Goal: Task Accomplishment & Management: Complete application form

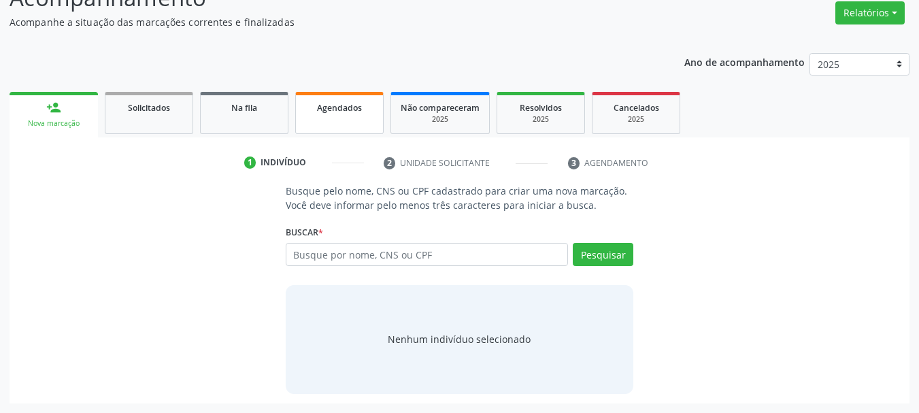
click at [322, 115] on link "Agendados" at bounding box center [339, 113] width 88 height 42
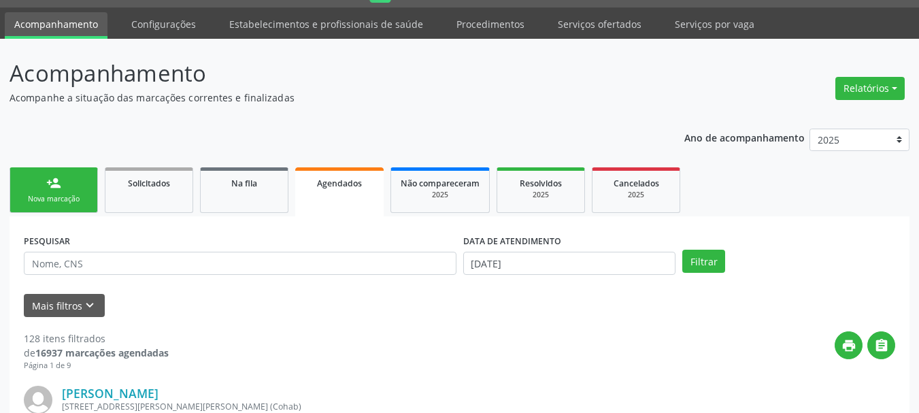
scroll to position [112, 0]
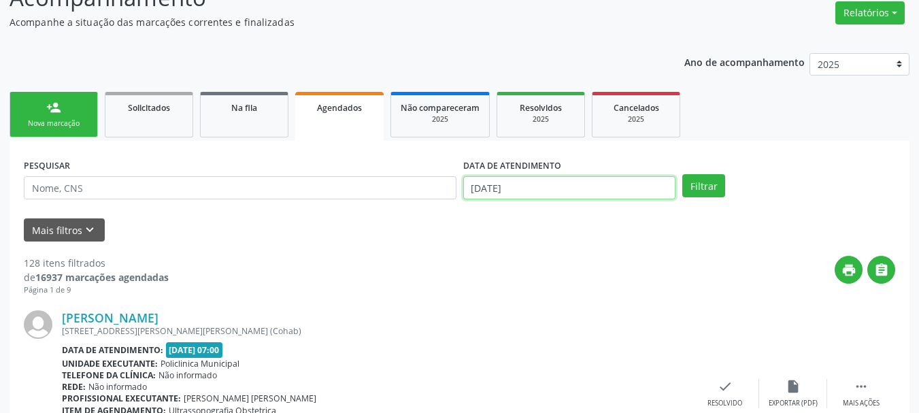
click at [535, 180] on input "[DATE]" at bounding box center [569, 187] width 213 height 23
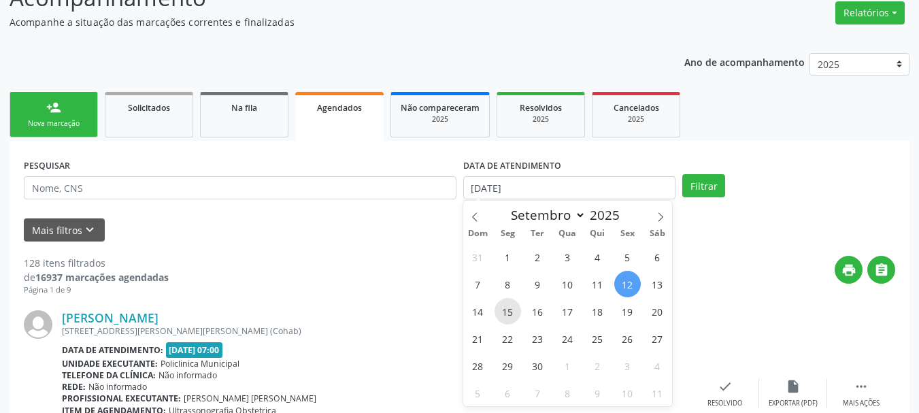
click at [516, 310] on span "15" at bounding box center [507, 311] width 27 height 27
type input "15/09/2025"
click at [510, 313] on span "15" at bounding box center [507, 311] width 27 height 27
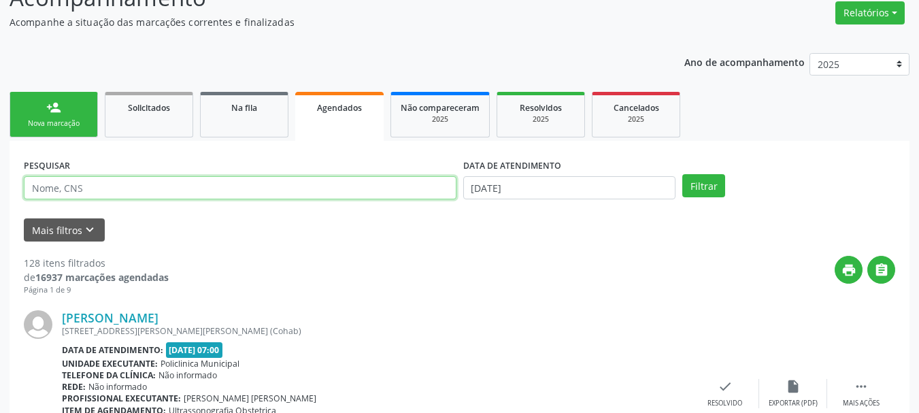
click at [279, 195] on input "text" at bounding box center [240, 187] width 433 height 23
type input "706508334261593"
click at [682, 174] on button "Filtrar" at bounding box center [703, 185] width 43 height 23
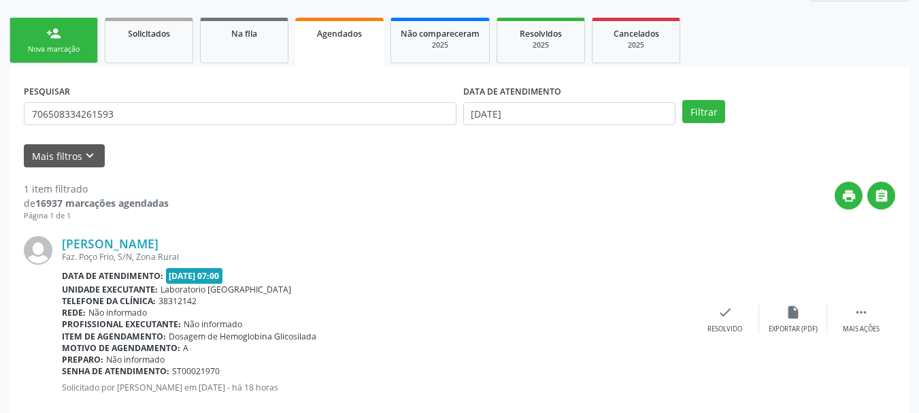
scroll to position [214, 0]
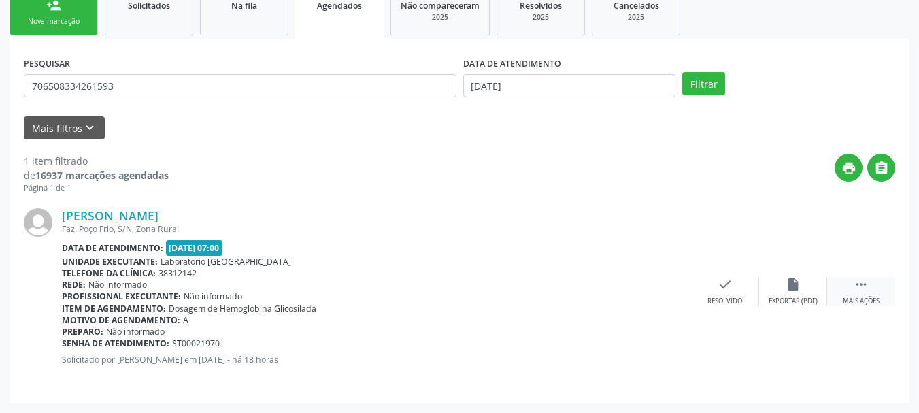
click at [871, 291] on div " Mais ações" at bounding box center [861, 291] width 68 height 29
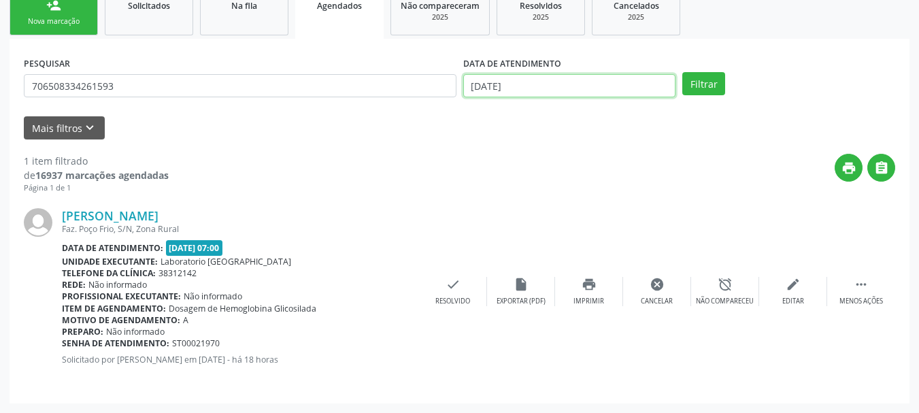
click at [573, 85] on input "15/09/2025" at bounding box center [569, 85] width 213 height 23
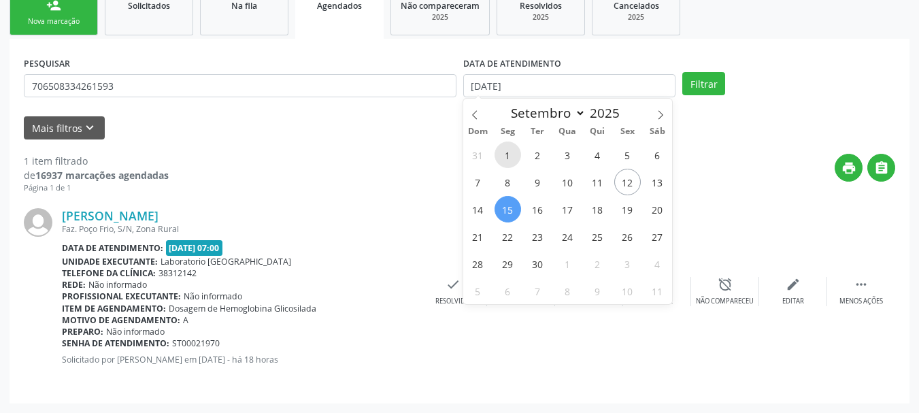
click at [507, 155] on span "1" at bounding box center [507, 154] width 27 height 27
type input "01/09/2025"
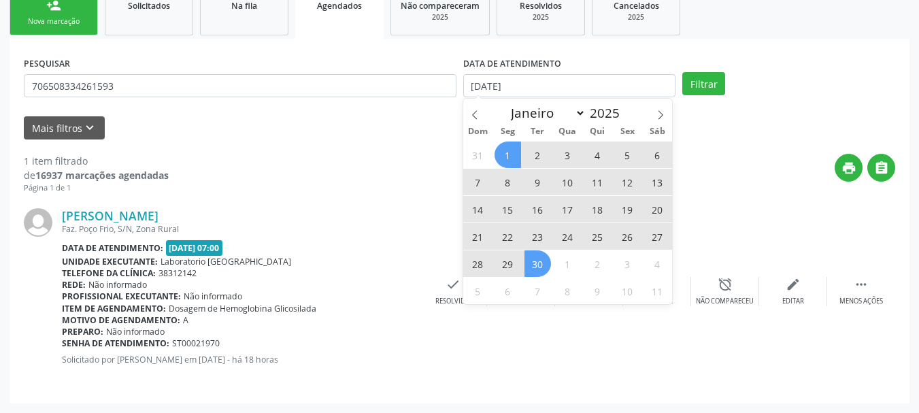
click at [539, 265] on span "30" at bounding box center [537, 263] width 27 height 27
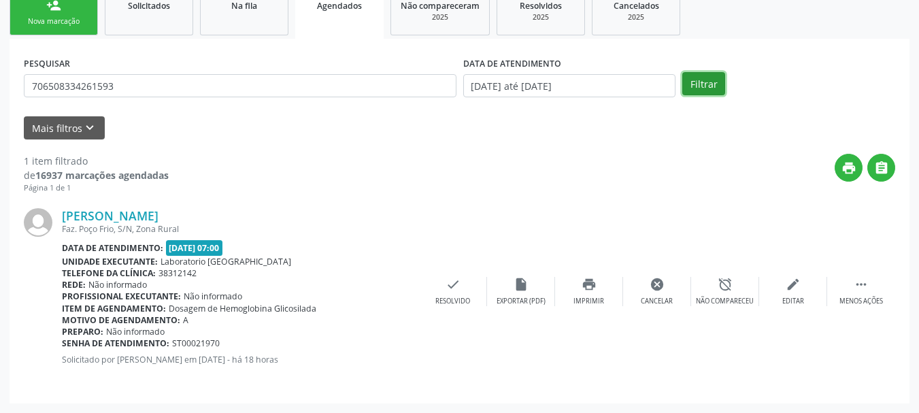
click at [700, 83] on button "Filtrar" at bounding box center [703, 83] width 43 height 23
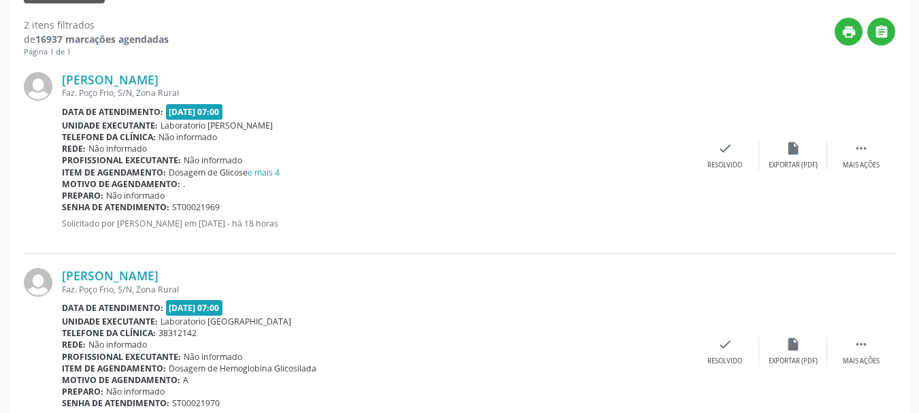
scroll to position [410, 0]
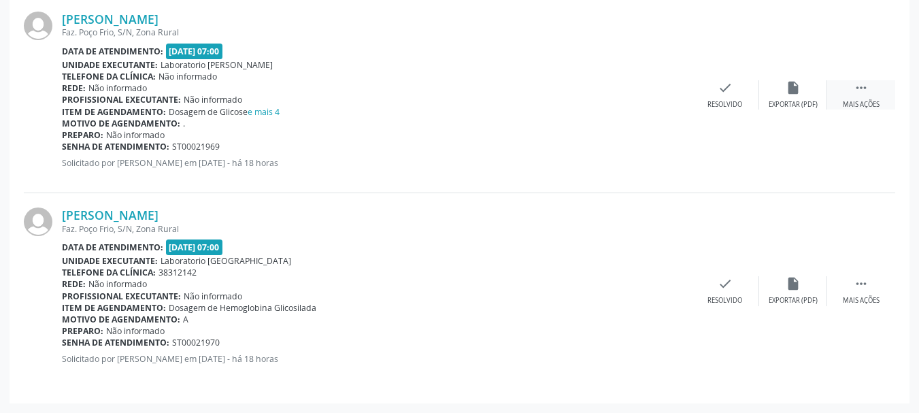
click at [860, 84] on icon "" at bounding box center [861, 87] width 15 height 15
click at [782, 100] on div "Editar" at bounding box center [793, 105] width 22 height 10
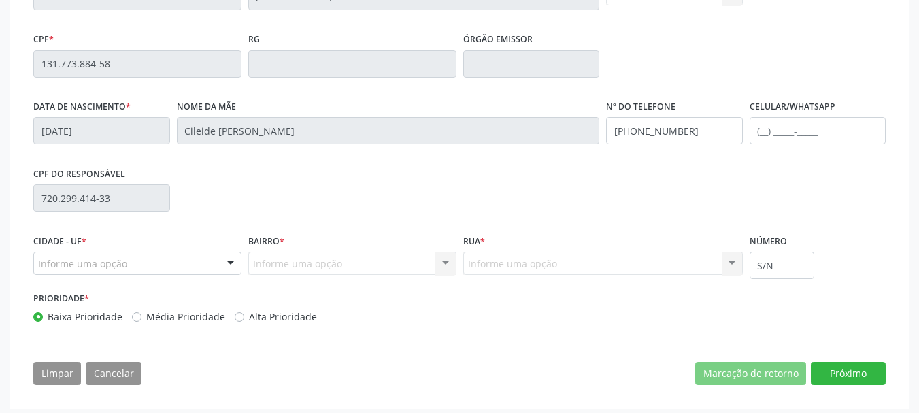
scroll to position [340, 0]
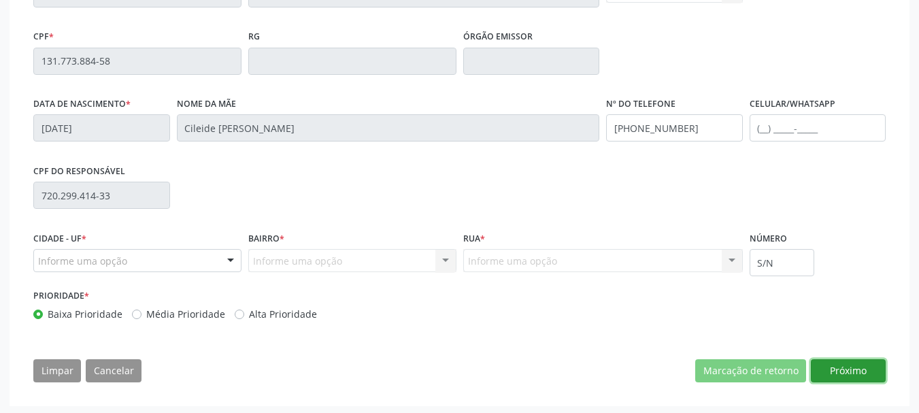
click at [873, 377] on button "Próximo" at bounding box center [848, 370] width 75 height 23
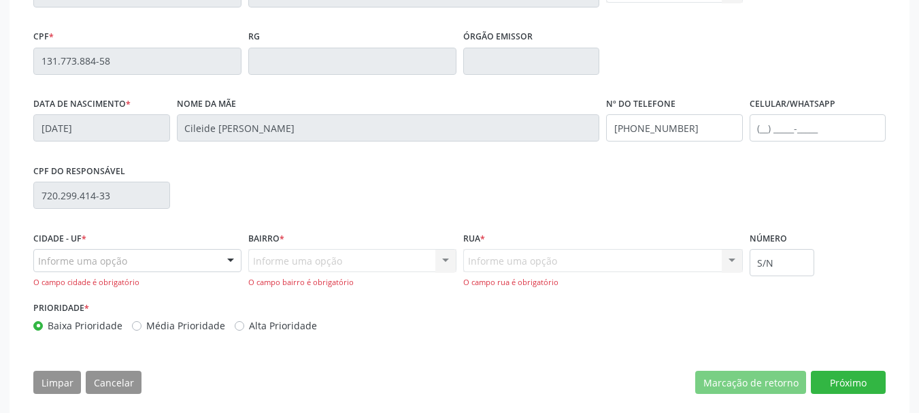
click at [174, 263] on div "Informe uma opção" at bounding box center [137, 260] width 208 height 23
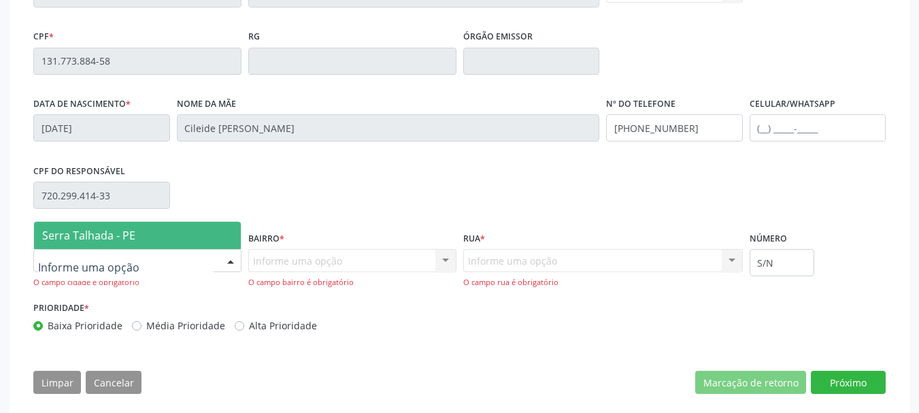
click at [154, 242] on span "Serra Talhada - PE" at bounding box center [137, 235] width 207 height 27
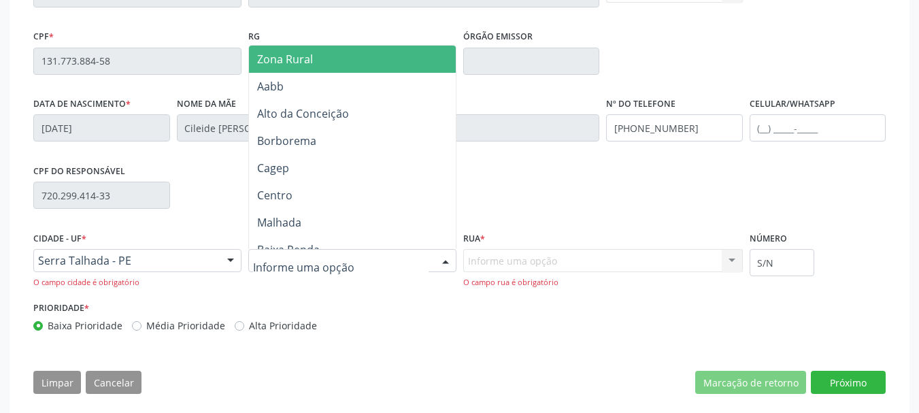
click at [329, 57] on span "Zona Rural" at bounding box center [358, 59] width 218 height 27
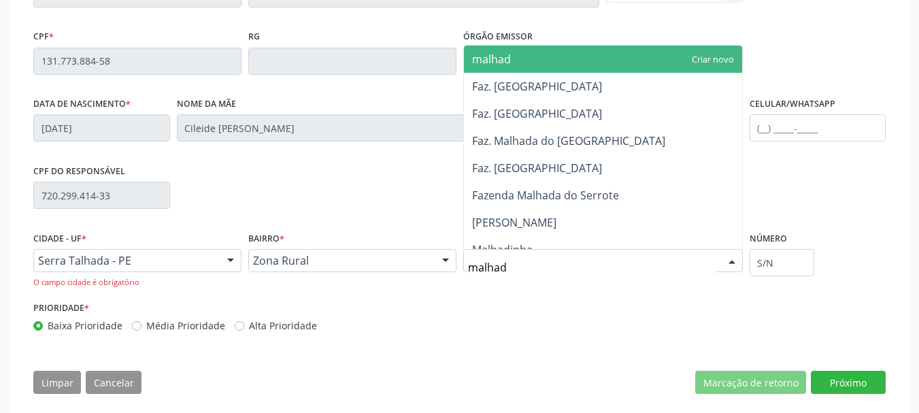
type input "malhada"
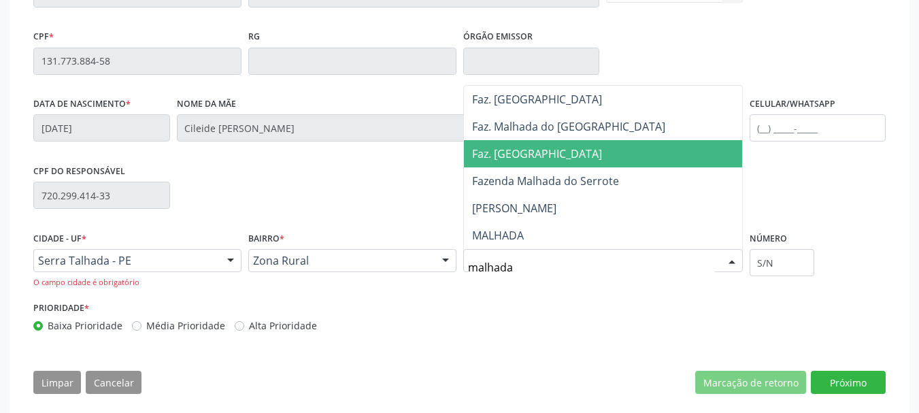
click at [518, 156] on span "Faz. Malhada do Juá" at bounding box center [537, 153] width 130 height 15
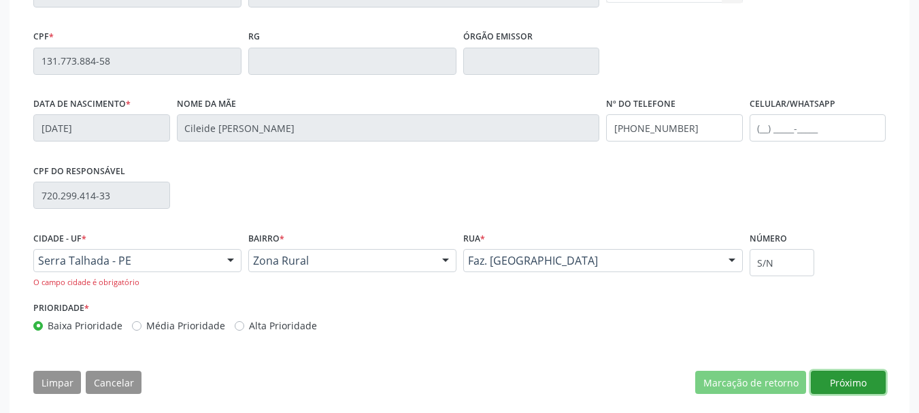
click at [839, 385] on button "Próximo" at bounding box center [848, 382] width 75 height 23
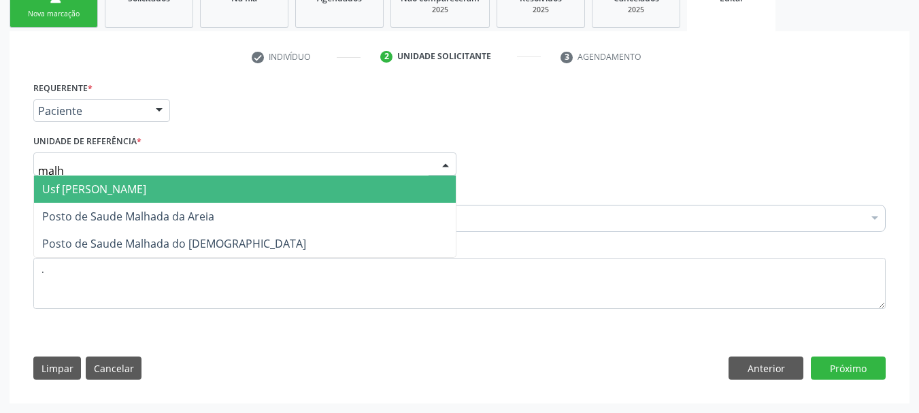
type input "malha"
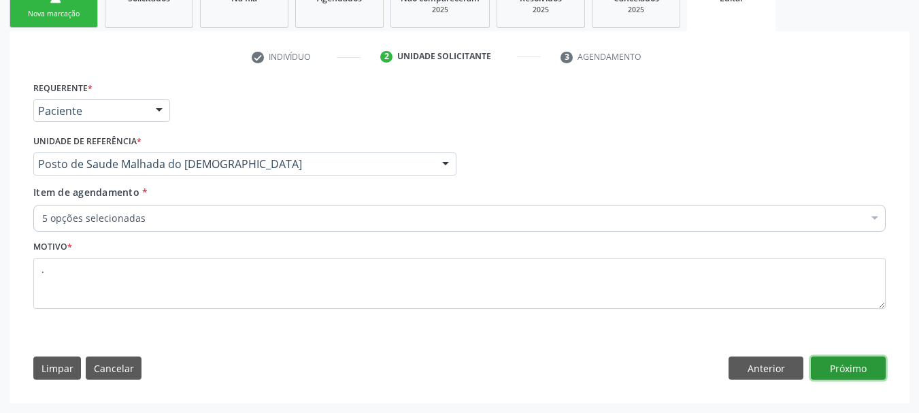
click at [850, 366] on button "Próximo" at bounding box center [848, 367] width 75 height 23
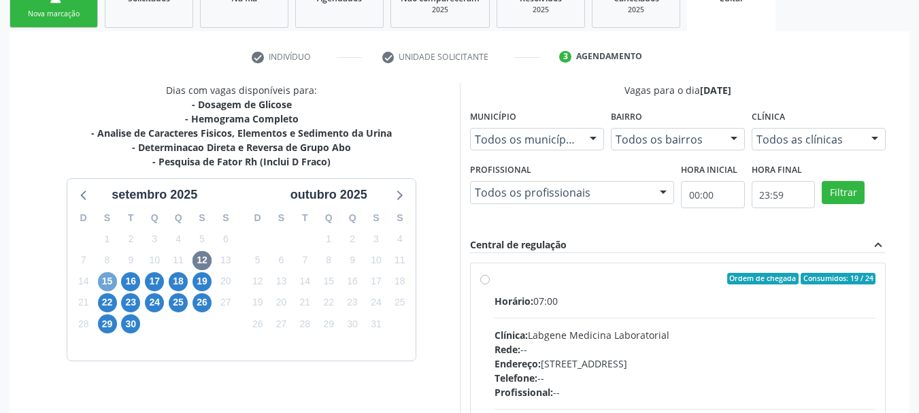
click at [105, 280] on span "15" at bounding box center [107, 281] width 19 height 19
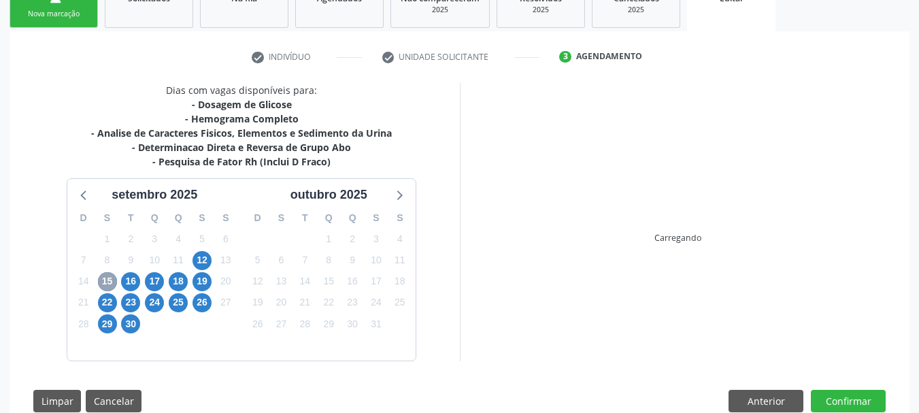
click at [105, 280] on span "15" at bounding box center [107, 281] width 19 height 19
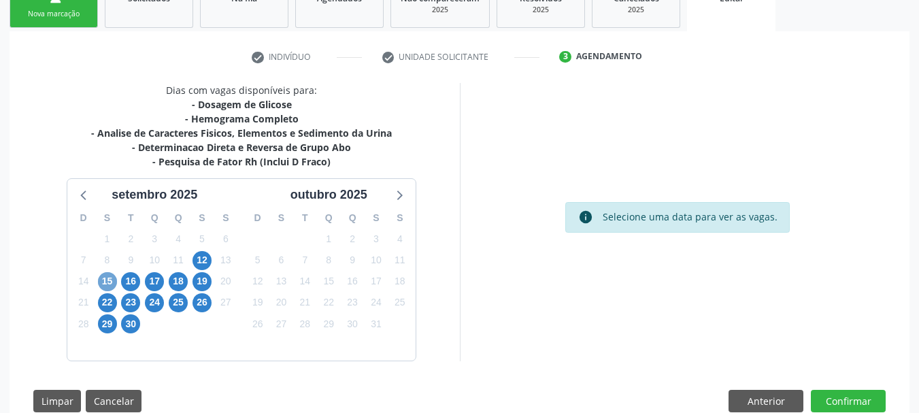
click at [106, 280] on span "15" at bounding box center [107, 281] width 19 height 19
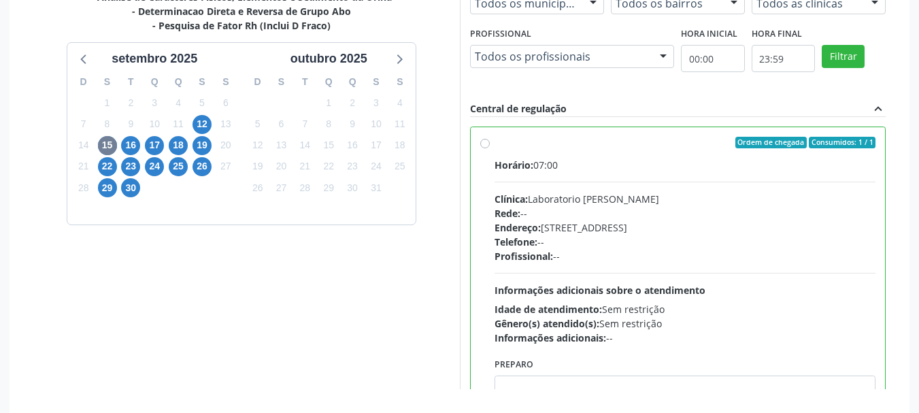
click at [673, 164] on div "Horário: 07:00" at bounding box center [685, 165] width 382 height 14
click at [490, 149] on input "Ordem de chegada Consumidos: 1 / 1 Horário: 07:00 Clínica: Laboratorio Jose Pau…" at bounding box center [485, 143] width 10 height 12
radio input "true"
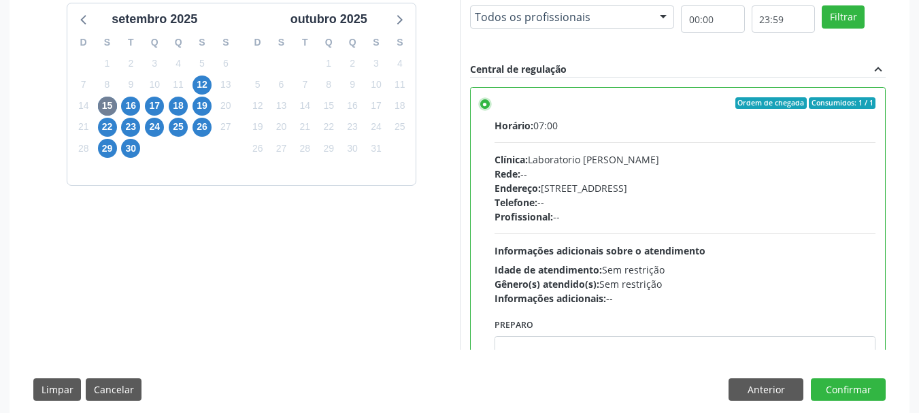
scroll to position [418, 0]
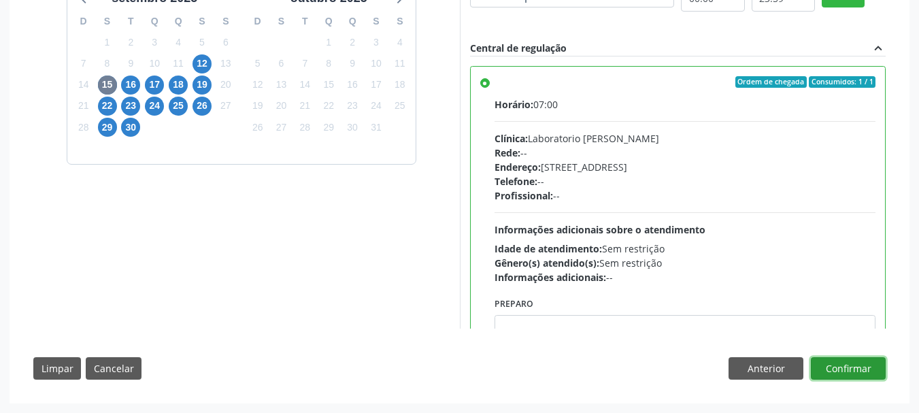
click at [857, 368] on button "Confirmar" at bounding box center [848, 368] width 75 height 23
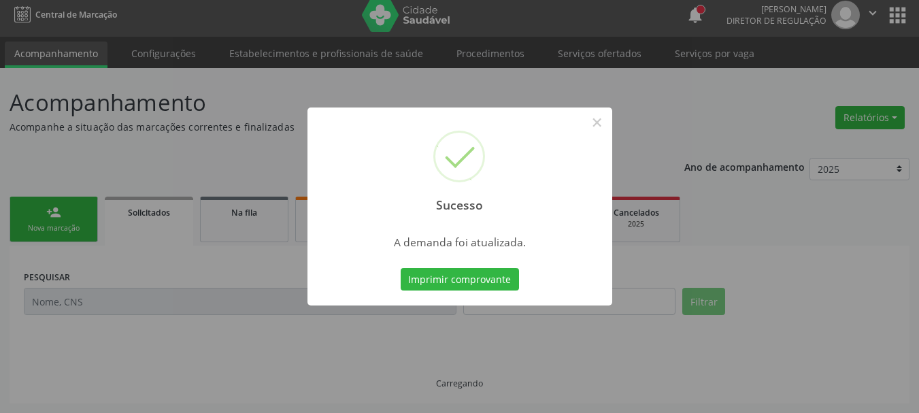
scroll to position [0, 0]
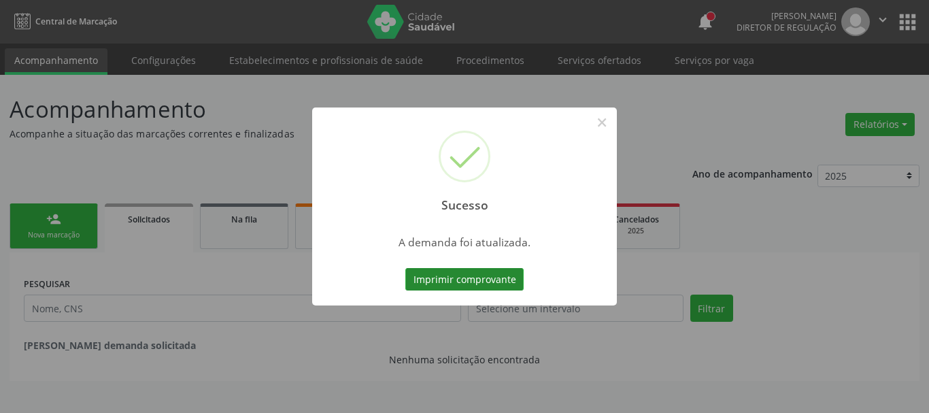
click at [493, 286] on button "Imprimir comprovante" at bounding box center [464, 279] width 118 height 23
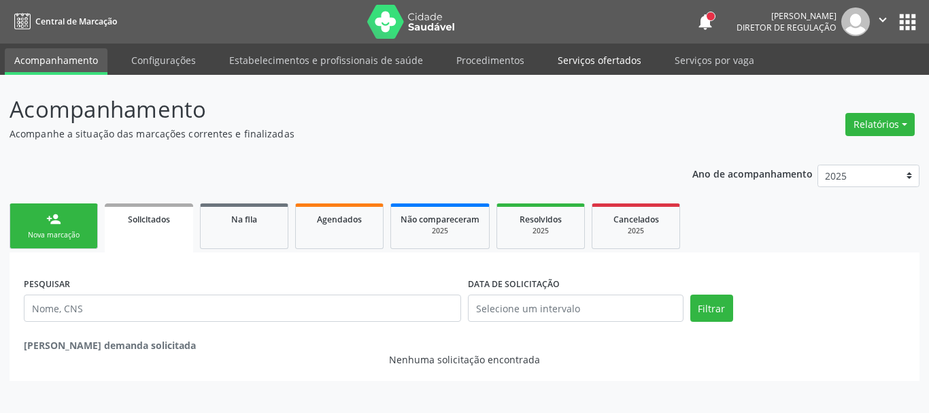
click at [607, 67] on link "Serviços ofertados" at bounding box center [599, 60] width 103 height 24
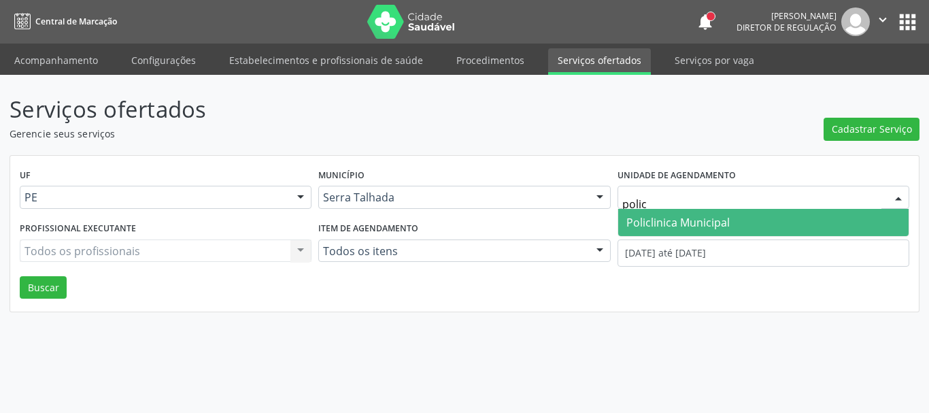
type input "policl"
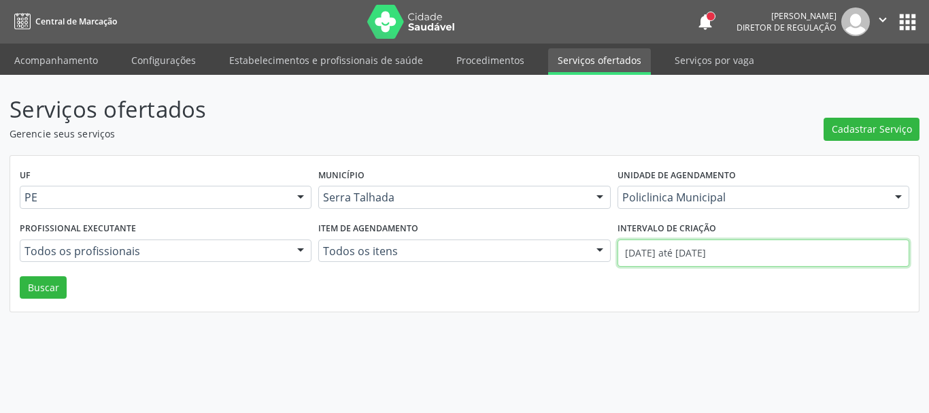
click at [707, 256] on input "01/09/2025 até 12/09/2025" at bounding box center [764, 252] width 292 height 27
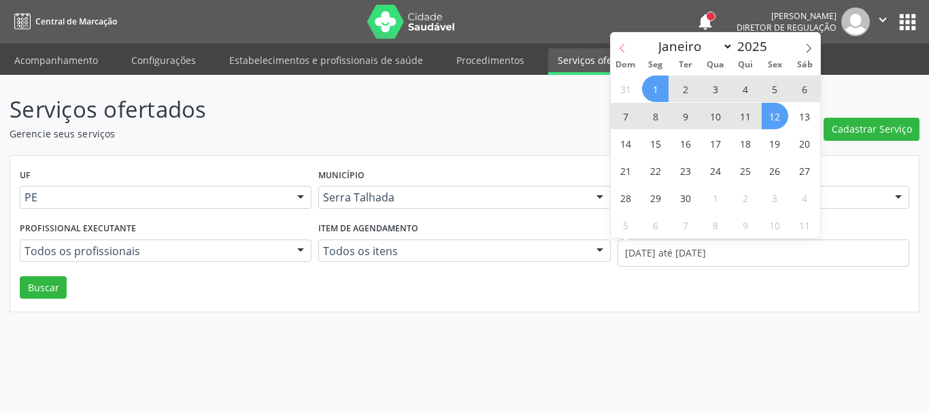
click at [626, 45] on icon at bounding box center [623, 49] width 10 height 10
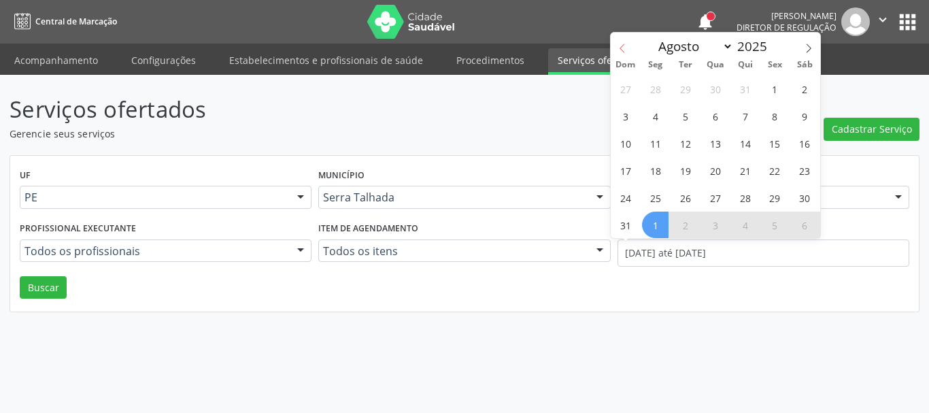
click at [626, 45] on icon at bounding box center [623, 49] width 10 height 10
select select "6"
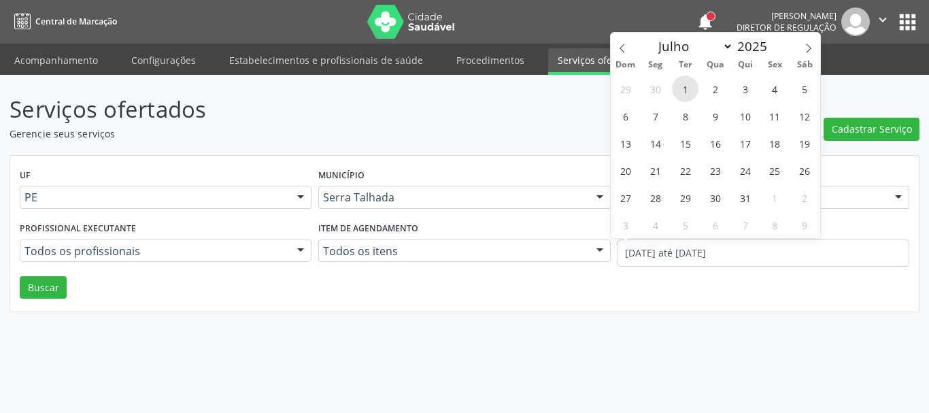
click at [688, 87] on span "1" at bounding box center [685, 88] width 27 height 27
type input "01/07/2025"
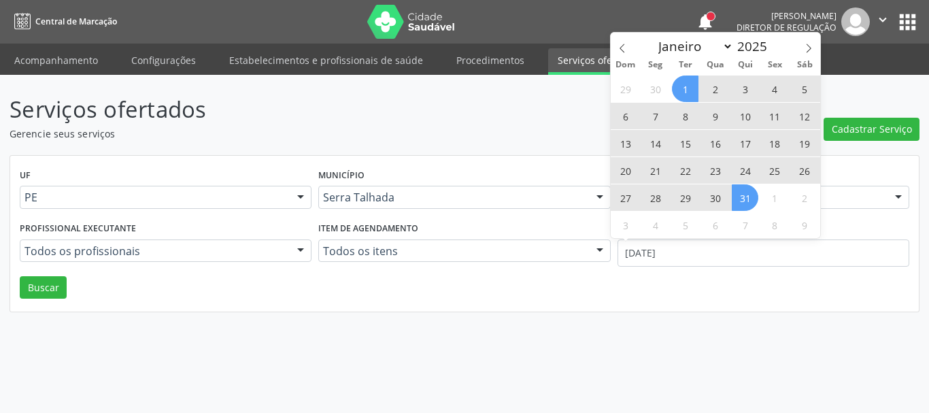
click at [745, 192] on span "31" at bounding box center [745, 197] width 27 height 27
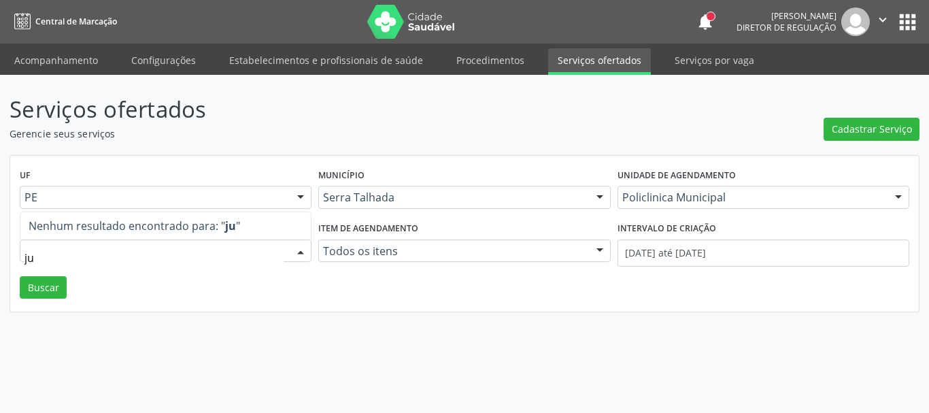
type input "j"
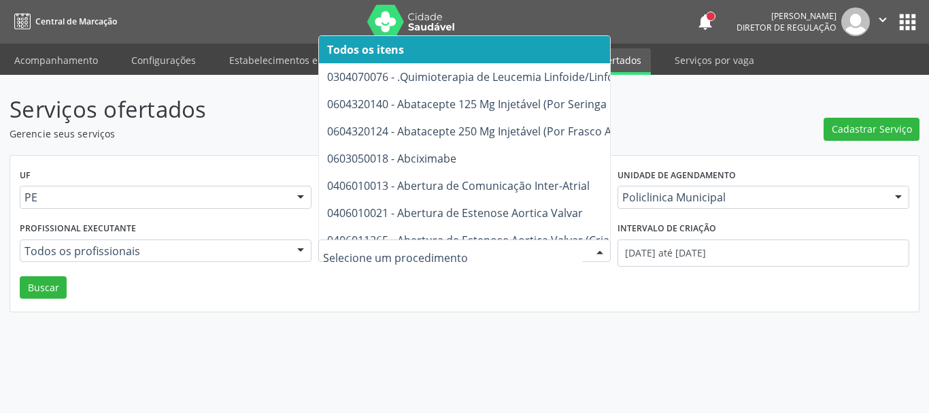
type input "n"
type input "e"
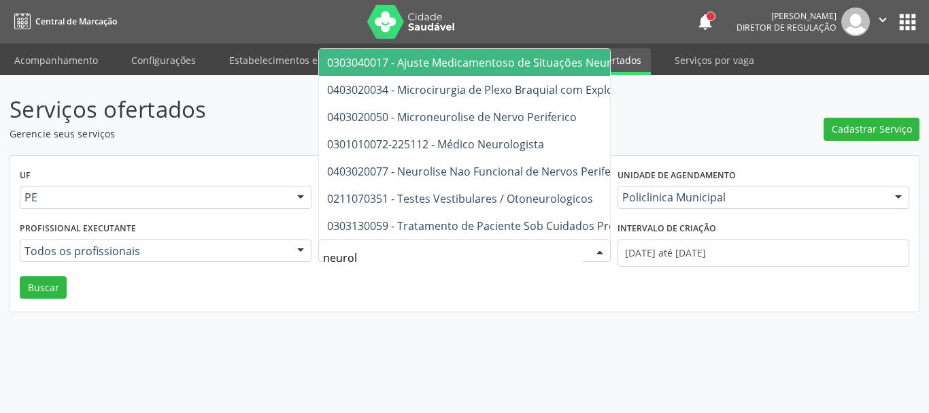
type input "neurolo"
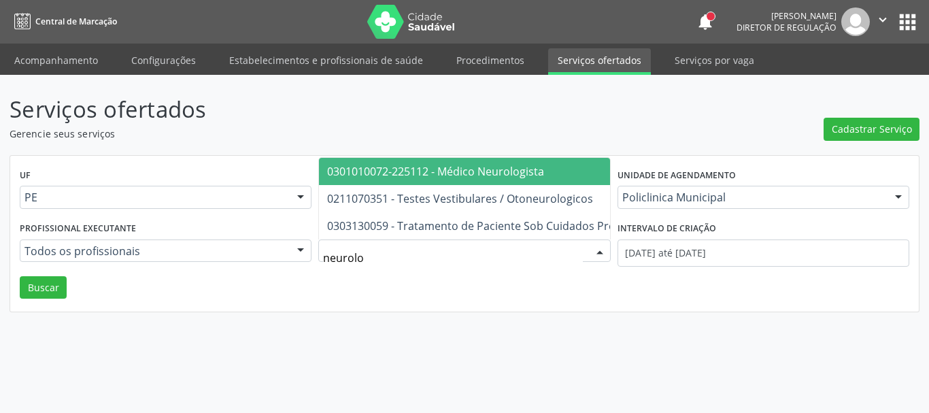
click at [469, 164] on span "0301010072-225112 - Médico Neurologista" at bounding box center [435, 171] width 217 height 15
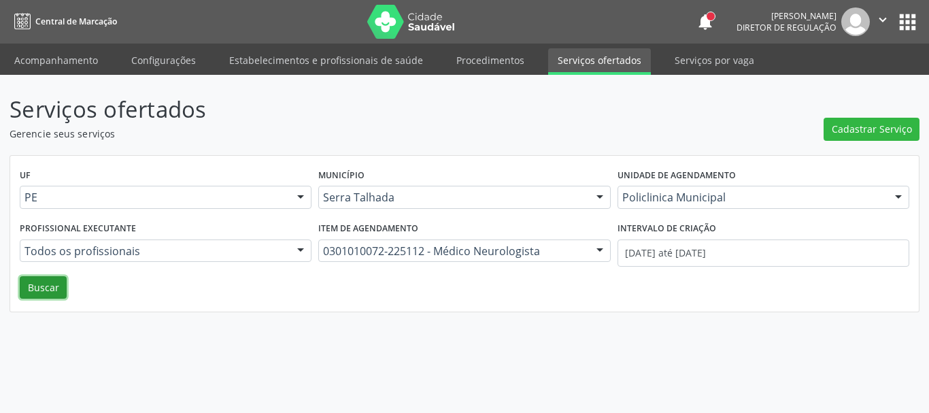
click at [44, 290] on button "Buscar" at bounding box center [43, 287] width 47 height 23
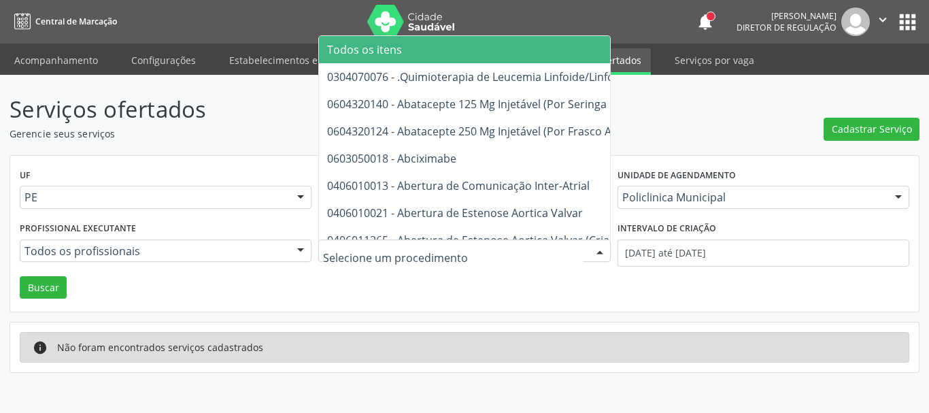
click at [390, 44] on span "Todos os itens" at bounding box center [364, 49] width 75 height 15
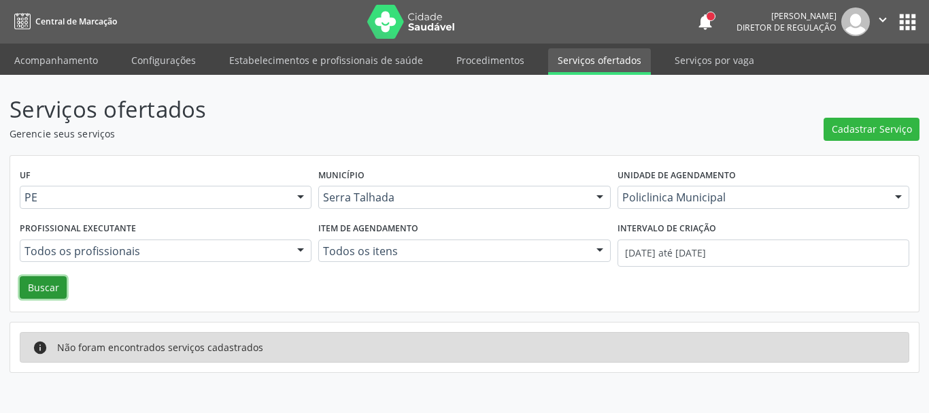
click at [33, 290] on button "Buscar" at bounding box center [43, 287] width 47 height 23
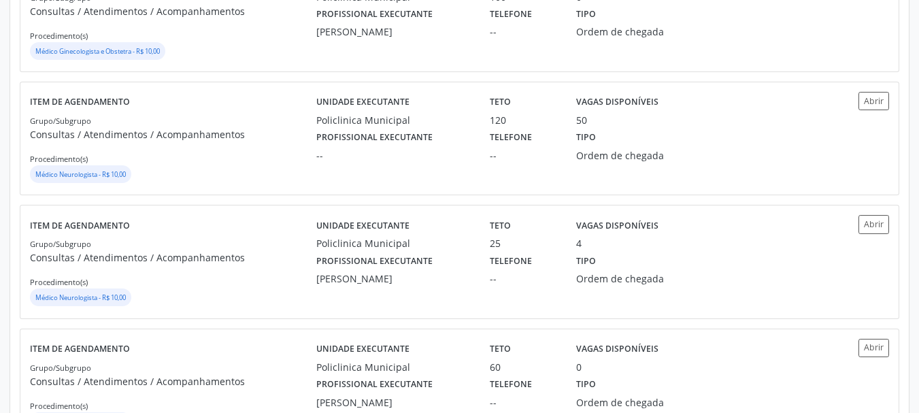
scroll to position [1632, 0]
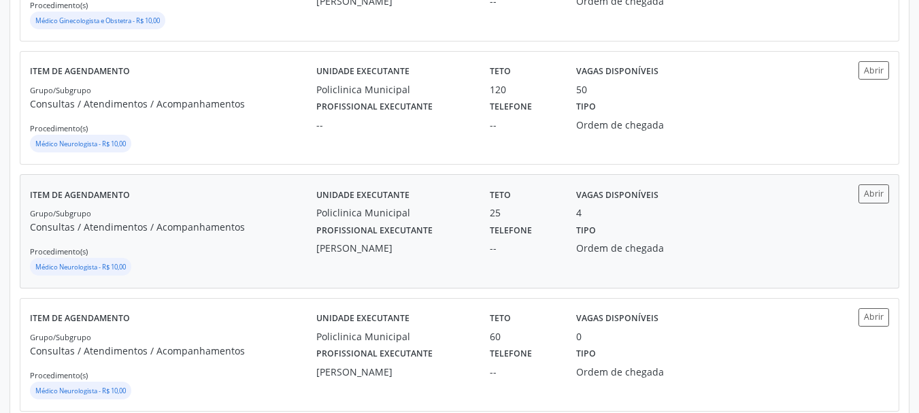
click at [216, 236] on div "Grupo/Subgrupo Consultas / Atendimentos / Acompanhamentos Procedimento(s) Médic…" at bounding box center [173, 241] width 286 height 73
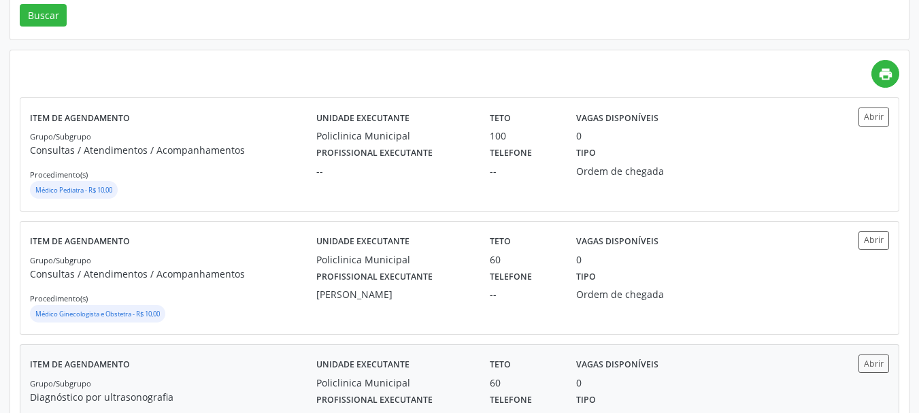
scroll to position [0, 0]
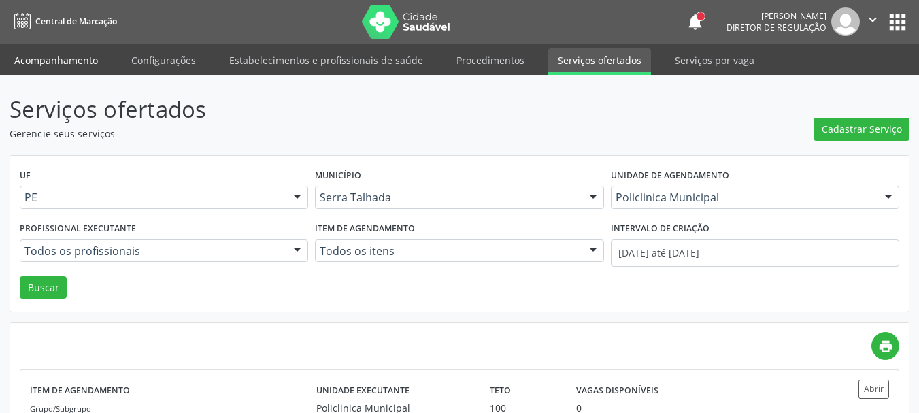
click at [63, 52] on link "Acompanhamento" at bounding box center [56, 60] width 103 height 24
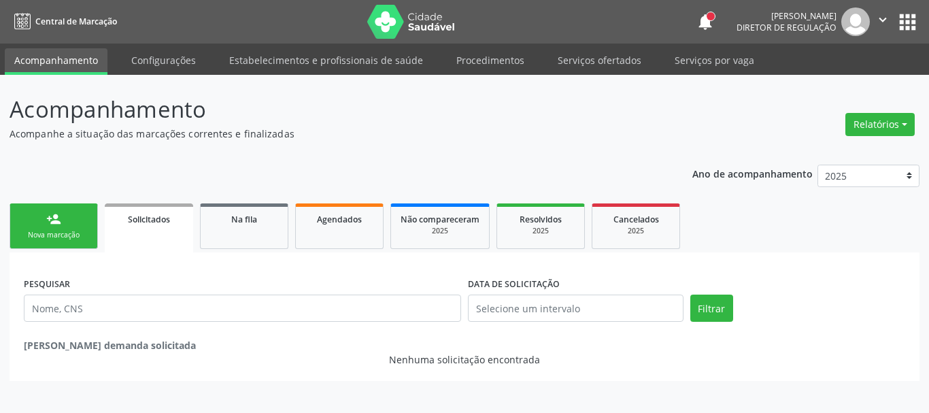
click at [73, 228] on link "person_add Nova marcação" at bounding box center [54, 226] width 88 height 46
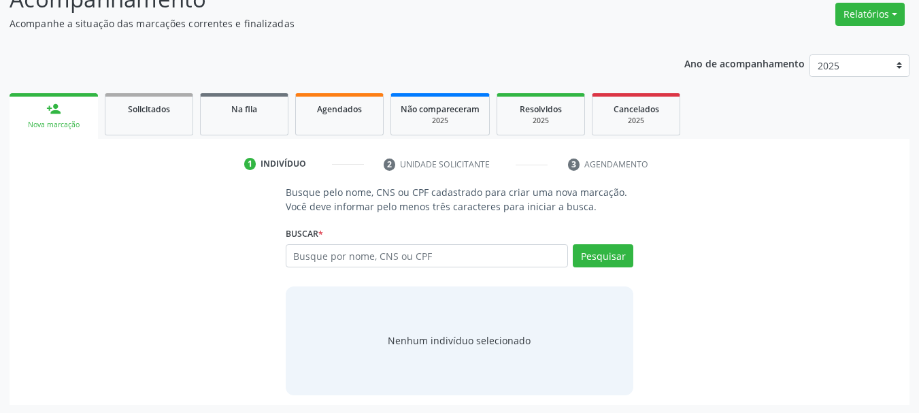
scroll to position [112, 0]
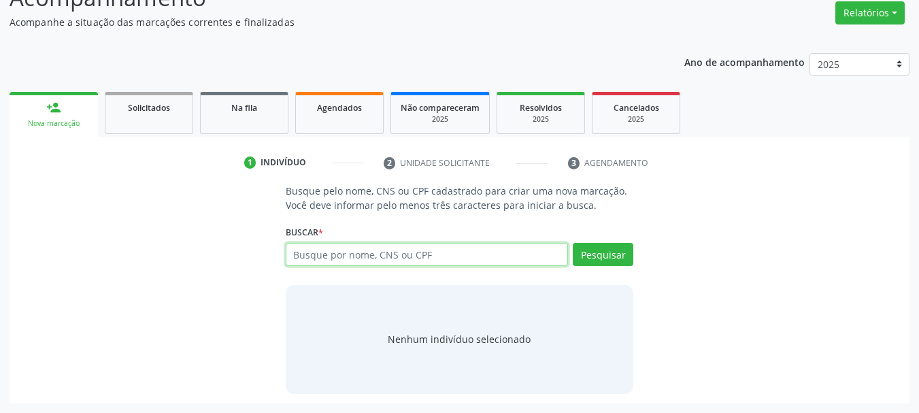
click at [388, 248] on input "text" at bounding box center [427, 254] width 283 height 23
type input "898005904023806"
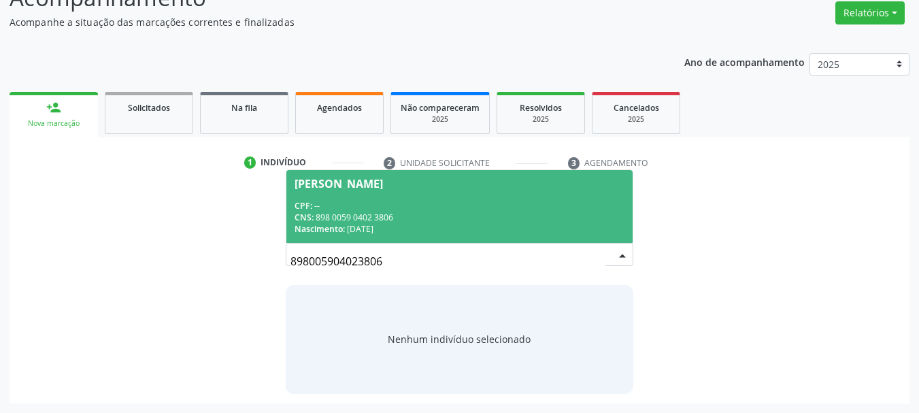
click at [406, 193] on span "Isis Emanuelly Dias da Silva CPF: -- CNS: 898 0059 0402 3806 Nascimento: 23/01/…" at bounding box center [459, 206] width 347 height 73
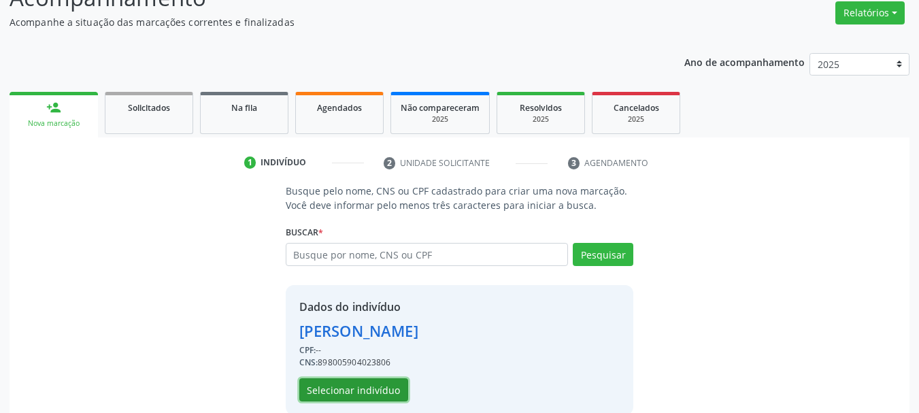
click at [365, 384] on button "Selecionar indivíduo" at bounding box center [353, 389] width 109 height 23
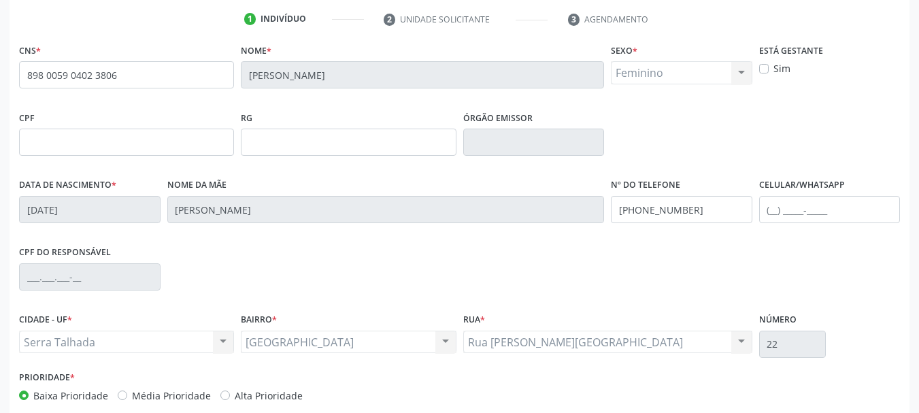
scroll to position [316, 0]
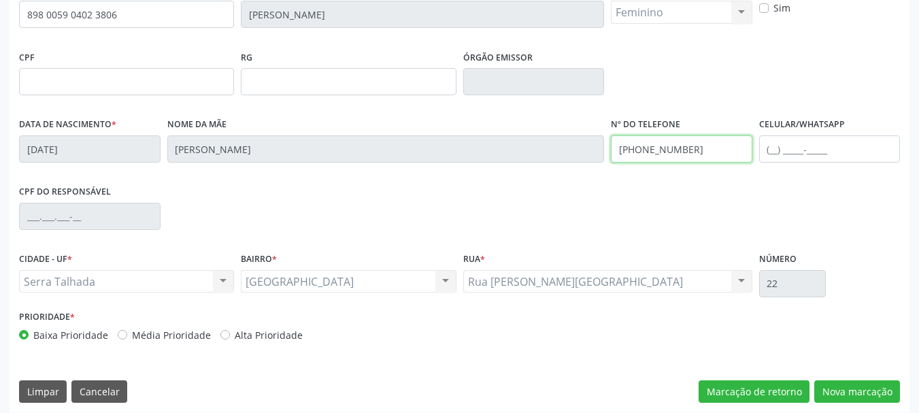
click at [666, 142] on input "(87) 99626-0957" at bounding box center [681, 148] width 141 height 27
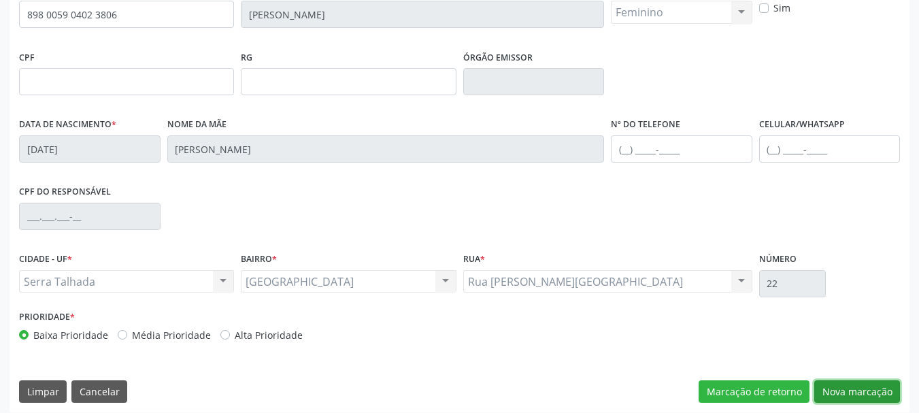
click at [850, 384] on button "Nova marcação" at bounding box center [857, 391] width 86 height 23
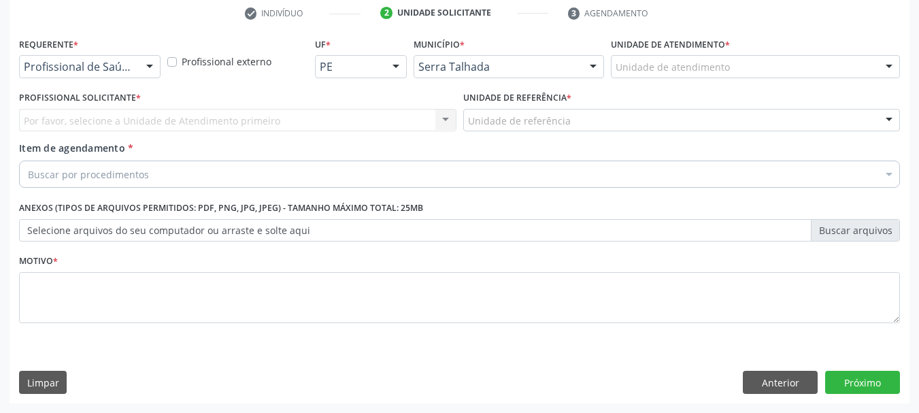
scroll to position [261, 0]
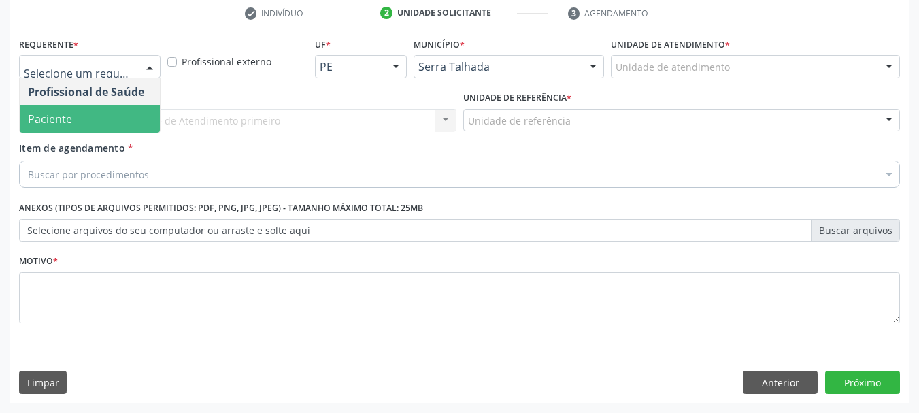
click at [92, 124] on span "Paciente" at bounding box center [90, 118] width 140 height 27
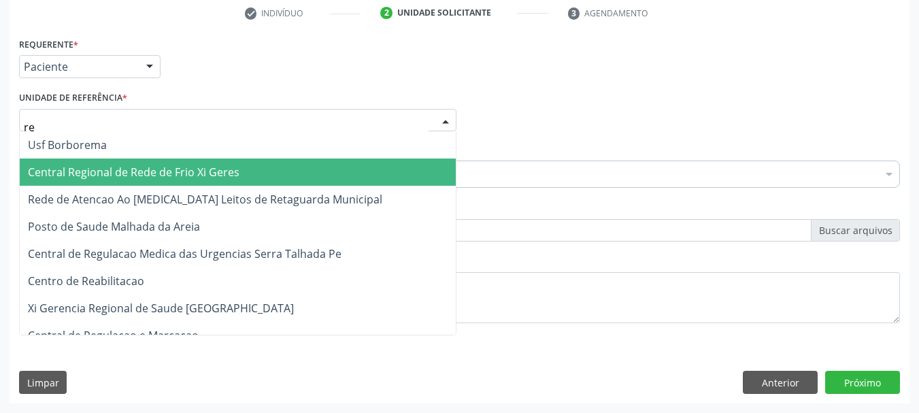
type input "rea"
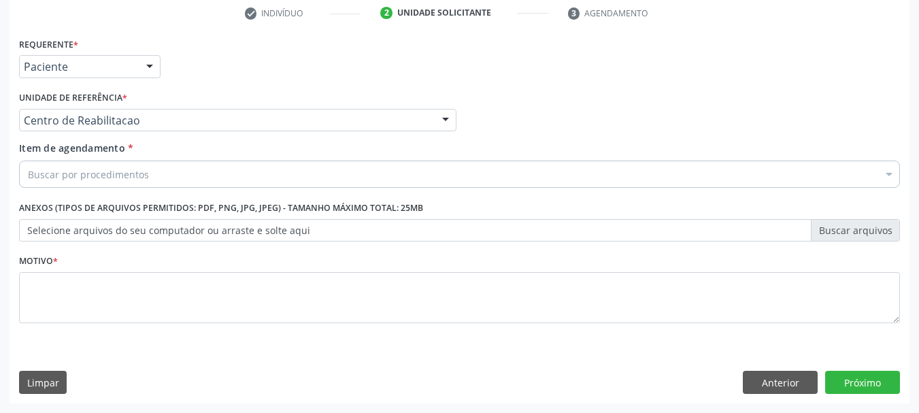
click at [146, 186] on div "Buscar por procedimentos" at bounding box center [459, 174] width 881 height 27
click at [55, 386] on button "Limpar" at bounding box center [43, 382] width 48 height 23
click at [58, 385] on button "Limpar" at bounding box center [43, 382] width 48 height 23
click at [767, 371] on button "Anterior" at bounding box center [780, 382] width 75 height 23
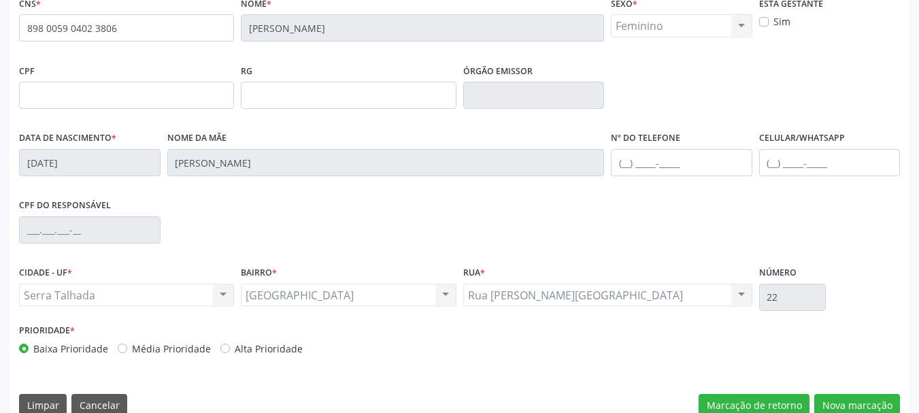
scroll to position [324, 0]
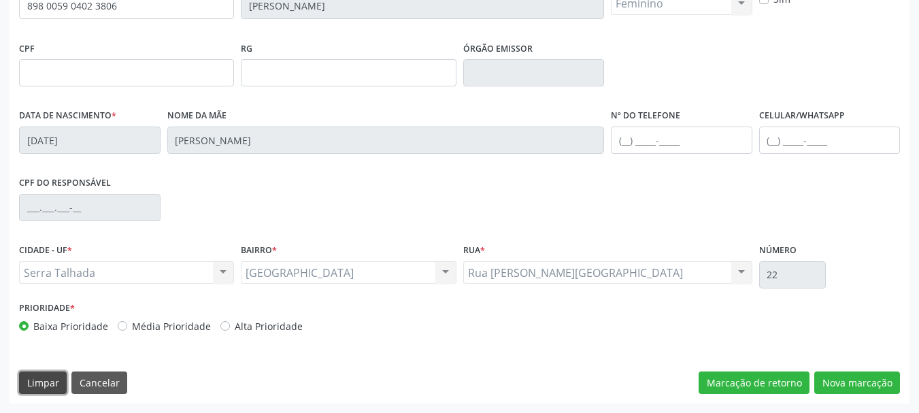
click at [60, 387] on button "Limpar" at bounding box center [43, 382] width 48 height 23
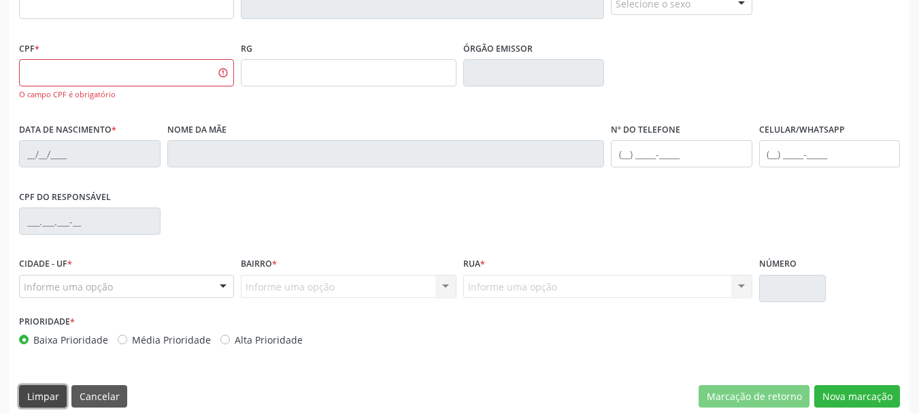
scroll to position [256, 0]
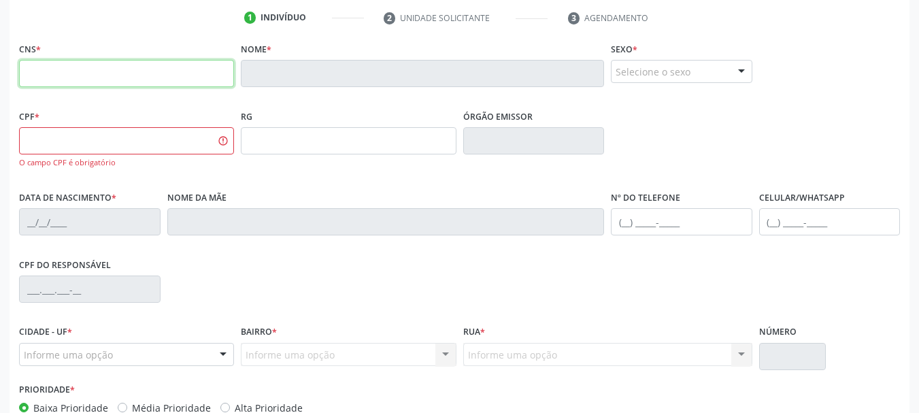
click at [197, 82] on input "text" at bounding box center [126, 73] width 215 height 27
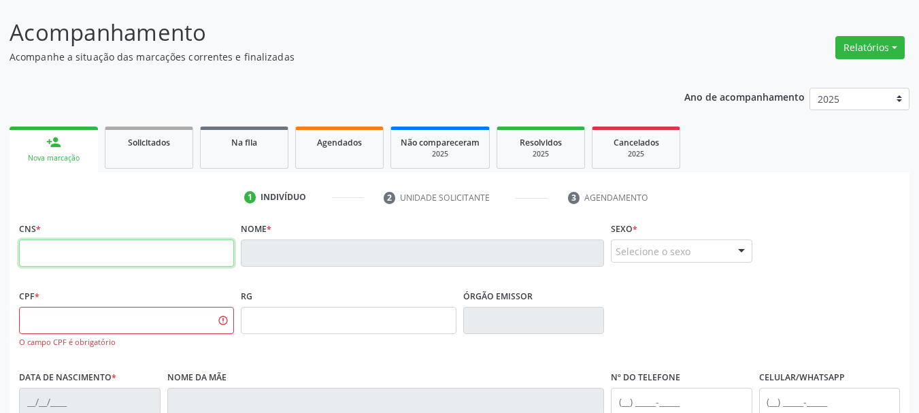
scroll to position [66, 0]
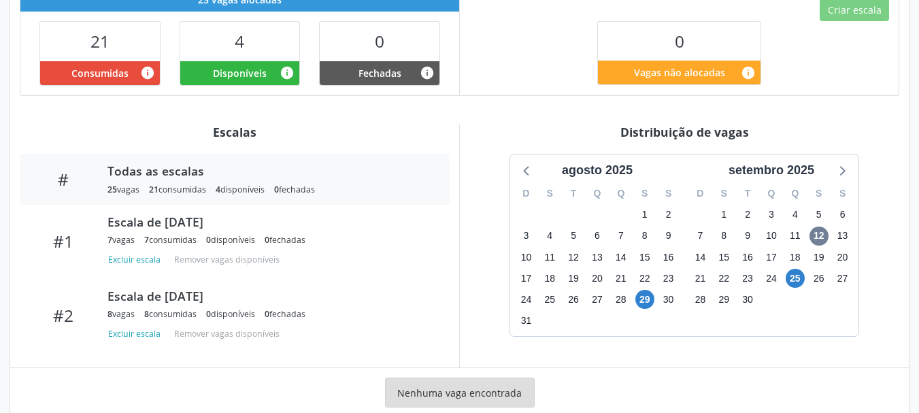
scroll to position [407, 0]
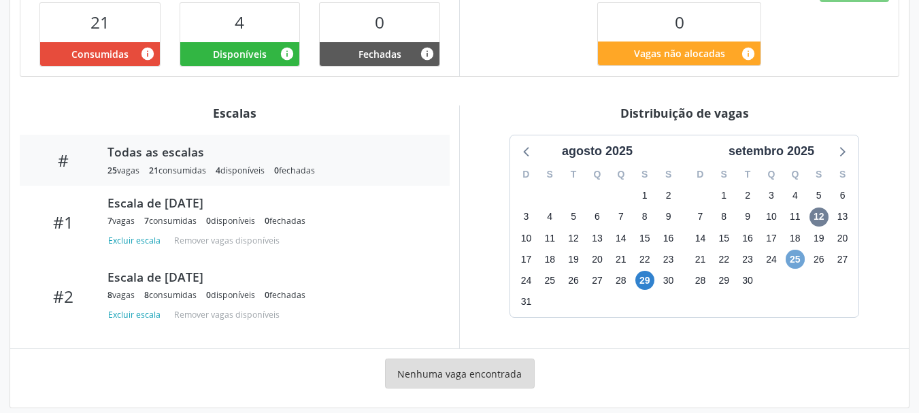
click at [796, 250] on span "25" at bounding box center [795, 259] width 19 height 19
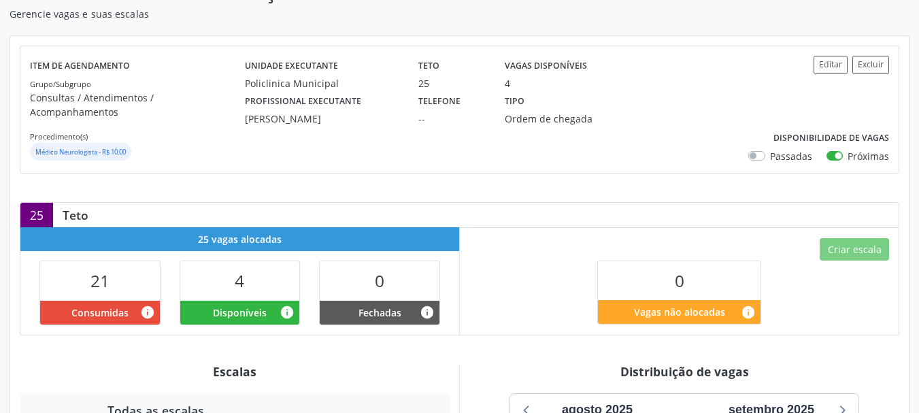
scroll to position [0, 0]
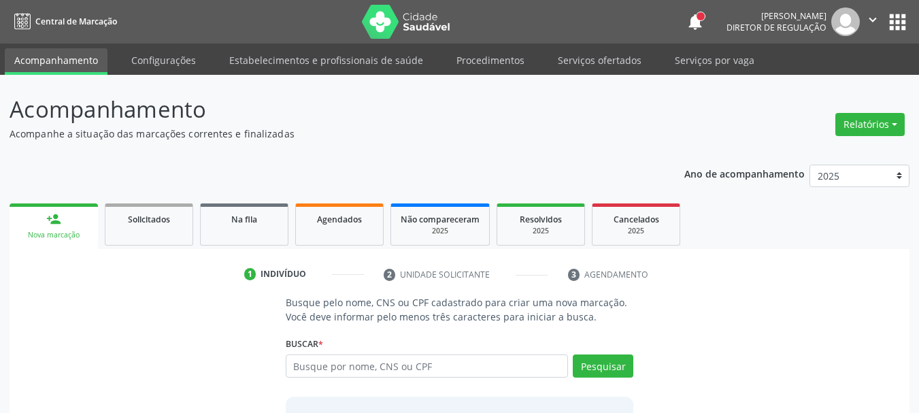
scroll to position [61, 0]
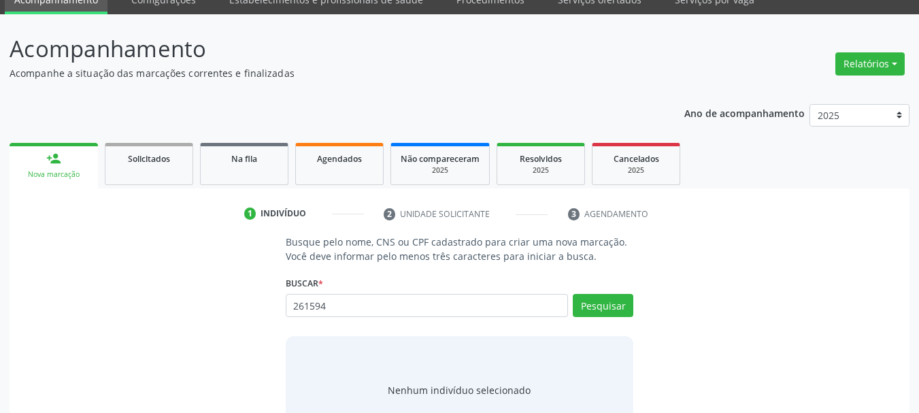
click at [457, 301] on input "261594" at bounding box center [427, 305] width 283 height 23
click at [454, 310] on input "261594" at bounding box center [427, 305] width 283 height 23
paste input "898003918658335"
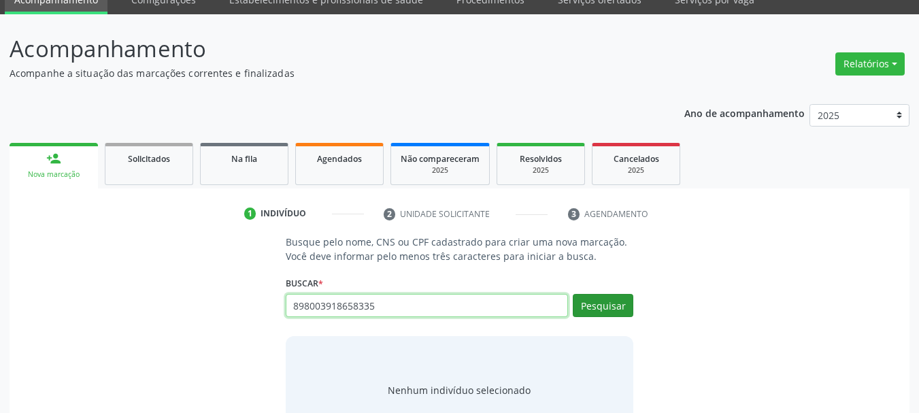
type input "898003918658335"
click at [620, 301] on button "Pesquisar" at bounding box center [603, 305] width 61 height 23
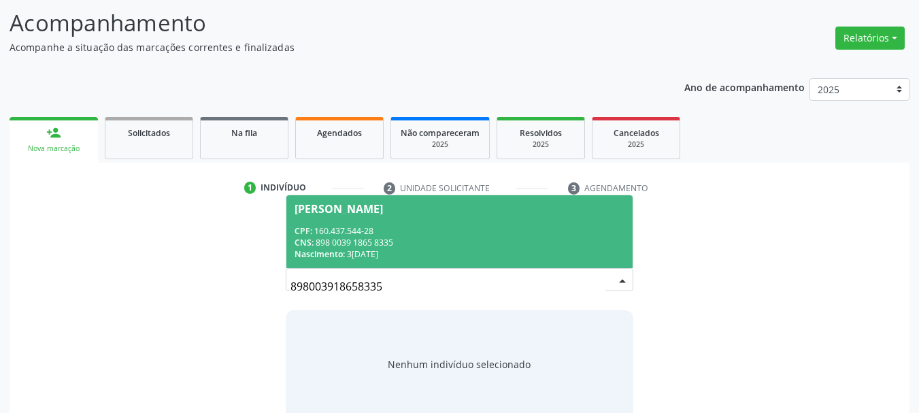
scroll to position [112, 0]
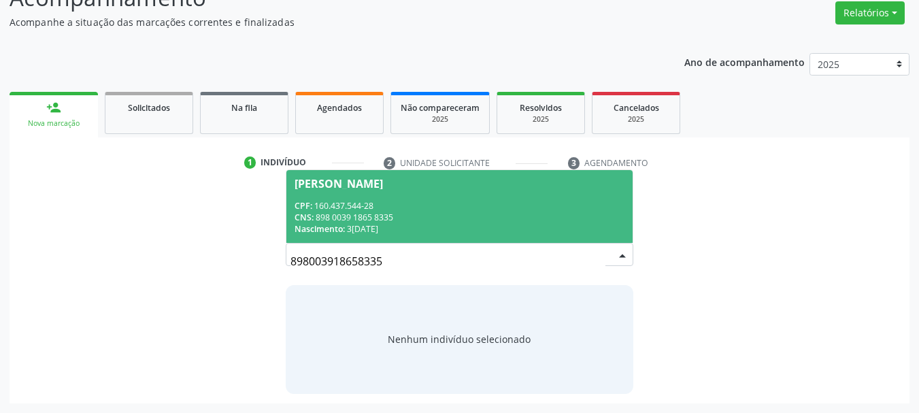
click at [389, 207] on div "CPF: 160.437.544-28" at bounding box center [460, 206] width 331 height 12
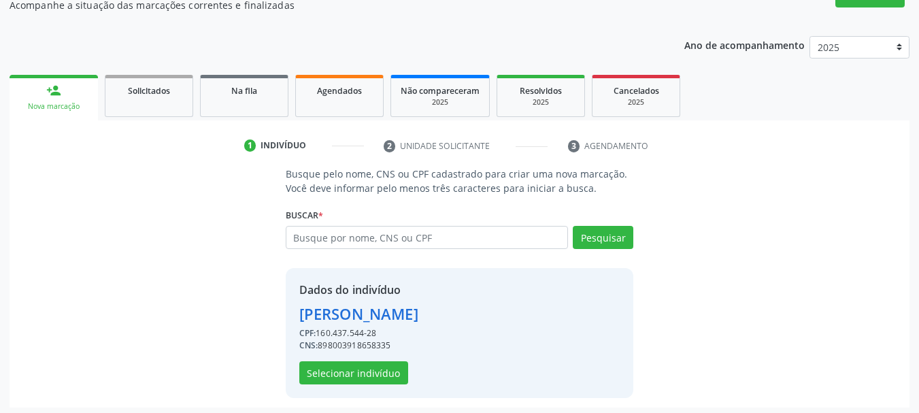
scroll to position [133, 0]
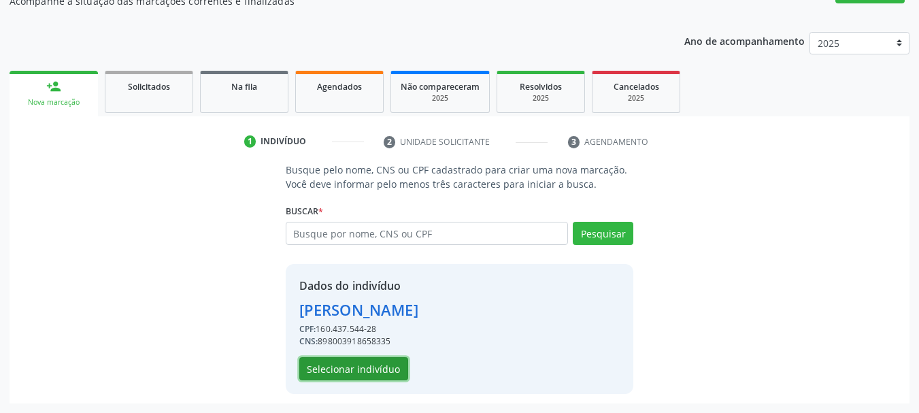
click at [358, 369] on button "Selecionar indivíduo" at bounding box center [353, 368] width 109 height 23
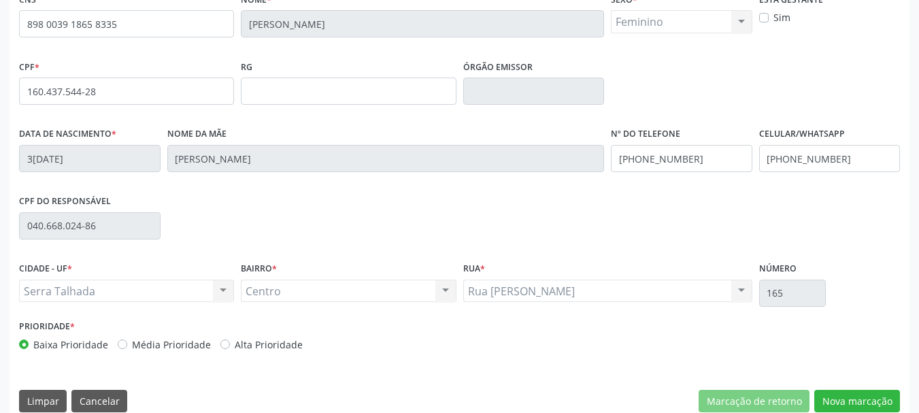
scroll to position [324, 0]
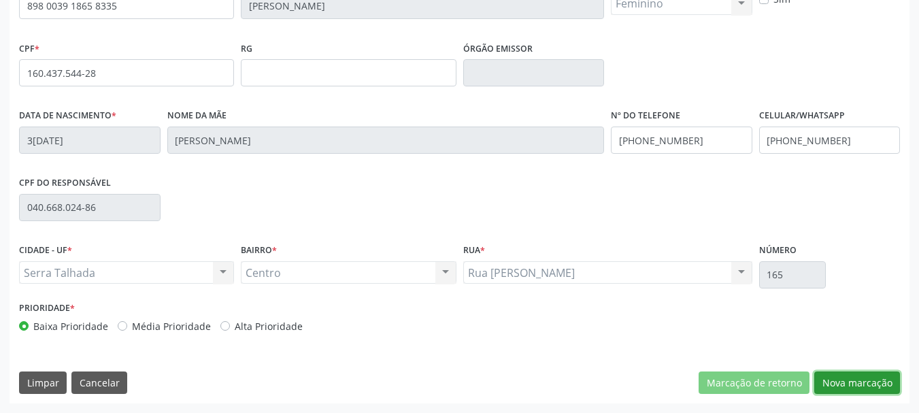
click at [835, 383] on button "Nova marcação" at bounding box center [857, 382] width 86 height 23
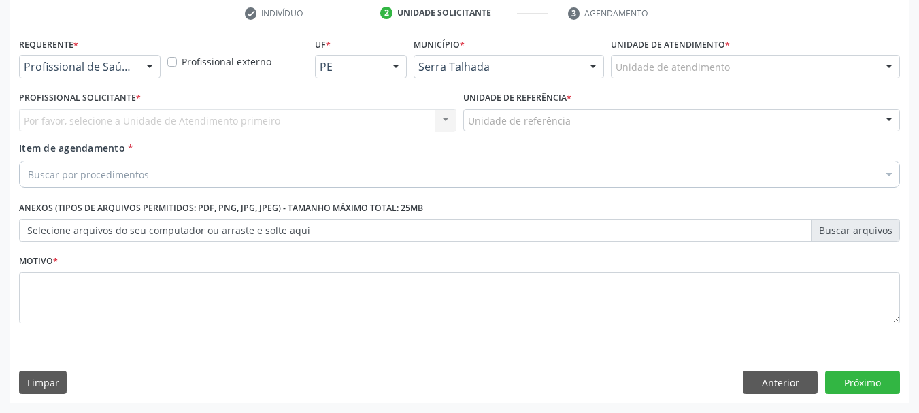
scroll to position [261, 0]
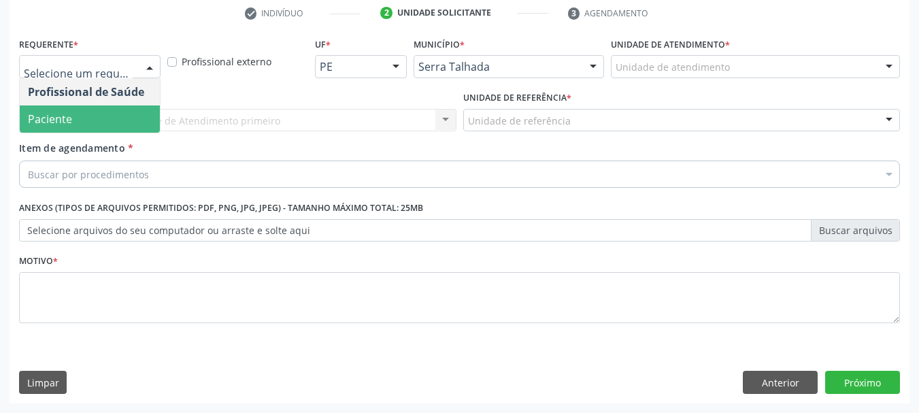
click at [101, 116] on span "Paciente" at bounding box center [90, 118] width 140 height 27
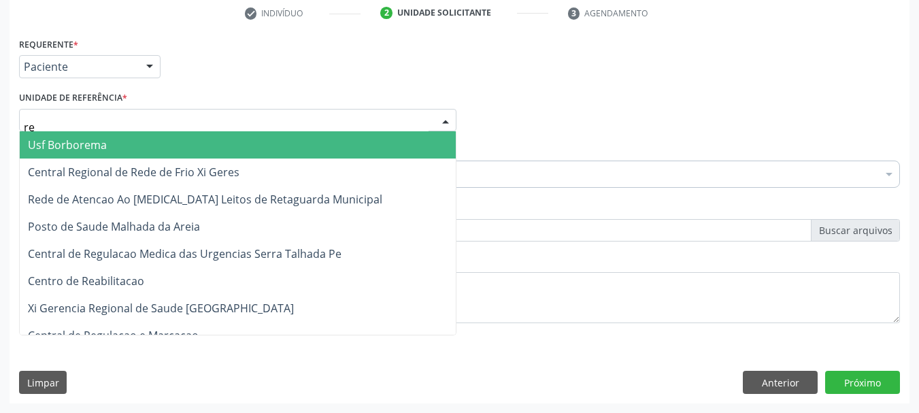
type input "rea"
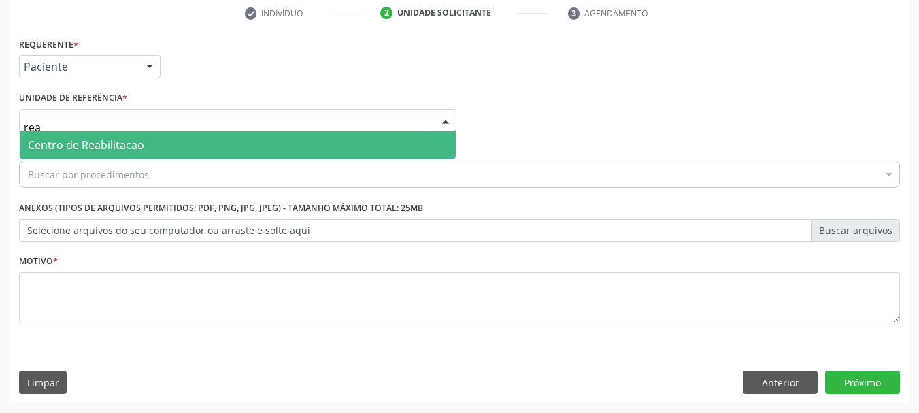
click at [109, 143] on span "Centro de Reabilitacao" at bounding box center [86, 144] width 116 height 15
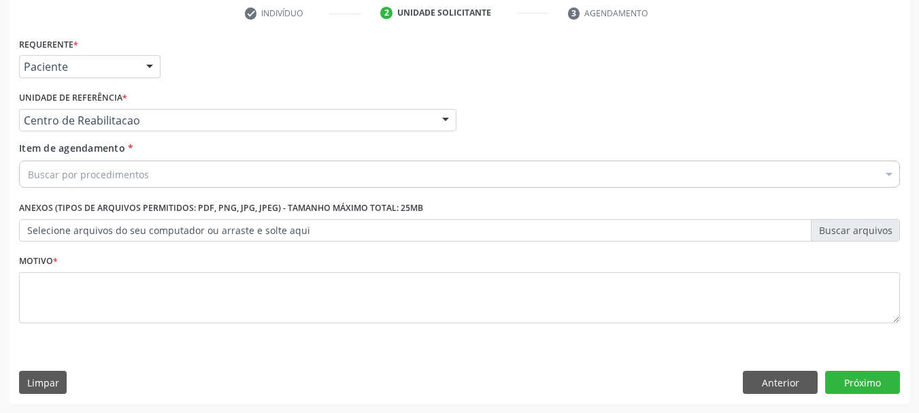
click at [103, 182] on div "Buscar por procedimentos" at bounding box center [459, 174] width 881 height 27
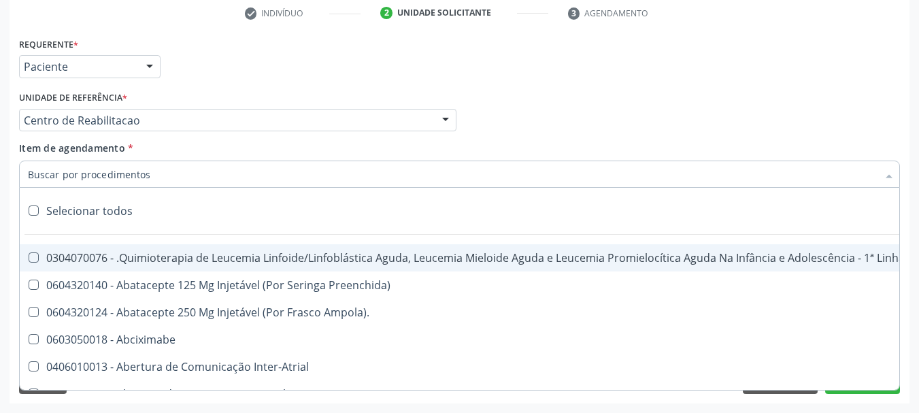
type input "c"
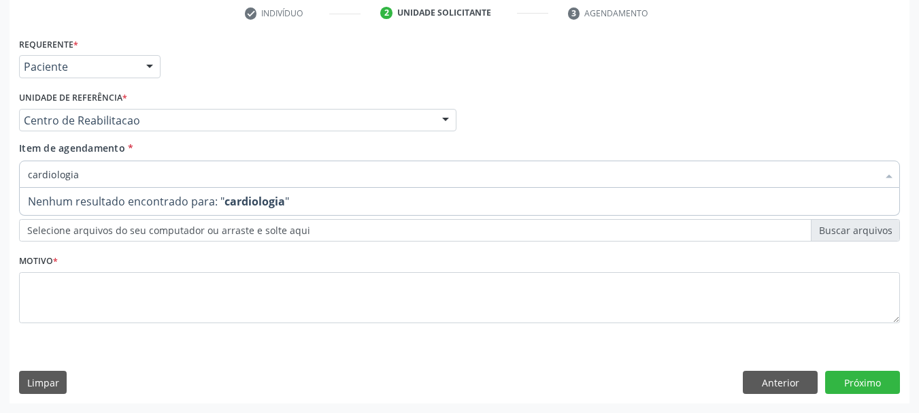
click at [83, 165] on input "cardiologia" at bounding box center [453, 174] width 850 height 27
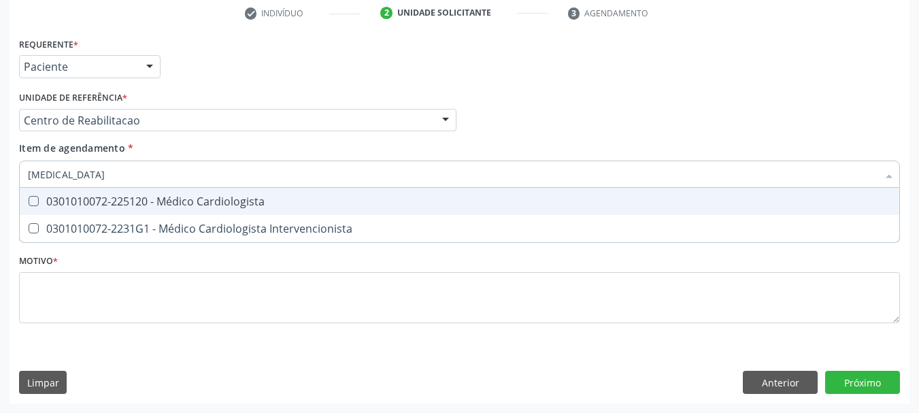
type input "cardiologista"
click at [101, 204] on div "0301010072-225120 - Médico Cardiologista" at bounding box center [459, 201] width 863 height 11
checkbox Cardiologista "true"
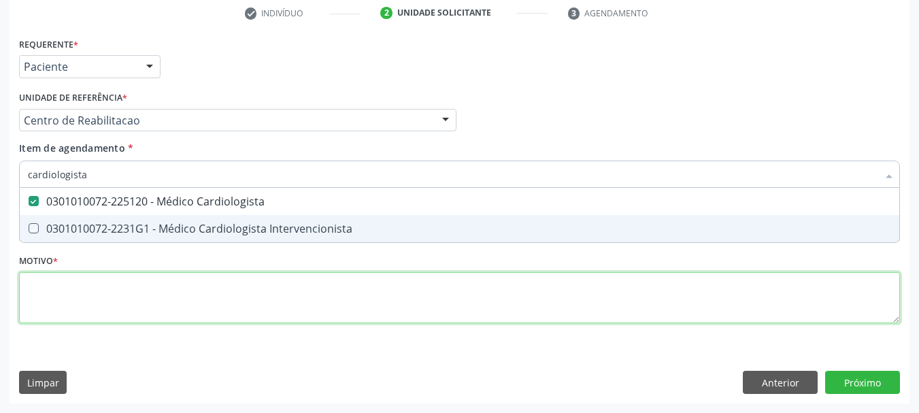
click at [93, 273] on div "Requerente * Paciente Profissional de Saúde Paciente Nenhum resultado encontrad…" at bounding box center [459, 188] width 881 height 308
checkbox Intervencionista "true"
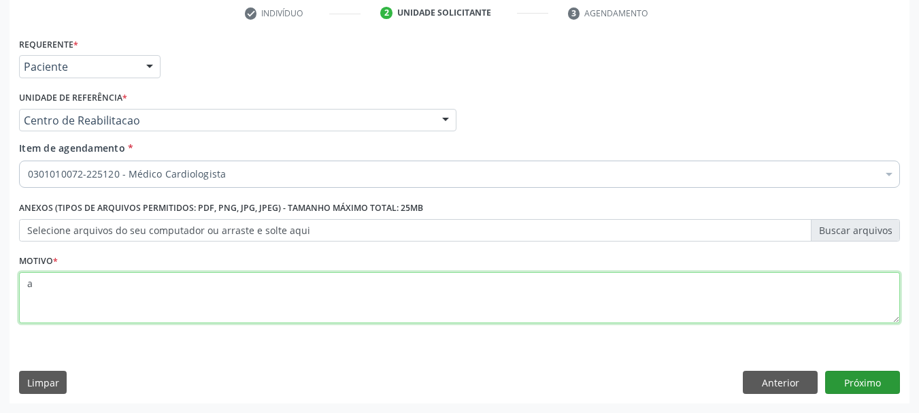
type textarea "a"
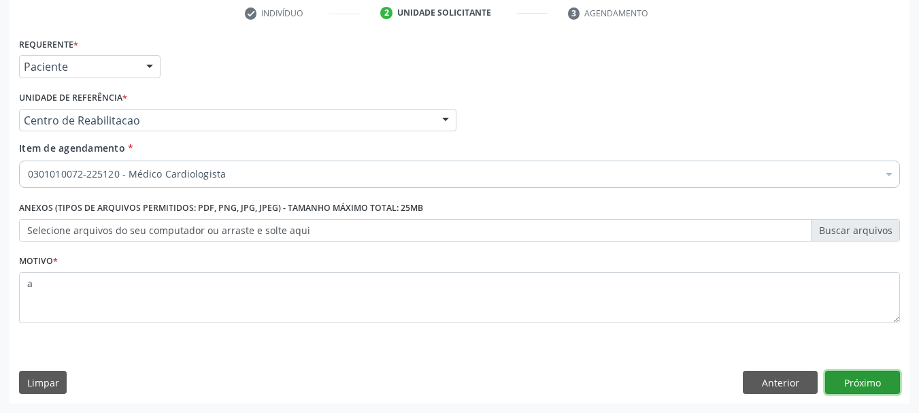
click at [893, 386] on button "Próximo" at bounding box center [862, 382] width 75 height 23
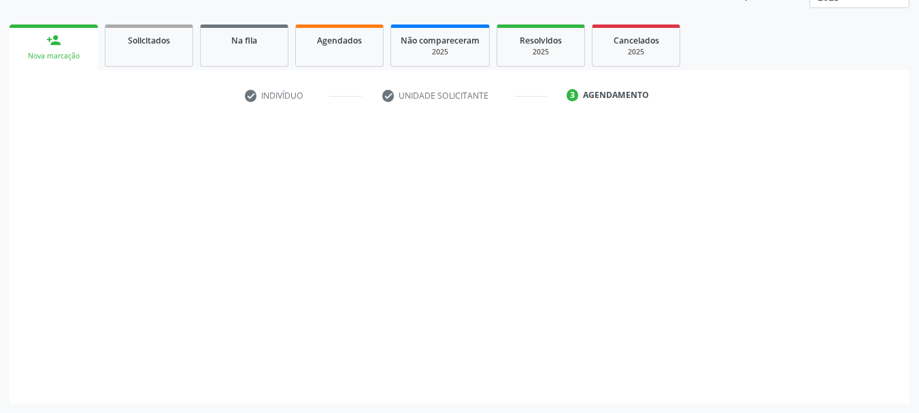
scroll to position [179, 0]
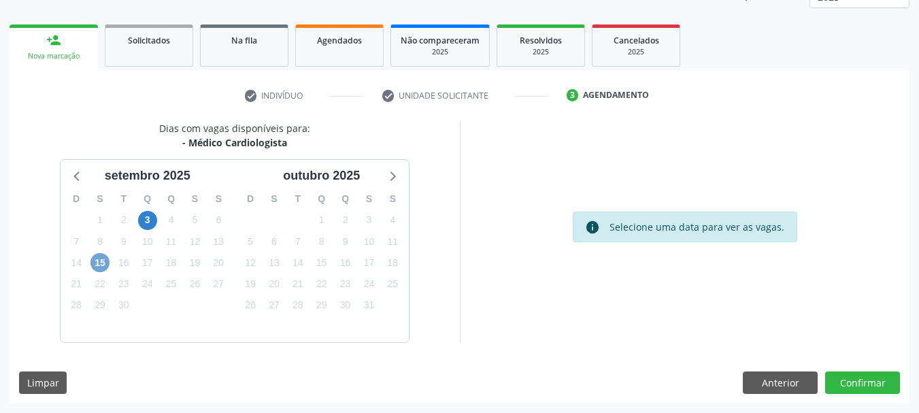
click at [97, 260] on span "15" at bounding box center [99, 262] width 19 height 19
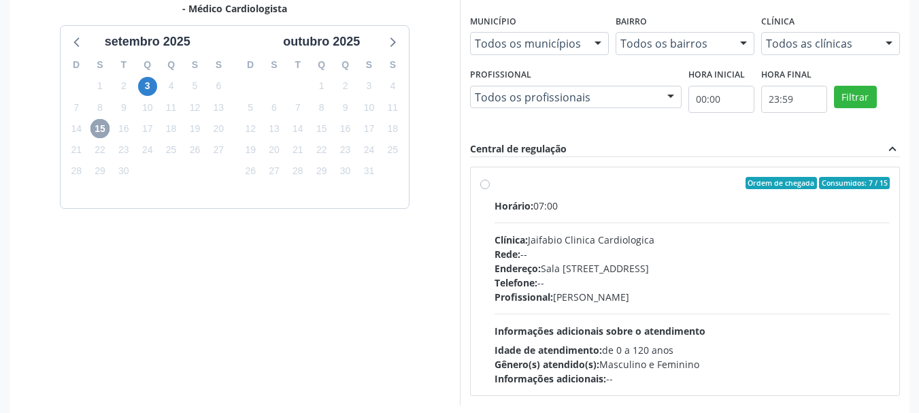
scroll to position [315, 0]
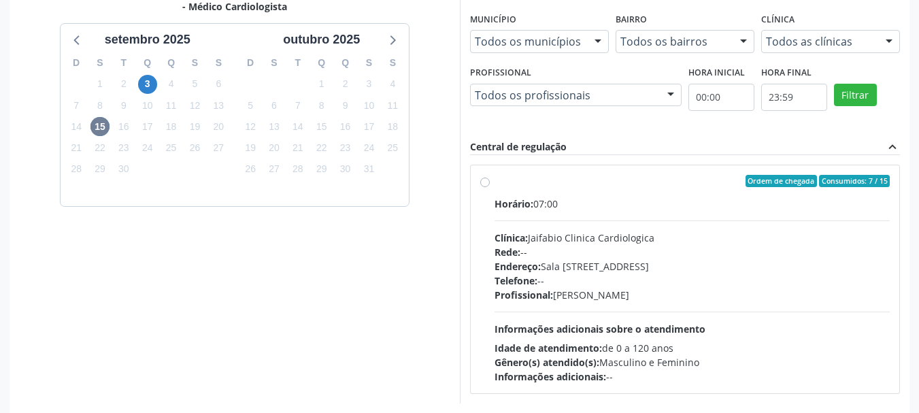
click at [569, 209] on div "Horário: 07:00" at bounding box center [692, 204] width 396 height 14
click at [490, 187] on input "Ordem de chegada Consumidos: 7 / 15 Horário: 07:00 Clínica: Jaifabio Clinica Ca…" at bounding box center [485, 181] width 10 height 12
radio input "true"
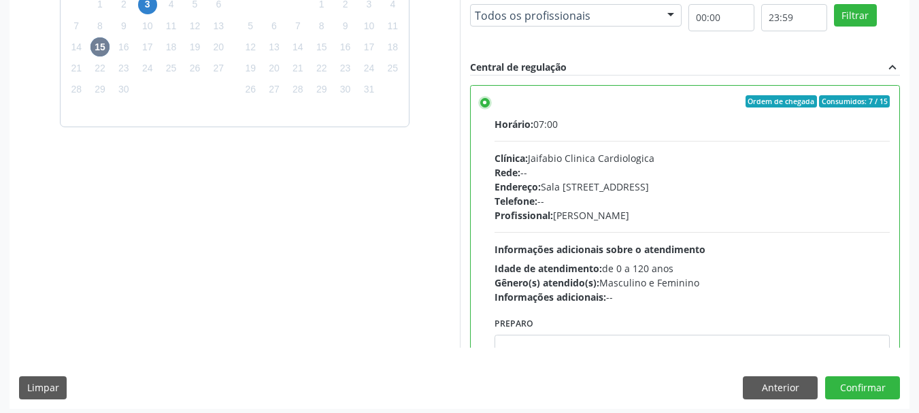
scroll to position [400, 0]
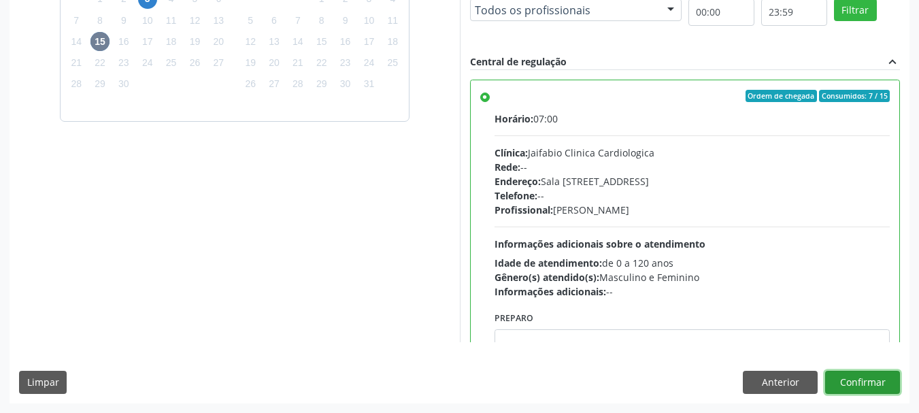
click at [883, 386] on button "Confirmar" at bounding box center [862, 382] width 75 height 23
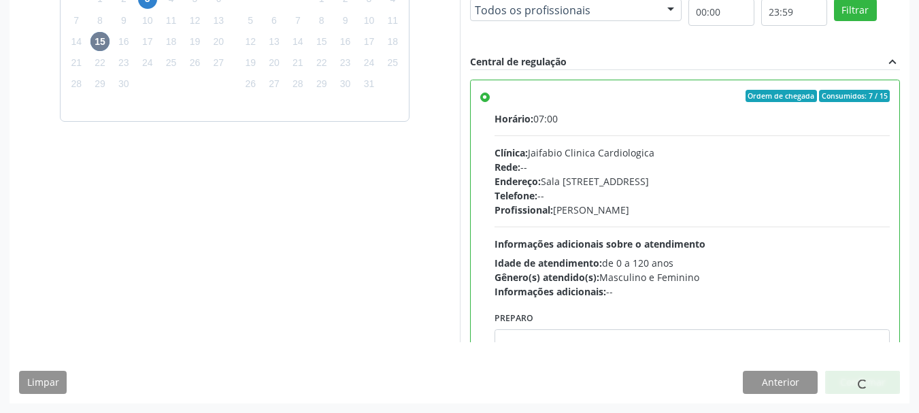
scroll to position [36, 0]
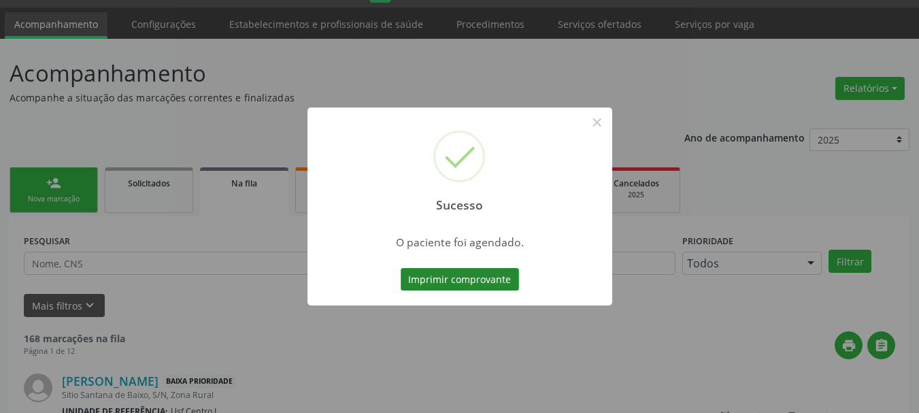
click at [473, 284] on button "Imprimir comprovante" at bounding box center [460, 279] width 118 height 23
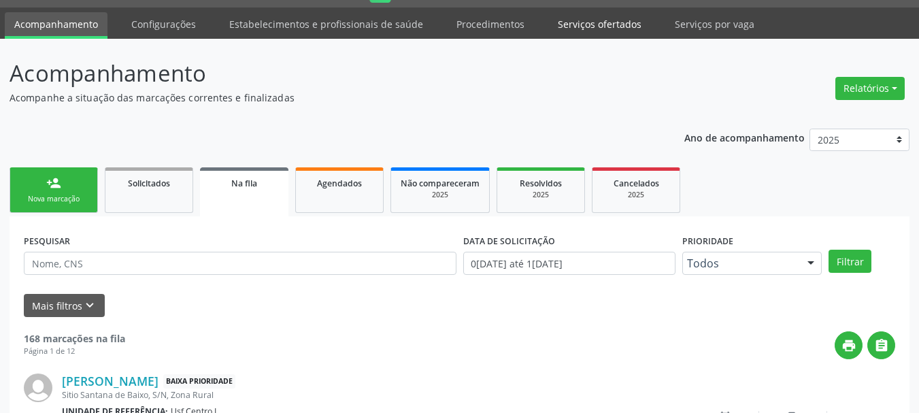
click at [579, 28] on link "Serviços ofertados" at bounding box center [599, 24] width 103 height 24
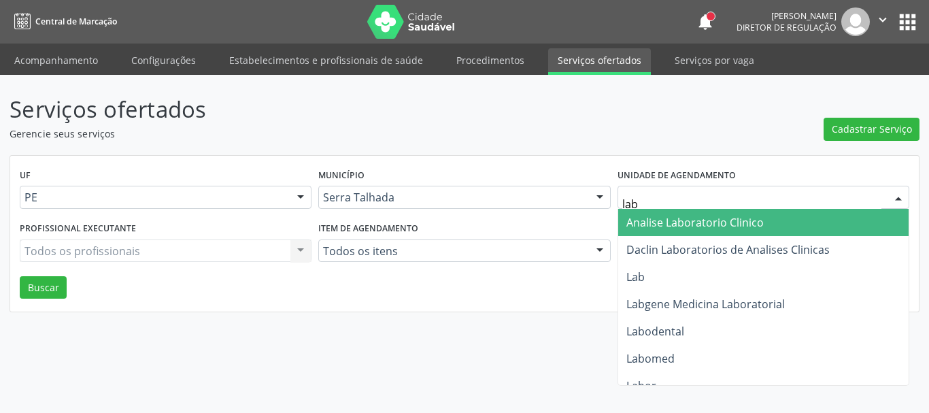
type input "labg"
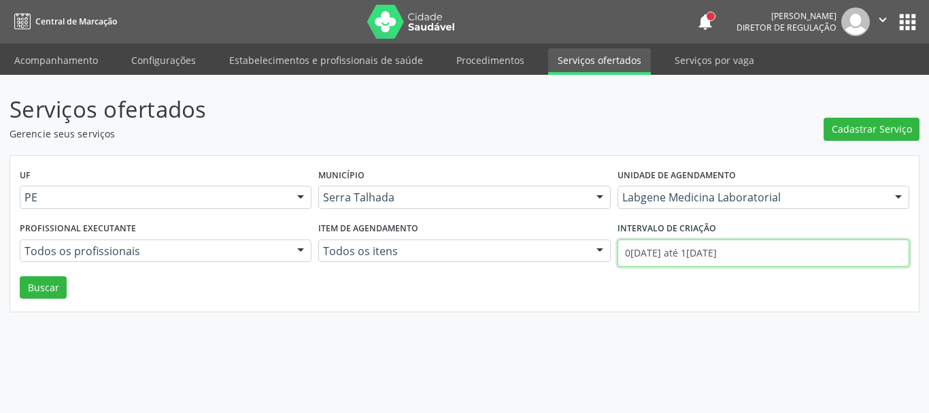
click at [703, 244] on input "01/09/2025 até 12/09/2025" at bounding box center [764, 252] width 292 height 27
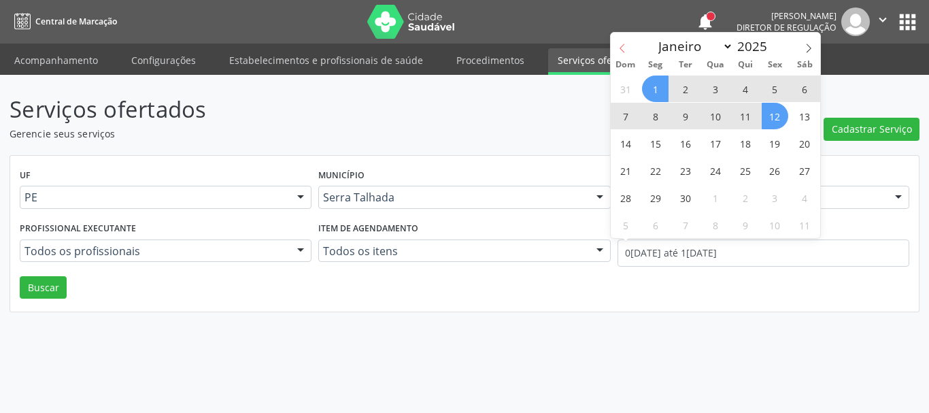
click at [617, 41] on span at bounding box center [622, 44] width 23 height 23
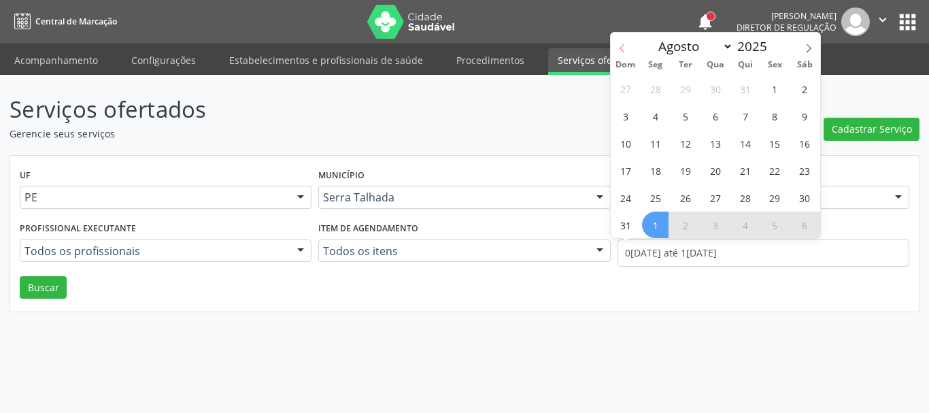
click at [617, 41] on span at bounding box center [622, 44] width 23 height 23
select select "6"
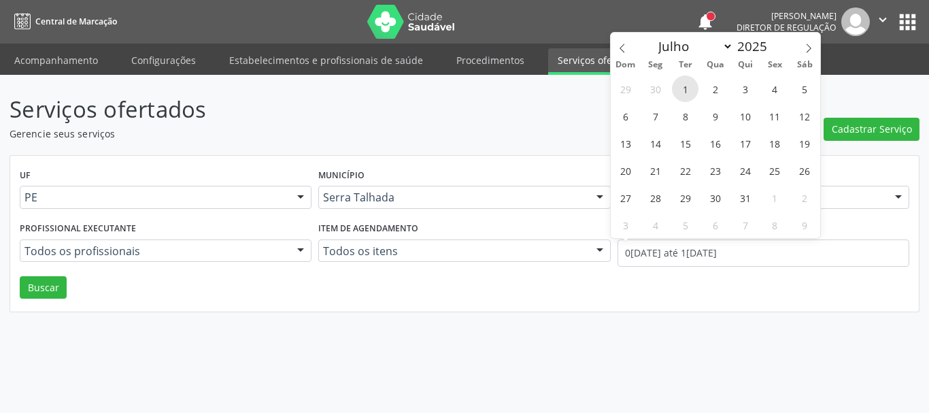
click at [682, 86] on span "1" at bounding box center [685, 88] width 27 height 27
type input "01/07/2025"
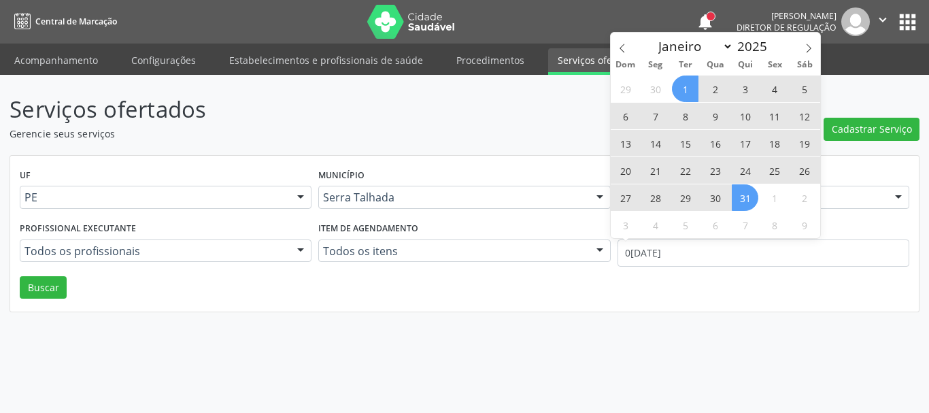
click at [743, 195] on span "31" at bounding box center [745, 197] width 27 height 27
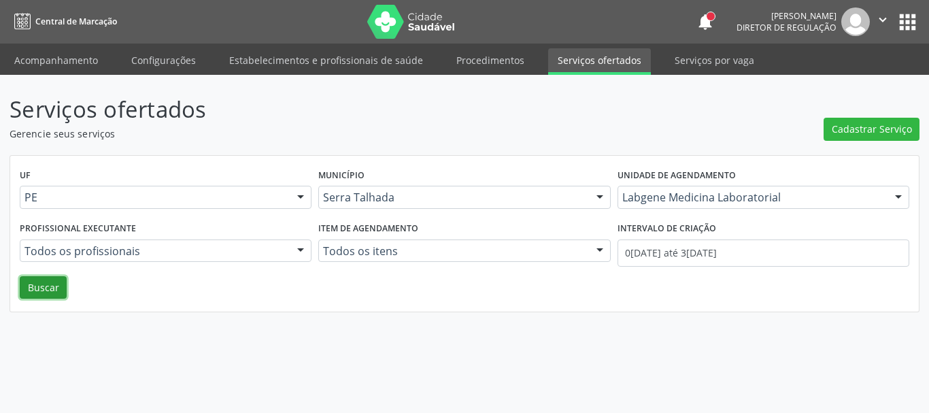
click at [61, 283] on button "Buscar" at bounding box center [43, 287] width 47 height 23
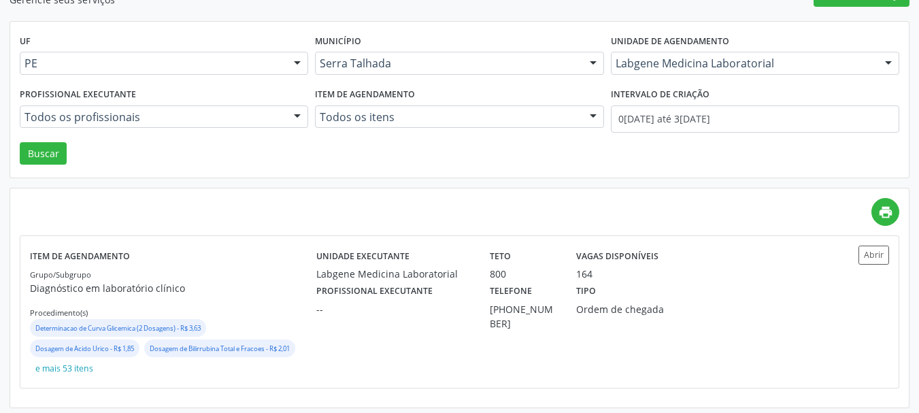
scroll to position [139, 0]
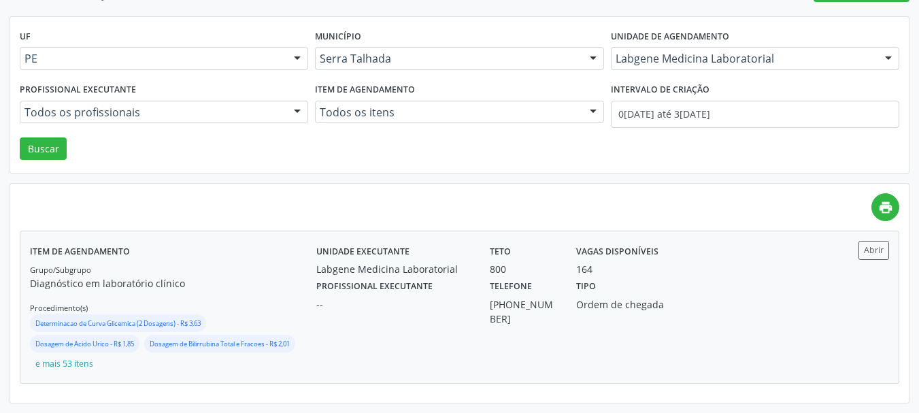
click at [778, 278] on div "Profissional executante -- Telefone (87) 99172-3618 Tipo Ordem de chegada" at bounding box center [567, 301] width 520 height 50
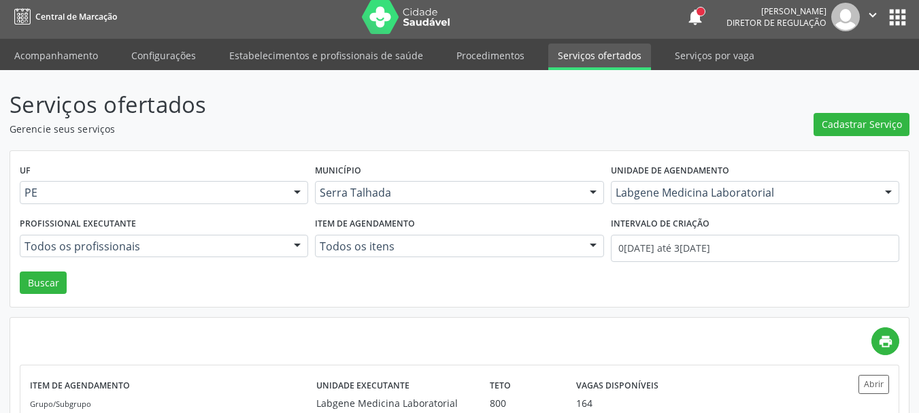
scroll to position [0, 0]
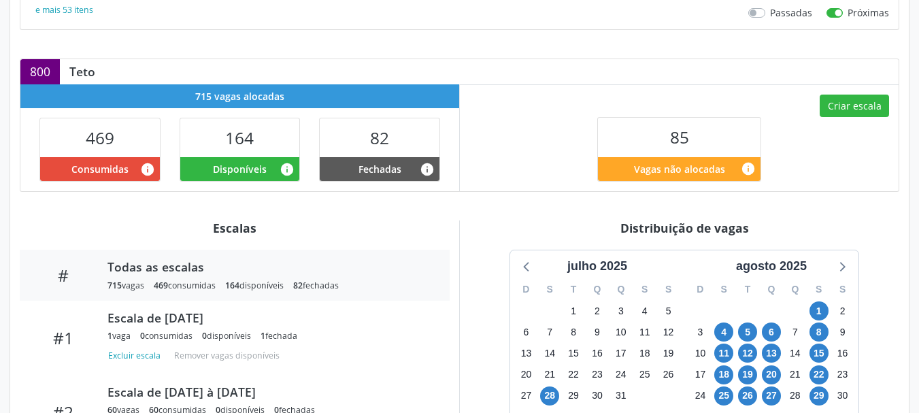
scroll to position [408, 0]
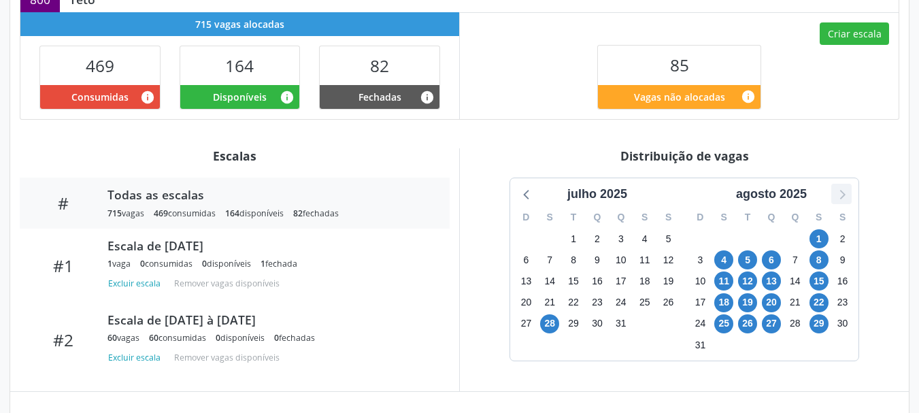
click at [843, 189] on icon at bounding box center [842, 194] width 18 height 18
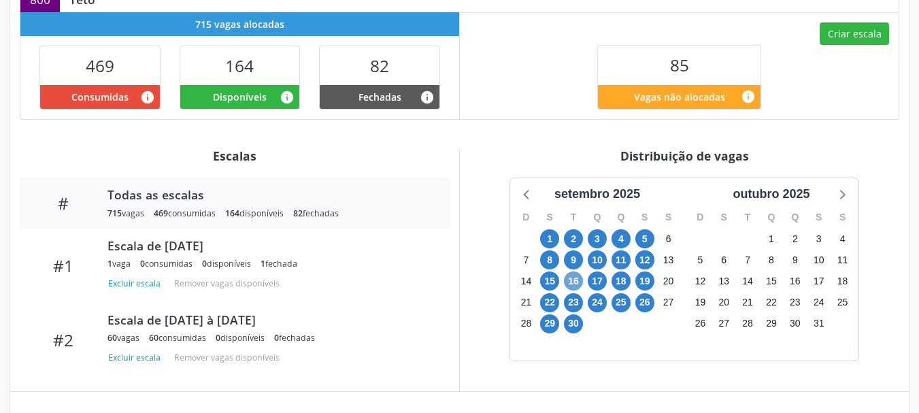
click at [574, 278] on span "16" at bounding box center [573, 280] width 19 height 19
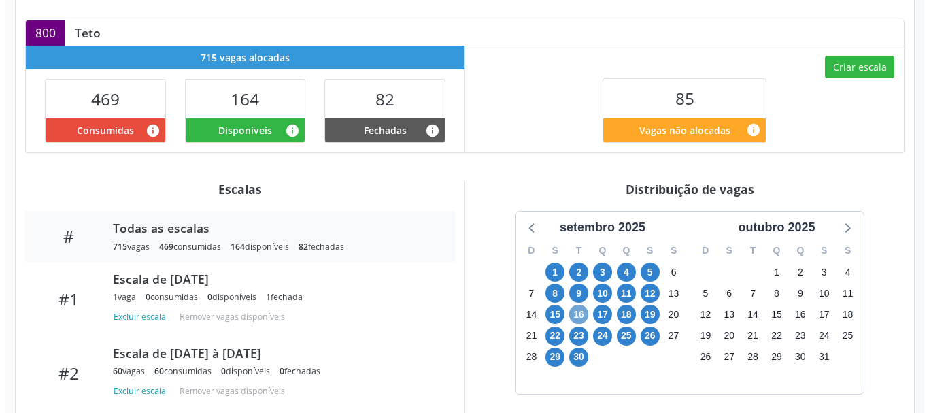
scroll to position [269, 0]
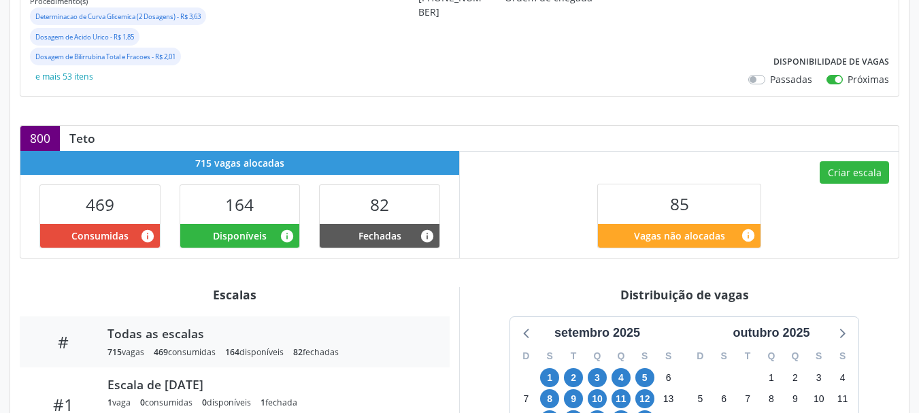
click at [841, 184] on div "Criar escala 85 Vagas não alocadas info" at bounding box center [679, 204] width 439 height 107
click at [840, 178] on button "Criar escala" at bounding box center [854, 172] width 69 height 23
select select "8"
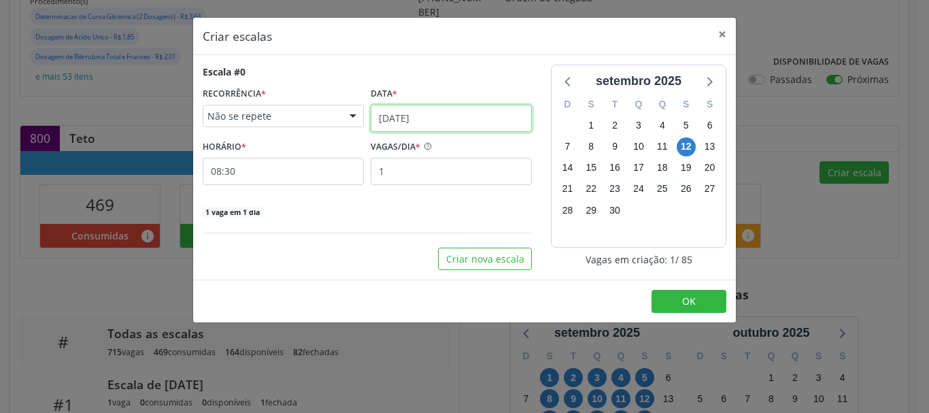
click at [445, 119] on input "[DATE]" at bounding box center [451, 118] width 161 height 27
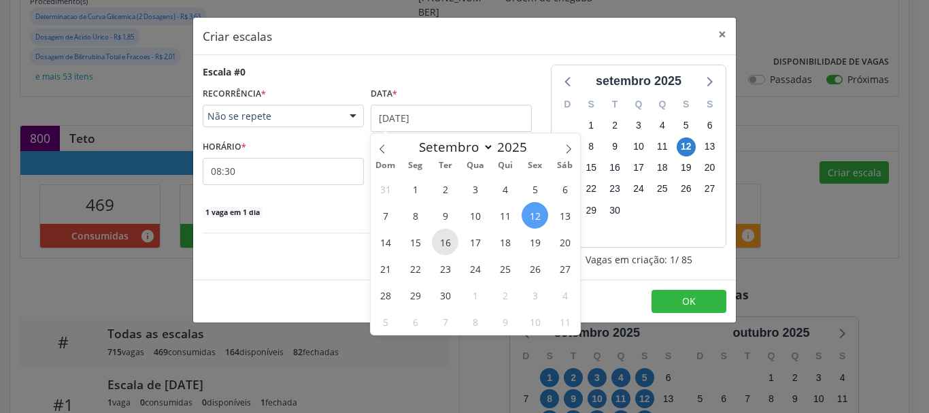
click at [446, 245] on span "16" at bounding box center [445, 242] width 27 height 27
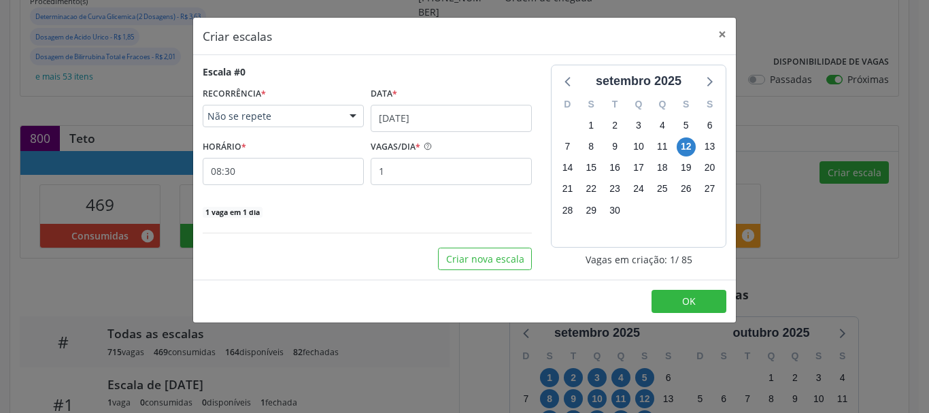
click at [446, 245] on div "Escala #0 RECORRÊNCIA * Não se repete Não se repete Diário/Semanal Mensal Nenhu…" at bounding box center [367, 167] width 348 height 205
click at [305, 173] on input "08:30" at bounding box center [283, 171] width 161 height 27
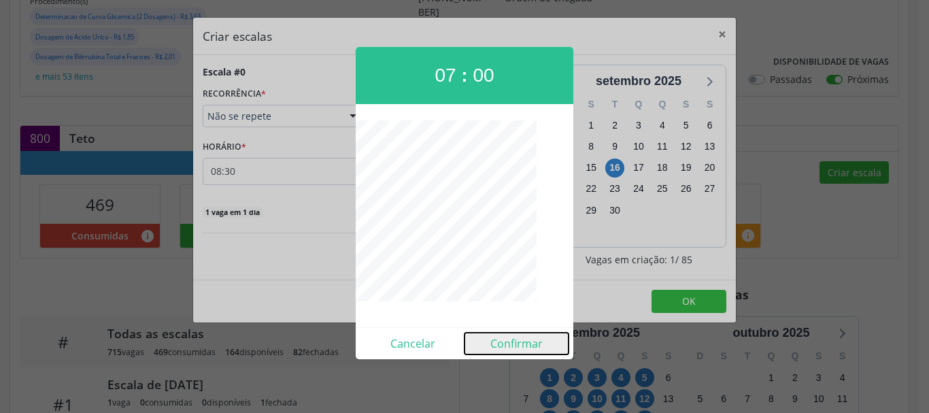
click at [517, 346] on button "Confirmar" at bounding box center [517, 344] width 104 height 22
type input "07:00"
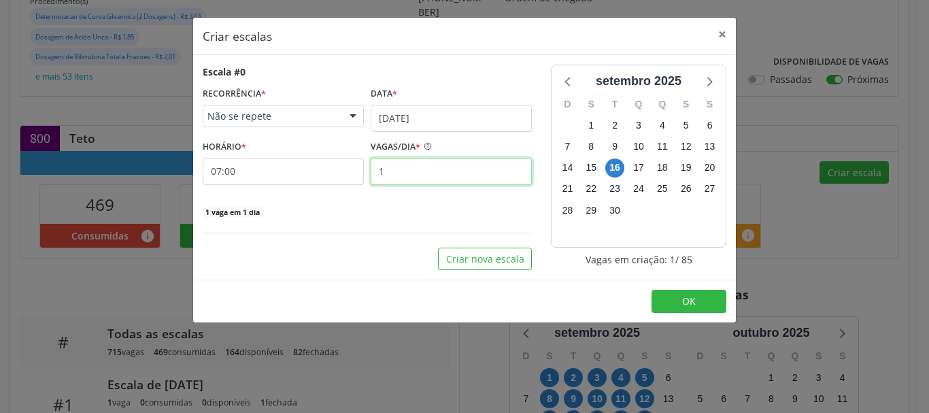
click at [450, 179] on input "1" at bounding box center [451, 171] width 161 height 27
drag, startPoint x: 450, startPoint y: 179, endPoint x: 428, endPoint y: 105, distance: 76.6
click at [450, 179] on input "1" at bounding box center [451, 171] width 161 height 27
type input "12"
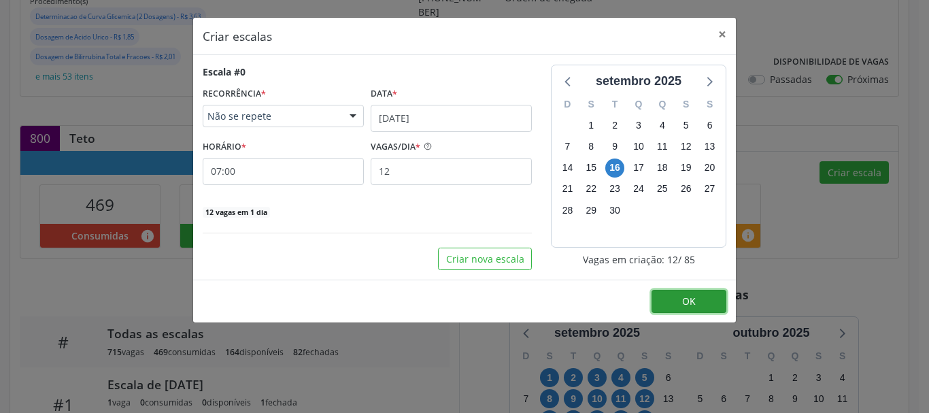
click at [690, 295] on span "OK" at bounding box center [689, 301] width 14 height 13
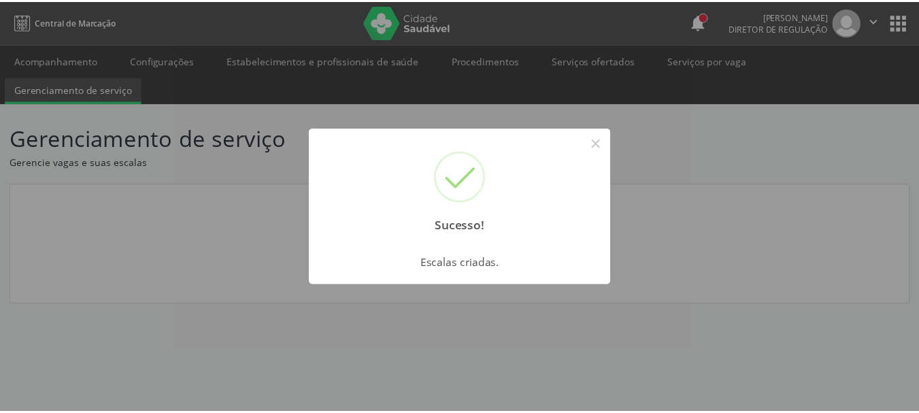
scroll to position [0, 0]
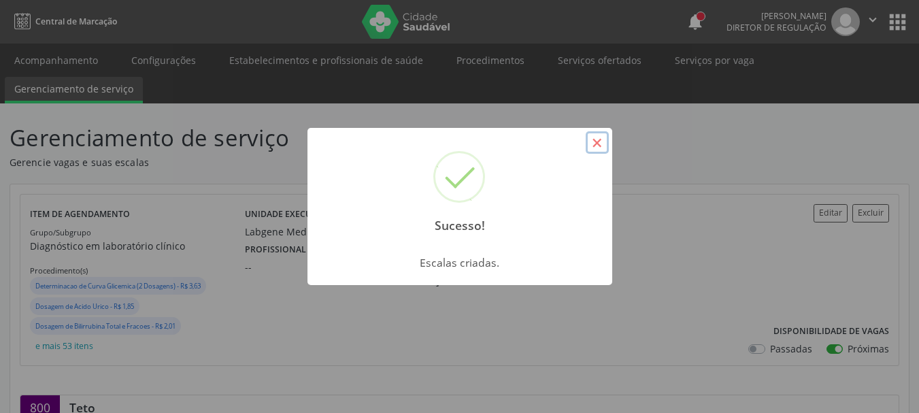
click at [590, 138] on button "×" at bounding box center [597, 142] width 23 height 23
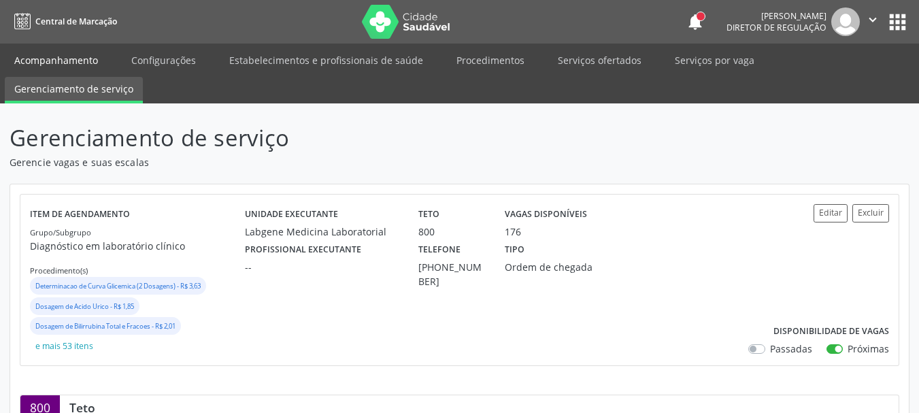
click at [87, 55] on link "Acompanhamento" at bounding box center [56, 60] width 103 height 24
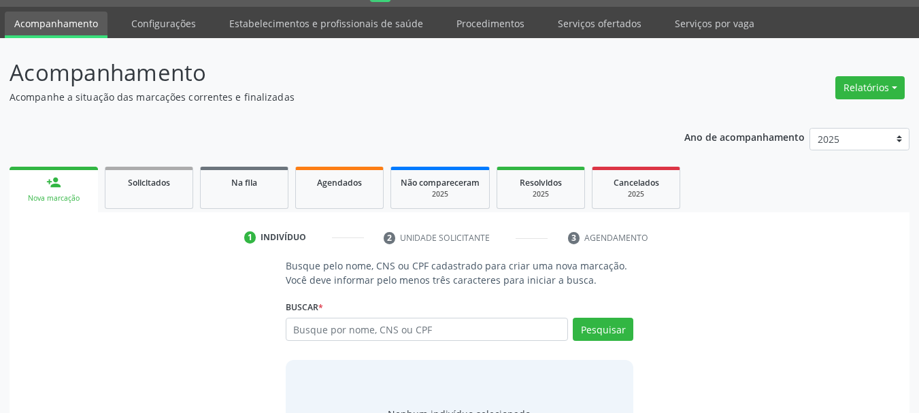
scroll to position [68, 0]
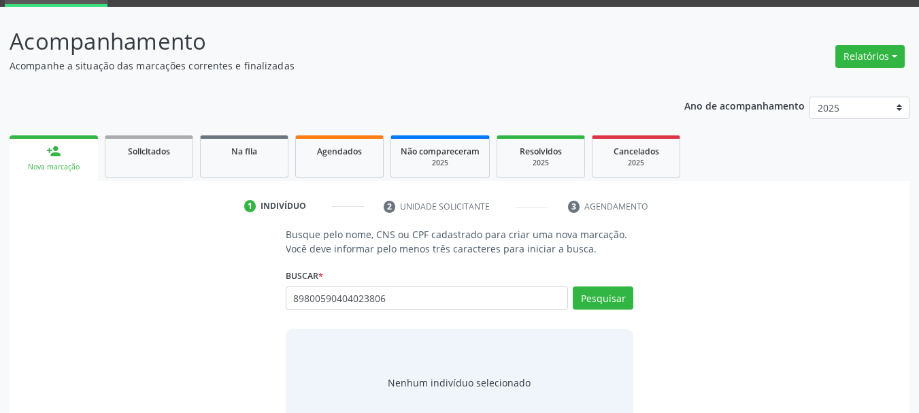
type input "89800590404023806"
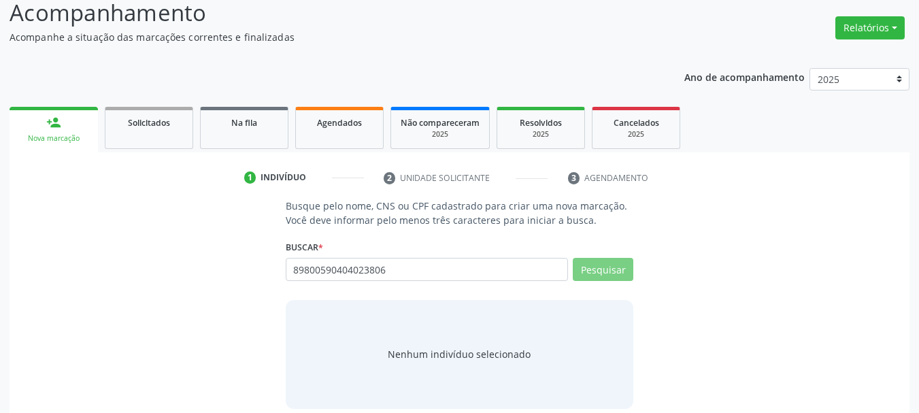
scroll to position [112, 0]
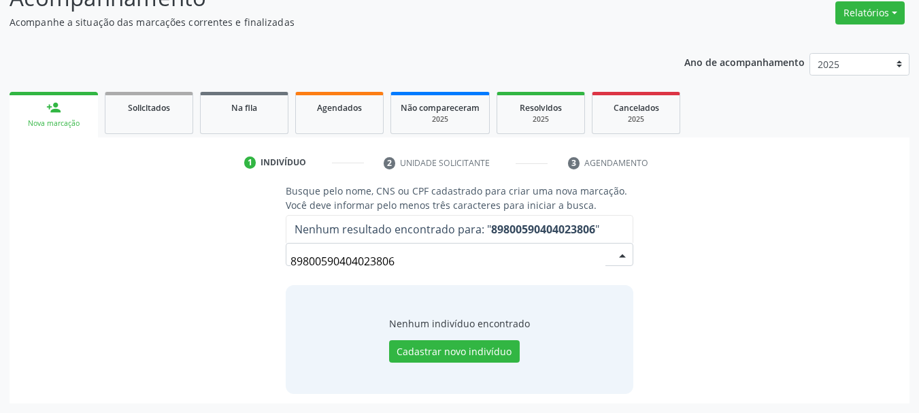
click at [371, 265] on input "89800590404023806" at bounding box center [448, 261] width 316 height 27
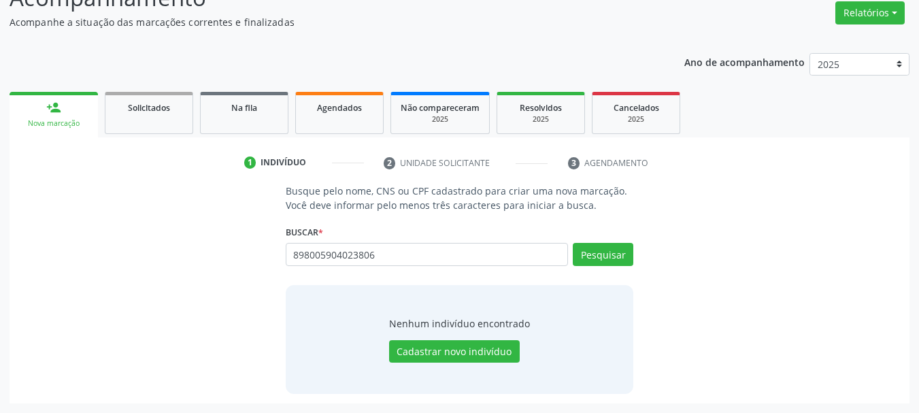
type input "898005904023806"
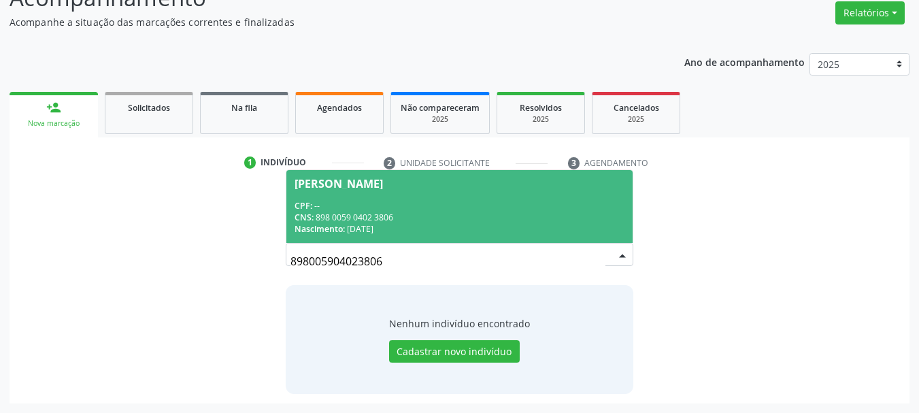
click at [431, 230] on div "Nascimento: 23/01/2019" at bounding box center [460, 229] width 331 height 12
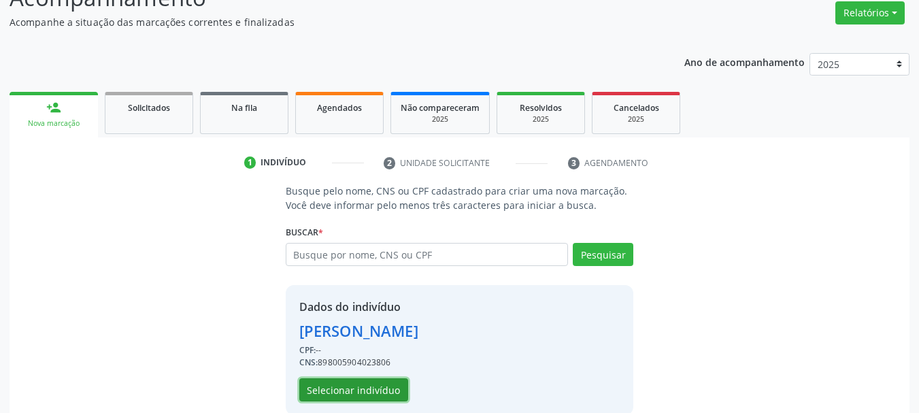
click at [363, 390] on button "Selecionar indivíduo" at bounding box center [353, 389] width 109 height 23
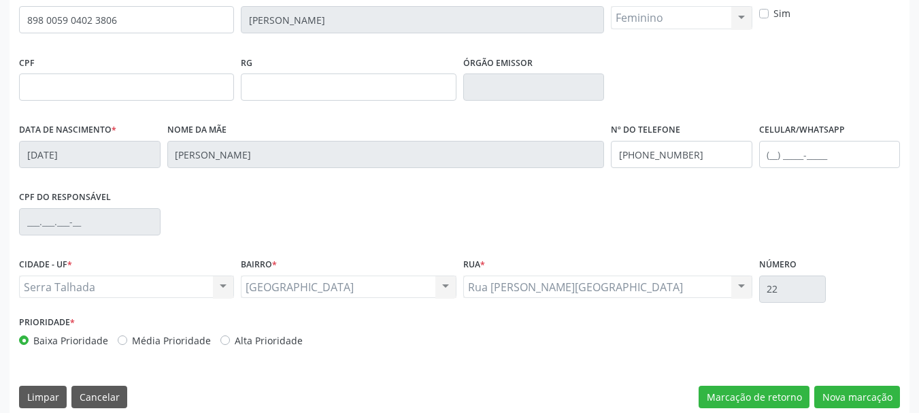
scroll to position [324, 0]
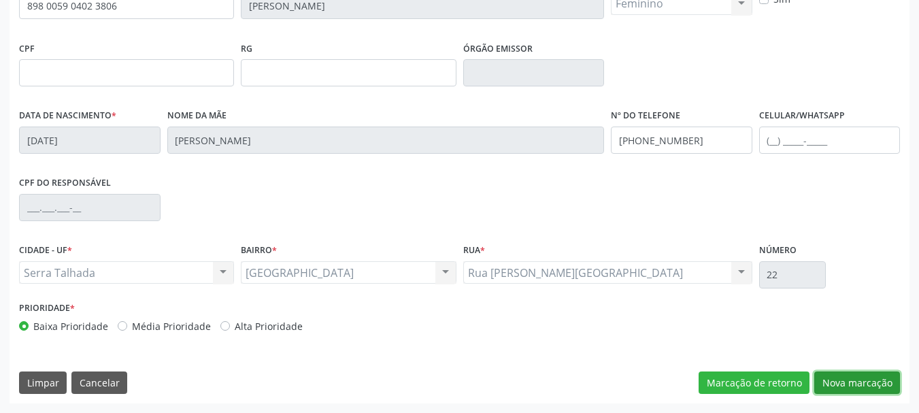
click at [854, 373] on button "Nova marcação" at bounding box center [857, 382] width 86 height 23
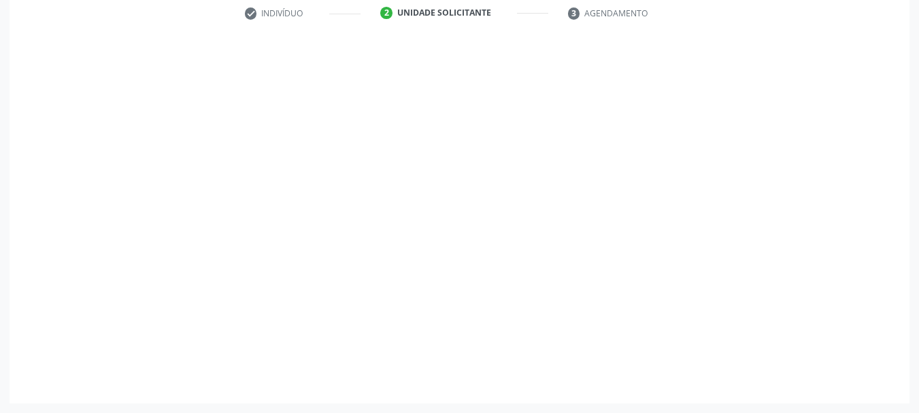
scroll to position [261, 0]
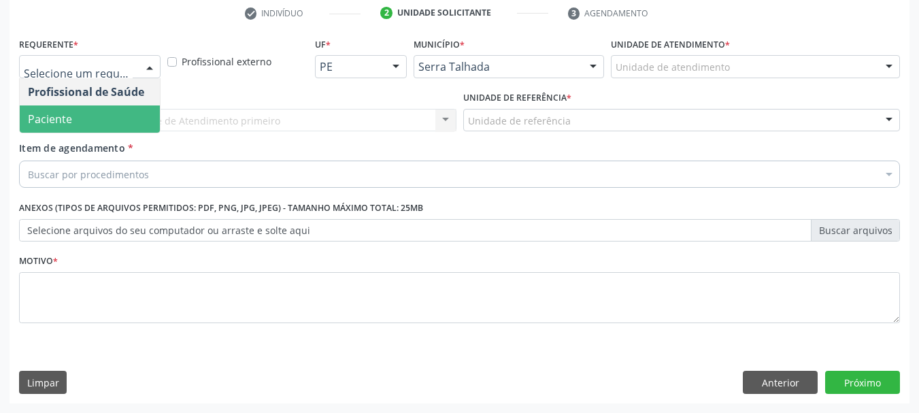
click at [113, 114] on span "Paciente" at bounding box center [90, 118] width 140 height 27
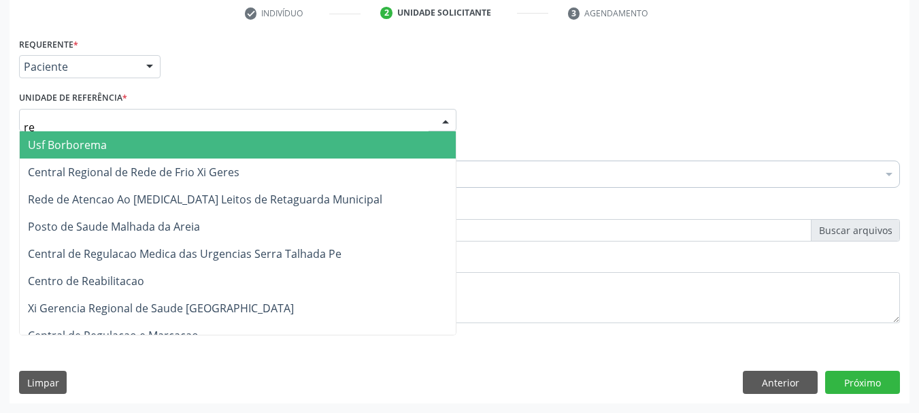
type input "rea"
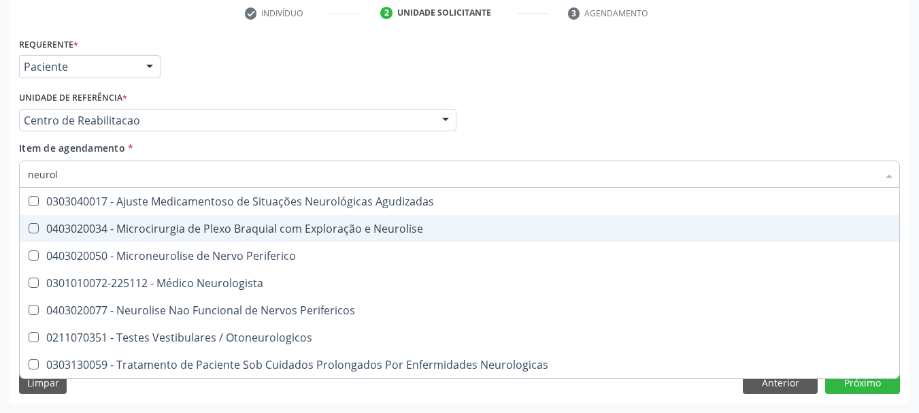
type input "neurolo"
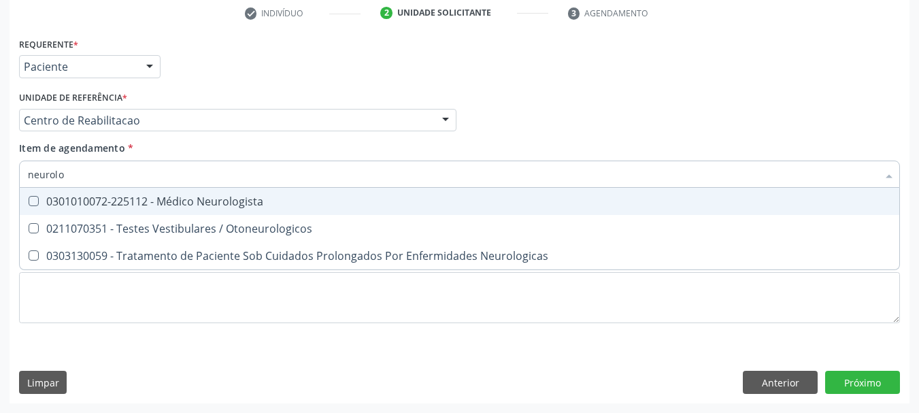
click at [288, 202] on div "0301010072-225112 - Médico Neurologista" at bounding box center [459, 201] width 863 height 11
checkbox Neurologista "true"
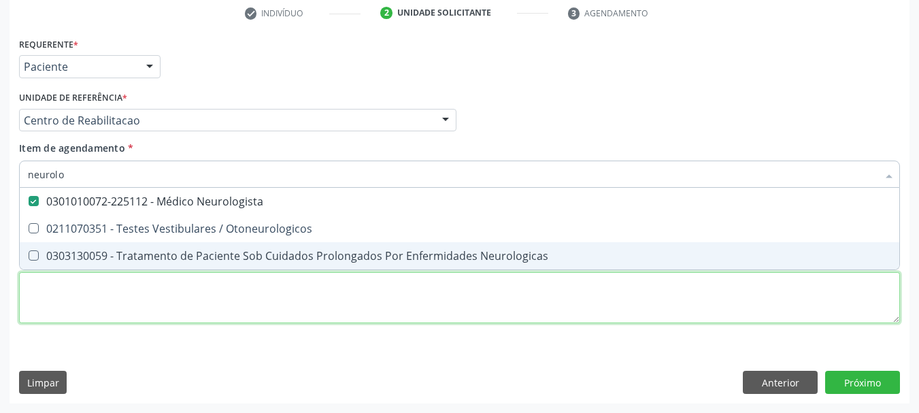
click at [190, 301] on div "Requerente * Paciente Profissional de Saúde Paciente Nenhum resultado encontrad…" at bounding box center [459, 188] width 881 height 308
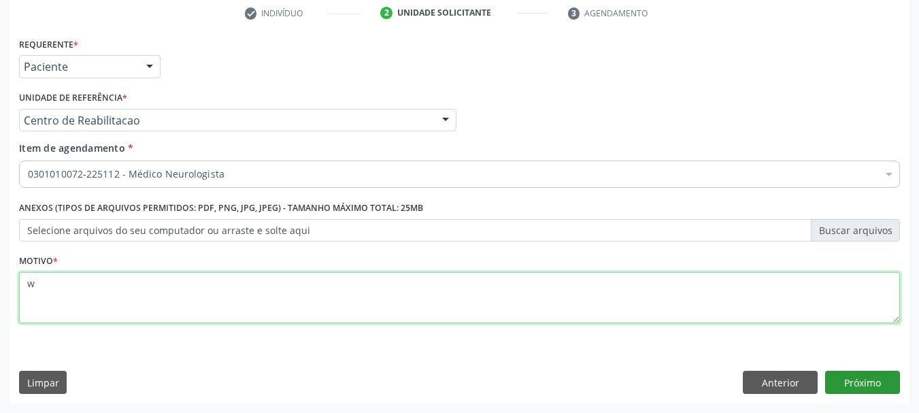
type textarea "w"
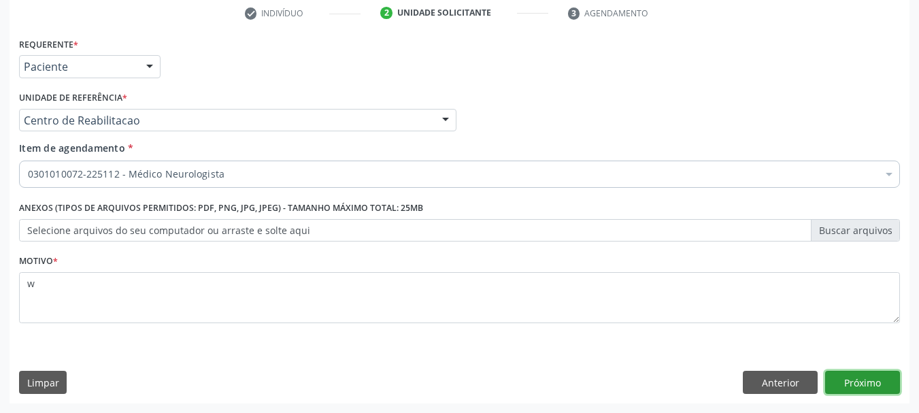
click at [869, 377] on button "Próximo" at bounding box center [862, 382] width 75 height 23
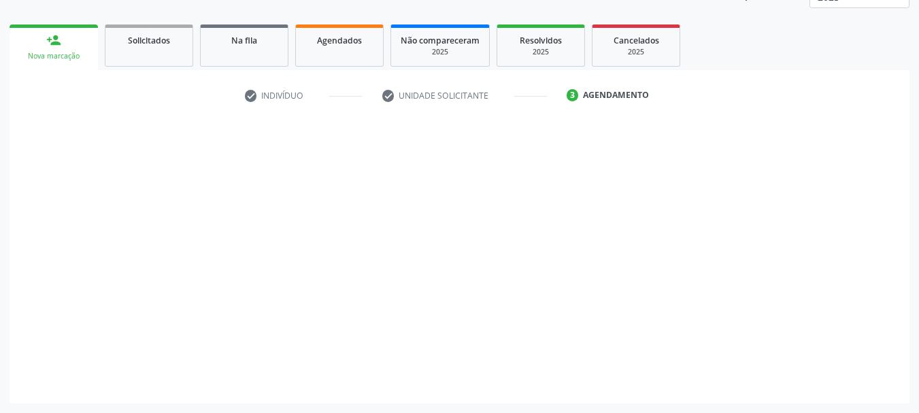
scroll to position [179, 0]
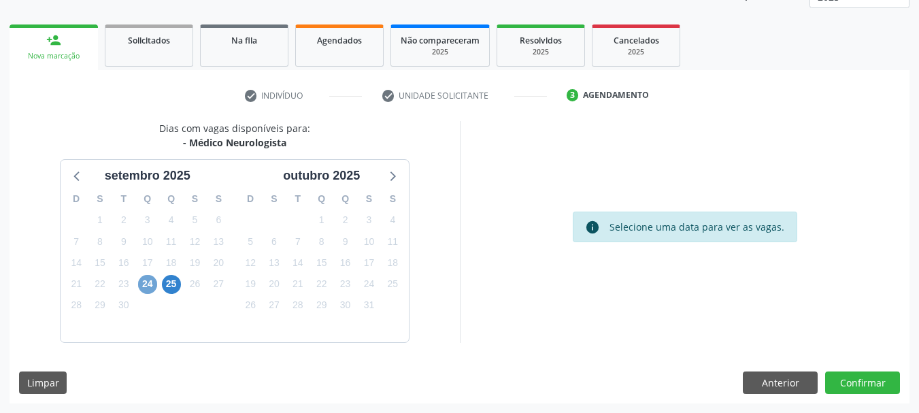
click at [153, 280] on span "24" at bounding box center [147, 284] width 19 height 19
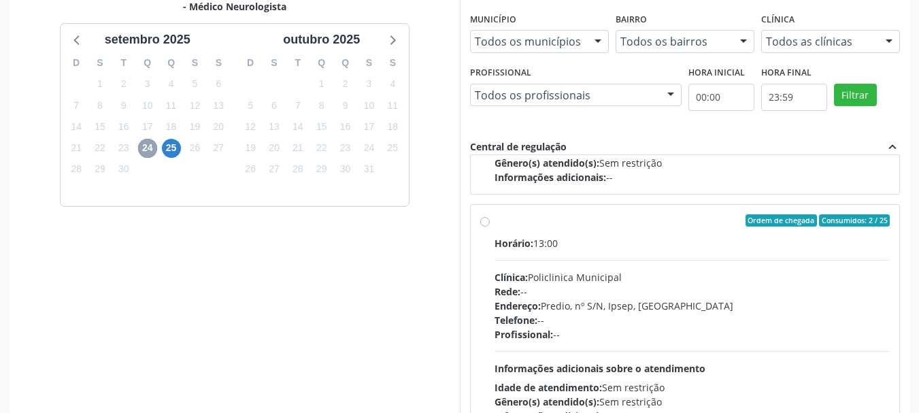
scroll to position [453, 0]
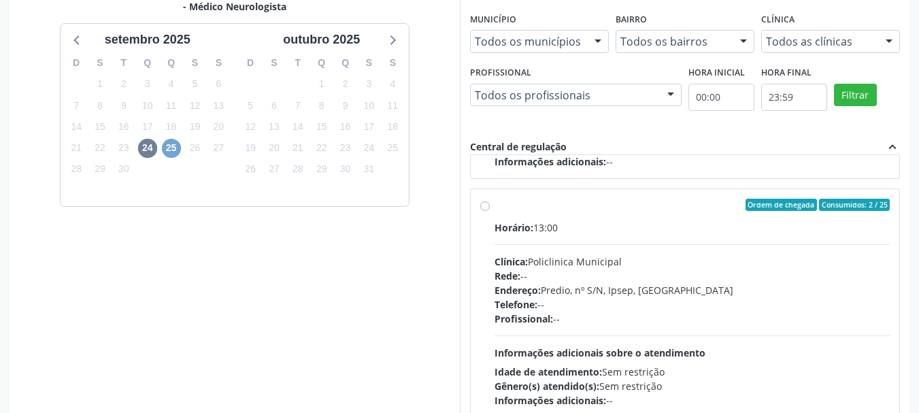
click at [167, 150] on span "25" at bounding box center [171, 148] width 19 height 19
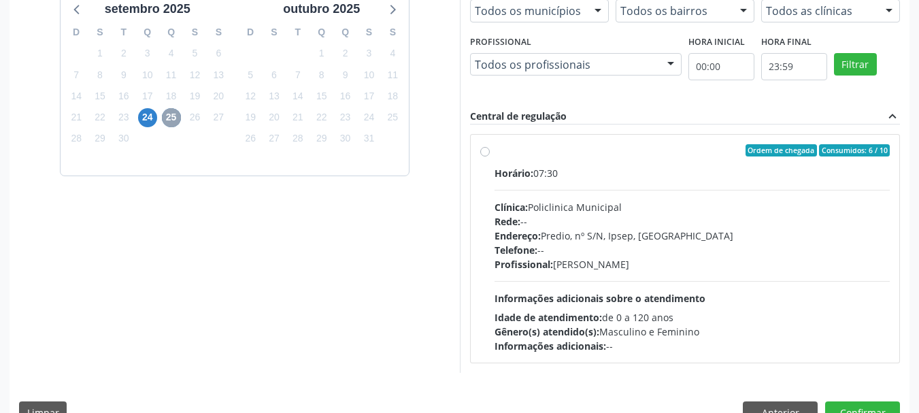
scroll to position [375, 0]
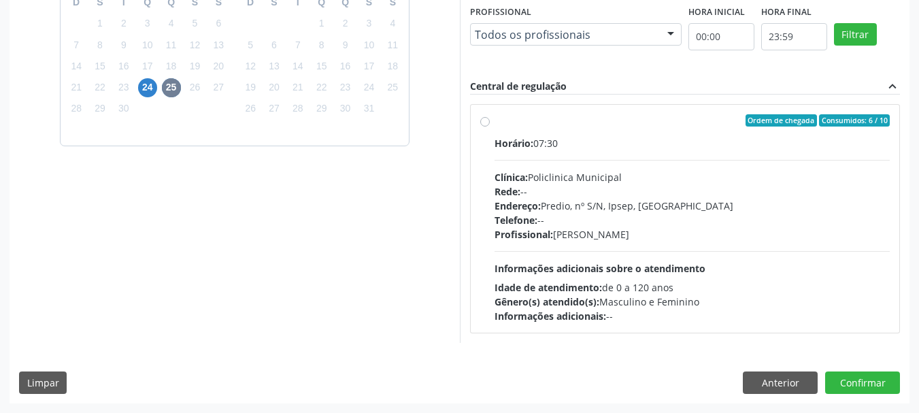
click at [673, 150] on div "Horário: 07:30" at bounding box center [692, 143] width 396 height 14
click at [490, 127] on input "Ordem de chegada Consumidos: 6 / 10 Horário: 07:30 Clínica: Policlinica Municip…" at bounding box center [485, 120] width 10 height 12
radio input "true"
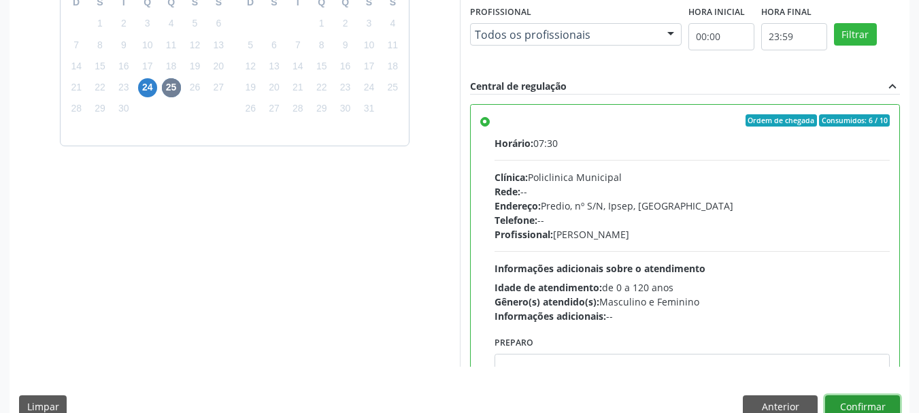
click at [881, 406] on button "Confirmar" at bounding box center [862, 406] width 75 height 23
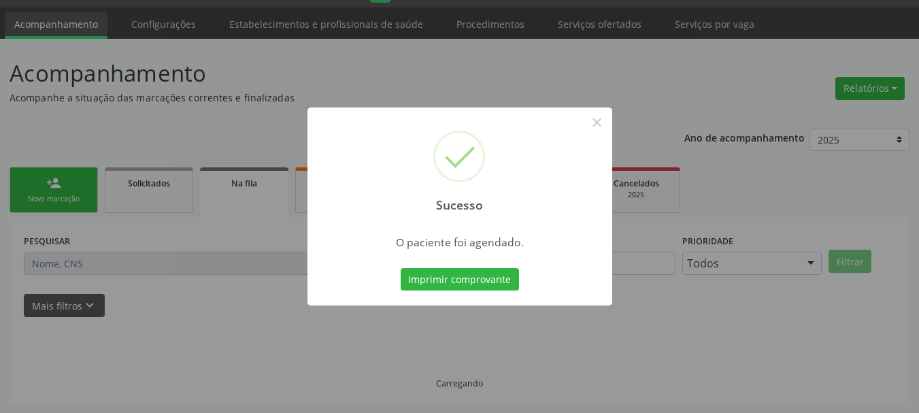
scroll to position [36, 0]
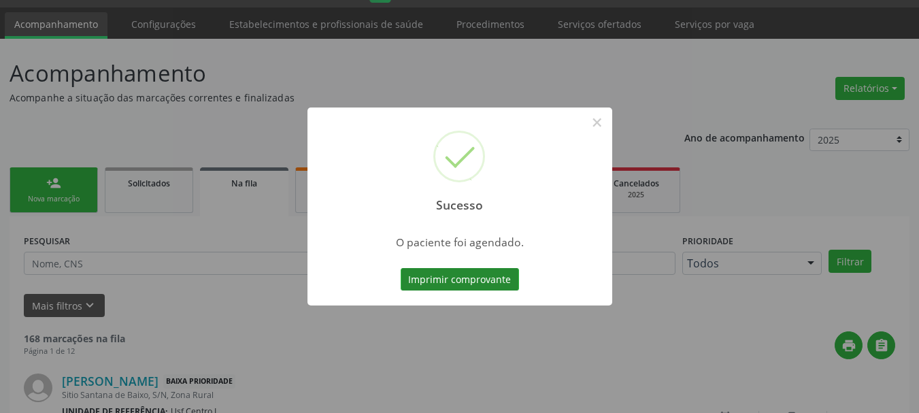
click at [476, 278] on button "Imprimir comprovante" at bounding box center [460, 279] width 118 height 23
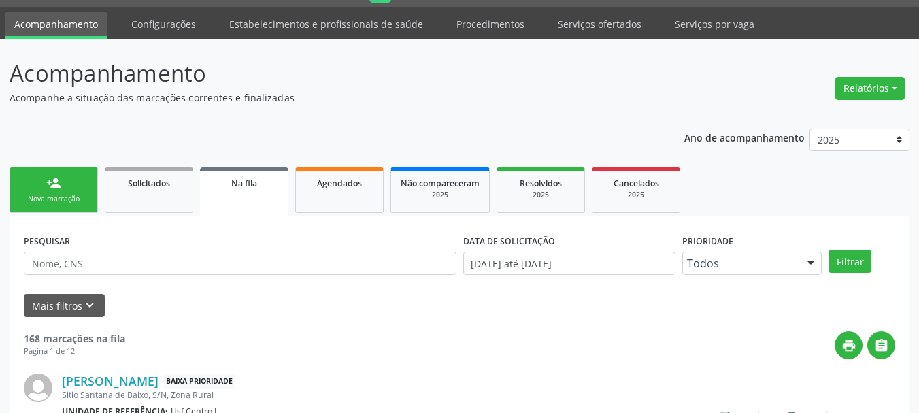
click at [94, 199] on link "person_add Nova marcação" at bounding box center [54, 190] width 88 height 46
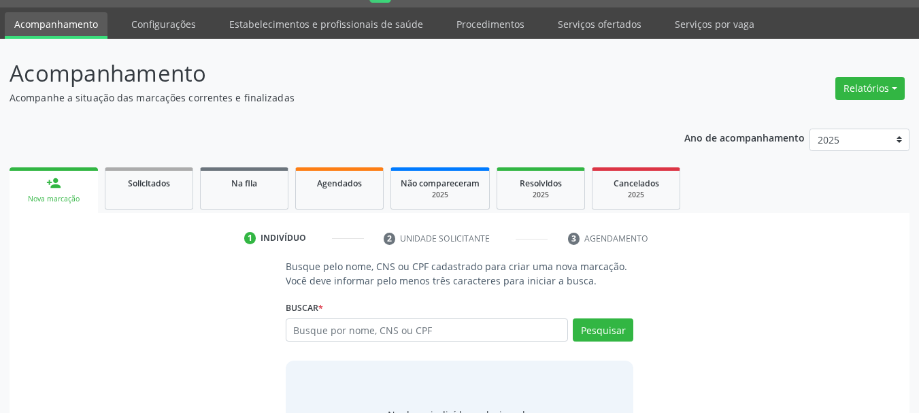
scroll to position [112, 0]
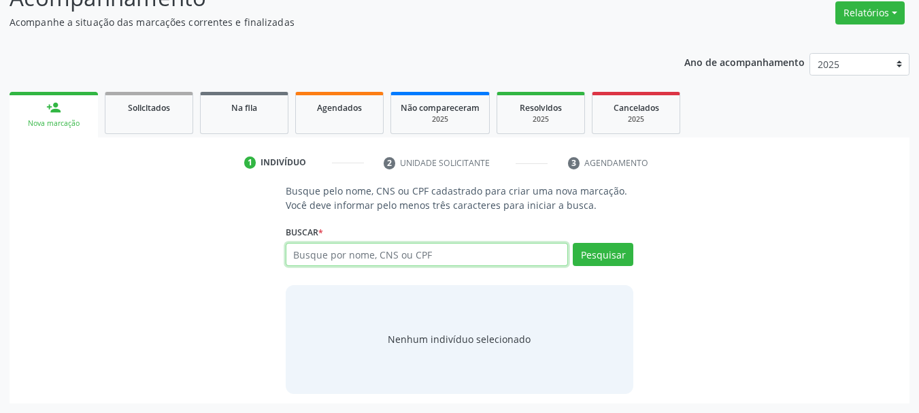
click at [368, 250] on input "text" at bounding box center [427, 254] width 283 height 23
type input "700000835675801"
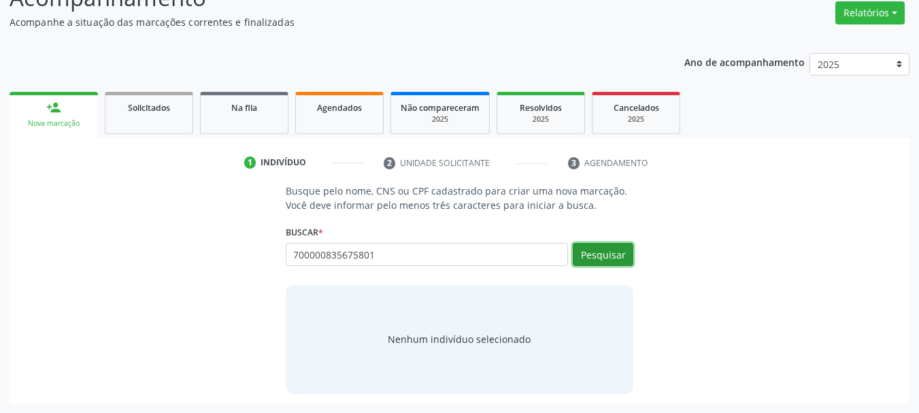
click at [605, 261] on button "Pesquisar" at bounding box center [603, 254] width 61 height 23
click at [628, 256] on button "Pesquisar" at bounding box center [603, 254] width 61 height 23
click at [595, 259] on button "Pesquisar" at bounding box center [603, 254] width 61 height 23
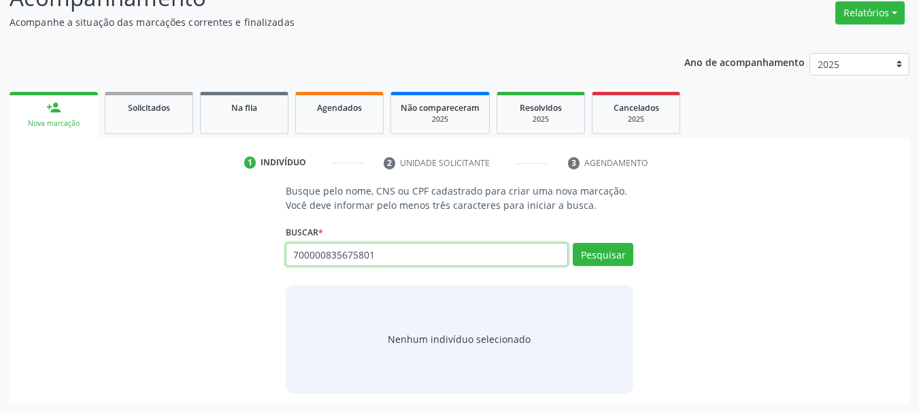
click at [416, 261] on input "700000835675801" at bounding box center [427, 254] width 283 height 23
paste input "700000835675801"
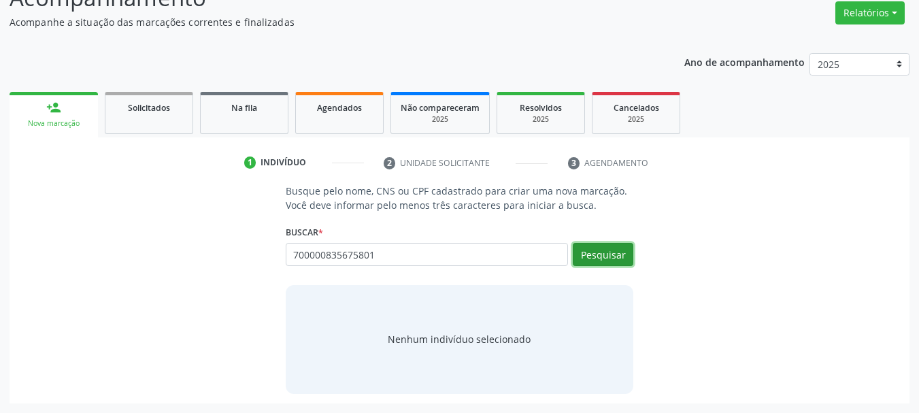
click at [577, 260] on button "Pesquisar" at bounding box center [603, 254] width 61 height 23
click at [610, 256] on button "Pesquisar" at bounding box center [603, 254] width 61 height 23
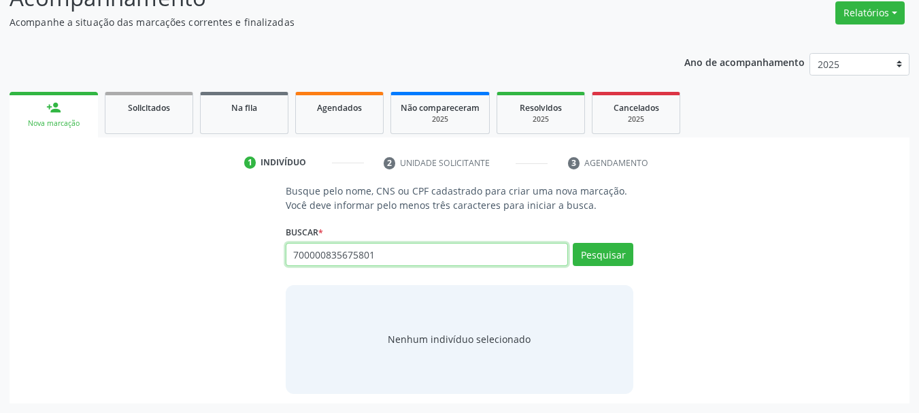
click at [343, 252] on input "700000835675801" at bounding box center [427, 254] width 283 height 23
paste input "901.523.604-68"
type input "901.523.604-68"
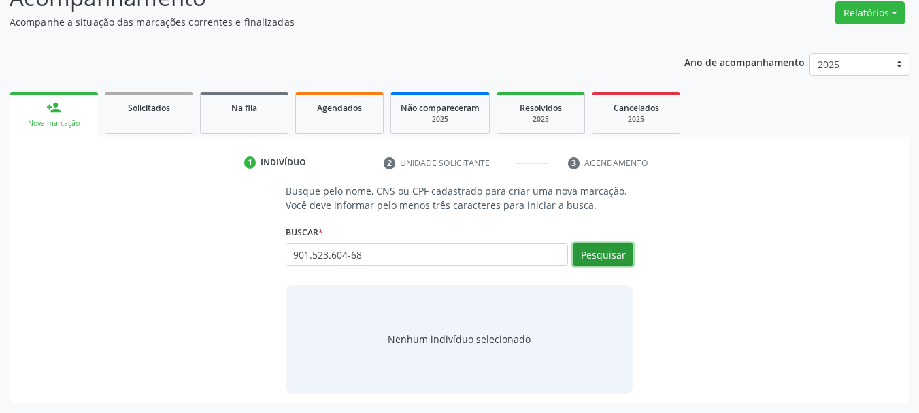
click at [594, 254] on button "Pesquisar" at bounding box center [603, 254] width 61 height 23
click at [618, 260] on button "Pesquisar" at bounding box center [603, 254] width 61 height 23
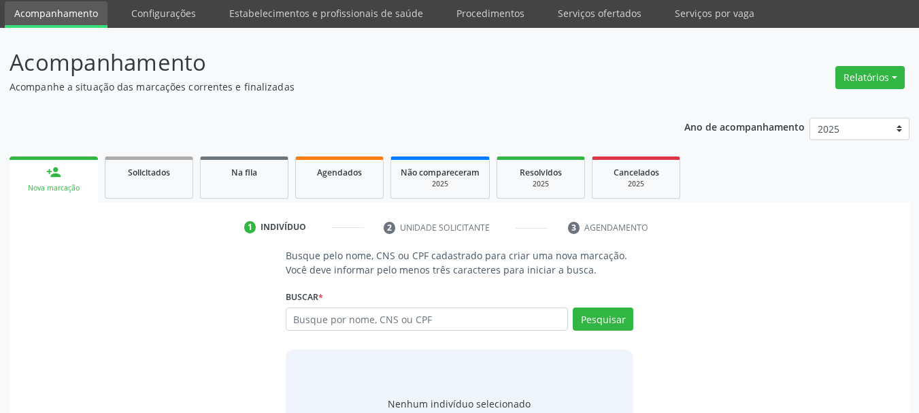
scroll to position [112, 0]
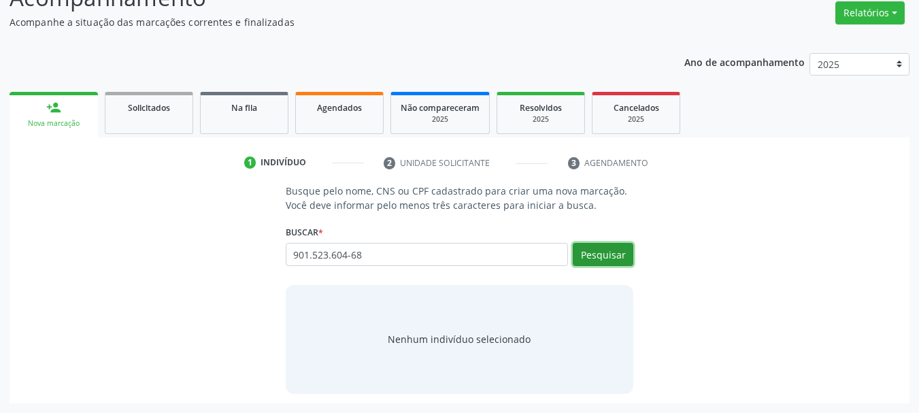
click at [592, 260] on button "Pesquisar" at bounding box center [603, 254] width 61 height 23
click at [604, 246] on button "Pesquisar" at bounding box center [603, 254] width 61 height 23
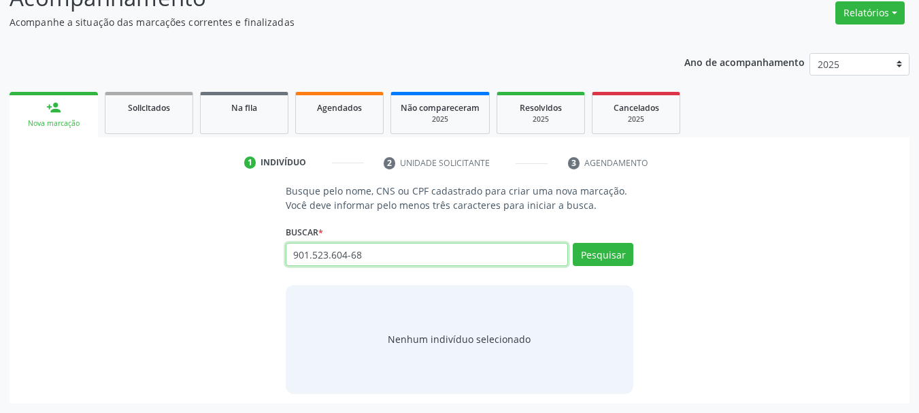
click at [410, 252] on input "901.523.604-68" at bounding box center [427, 254] width 283 height 23
click at [409, 251] on input "901.523.604-68" at bounding box center [427, 254] width 283 height 23
type input "70060395151869"
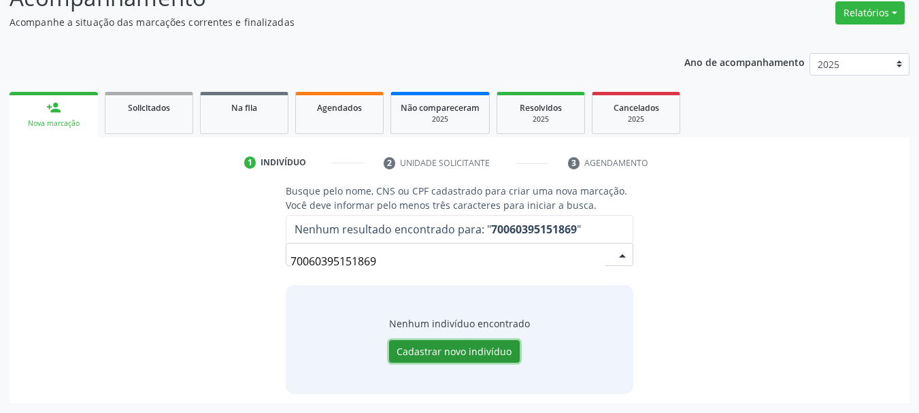
click at [456, 354] on button "Cadastrar novo indivíduo" at bounding box center [454, 351] width 131 height 23
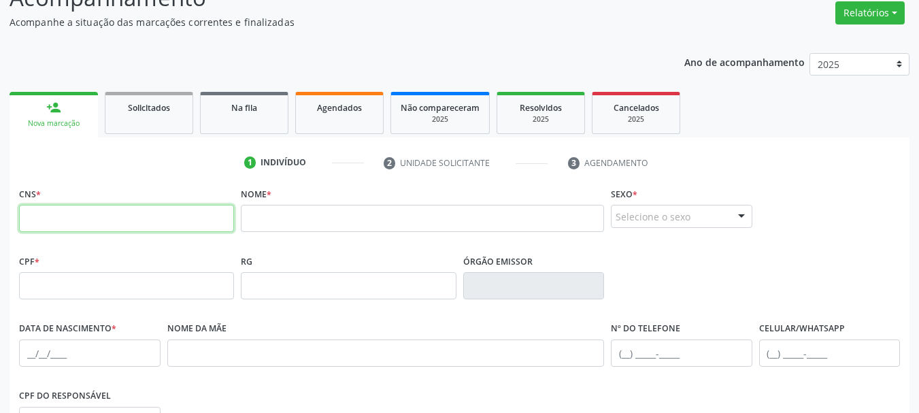
click at [212, 218] on input "text" at bounding box center [126, 218] width 215 height 27
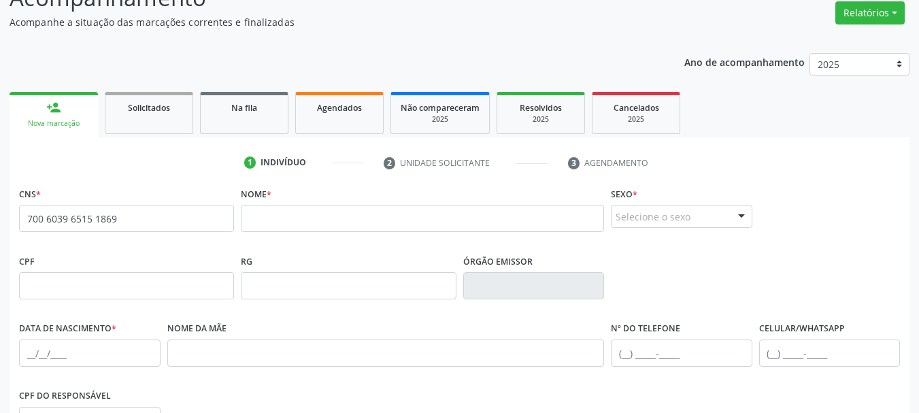
type input "700 6039 6515 1869"
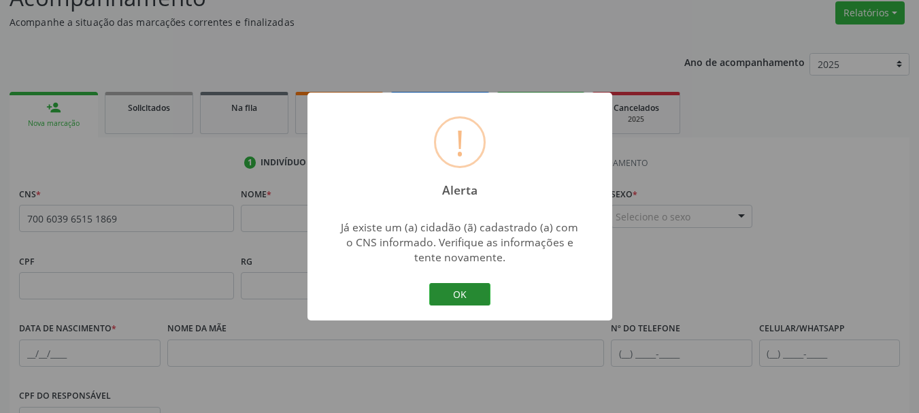
click at [464, 292] on button "OK" at bounding box center [459, 294] width 61 height 23
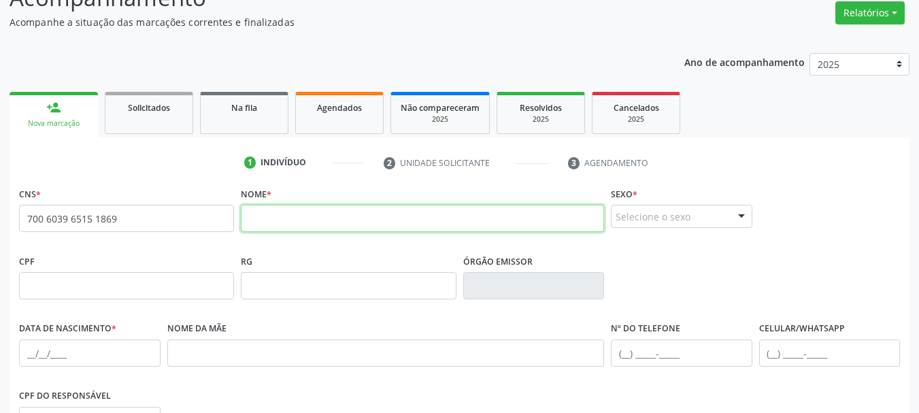
click at [386, 209] on input "text" at bounding box center [422, 218] width 363 height 27
type input "c"
type input "[DEMOGRAPHIC_DATA][PERSON_NAME]"
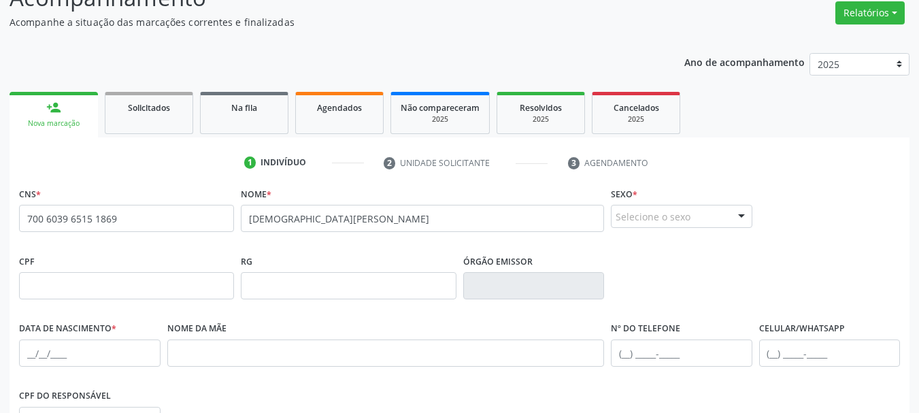
click at [646, 224] on div "Selecione o sexo" at bounding box center [681, 216] width 141 height 23
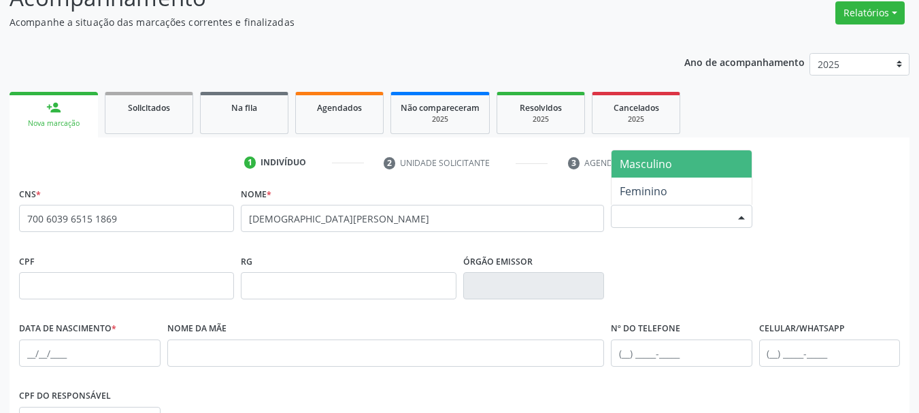
click at [653, 173] on span "Masculino" at bounding box center [681, 163] width 140 height 27
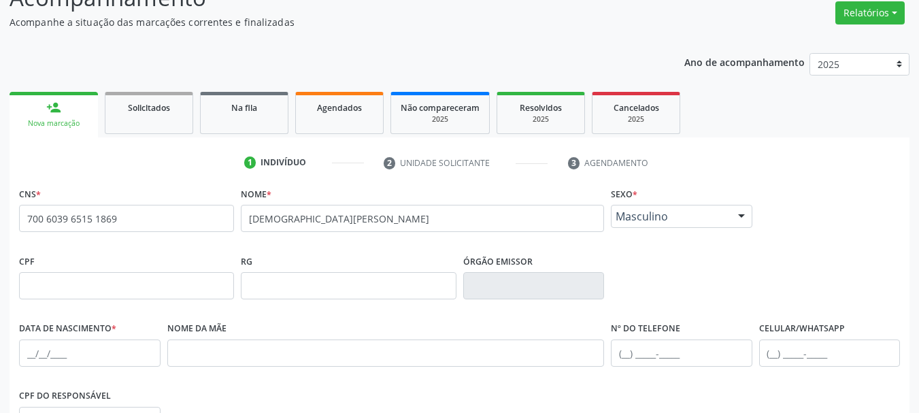
click at [663, 216] on span "Masculino" at bounding box center [670, 216] width 109 height 14
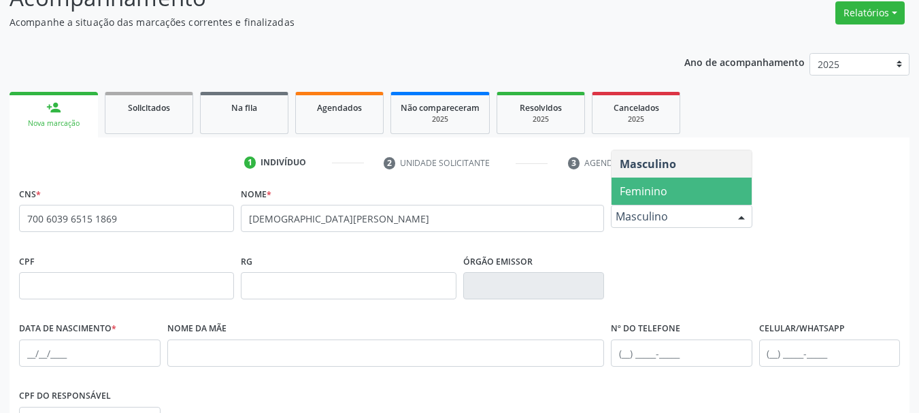
click at [663, 196] on span "Feminino" at bounding box center [644, 191] width 48 height 15
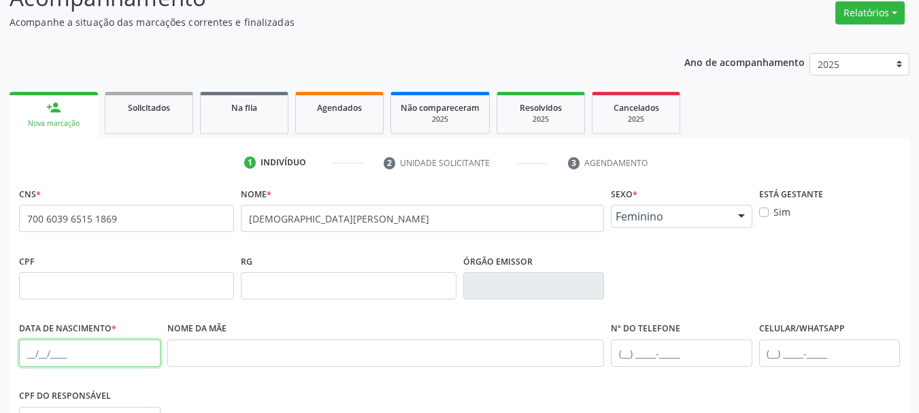
click at [24, 350] on input "text" at bounding box center [89, 352] width 141 height 27
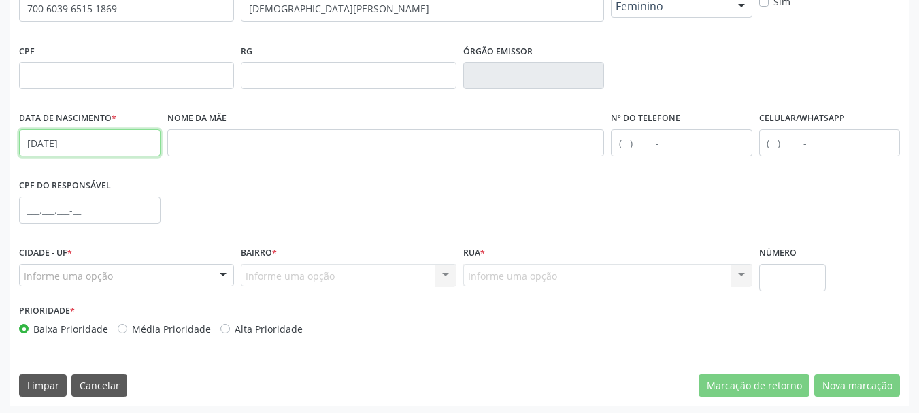
scroll to position [324, 0]
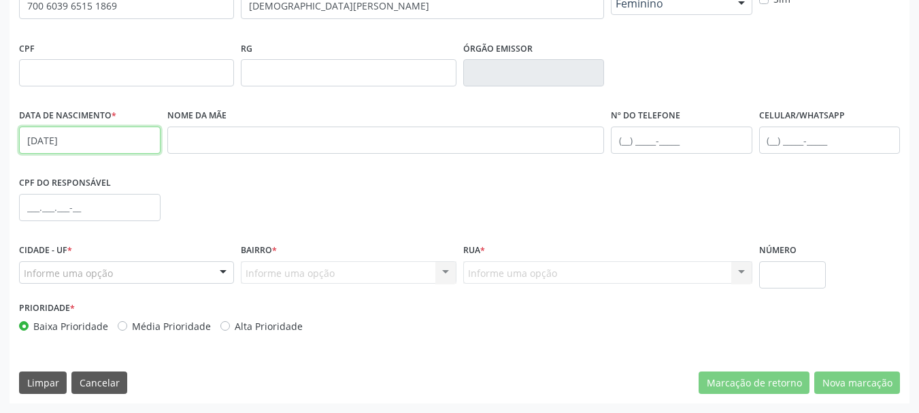
type input "[DATE]"
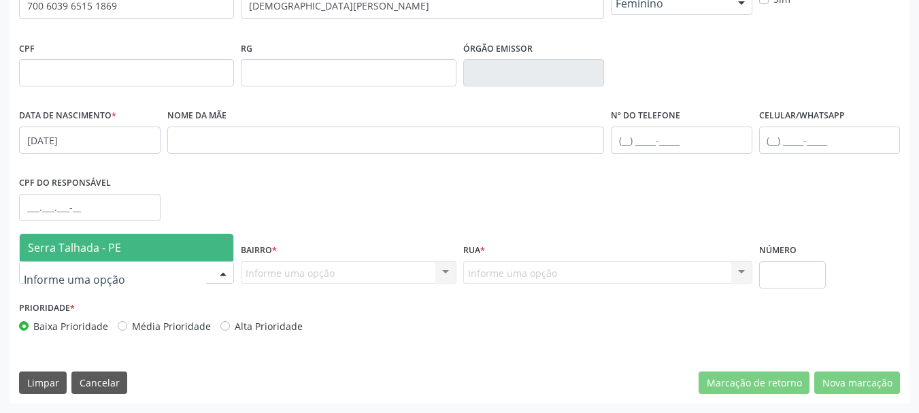
click at [181, 268] on div at bounding box center [126, 272] width 215 height 23
click at [125, 241] on span "Serra Talhada - PE" at bounding box center [127, 247] width 214 height 27
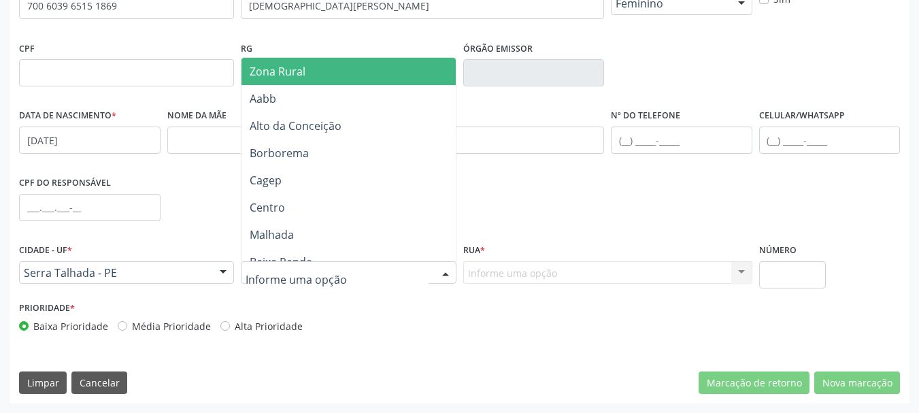
click at [358, 61] on span "Zona Rural" at bounding box center [350, 71] width 218 height 27
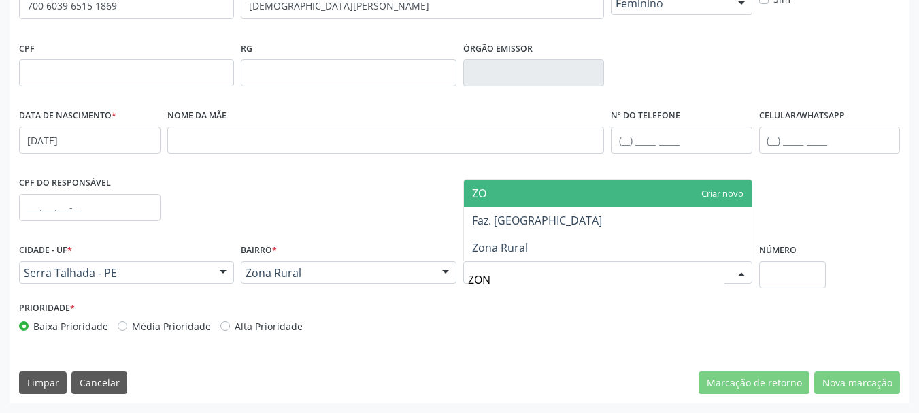
type input "ZONA"
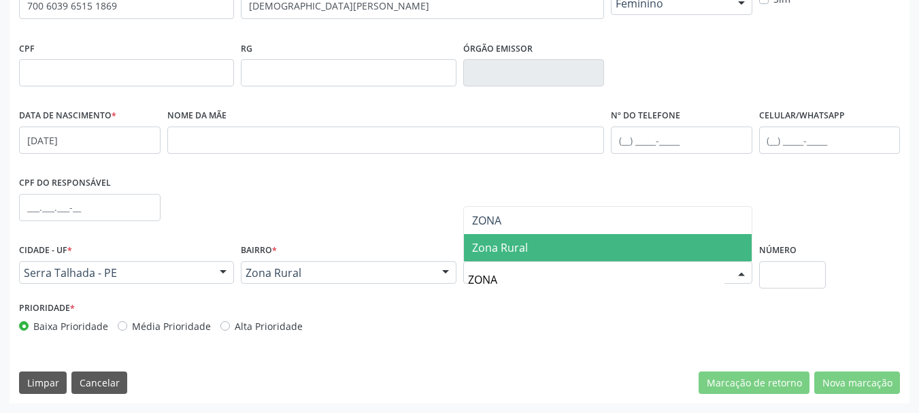
click at [500, 256] on span "Zona Rural" at bounding box center [608, 247] width 288 height 27
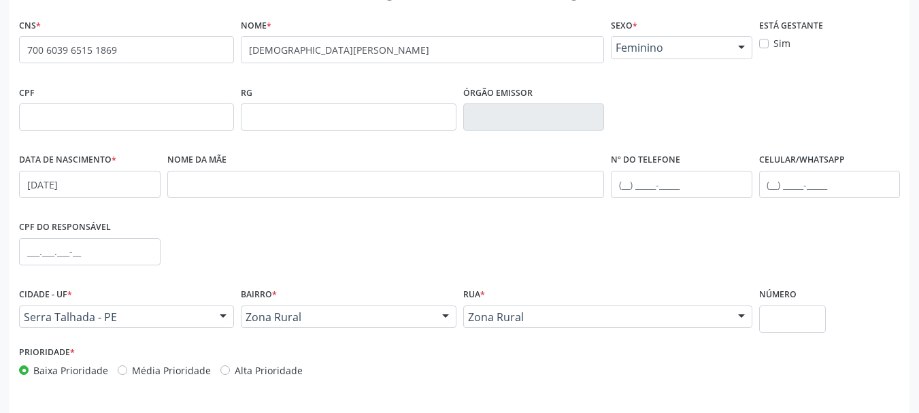
scroll to position [256, 0]
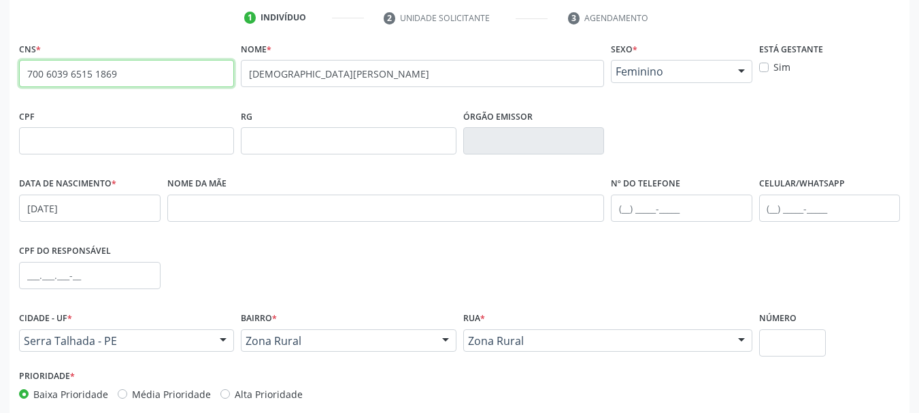
click at [82, 77] on input "700 6039 6515 1869" at bounding box center [126, 73] width 215 height 27
click at [769, 67] on div "Sim" at bounding box center [829, 67] width 141 height 14
click at [773, 69] on label "Sim" at bounding box center [781, 67] width 17 height 14
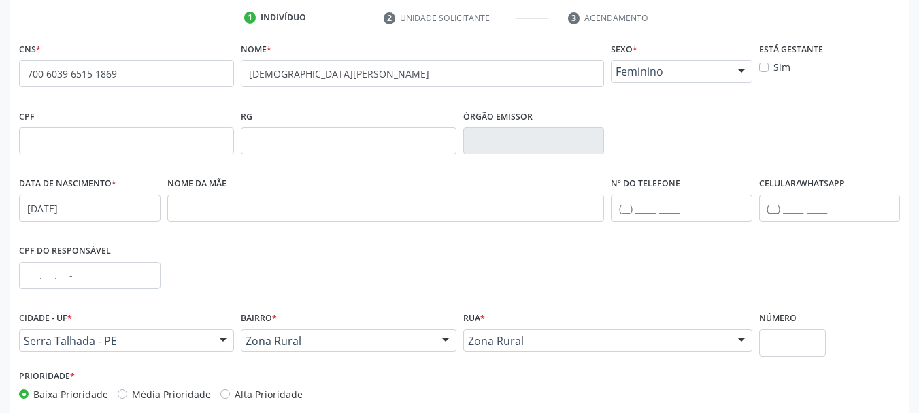
click at [764, 69] on input "Sim" at bounding box center [764, 66] width 10 height 12
checkbox input "true"
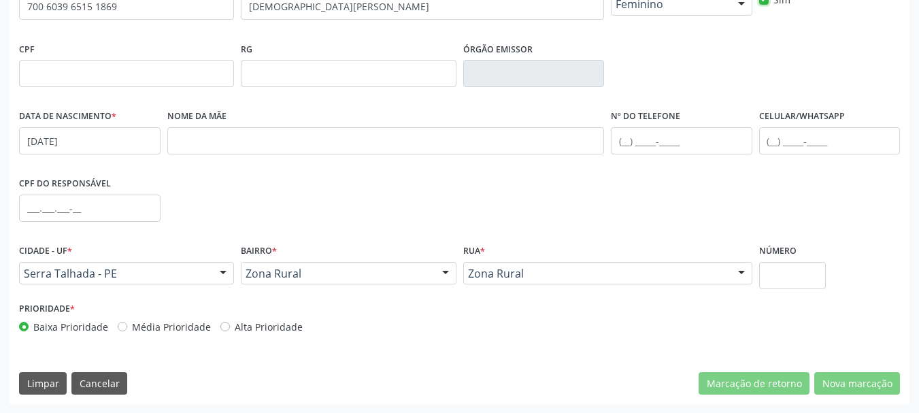
scroll to position [324, 0]
click at [62, 391] on button "Limpar" at bounding box center [43, 382] width 48 height 23
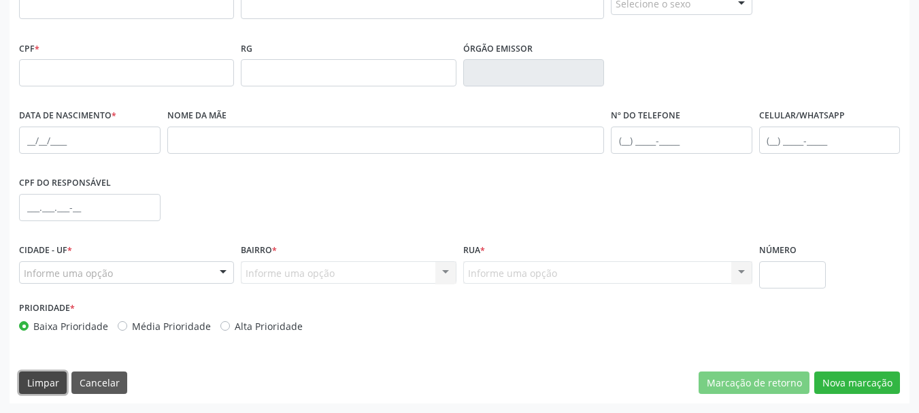
scroll to position [256, 0]
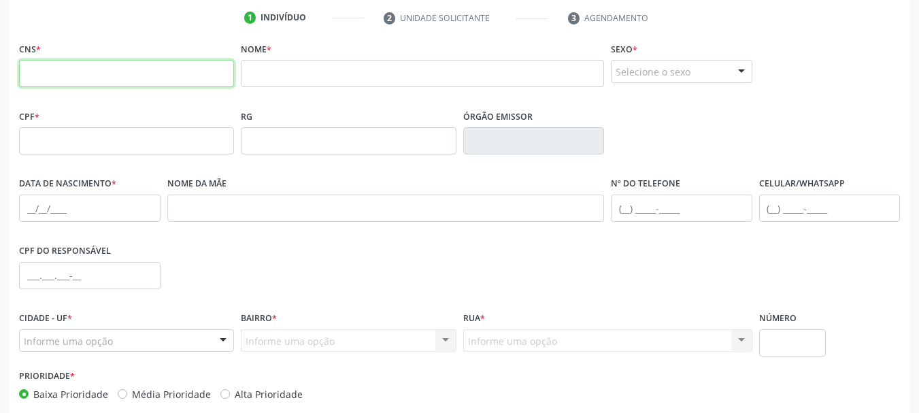
click at [163, 82] on input "text" at bounding box center [126, 73] width 215 height 27
paste input "700 6039 6515 1869"
type input "700 6039 6515 1869"
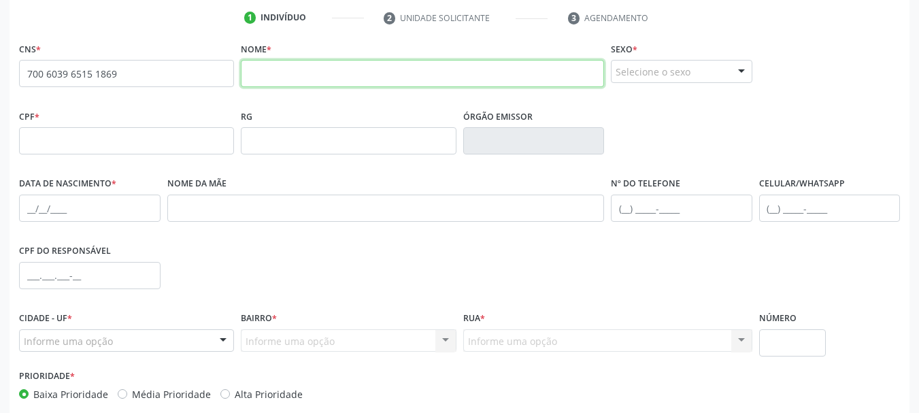
click at [369, 77] on input "text" at bounding box center [422, 73] width 363 height 27
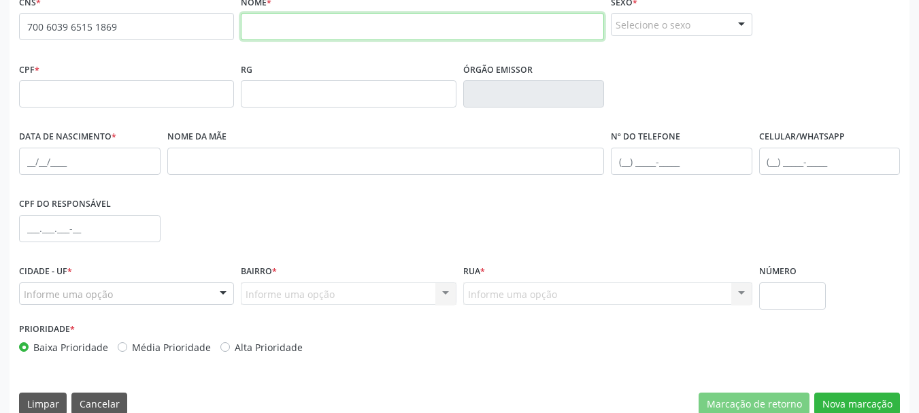
scroll to position [324, 0]
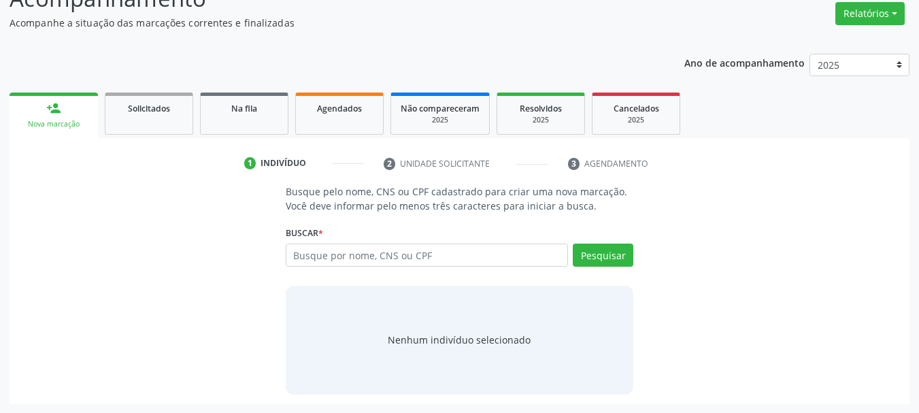
scroll to position [112, 0]
type input "700 6039 6515 1869"
click at [606, 256] on button "Pesquisar" at bounding box center [603, 254] width 61 height 23
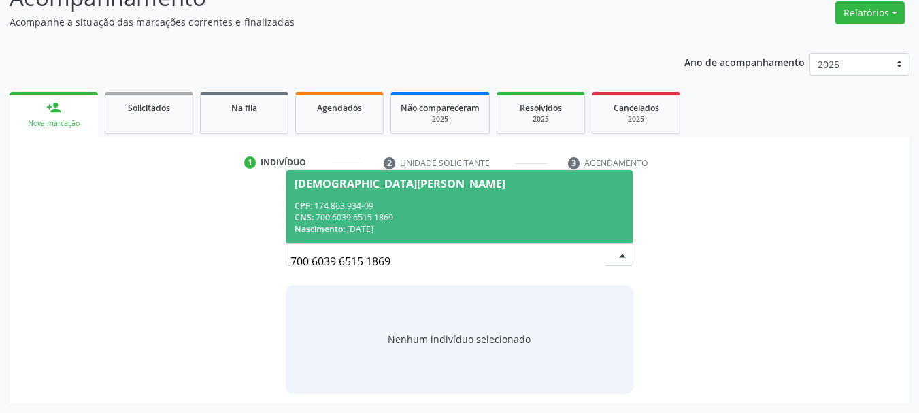
click at [487, 217] on div "CNS: 700 6039 6515 1869" at bounding box center [460, 218] width 331 height 12
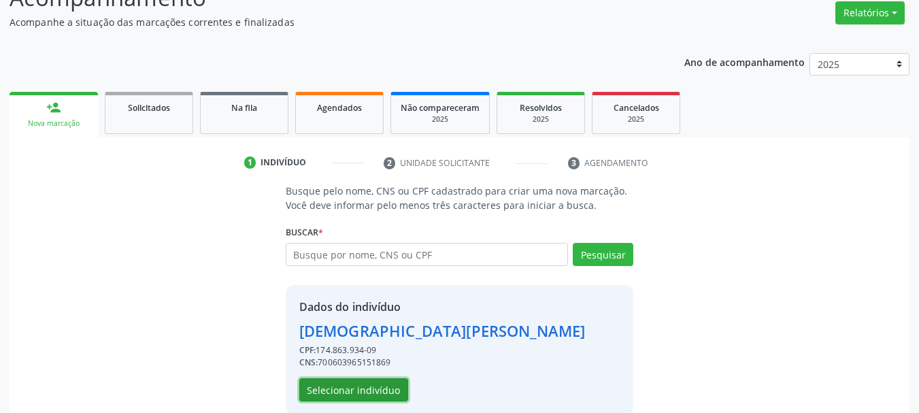
click at [380, 385] on button "Selecionar indivíduo" at bounding box center [353, 389] width 109 height 23
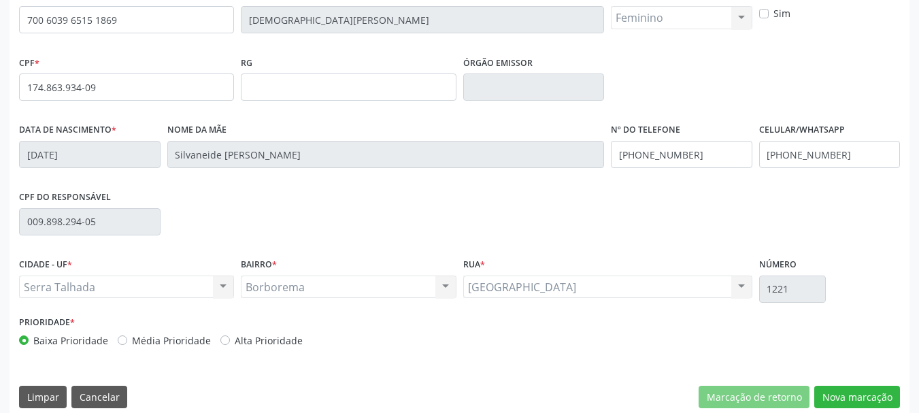
scroll to position [324, 0]
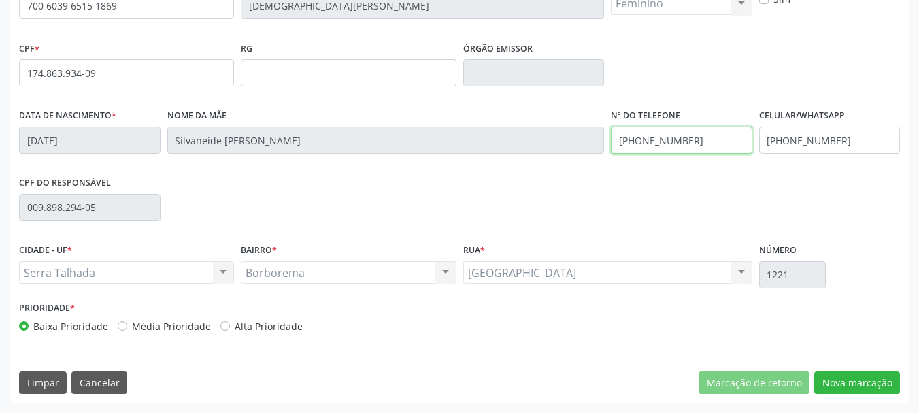
click at [671, 139] on input "[PHONE_NUMBER]" at bounding box center [681, 140] width 141 height 27
click at [739, 188] on div "CPF do responsável 009.898.294-05" at bounding box center [460, 206] width 888 height 67
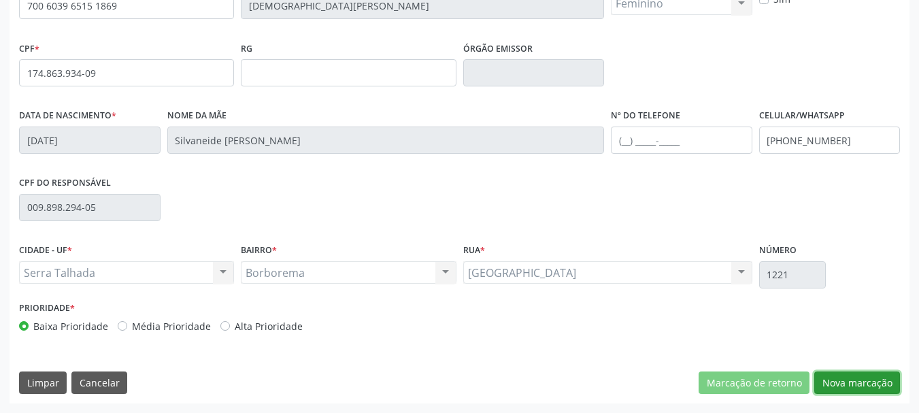
click at [875, 390] on button "Nova marcação" at bounding box center [857, 382] width 86 height 23
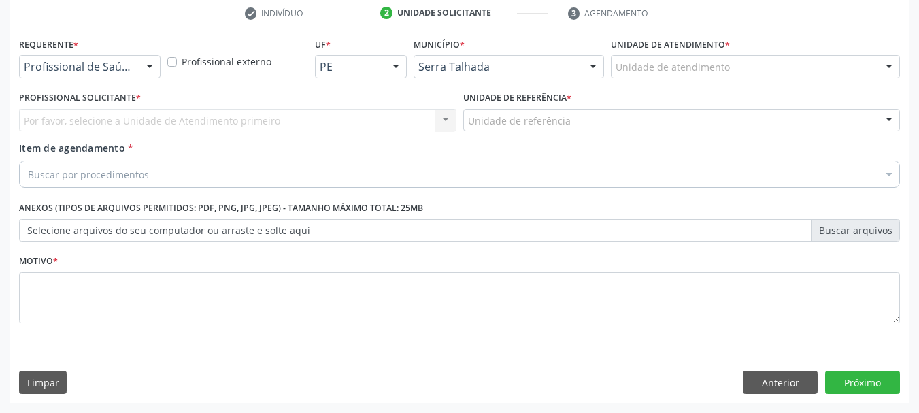
scroll to position [261, 0]
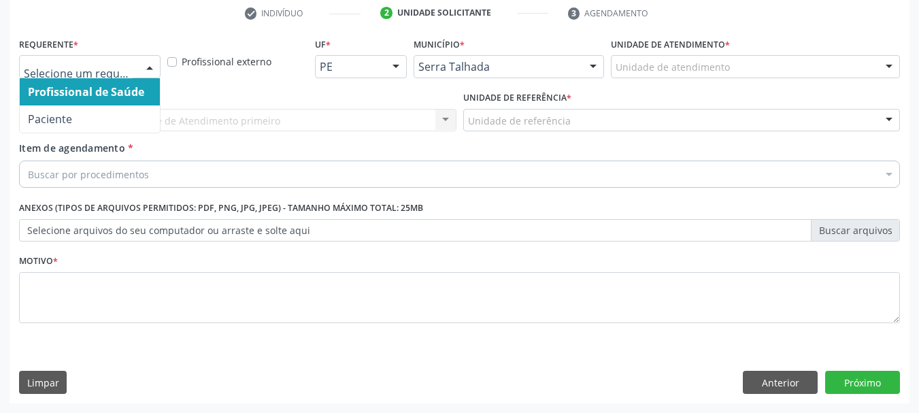
click at [147, 72] on div at bounding box center [149, 67] width 20 height 23
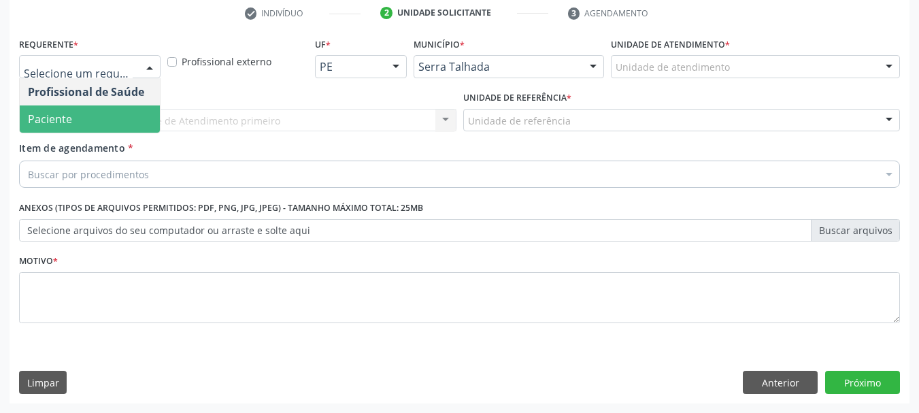
click at [85, 121] on span "Paciente" at bounding box center [90, 118] width 140 height 27
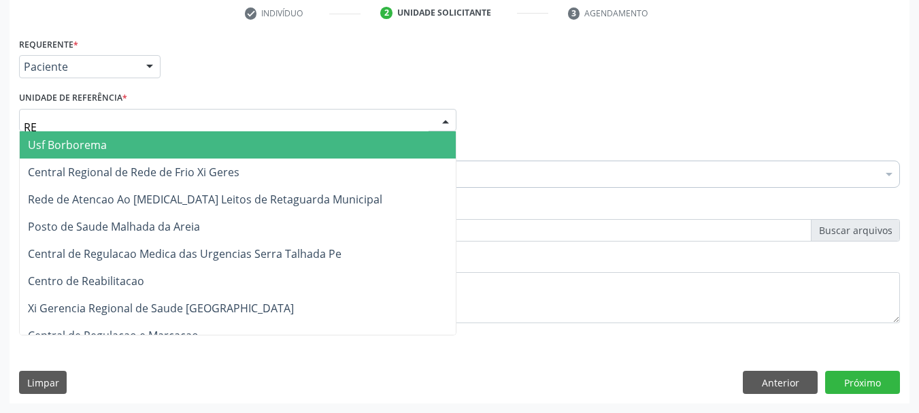
type input "REA"
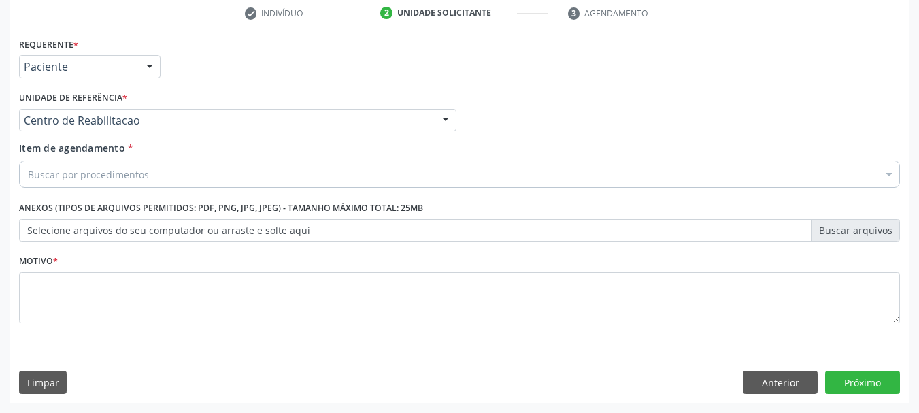
click at [152, 163] on div "Buscar por procedimentos" at bounding box center [459, 174] width 881 height 27
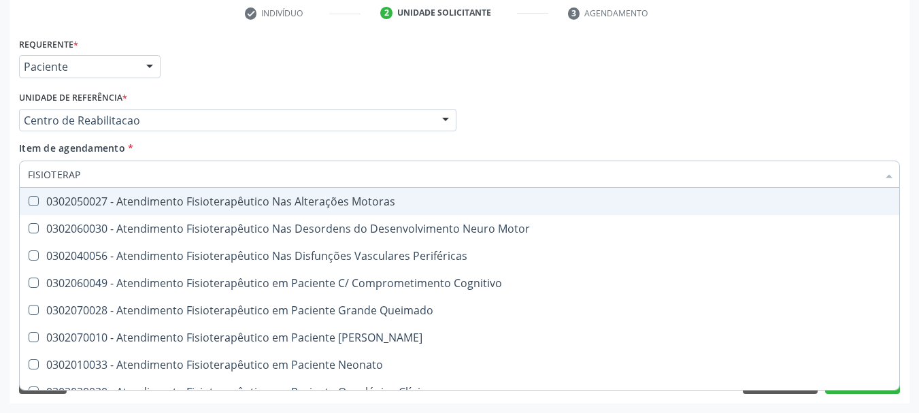
type input "FISIOTERA"
click at [205, 197] on div "0302050027 - Atendimento Fisioterapêutico Nas Alterações Motoras" at bounding box center [459, 201] width 863 height 11
checkbox Motoras "true"
click at [504, 137] on div "Profissional Solicitante Por favor, selecione a Unidade de Atendimento primeiro…" at bounding box center [460, 114] width 888 height 53
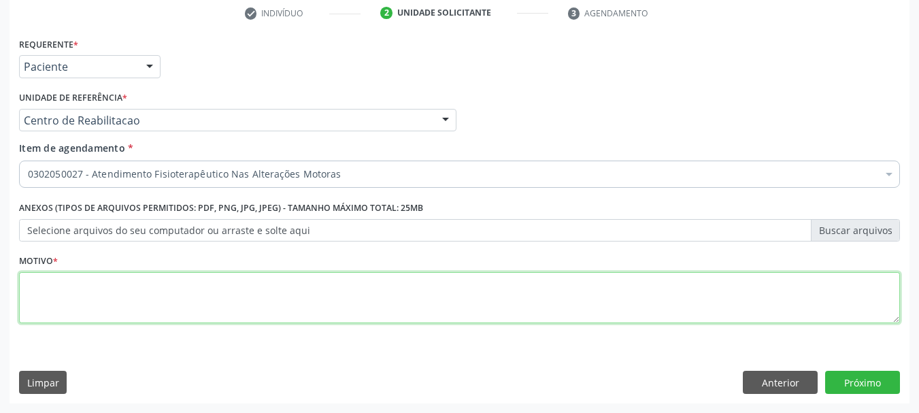
click at [174, 307] on textarea at bounding box center [459, 298] width 881 height 52
type textarea "A"
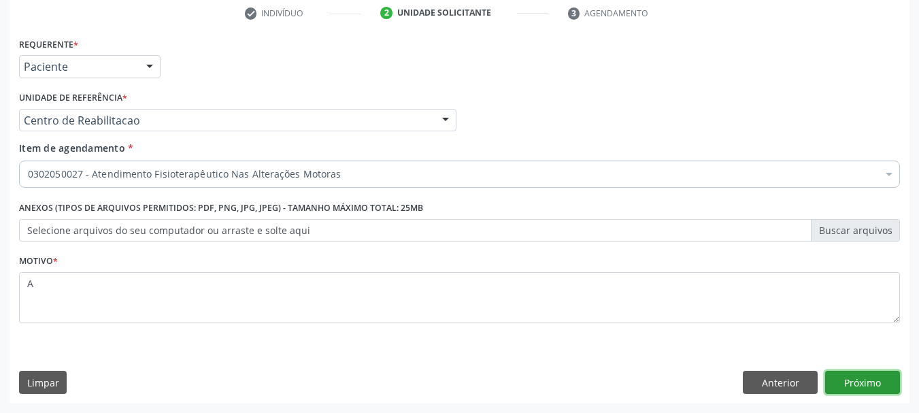
drag, startPoint x: 876, startPoint y: 389, endPoint x: 901, endPoint y: 405, distance: 29.4
click at [877, 388] on button "Próximo" at bounding box center [862, 382] width 75 height 23
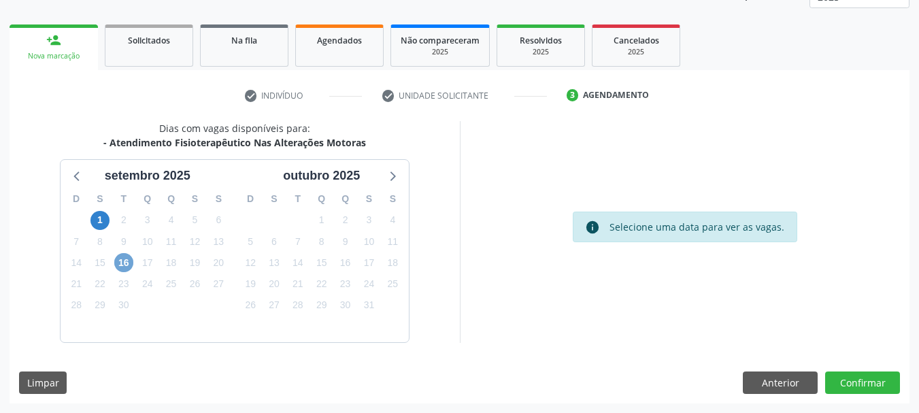
click at [122, 263] on span "16" at bounding box center [123, 262] width 19 height 19
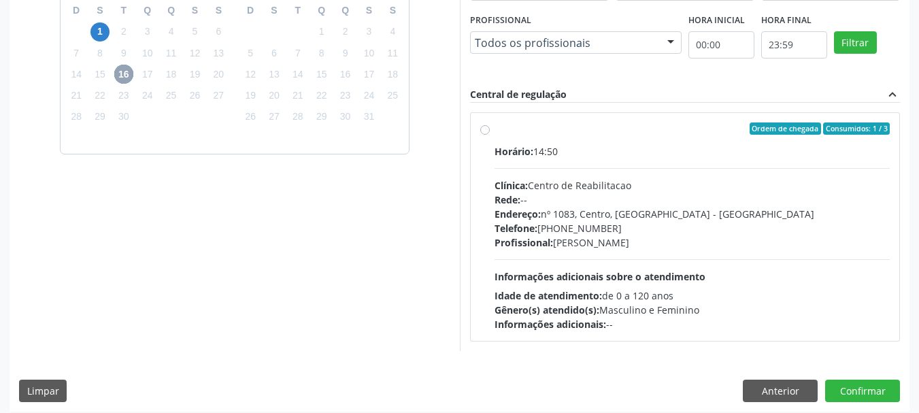
scroll to position [375, 0]
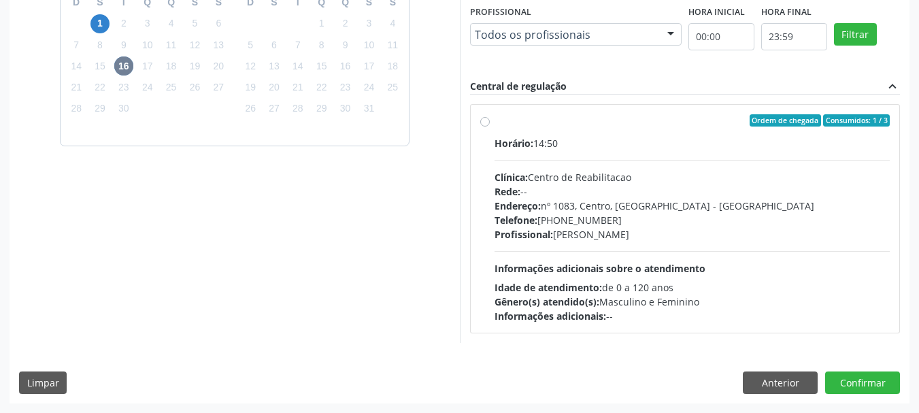
click at [638, 164] on div "Horário: 14:50 Clínica: Centro de Reabilitacao Rede: -- Endereço: nº 1083, Cent…" at bounding box center [692, 229] width 396 height 187
click at [490, 127] on input "Ordem de chegada Consumidos: 1 / 3 Horário: 14:50 Clínica: Centro de Reabilitac…" at bounding box center [485, 120] width 10 height 12
radio input "true"
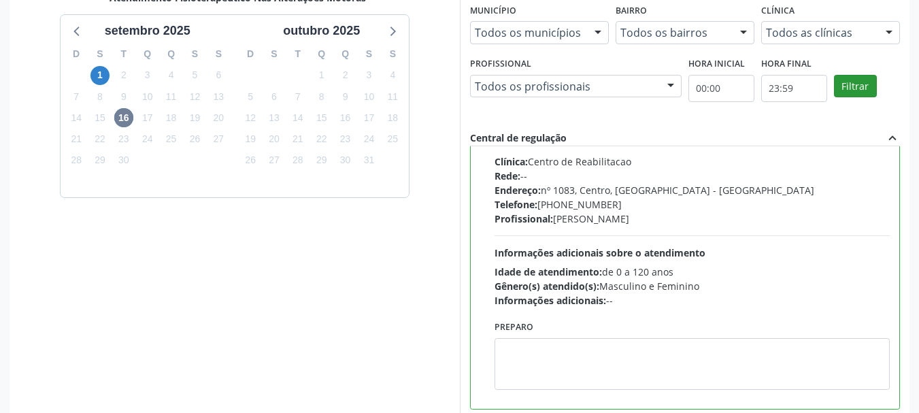
scroll to position [400, 0]
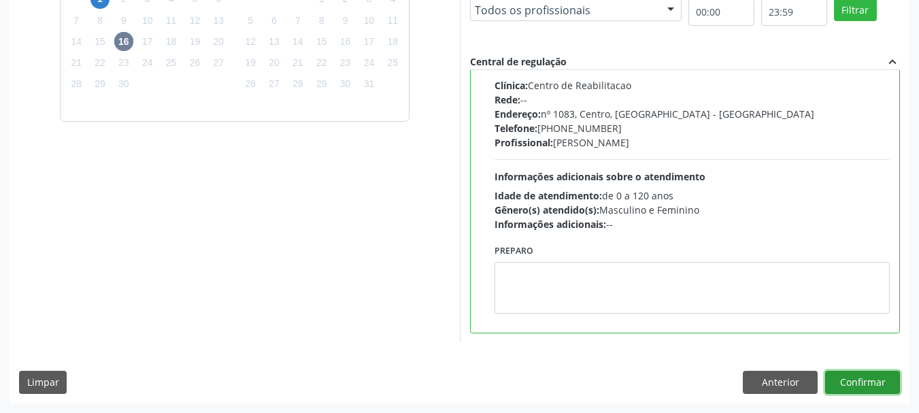
click at [886, 380] on button "Confirmar" at bounding box center [862, 382] width 75 height 23
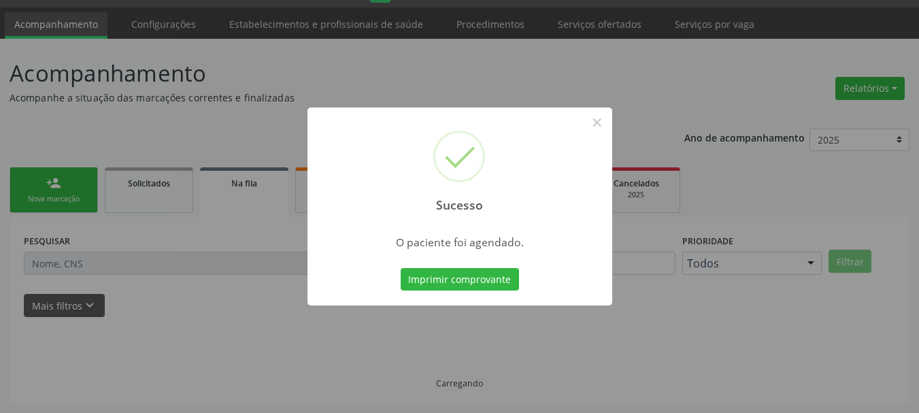
scroll to position [36, 0]
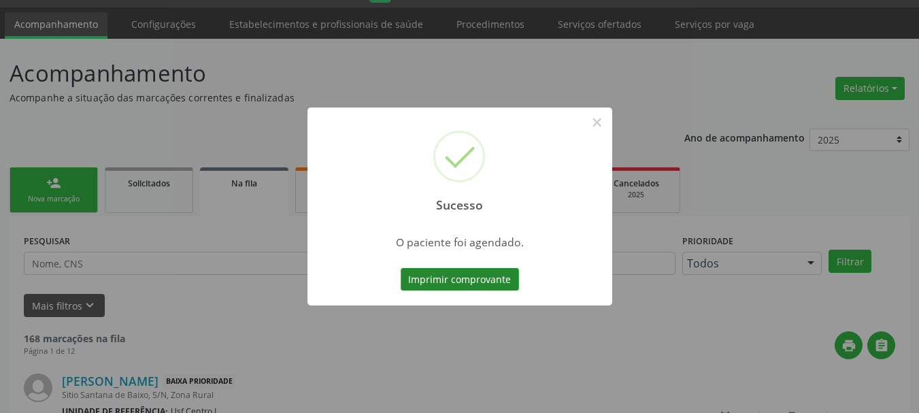
click at [492, 276] on button "Imprimir comprovante" at bounding box center [460, 279] width 118 height 23
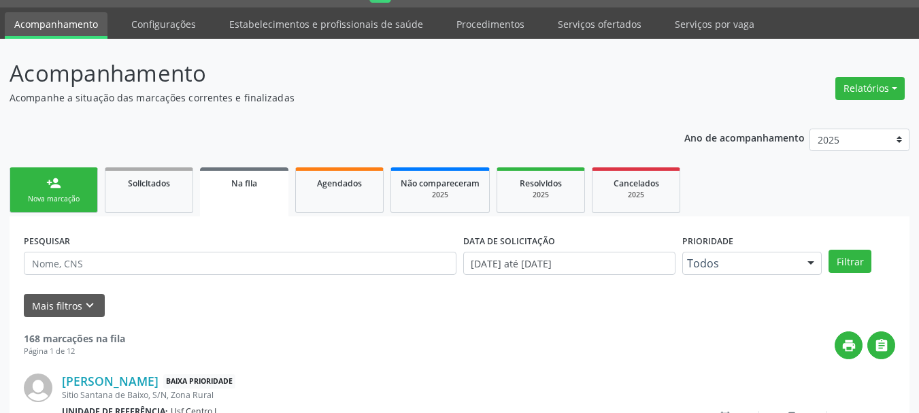
click at [62, 199] on div "Nova marcação" at bounding box center [54, 199] width 68 height 10
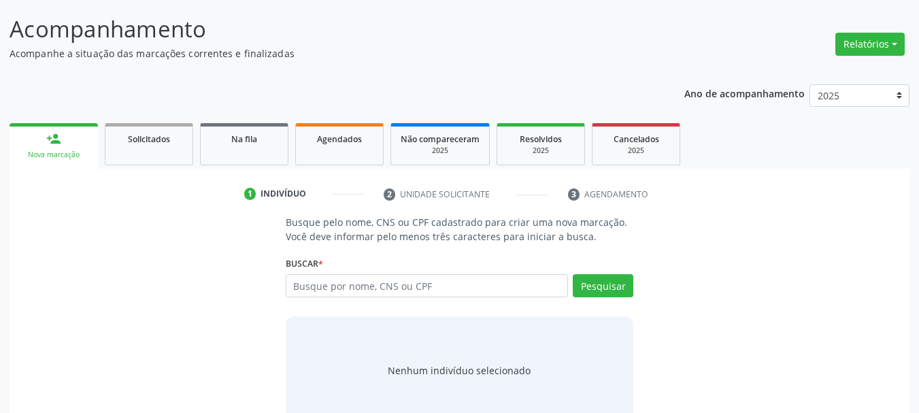
scroll to position [104, 0]
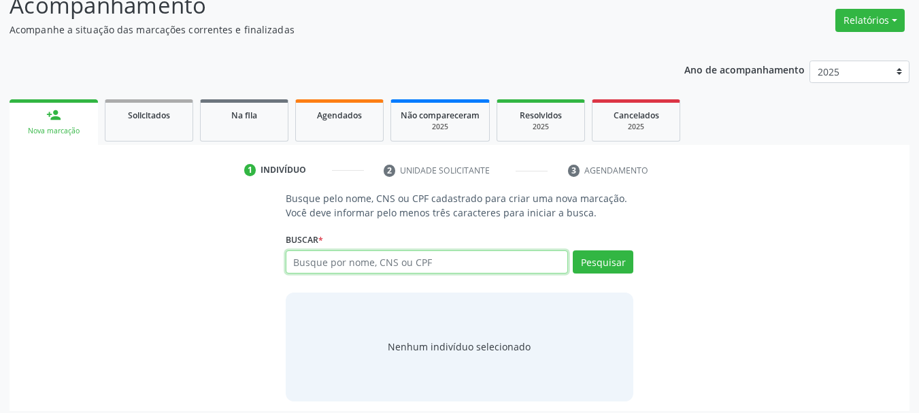
click at [361, 266] on input "text" at bounding box center [427, 261] width 283 height 23
type input "203188607450006"
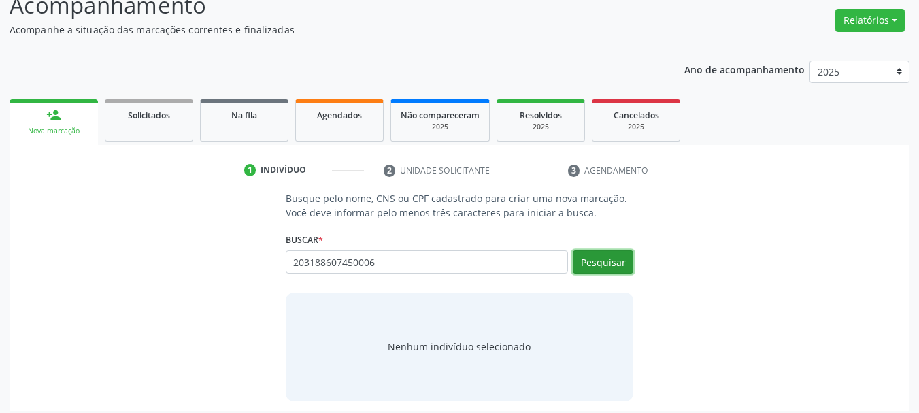
click at [599, 266] on button "Pesquisar" at bounding box center [603, 261] width 61 height 23
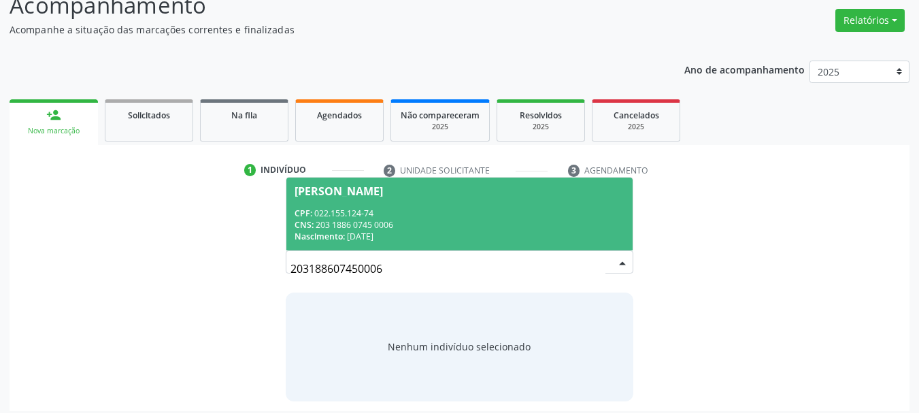
click at [382, 238] on div "Nascimento: 19/01/1952" at bounding box center [460, 237] width 331 height 12
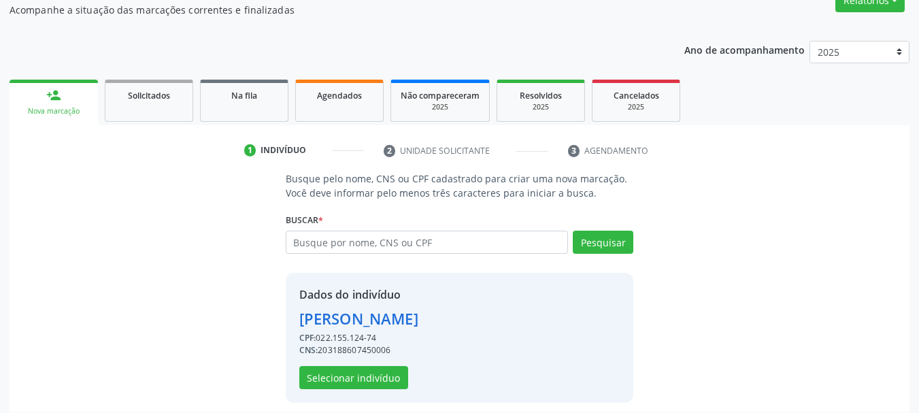
scroll to position [133, 0]
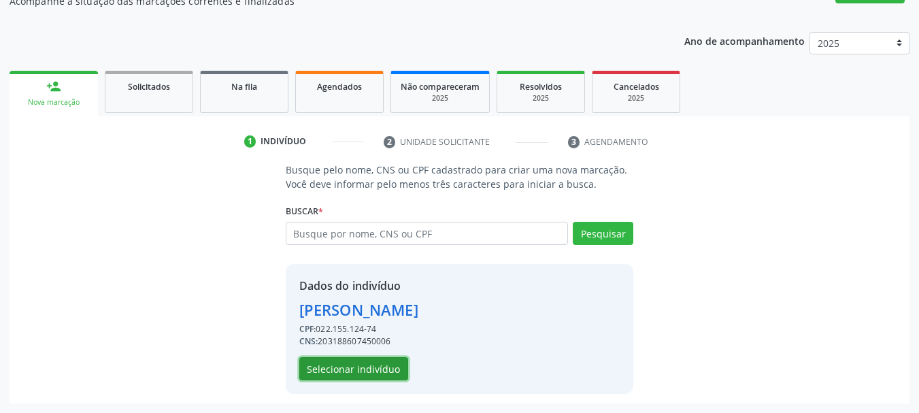
click at [374, 367] on button "Selecionar indivíduo" at bounding box center [353, 368] width 109 height 23
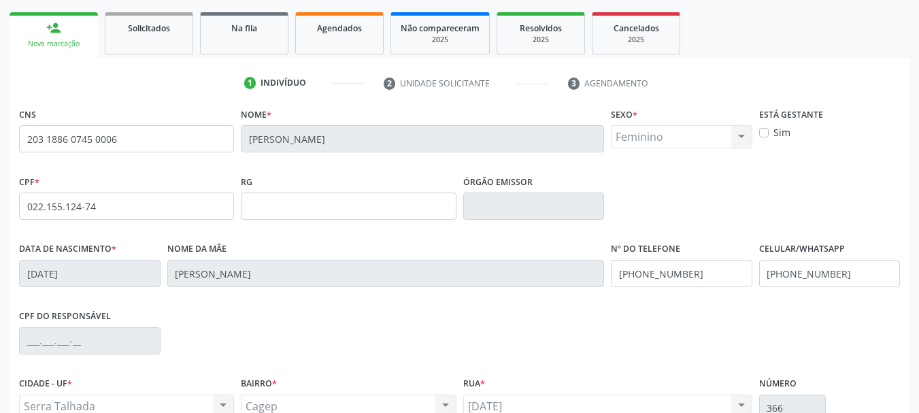
scroll to position [269, 0]
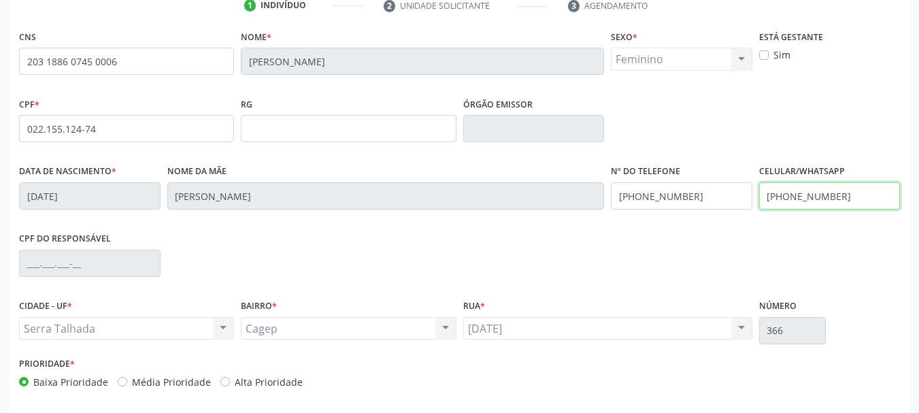
click at [825, 188] on input "(87) 99668-5701" at bounding box center [829, 195] width 141 height 27
type input "("
click at [662, 200] on input "(87) 99668-5701" at bounding box center [681, 195] width 141 height 27
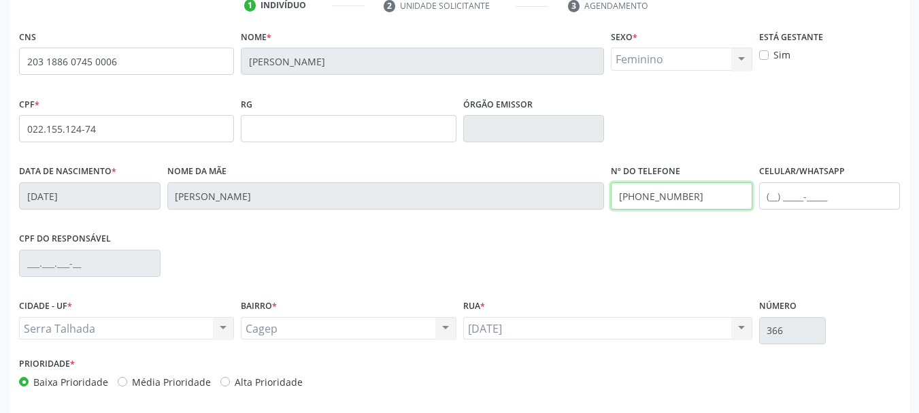
click at [662, 200] on input "(87) 99668-5701" at bounding box center [681, 195] width 141 height 27
click at [754, 263] on div "CPF do responsável" at bounding box center [460, 262] width 888 height 67
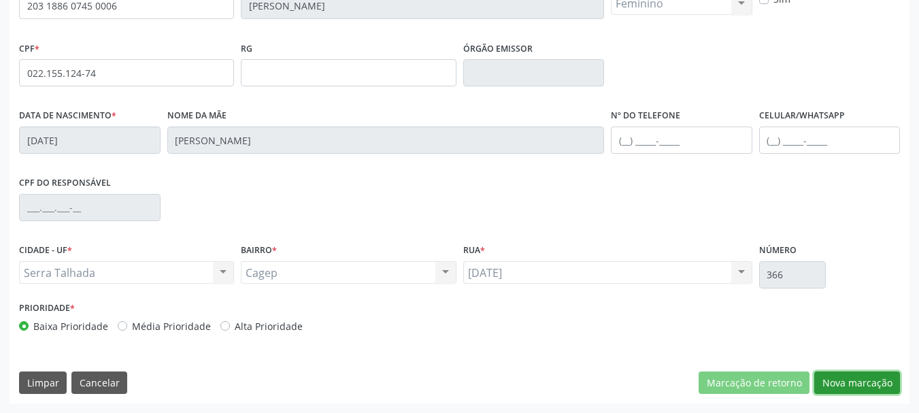
click at [858, 384] on button "Nova marcação" at bounding box center [857, 382] width 86 height 23
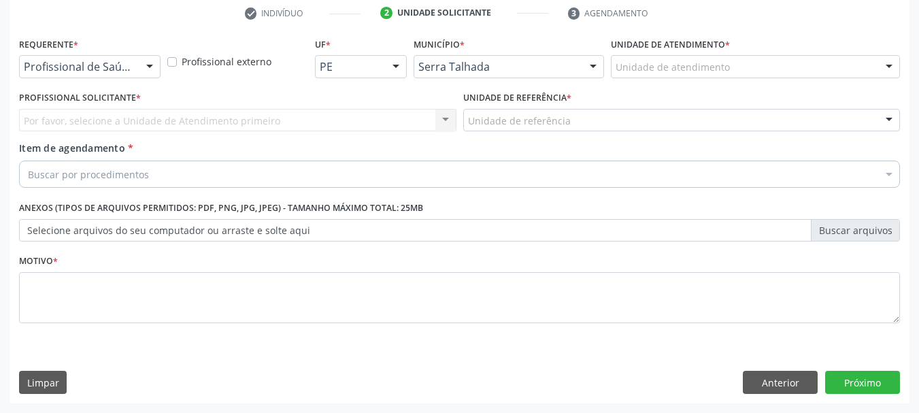
scroll to position [261, 0]
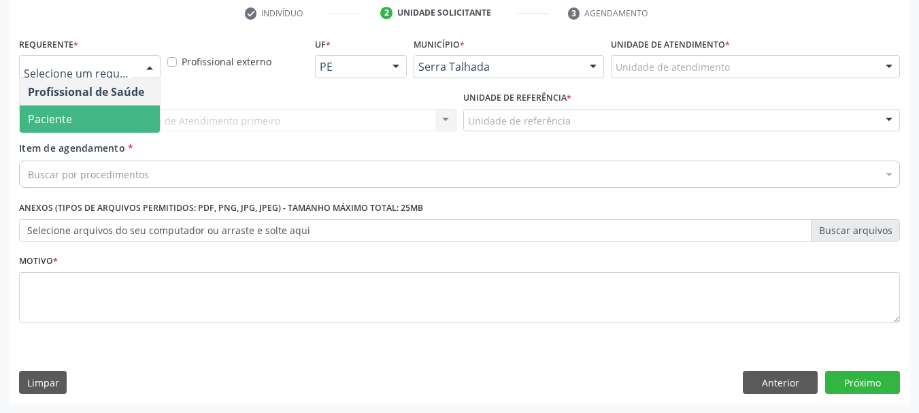
click at [99, 112] on span "Paciente" at bounding box center [90, 118] width 140 height 27
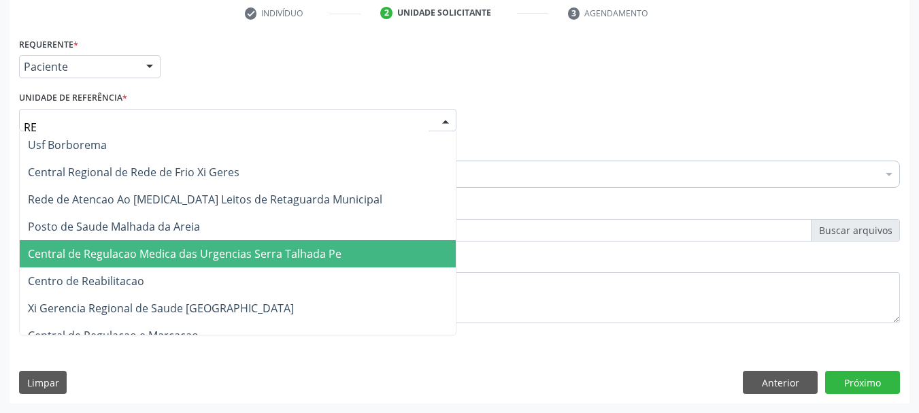
type input "REA"
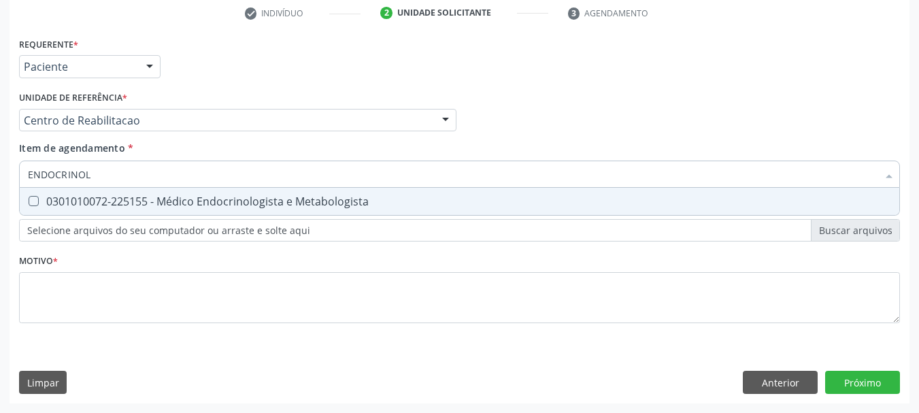
type input "ENDOCRINOLO"
click at [214, 213] on span "0301010072-225155 - Médico Endocrinologista e Metabologista" at bounding box center [459, 201] width 879 height 27
checkbox Metabologista "true"
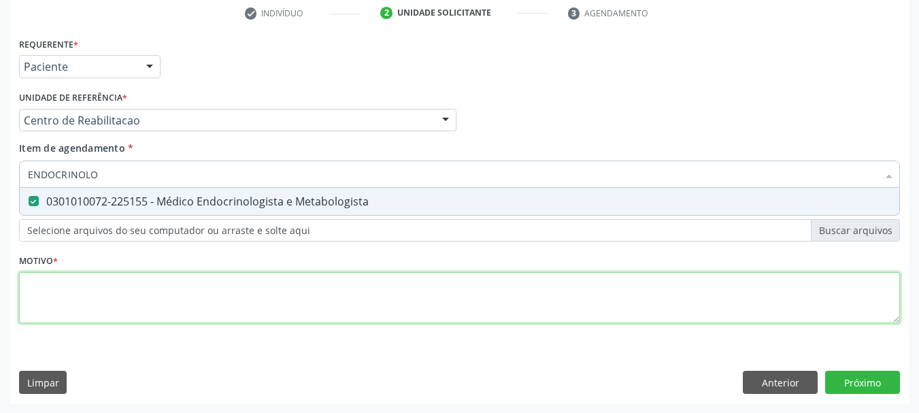
click at [116, 287] on div "Requerente * Paciente Profissional de Saúde Paciente Nenhum resultado encontrad…" at bounding box center [459, 188] width 881 height 308
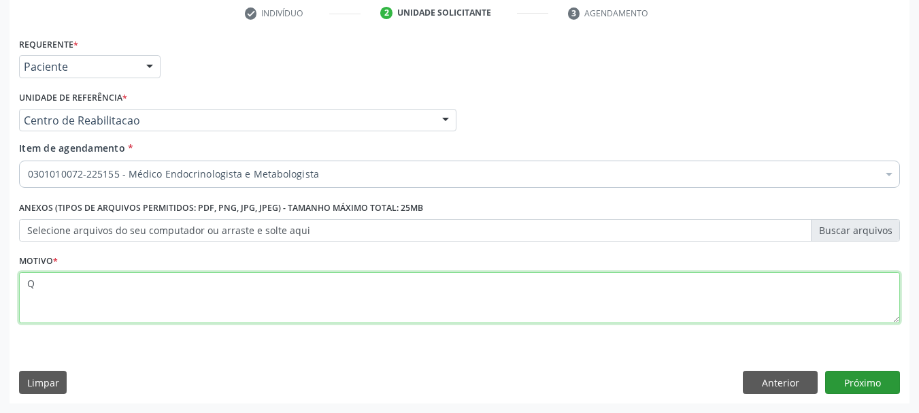
type textarea "Q"
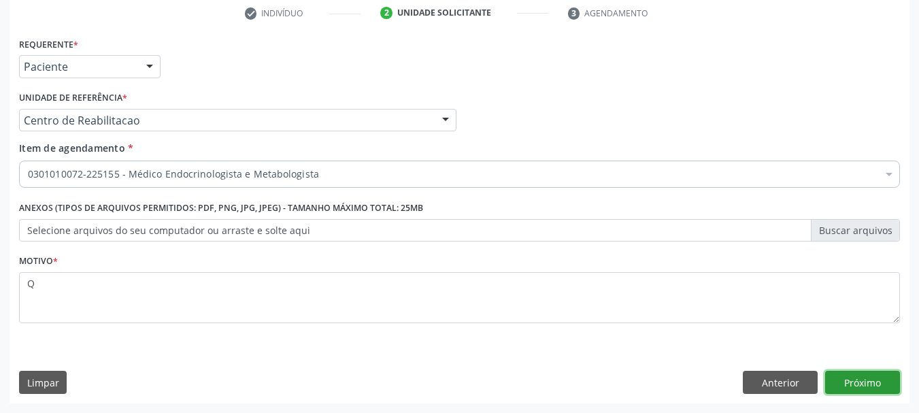
click at [831, 392] on button "Próximo" at bounding box center [862, 382] width 75 height 23
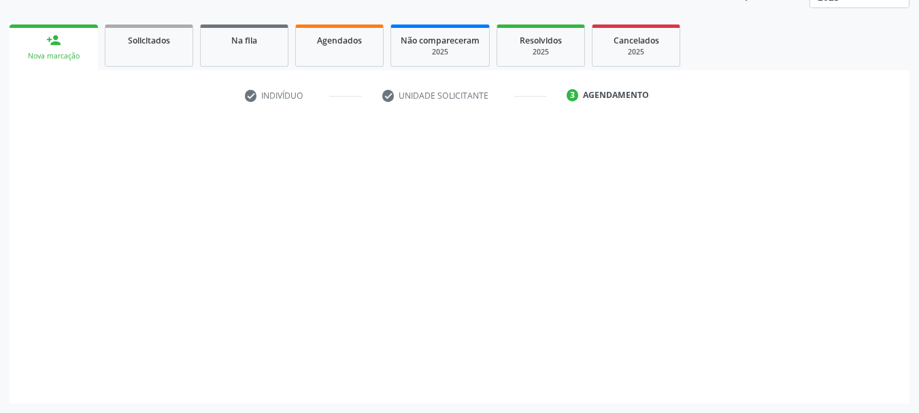
scroll to position [179, 0]
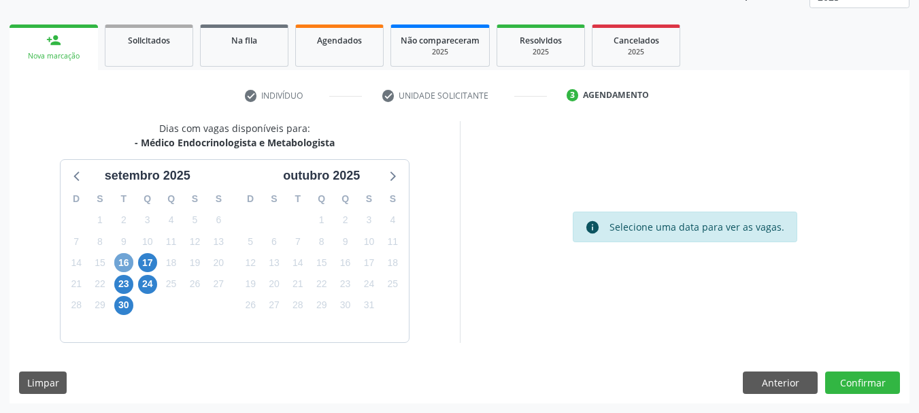
click at [122, 263] on span "16" at bounding box center [123, 262] width 19 height 19
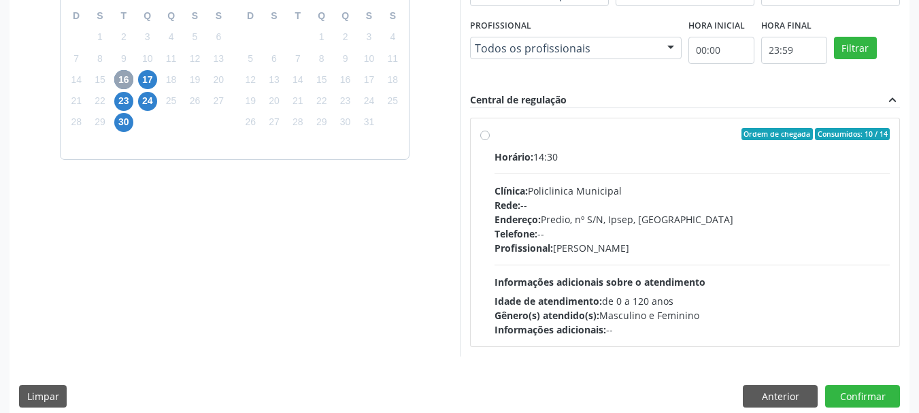
scroll to position [375, 0]
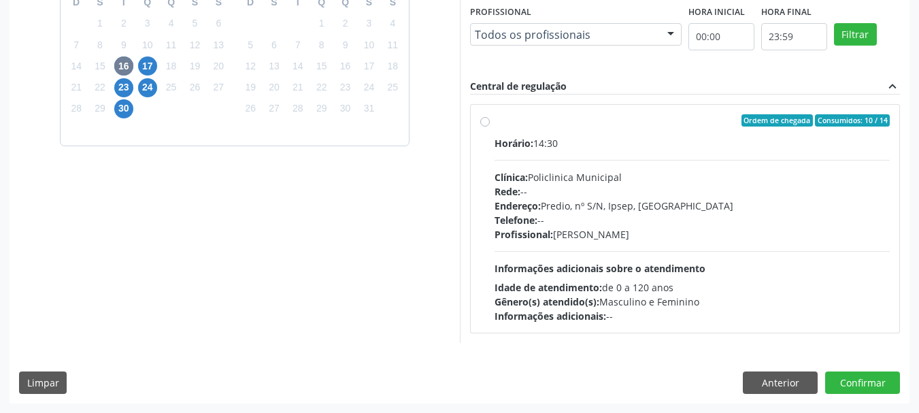
click at [545, 166] on div "Horário: 14:30 Clínica: Policlinica Municipal Rede: -- Endereço: Predio, nº S/N…" at bounding box center [692, 229] width 396 height 187
click at [490, 127] on input "Ordem de chegada Consumidos: 10 / 14 Horário: 14:30 Clínica: Policlinica Munici…" at bounding box center [485, 120] width 10 height 12
radio input "true"
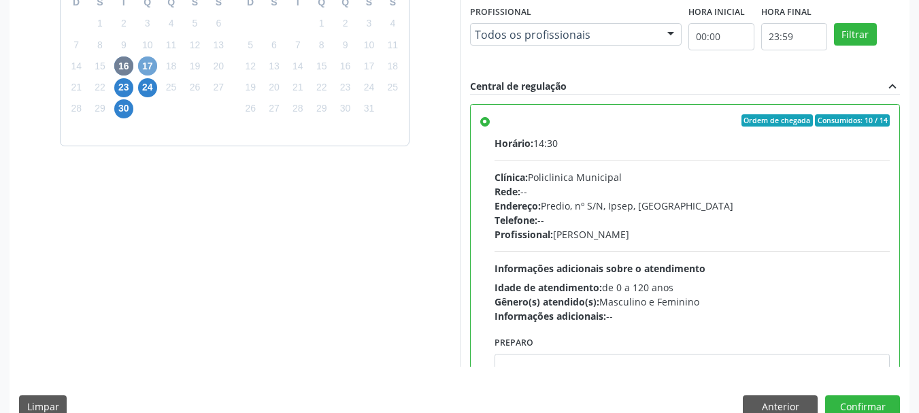
click at [144, 61] on span "17" at bounding box center [147, 65] width 19 height 19
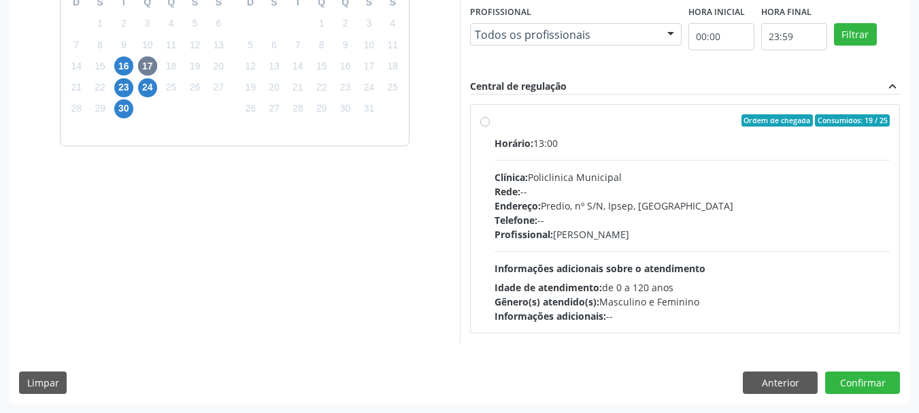
click at [636, 205] on div "Endereço: Predio, nº S/N, Ipsep, Serra Talhada - PE" at bounding box center [692, 206] width 396 height 14
click at [490, 127] on input "Ordem de chegada Consumidos: 19 / 25 Horário: 13:00 Clínica: Policlinica Munici…" at bounding box center [485, 120] width 10 height 12
radio input "true"
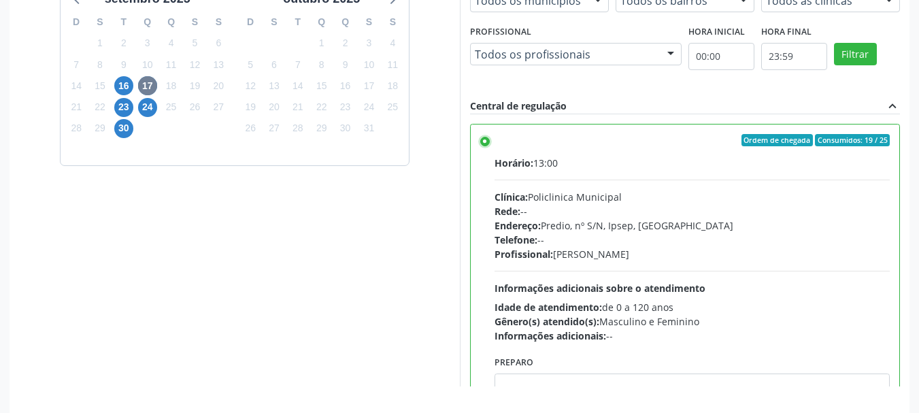
scroll to position [332, 0]
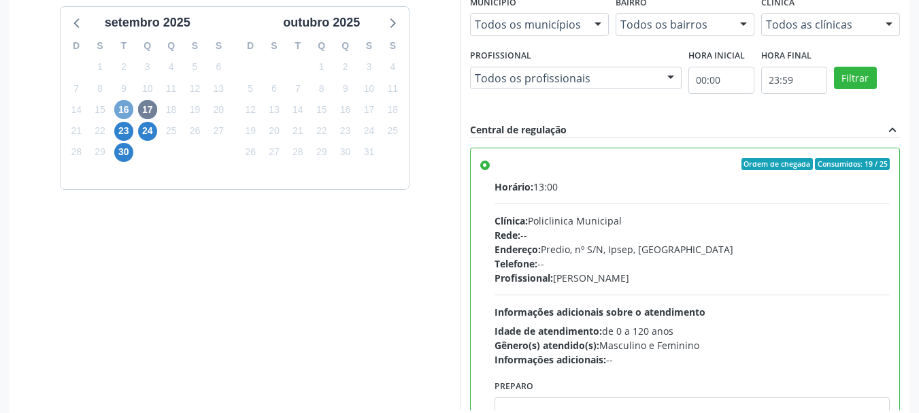
click at [125, 103] on span "16" at bounding box center [123, 109] width 19 height 19
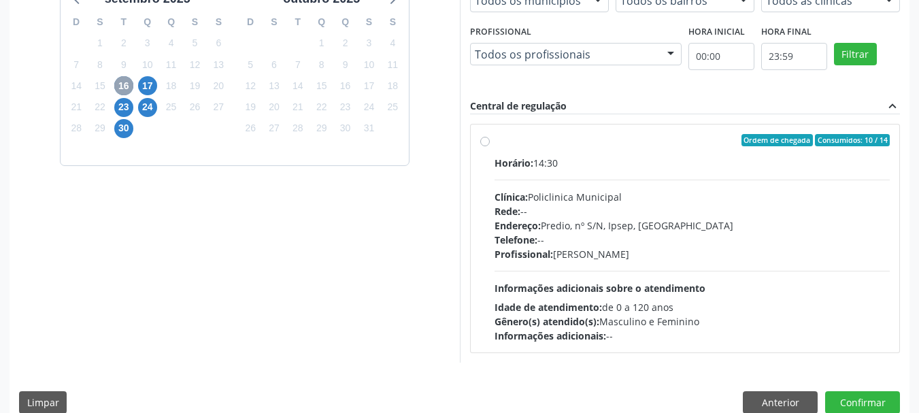
scroll to position [375, 0]
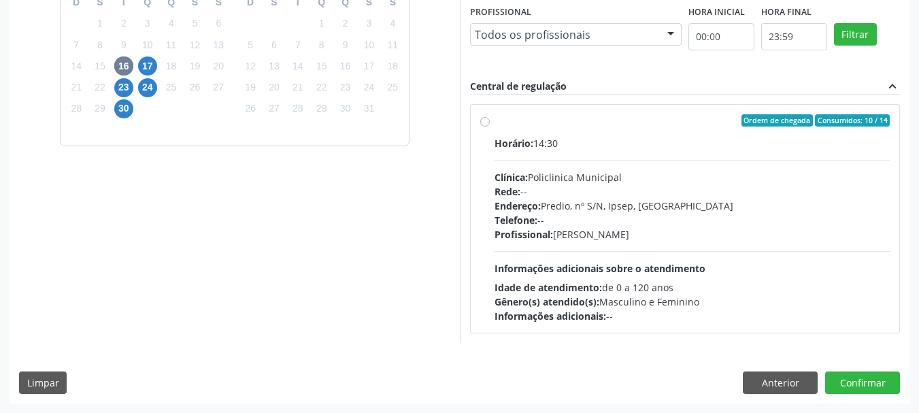
click at [589, 189] on div "Rede: --" at bounding box center [692, 191] width 396 height 14
click at [490, 127] on input "Ordem de chegada Consumidos: 10 / 14 Horário: 14:30 Clínica: Policlinica Munici…" at bounding box center [485, 120] width 10 height 12
radio input "true"
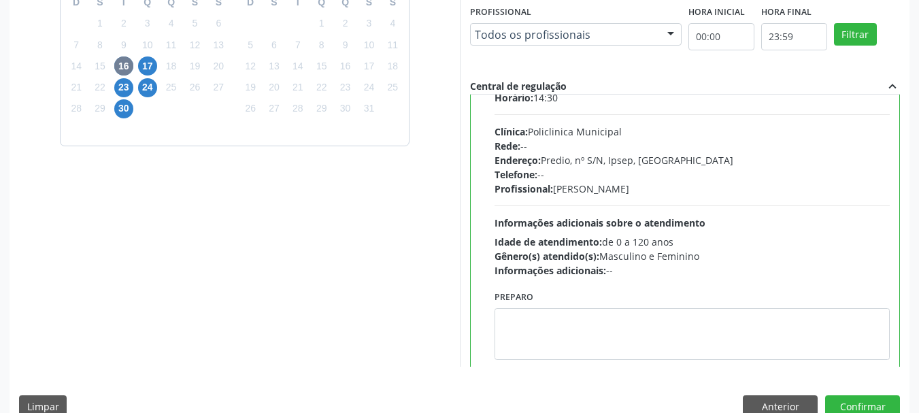
scroll to position [67, 0]
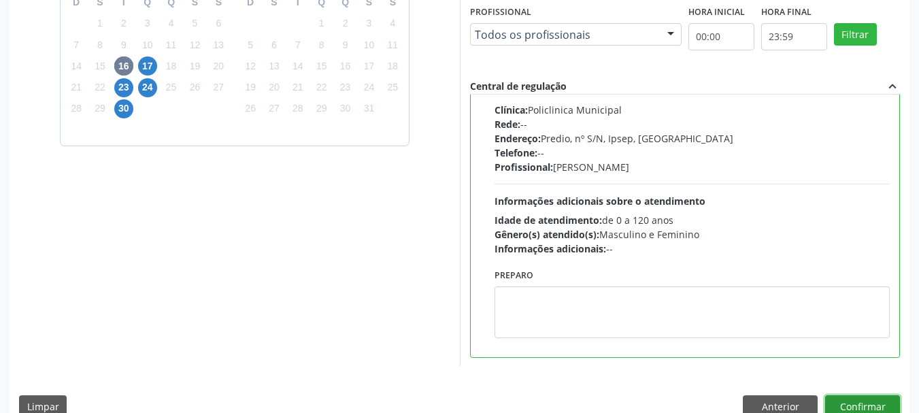
click at [890, 401] on button "Confirmar" at bounding box center [862, 406] width 75 height 23
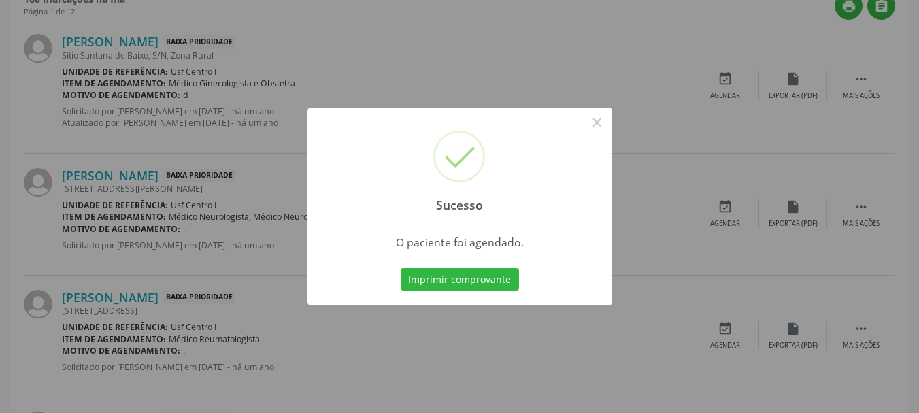
scroll to position [36, 0]
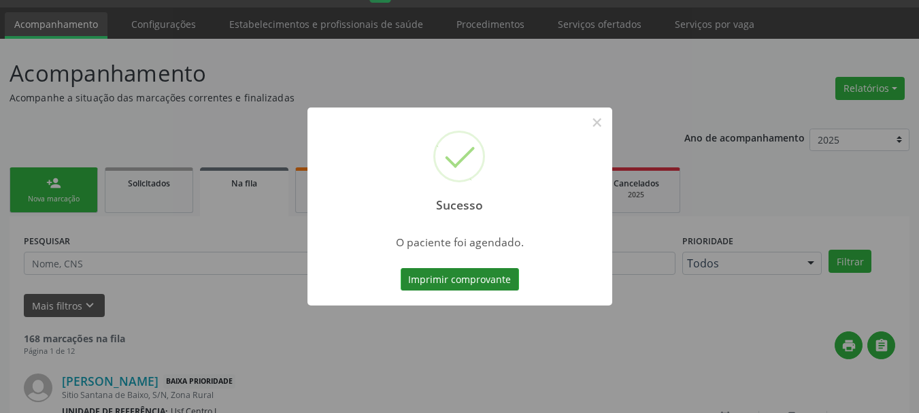
click at [458, 280] on button "Imprimir comprovante" at bounding box center [460, 279] width 118 height 23
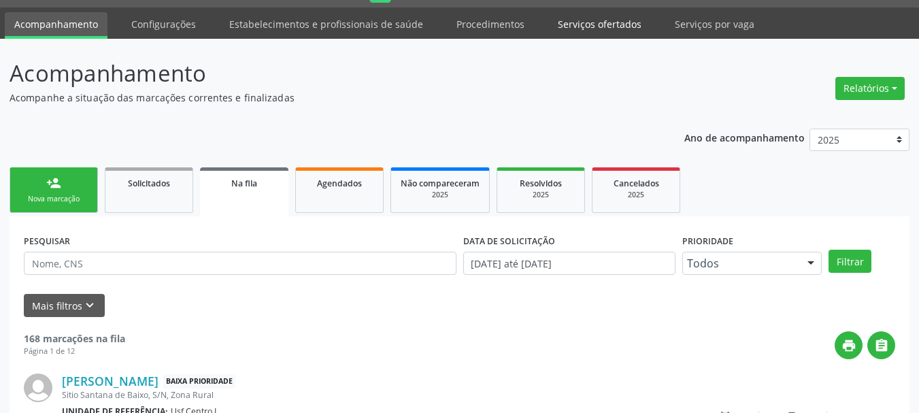
click at [575, 19] on link "Serviços ofertados" at bounding box center [599, 24] width 103 height 24
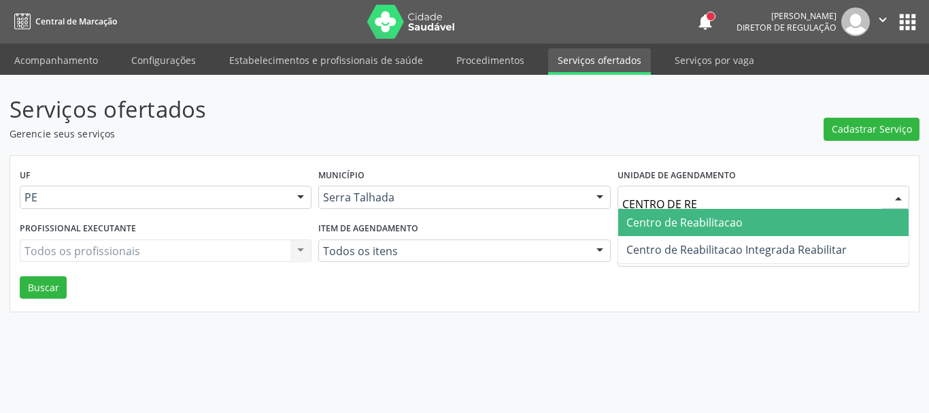
type input "CENTRO DE REA"
click at [736, 220] on span "Centro de Reabilitacao" at bounding box center [684, 222] width 116 height 15
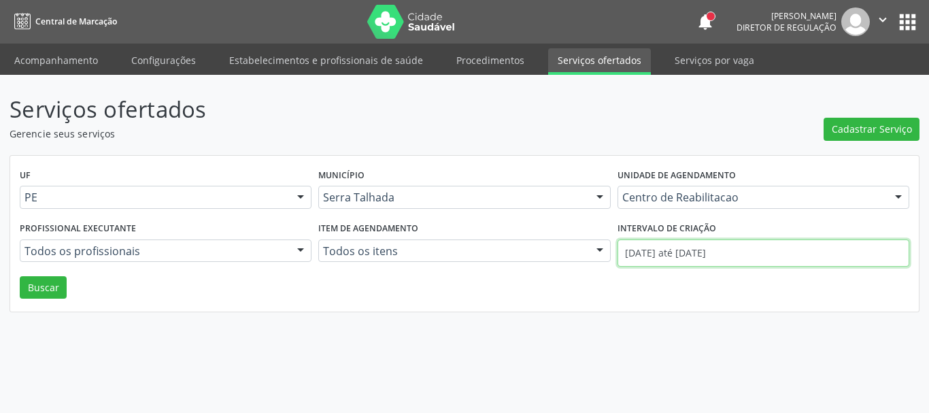
click at [658, 241] on input "01/09/2025 até 12/09/2025" at bounding box center [764, 252] width 292 height 27
click at [673, 286] on div "UF PE PE Nenhum resultado encontrado para: " " Não há nenhuma opção para ser ex…" at bounding box center [464, 234] width 909 height 156
click at [681, 249] on input "01/09/2025 até 12/09/2025" at bounding box center [764, 252] width 292 height 27
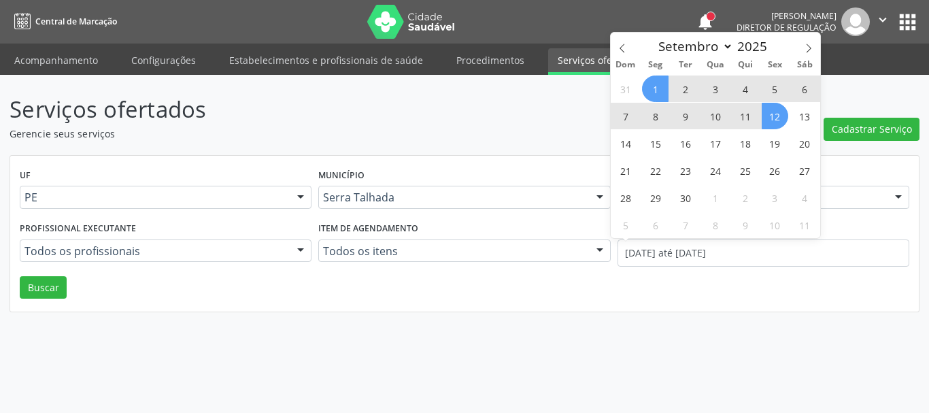
click at [557, 295] on div "UF PE PE Nenhum resultado encontrado para: " " Não há nenhuma opção para ser ex…" at bounding box center [464, 234] width 909 height 156
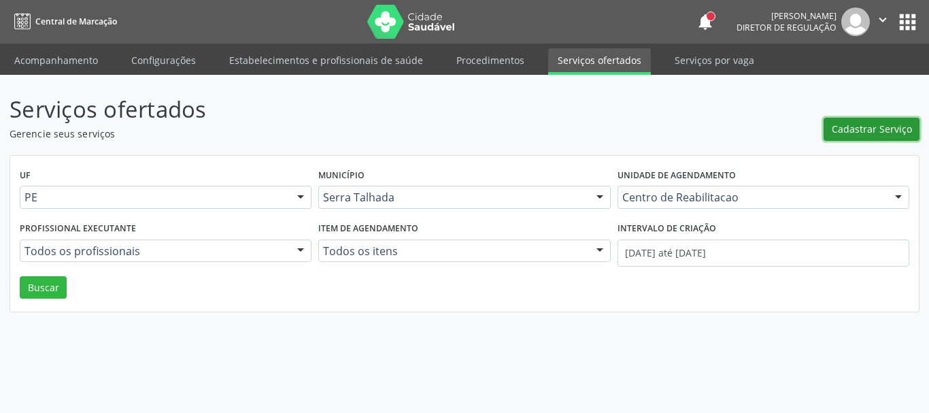
click at [860, 125] on span "Cadastrar Serviço" at bounding box center [872, 129] width 80 height 14
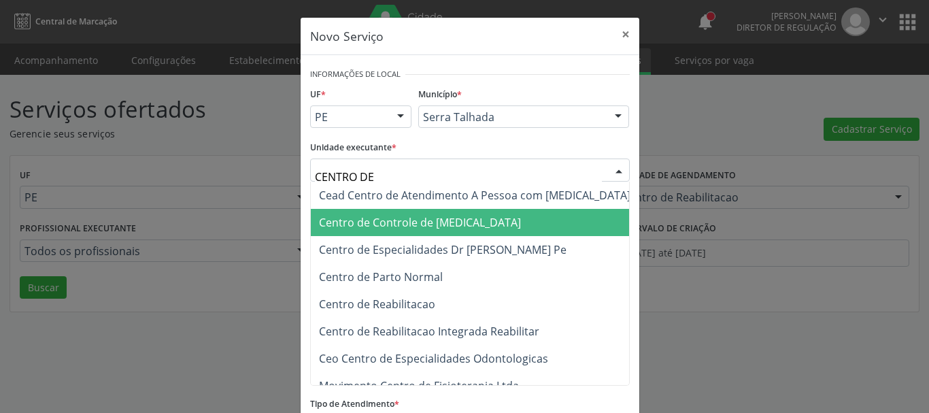
type input "CENTRO DE R"
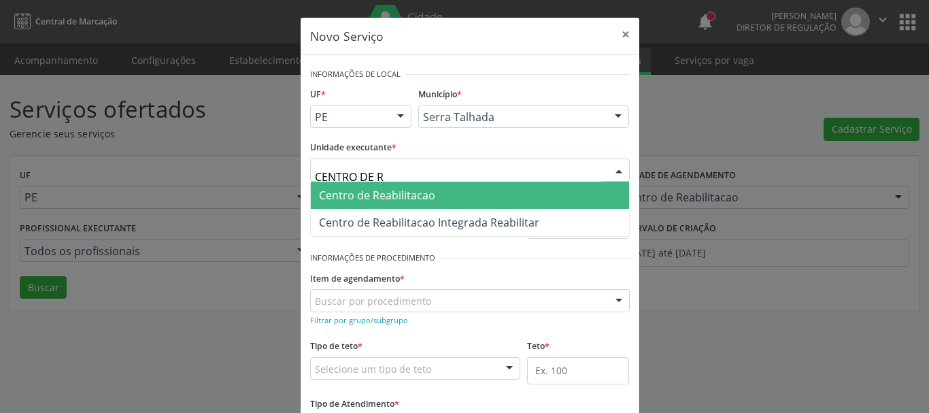
click at [460, 195] on span "Centro de Reabilitacao" at bounding box center [470, 195] width 318 height 27
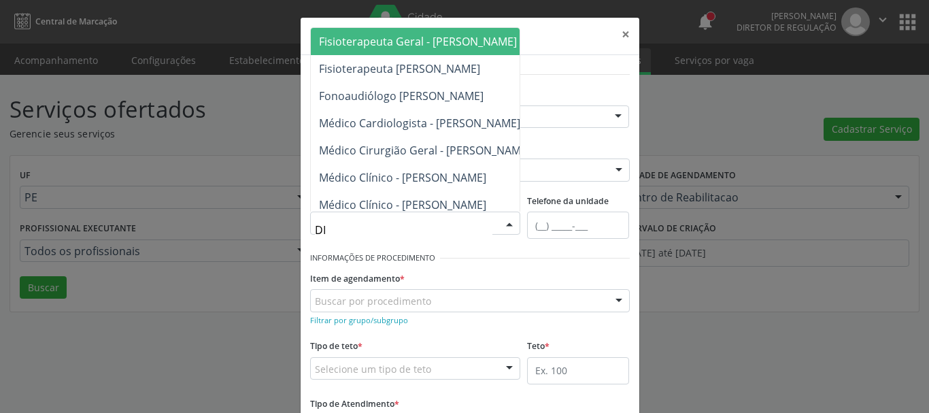
type input "DIE"
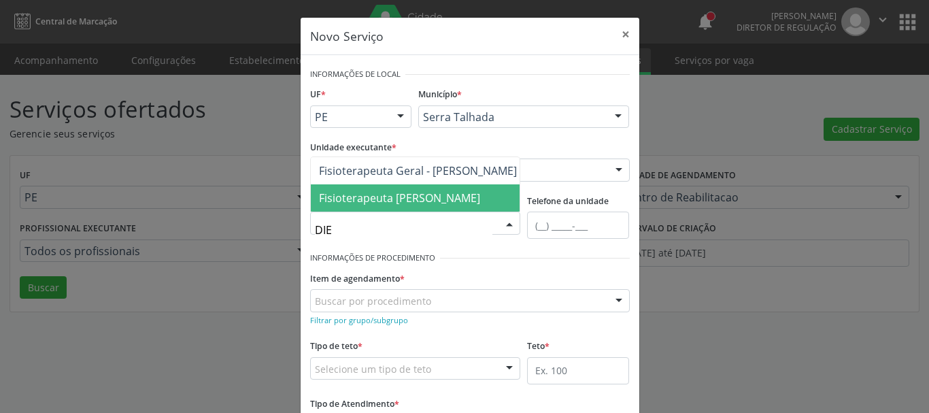
click at [480, 190] on span "Fisioterapeuta Geral - Diego Carvalho de Araujo" at bounding box center [399, 197] width 161 height 15
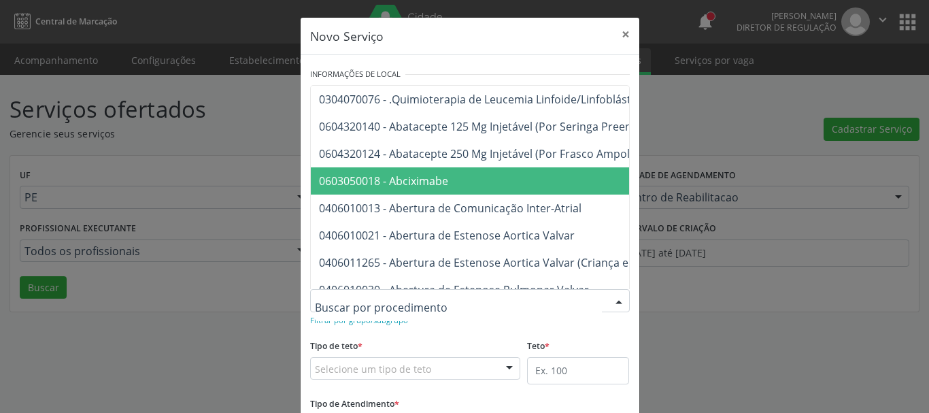
type input "S"
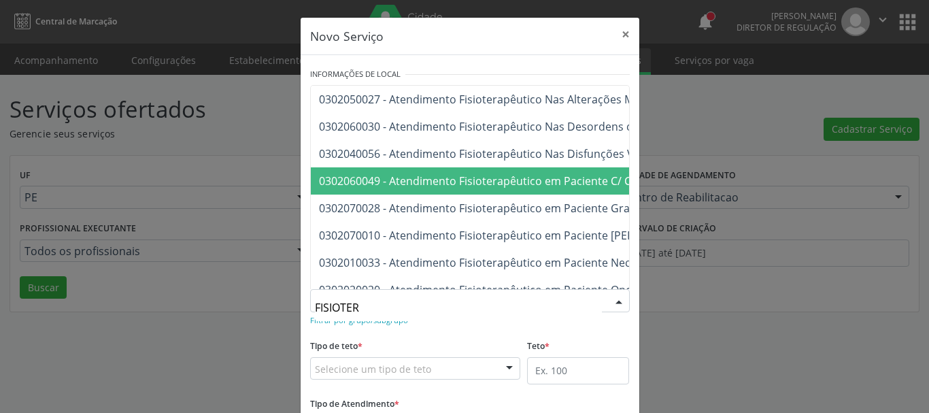
type input "FISIOTERA"
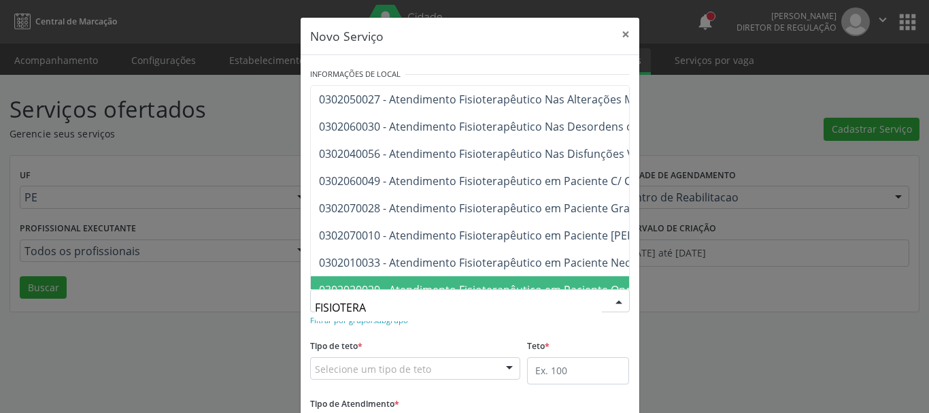
click at [505, 329] on form "Informações de Local UF * PE PE Nenhum resultado encontrado para: " " Não há ne…" at bounding box center [470, 261] width 320 height 392
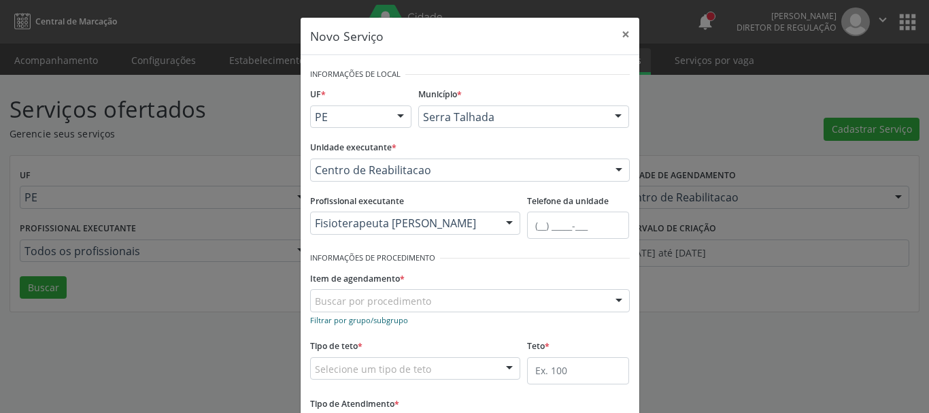
click at [374, 323] on small "Filtrar por grupo/subgrupo" at bounding box center [359, 320] width 98 height 10
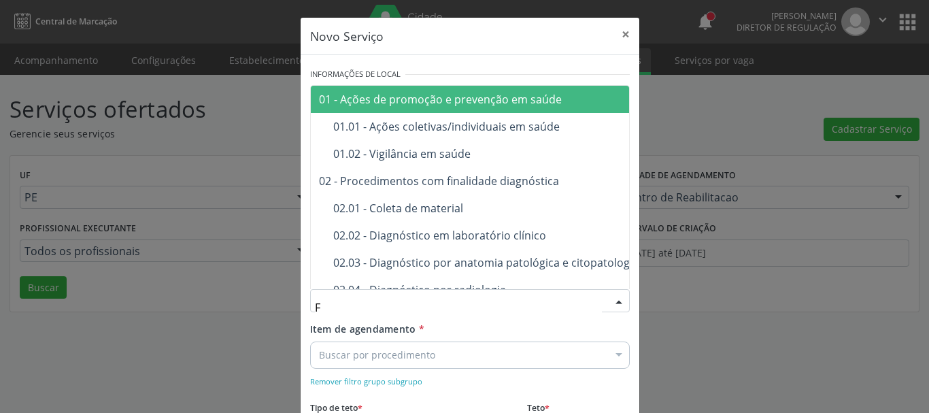
type input "FI"
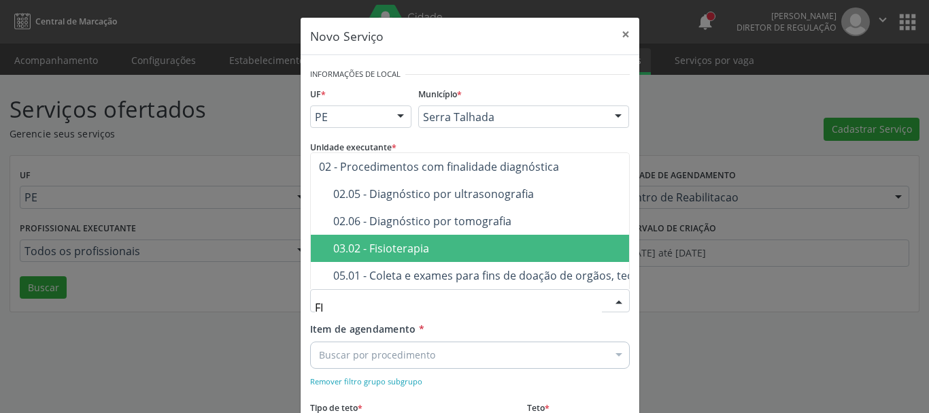
click at [435, 243] on div "03.02 - Fisioterapia" at bounding box center [560, 248] width 455 height 11
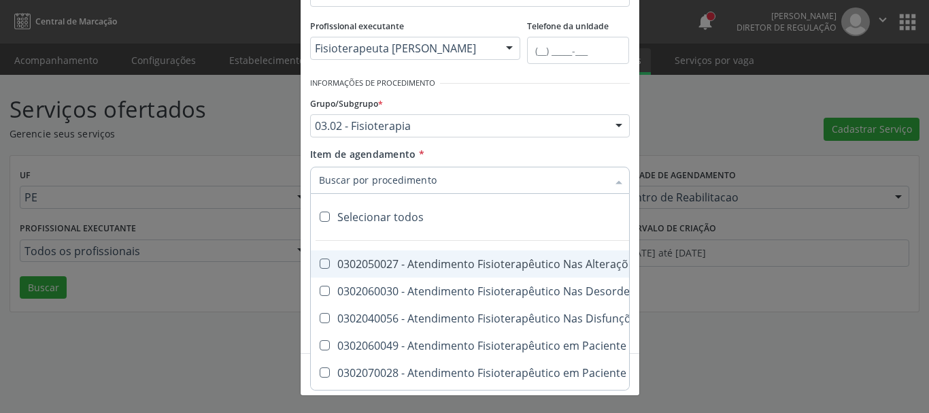
click at [485, 144] on div "Grupo/Subgrupo * 03.02 - Fisioterapia 01 - Ações de promoção e prevenção em saú…" at bounding box center [470, 119] width 326 height 53
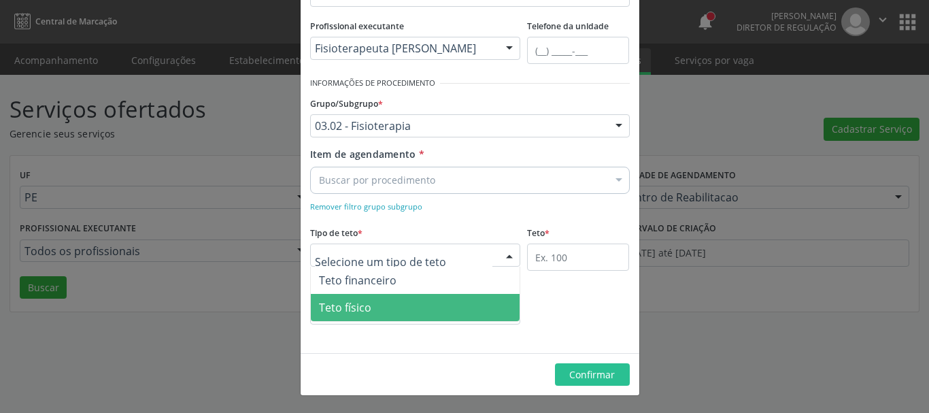
click at [372, 308] on span "Teto físico" at bounding box center [415, 307] width 209 height 27
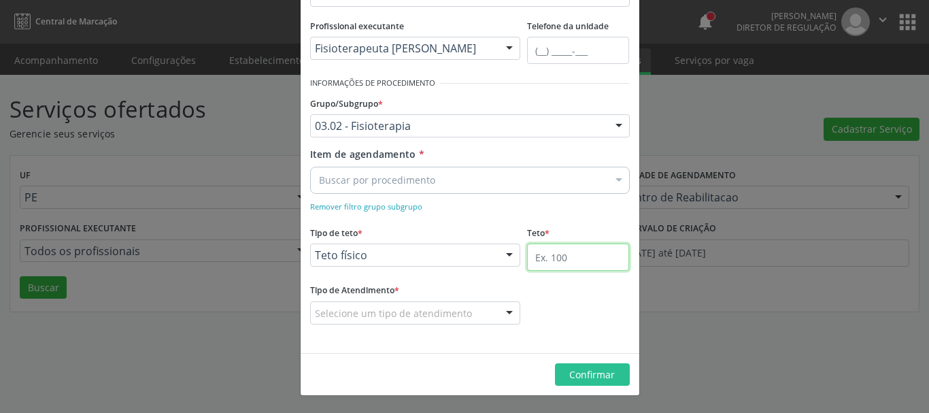
click at [549, 258] on input "text" at bounding box center [578, 256] width 102 height 27
type input "20"
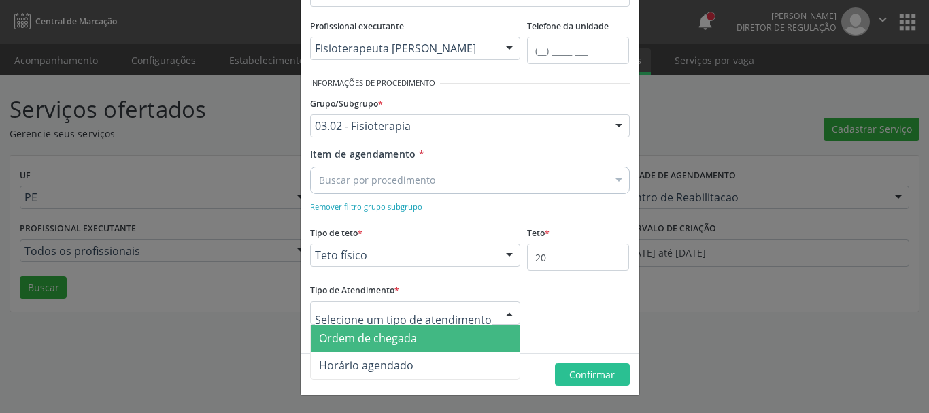
click at [377, 341] on span "Ordem de chegada" at bounding box center [368, 338] width 98 height 15
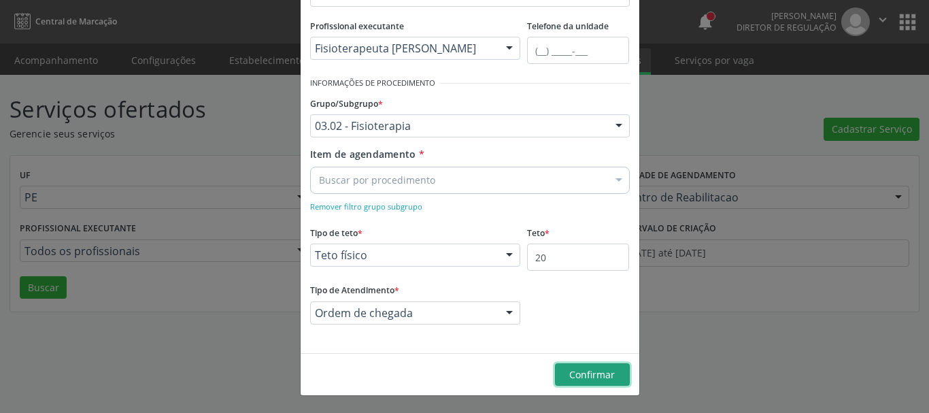
click at [570, 368] on span "Confirmar" at bounding box center [592, 374] width 46 height 13
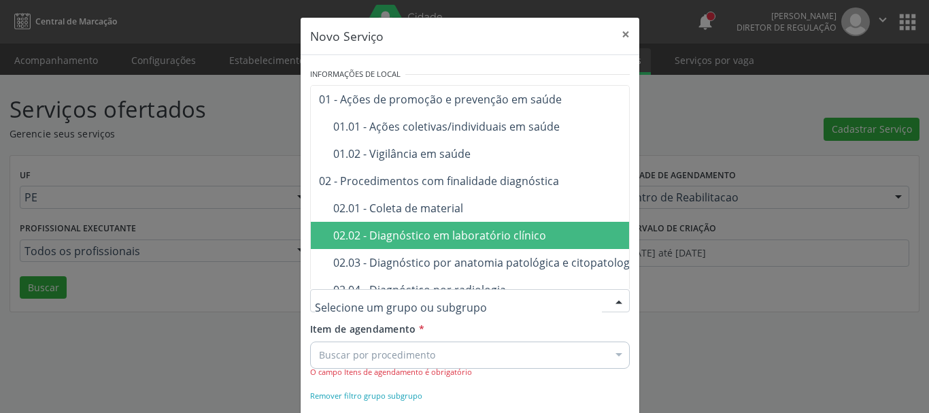
click at [360, 309] on input "text" at bounding box center [458, 307] width 287 height 27
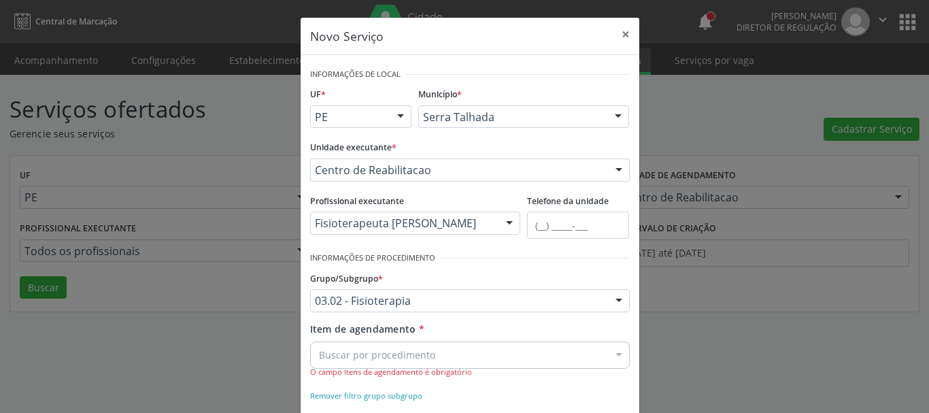
drag, startPoint x: 587, startPoint y: 337, endPoint x: 576, endPoint y: 333, distance: 11.6
click at [587, 337] on div "Item de agendamento * Buscar por procedimento Selecionar todos 0302050027 - Ate…" at bounding box center [470, 350] width 320 height 56
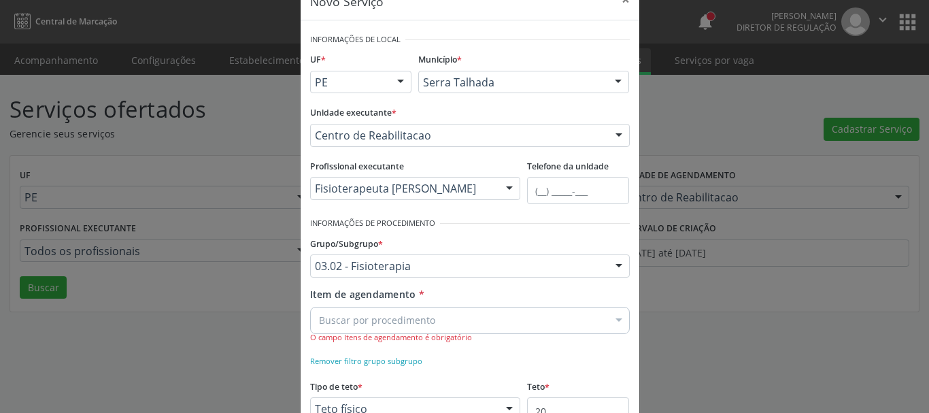
scroll to position [68, 0]
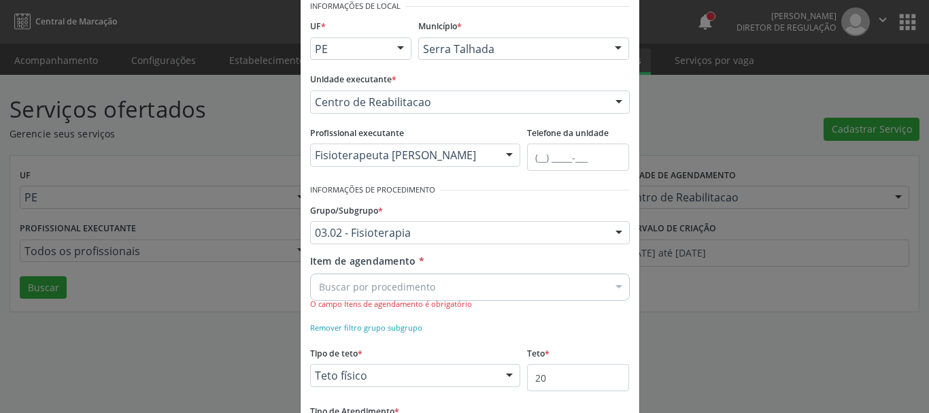
click at [342, 203] on label "Grupo/Subgrupo *" at bounding box center [346, 210] width 73 height 21
click at [539, 212] on div "Grupo/Subgrupo * 03.02 - Fisioterapia 01 - Ações de promoção e prevenção em saú…" at bounding box center [470, 222] width 320 height 44
click at [377, 326] on small "Remover filtro grupo subgrupo" at bounding box center [366, 327] width 112 height 10
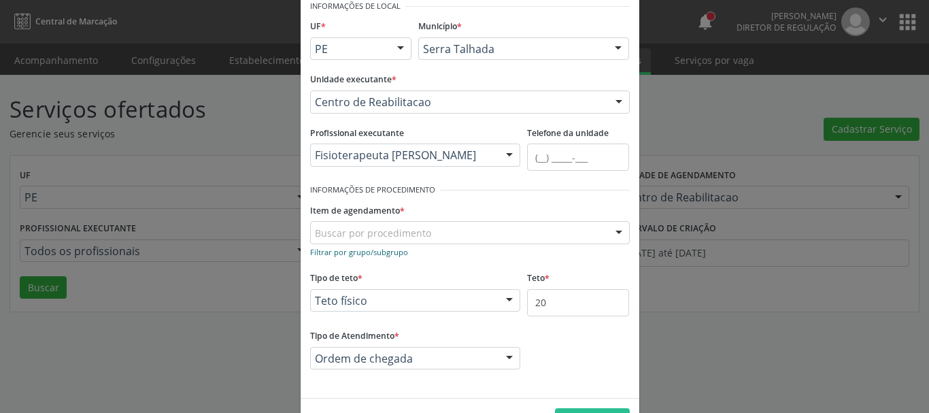
click at [342, 253] on small "Filtrar por grupo/subgrupo" at bounding box center [359, 252] width 98 height 10
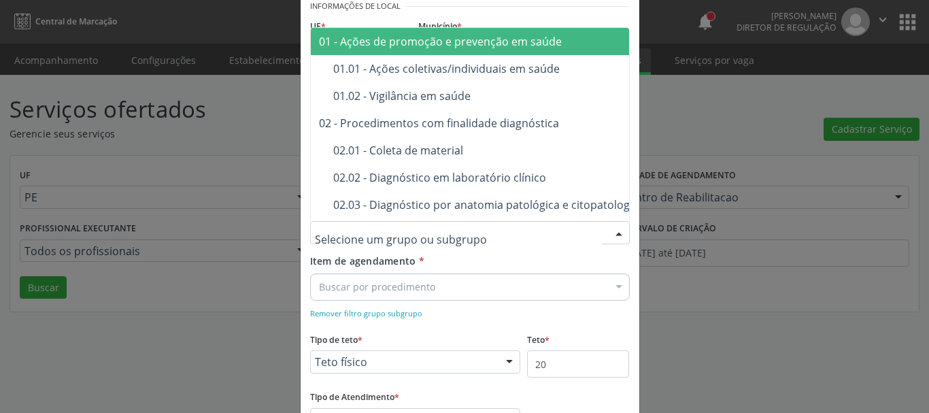
click at [514, 260] on div "Item de agendamento * Buscar por procedimento Selecionar todos Nenhum resultado…" at bounding box center [470, 275] width 320 height 43
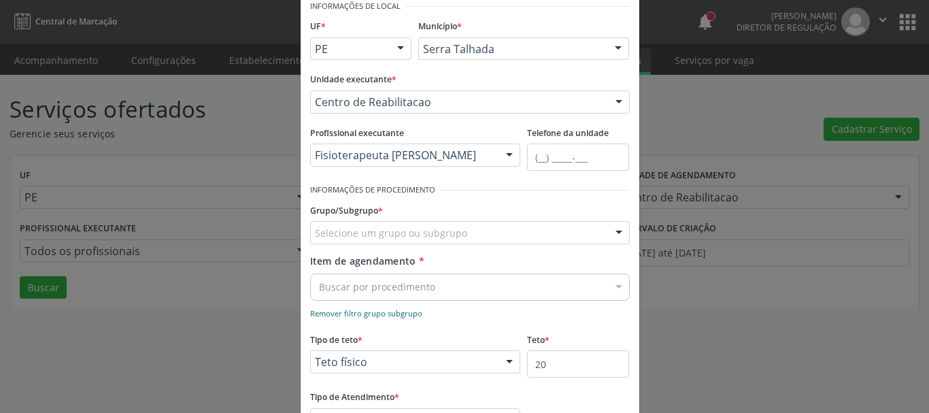
click at [389, 315] on small "Remover filtro grupo subgrupo" at bounding box center [366, 313] width 112 height 10
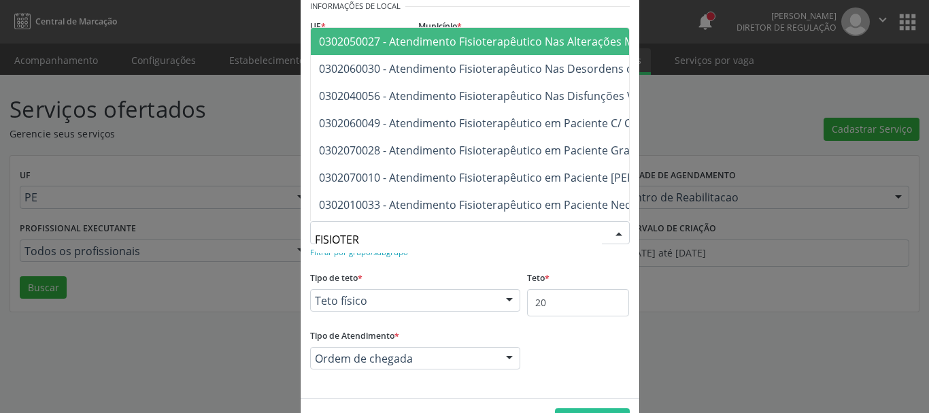
type input "FISIOTERA"
click at [480, 50] on span "0302050027 - Atendimento Fisioterapêutico Nas Alterações Motoras" at bounding box center [702, 41] width 782 height 27
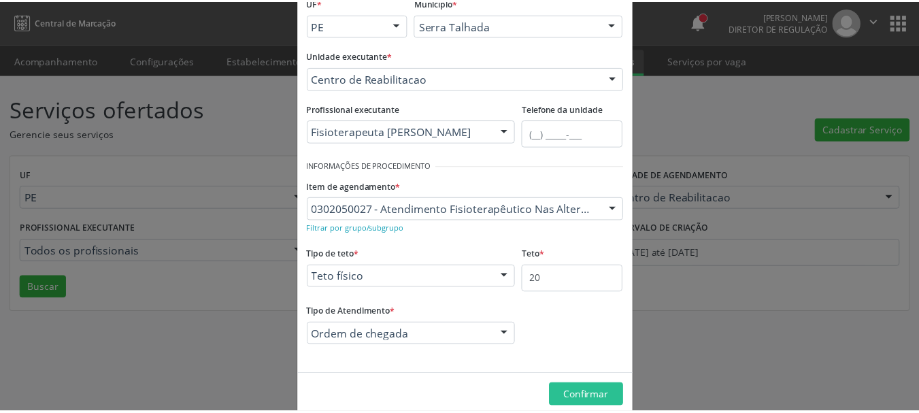
scroll to position [113, 0]
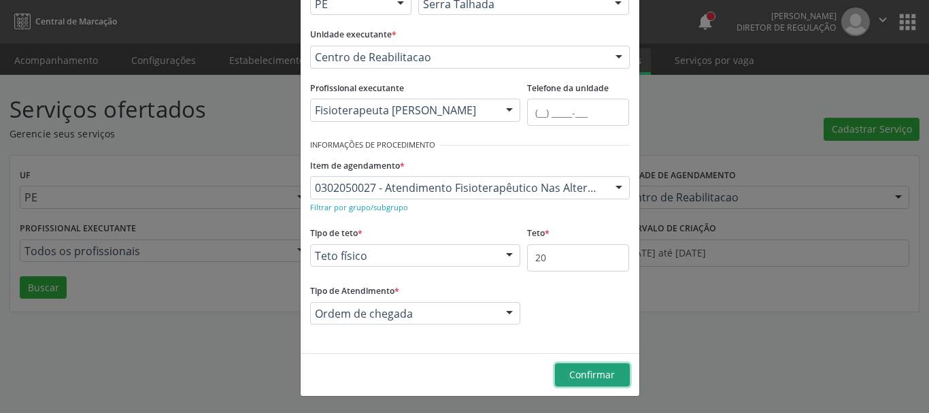
click at [596, 369] on span "Confirmar" at bounding box center [592, 374] width 46 height 13
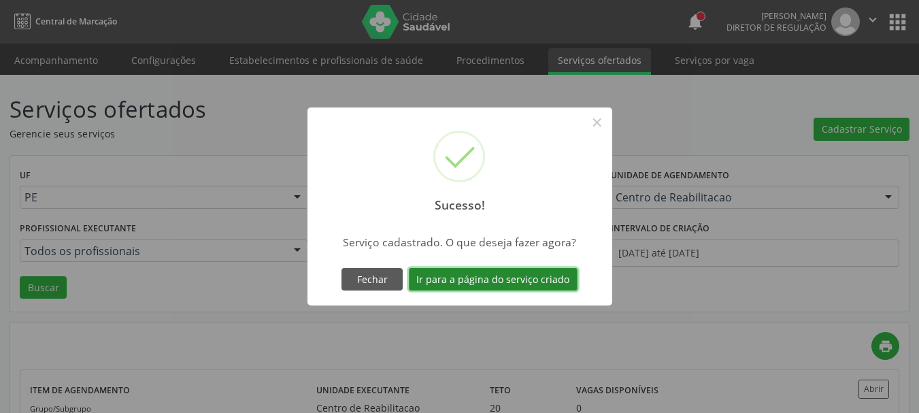
click at [464, 279] on button "Ir para a página do serviço criado" at bounding box center [493, 279] width 169 height 23
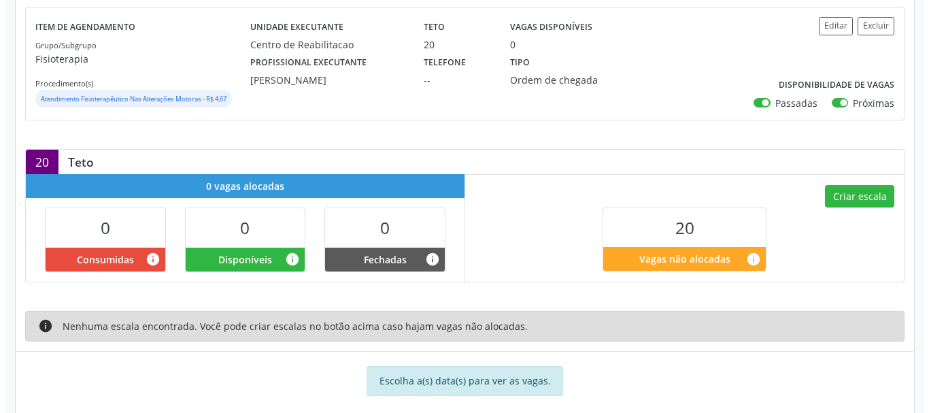
scroll to position [204, 0]
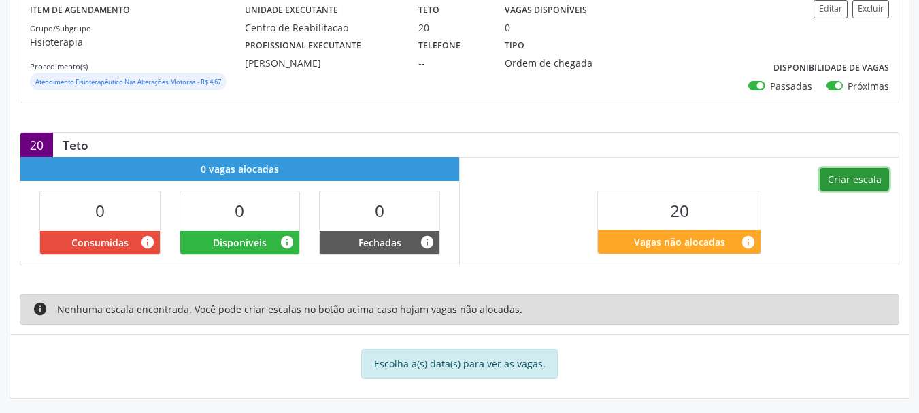
click at [867, 178] on button "Criar escala" at bounding box center [854, 179] width 69 height 23
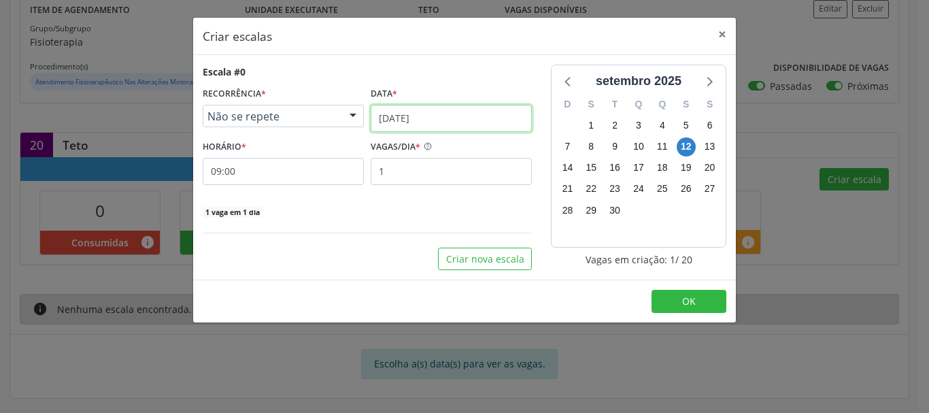
click at [420, 118] on input "12/09/2025" at bounding box center [451, 118] width 161 height 27
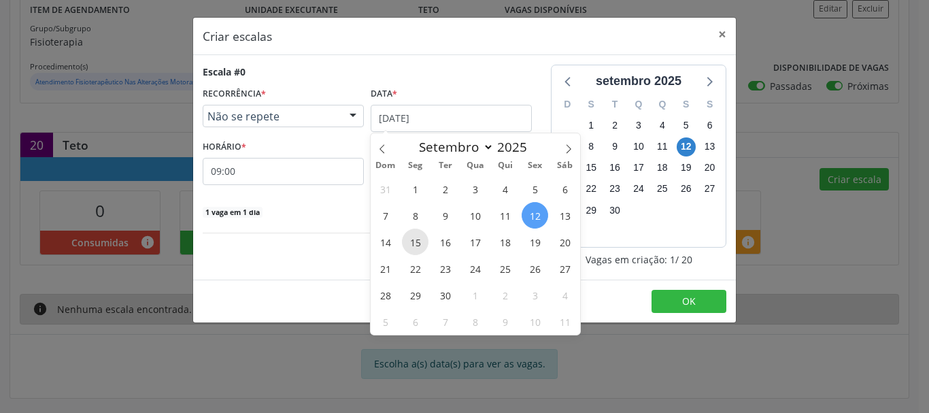
click at [416, 243] on span "15" at bounding box center [415, 242] width 27 height 27
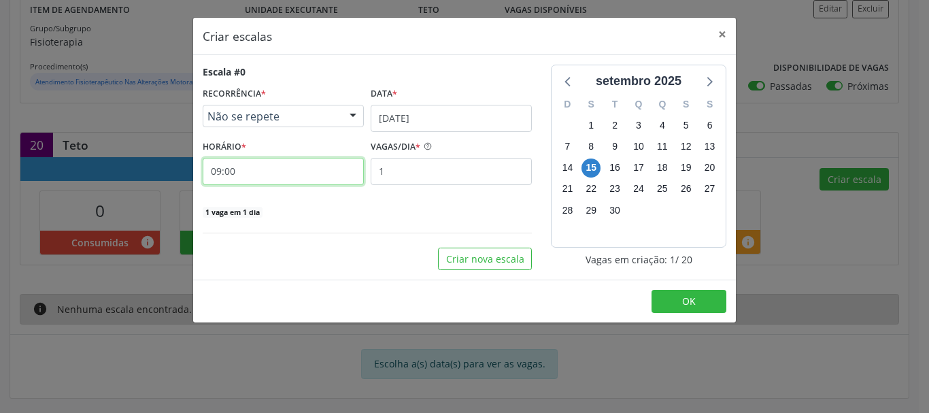
click at [243, 167] on input "09:00" at bounding box center [283, 171] width 161 height 27
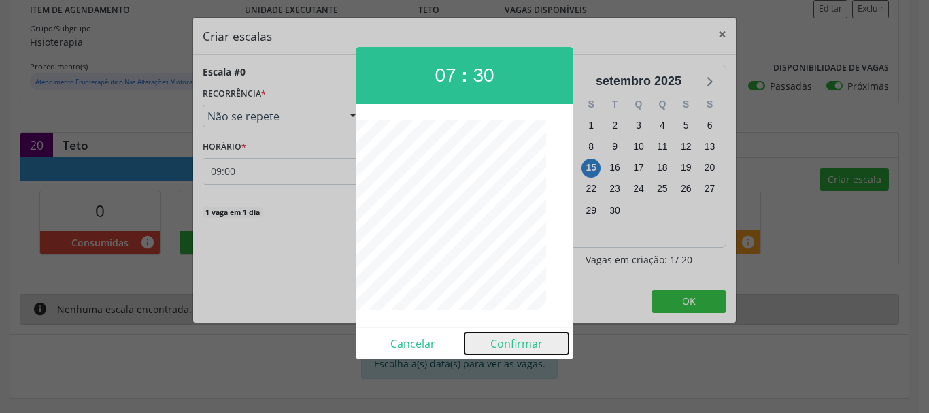
click at [504, 339] on button "Confirmar" at bounding box center [517, 344] width 104 height 22
type input "07:30"
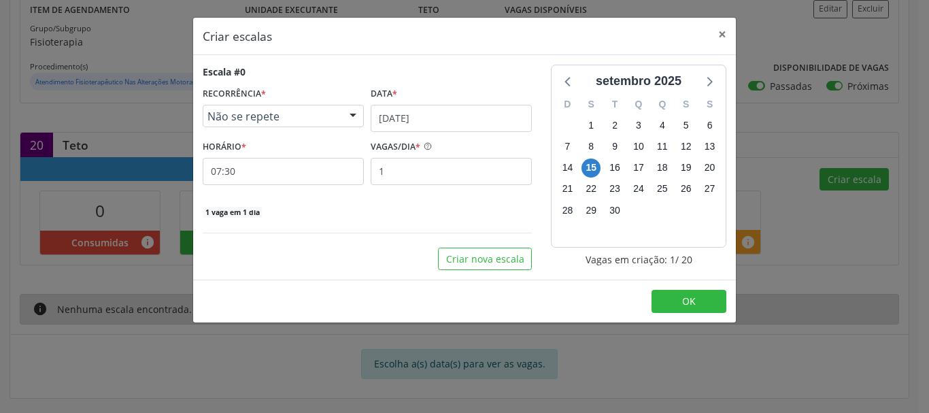
click at [504, 339] on div "Criar escalas × Escala #0 RECORRÊNCIA * Não se repete Não se repete Diário/Sema…" at bounding box center [464, 206] width 929 height 413
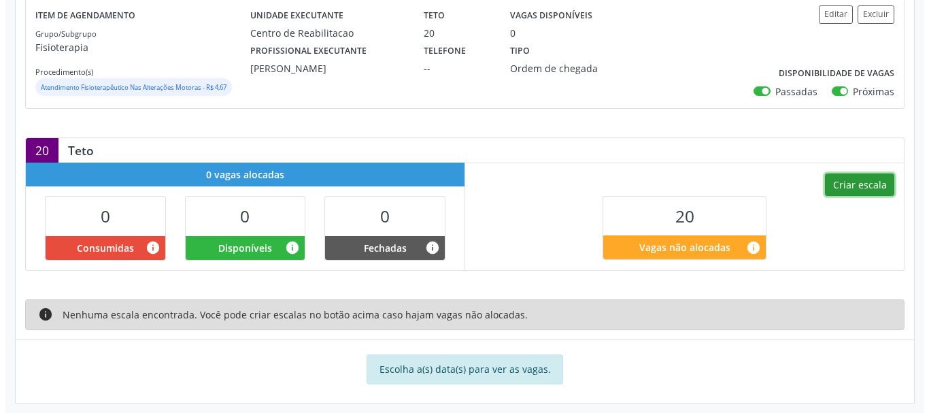
scroll to position [209, 0]
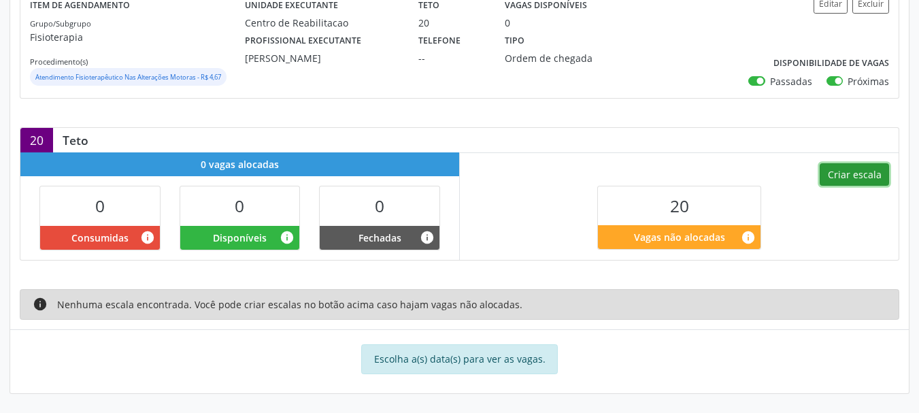
click at [865, 185] on button "Criar escala" at bounding box center [854, 174] width 69 height 23
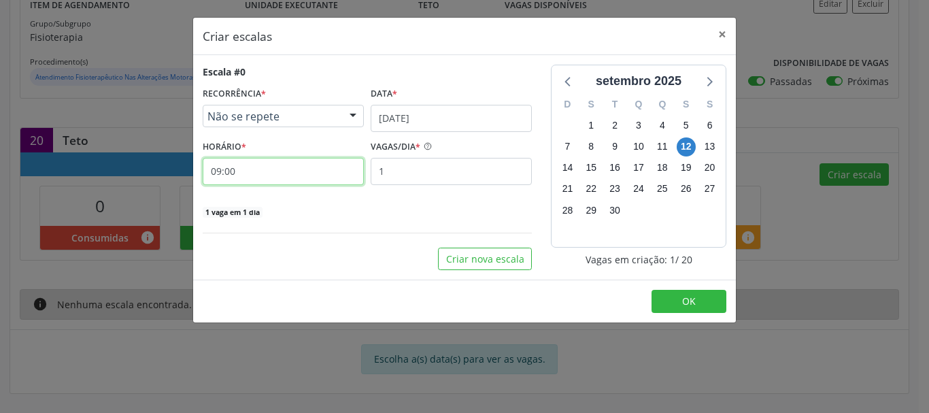
click at [305, 181] on input "09:00" at bounding box center [283, 171] width 161 height 27
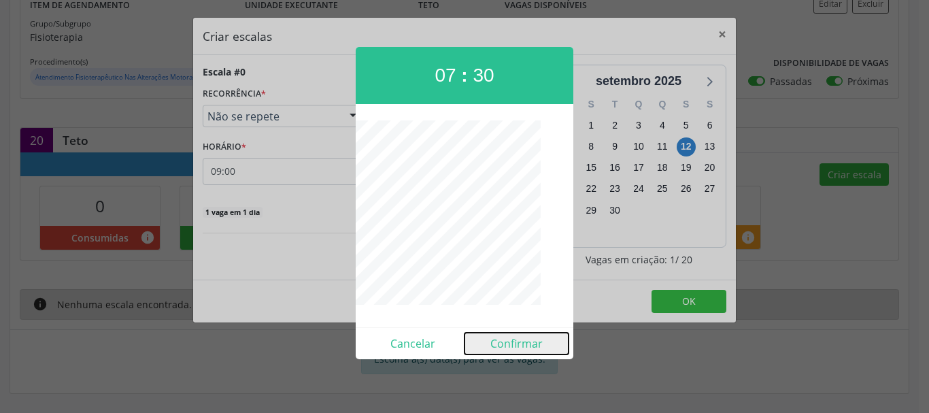
click at [507, 337] on button "Confirmar" at bounding box center [517, 344] width 104 height 22
type input "07:30"
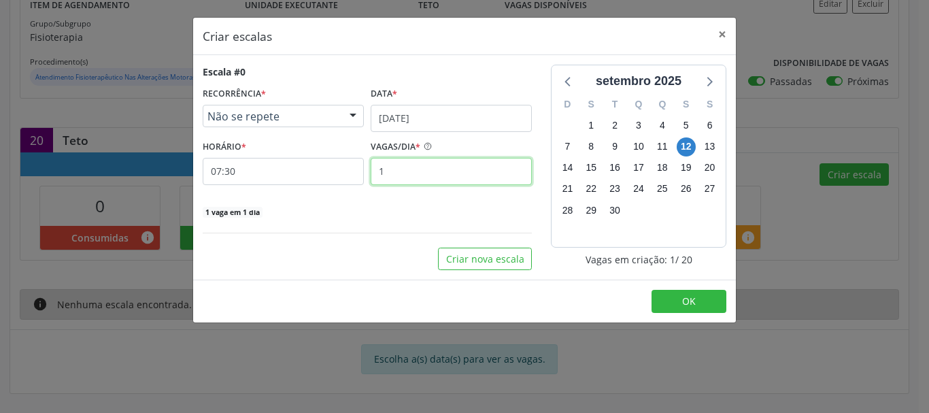
click at [417, 158] on input "1" at bounding box center [451, 171] width 161 height 27
type input "7"
click at [380, 214] on div "7 vagas em 1 dia" at bounding box center [367, 211] width 329 height 14
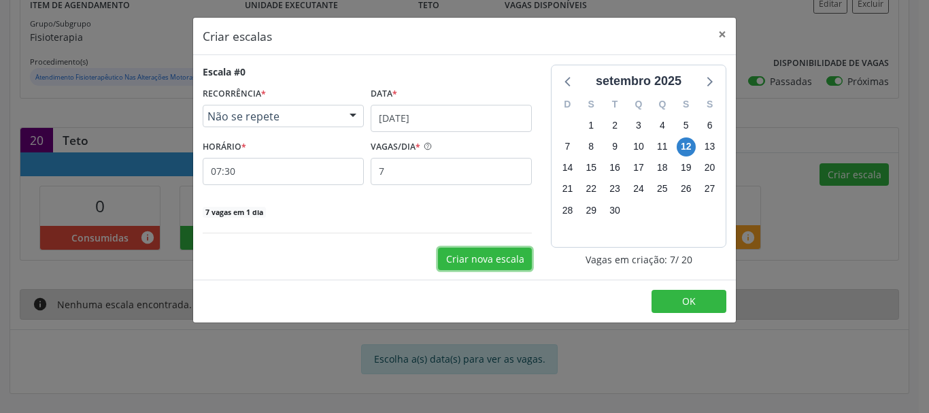
click at [463, 259] on button "Criar nova escala" at bounding box center [485, 259] width 94 height 23
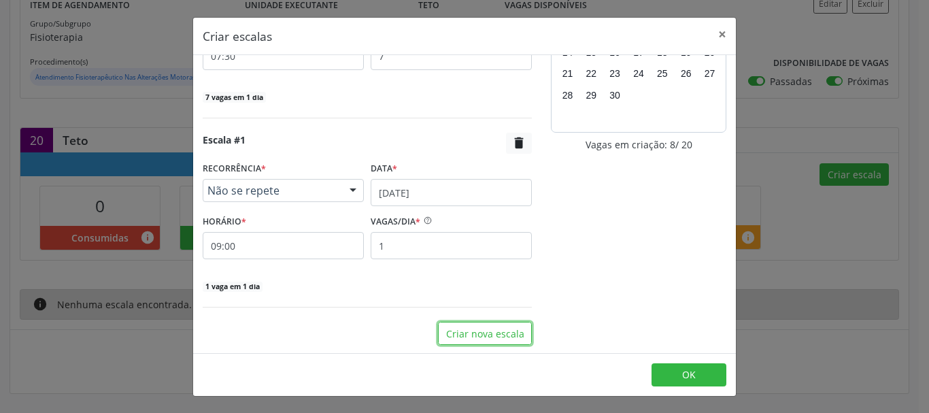
scroll to position [116, 0]
click at [292, 190] on span "Não se repete" at bounding box center [271, 189] width 129 height 14
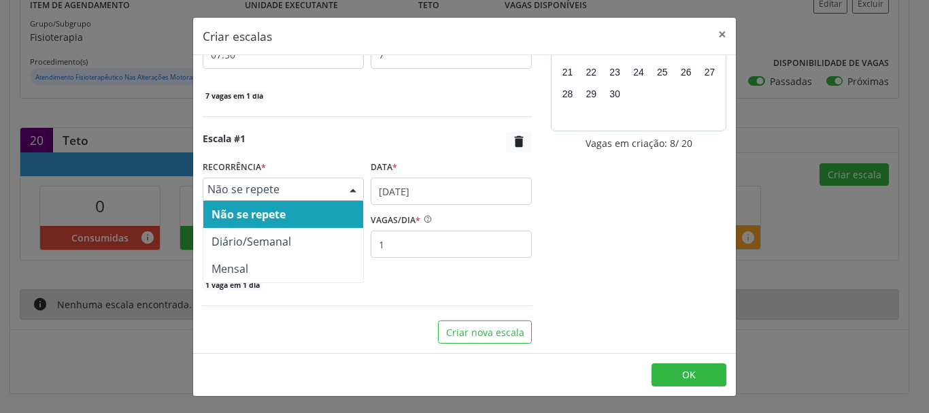
click at [295, 208] on span "Não se repete" at bounding box center [283, 214] width 160 height 27
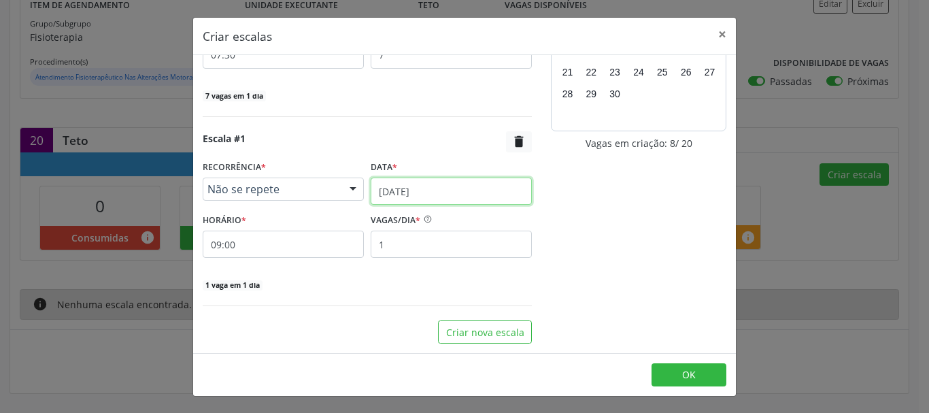
click at [450, 195] on input "12/09/2025" at bounding box center [451, 191] width 161 height 27
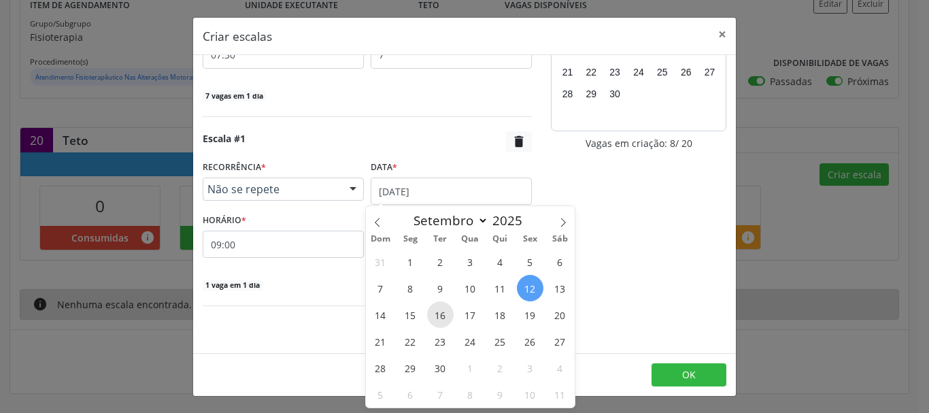
click at [439, 315] on span "16" at bounding box center [440, 314] width 27 height 27
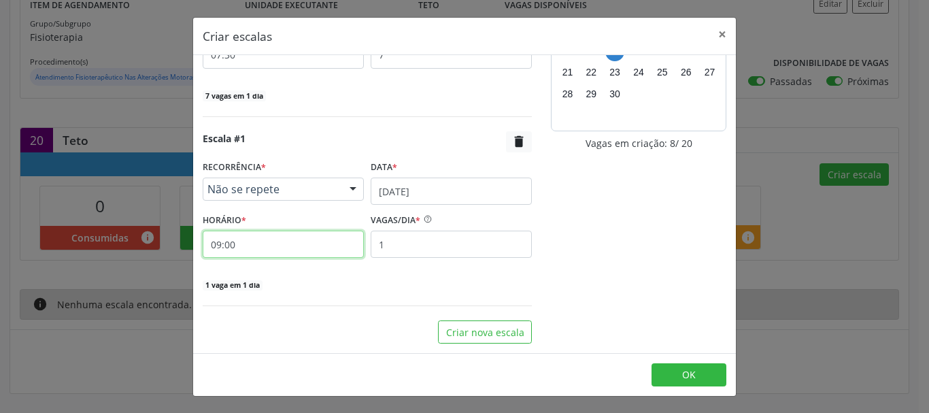
click at [298, 240] on input "09:00" at bounding box center [283, 244] width 161 height 27
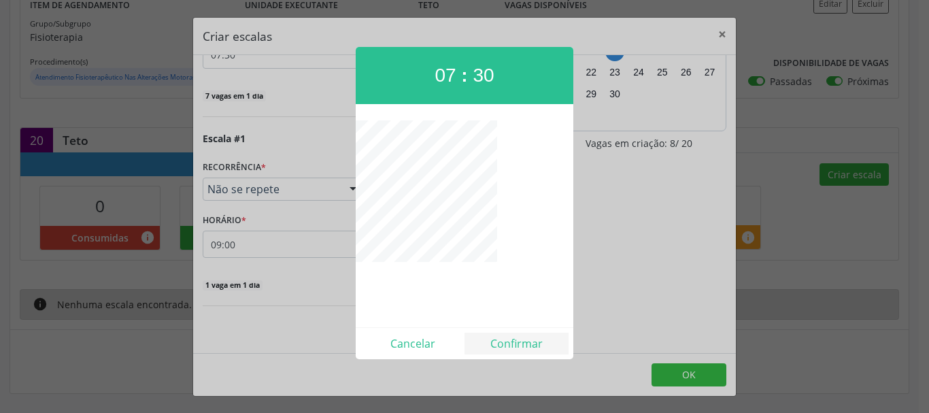
click at [501, 335] on div "Cancelar Confirmar" at bounding box center [465, 343] width 218 height 32
click at [503, 338] on button "Confirmar" at bounding box center [517, 344] width 104 height 22
type input "07:30"
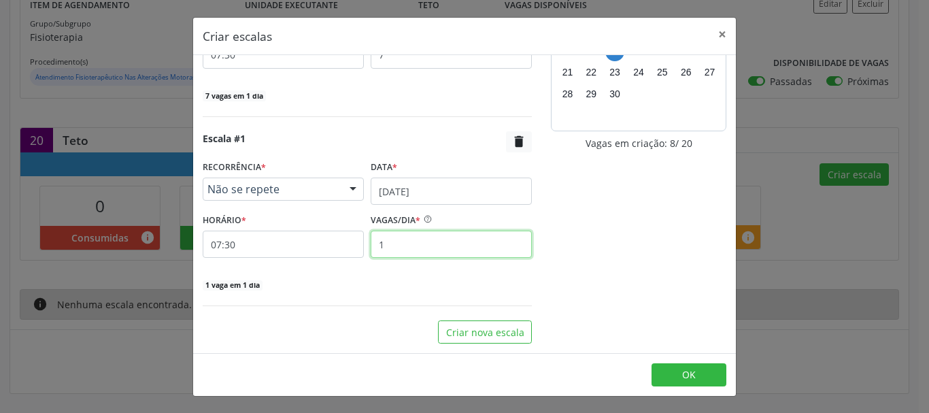
click at [401, 241] on input "1" at bounding box center [451, 244] width 161 height 27
type input "3"
click at [360, 272] on div "Escala #1  RECORRÊNCIA * Não se repete Não se repete Diário/Semanal Mensal Nen…" at bounding box center [367, 211] width 329 height 161
click at [505, 329] on button "Criar nova escala" at bounding box center [485, 331] width 94 height 23
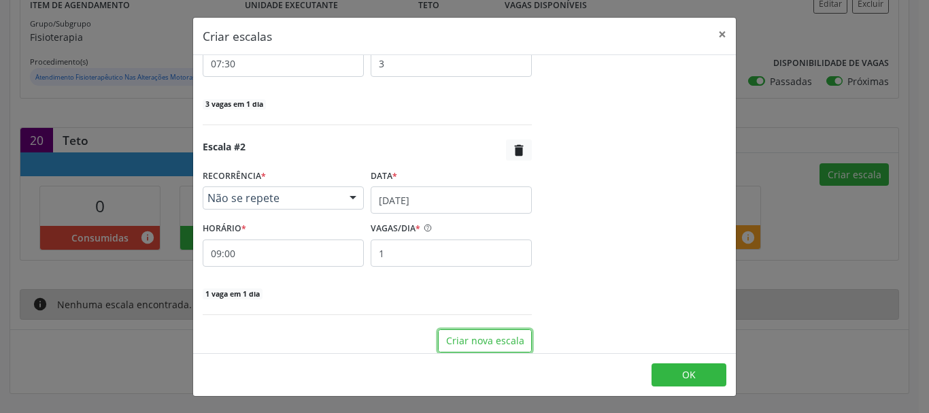
scroll to position [306, 0]
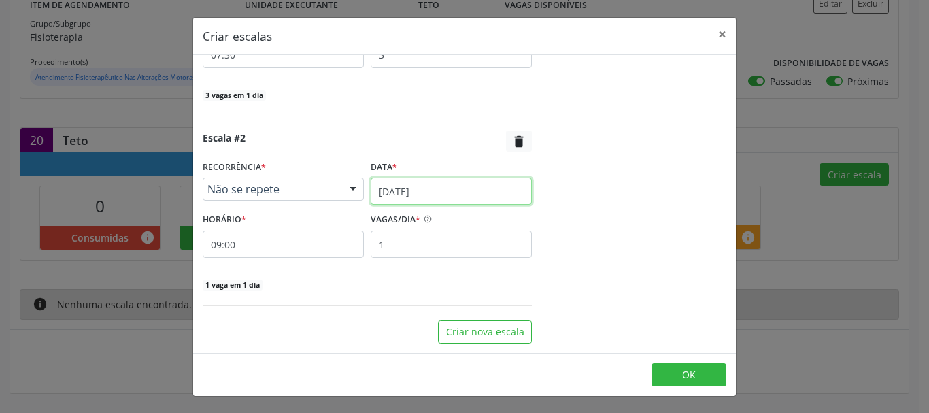
click at [401, 183] on input "12/09/2025" at bounding box center [451, 191] width 161 height 27
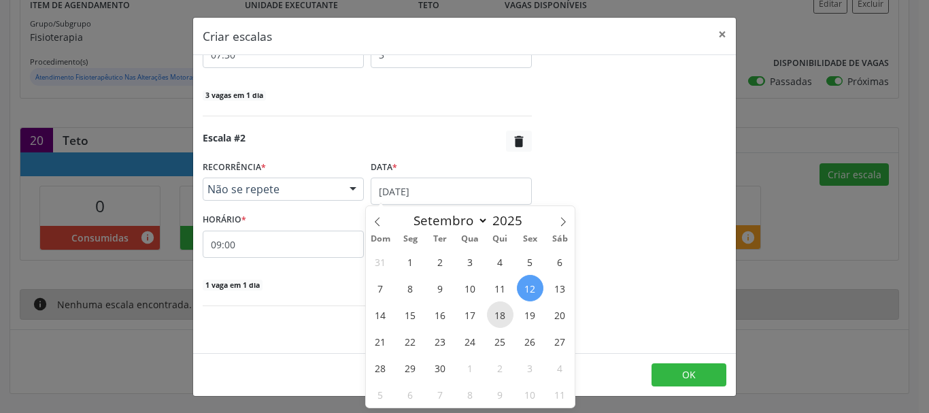
click at [497, 308] on span "18" at bounding box center [500, 314] width 27 height 27
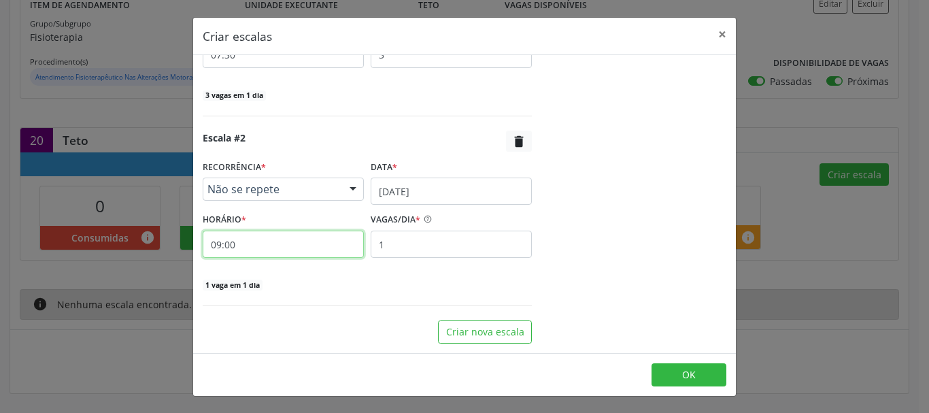
click at [291, 250] on input "09:00" at bounding box center [283, 244] width 161 height 27
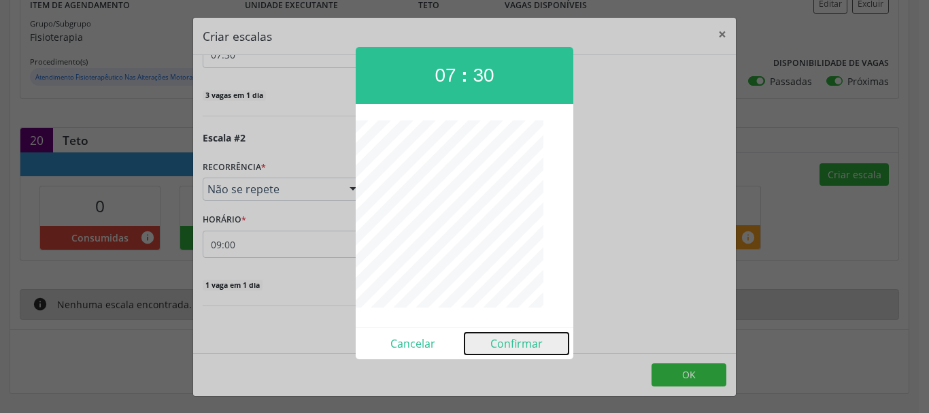
click at [532, 339] on button "Confirmar" at bounding box center [517, 344] width 104 height 22
type input "07:30"
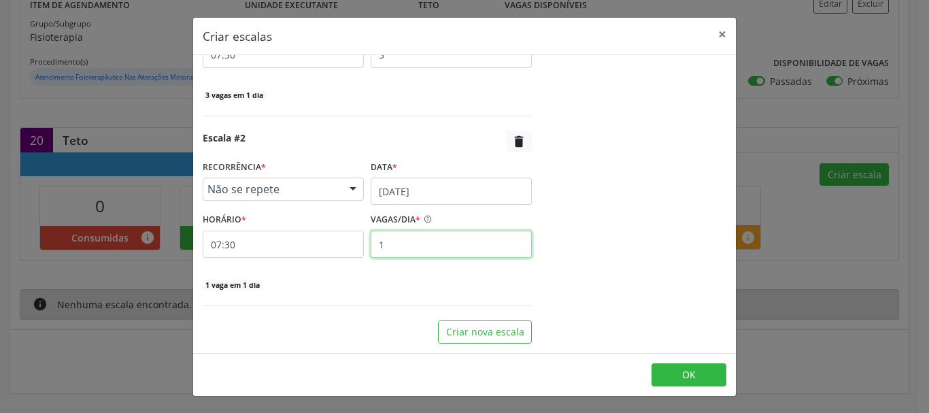
click at [454, 249] on input "1" at bounding box center [451, 244] width 161 height 27
type input "4"
click at [622, 229] on div "setembro 2025 D S T Q Q S S 31 1 2 3 4 5 6 7 8 9 10 11 12 13 14 15 16 17 18 19 …" at bounding box center [638, 51] width 195 height 585
click at [676, 372] on button "OK" at bounding box center [689, 374] width 75 height 23
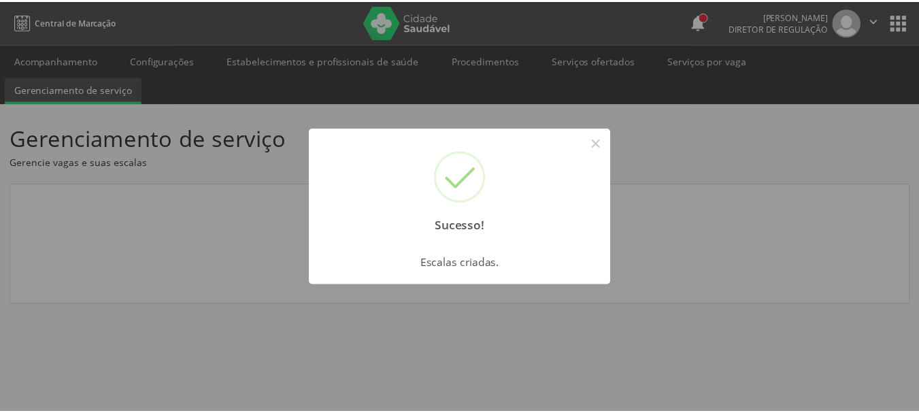
scroll to position [0, 0]
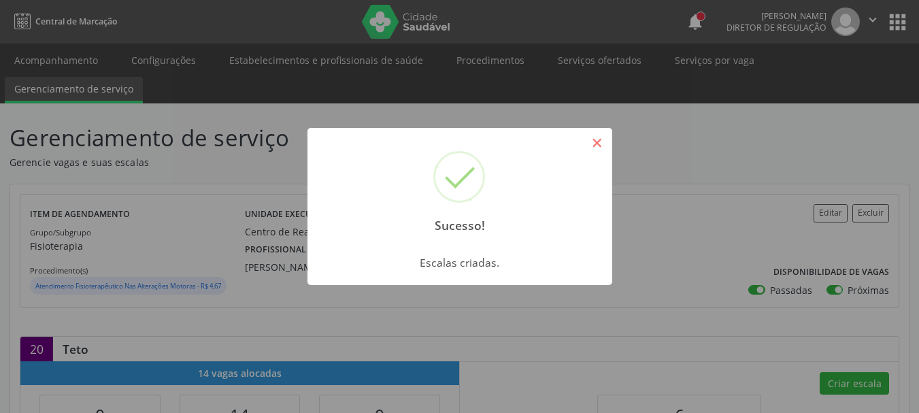
click at [596, 141] on button "×" at bounding box center [597, 142] width 23 height 23
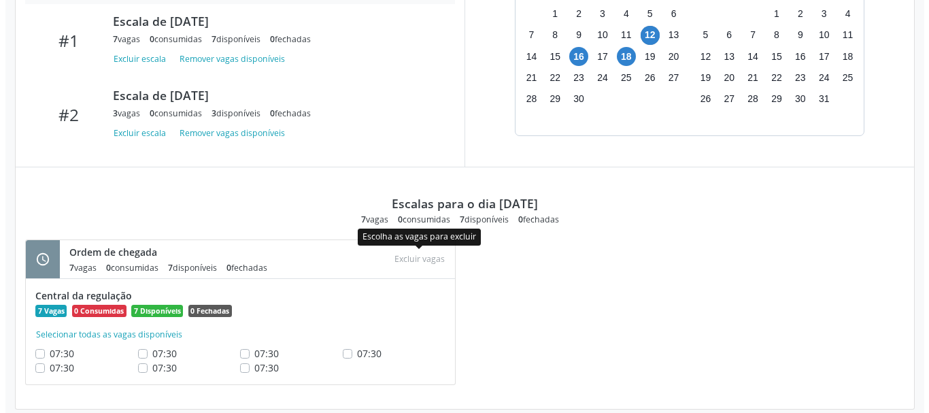
scroll to position [590, 0]
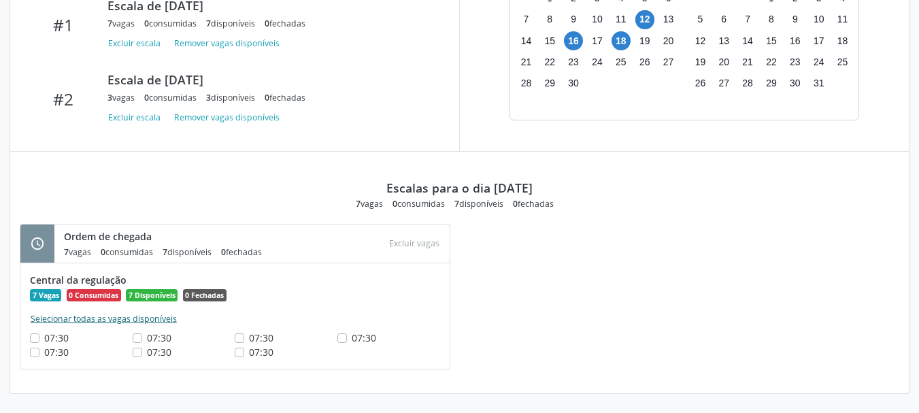
click at [63, 318] on button "Selecionar todas as vagas disponíveis" at bounding box center [104, 319] width 148 height 14
checkbox input "true"
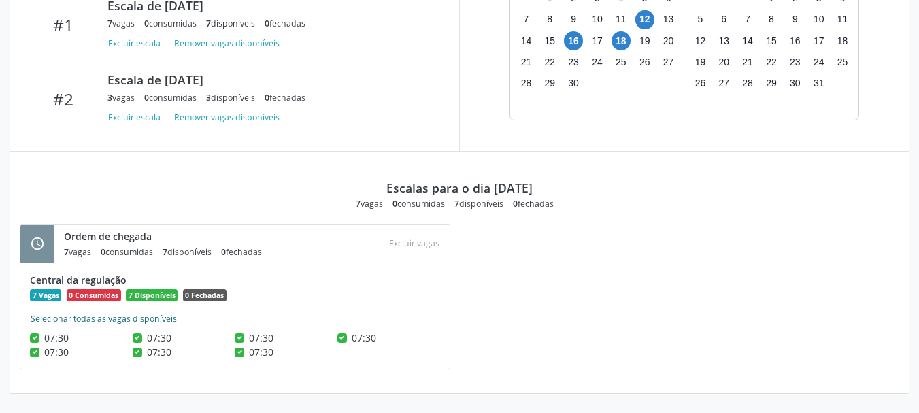
checkbox input "true"
click at [407, 239] on button "Excluir vagas" at bounding box center [414, 243] width 61 height 18
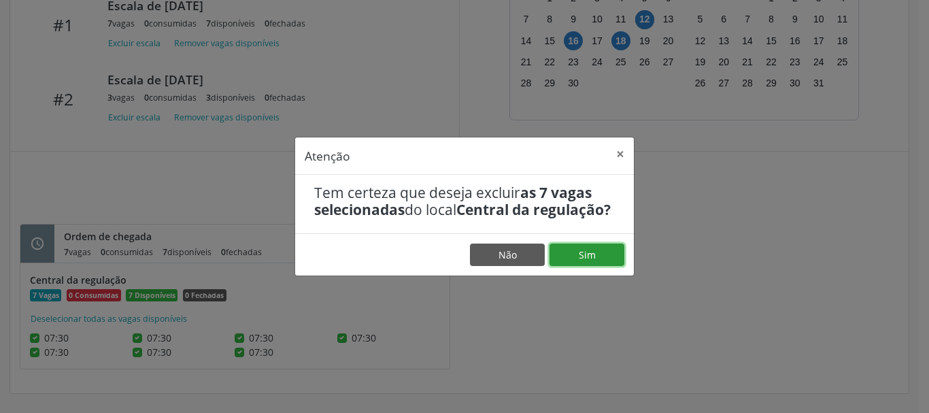
click at [575, 267] on button "Sim" at bounding box center [587, 254] width 75 height 23
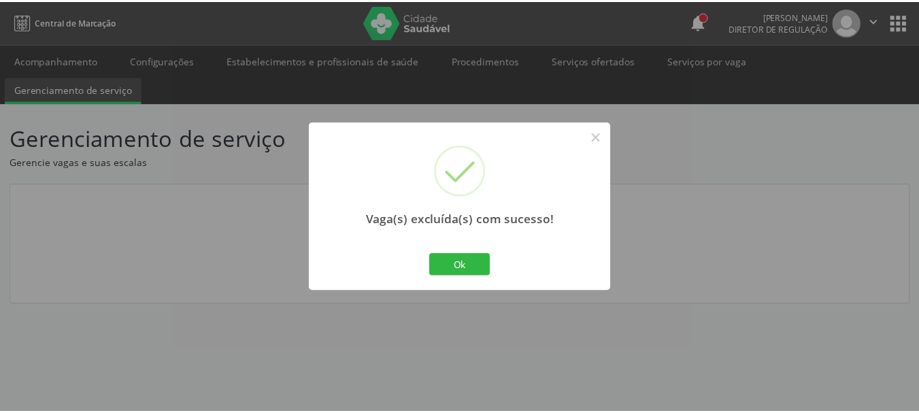
scroll to position [0, 0]
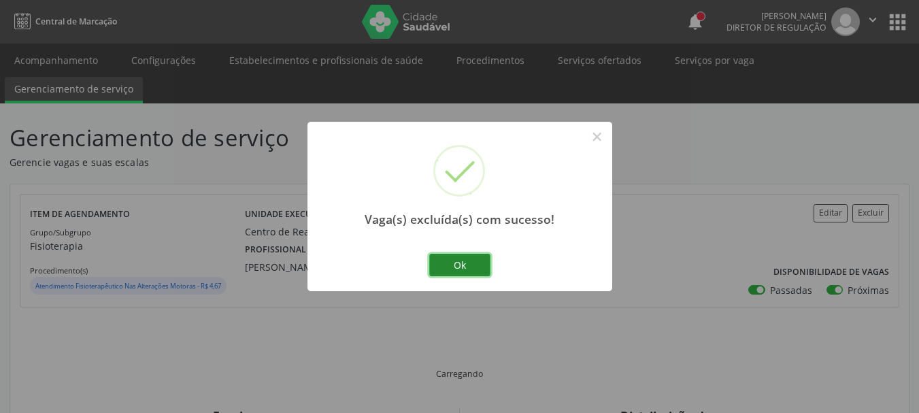
click at [458, 263] on button "Ok" at bounding box center [459, 265] width 61 height 23
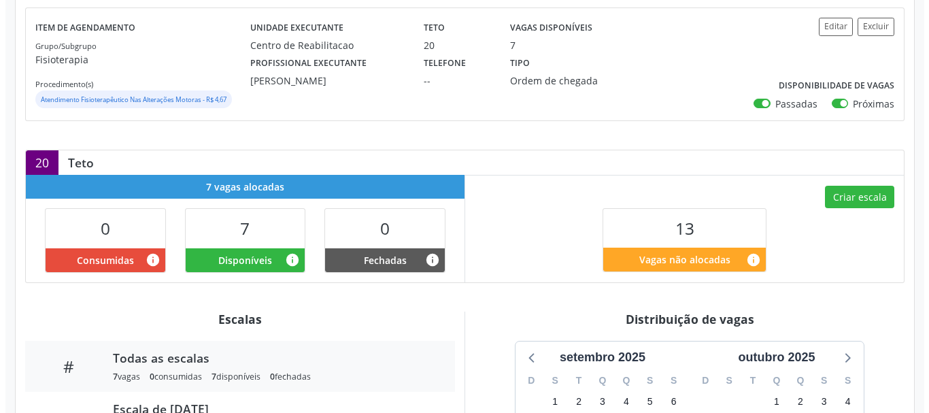
scroll to position [204, 0]
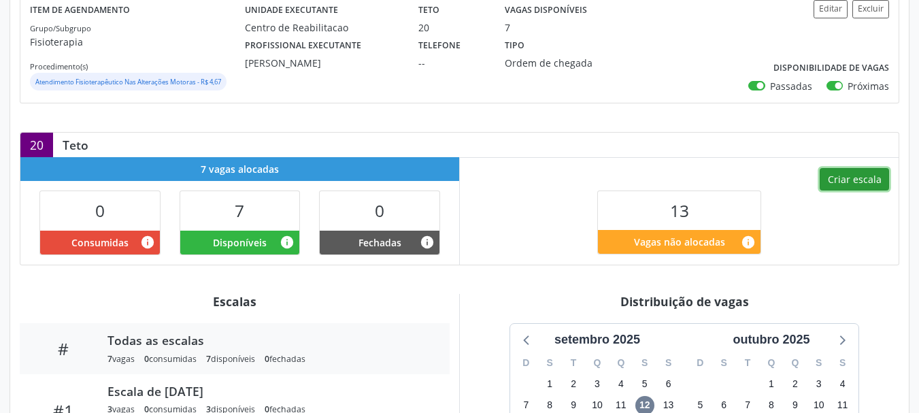
click at [872, 184] on button "Criar escala" at bounding box center [854, 179] width 69 height 23
select select "8"
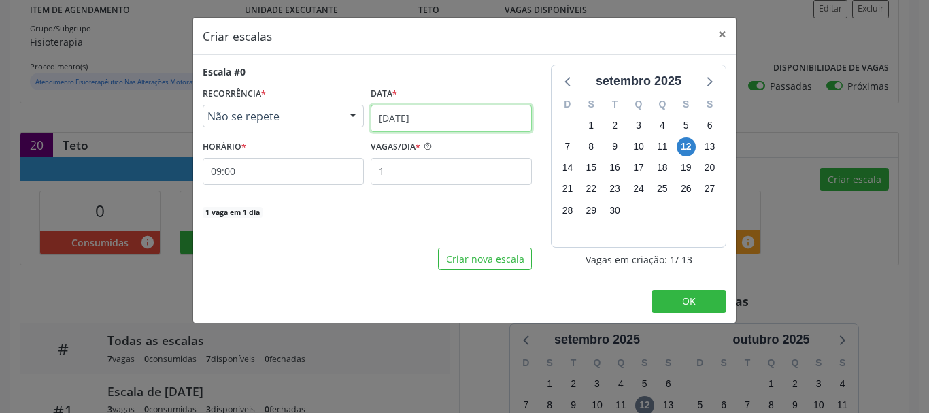
click at [423, 112] on input "12/09/2025" at bounding box center [451, 118] width 161 height 27
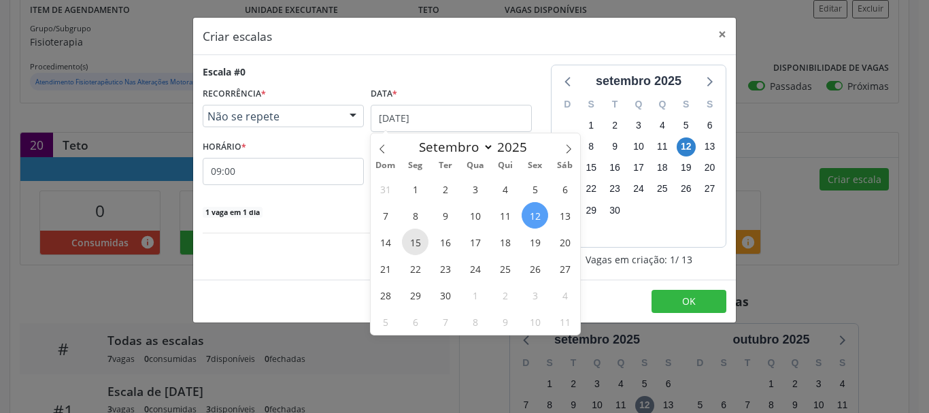
click at [417, 239] on span "15" at bounding box center [415, 242] width 27 height 27
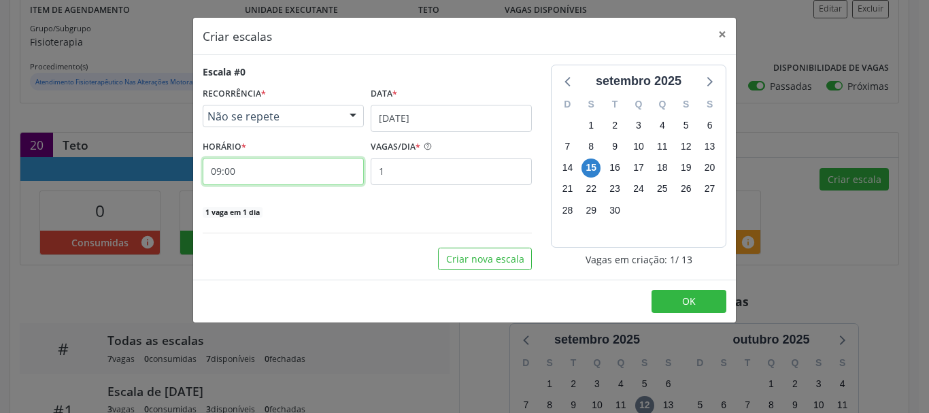
click at [260, 159] on input "09:00" at bounding box center [283, 171] width 161 height 27
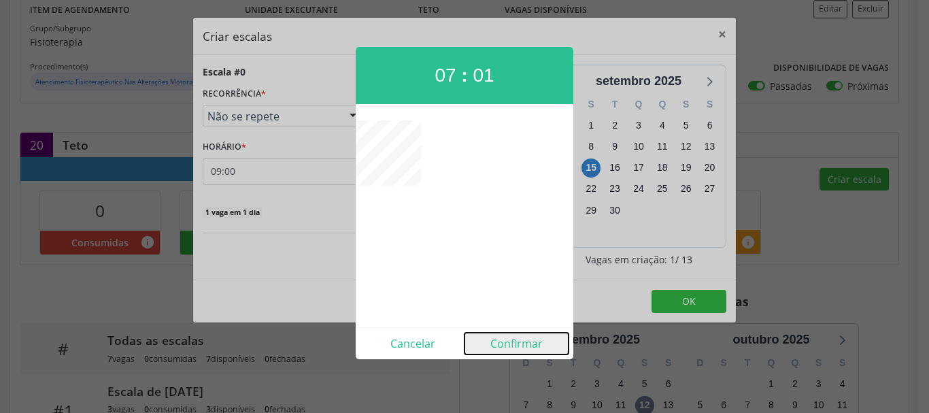
click at [505, 339] on button "Confirmar" at bounding box center [517, 344] width 104 height 22
type input "07:01"
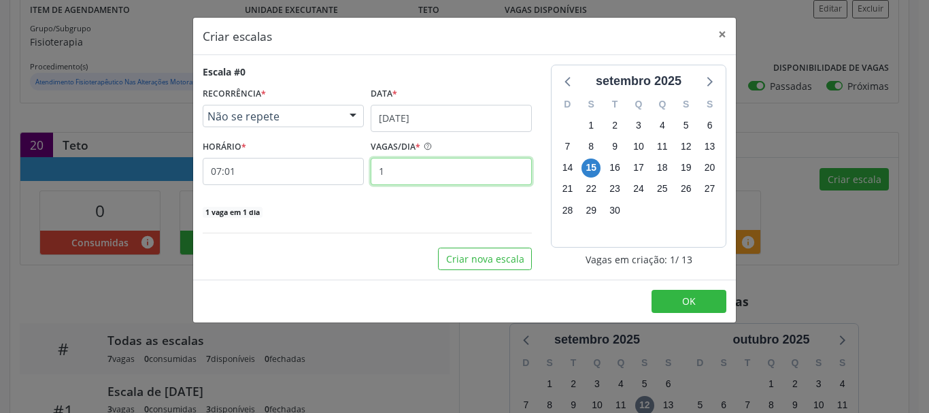
click at [386, 175] on input "1" at bounding box center [451, 171] width 161 height 27
type input "1"
type input "7"
click at [301, 204] on div "7 vagas em 1 dia" at bounding box center [367, 211] width 329 height 14
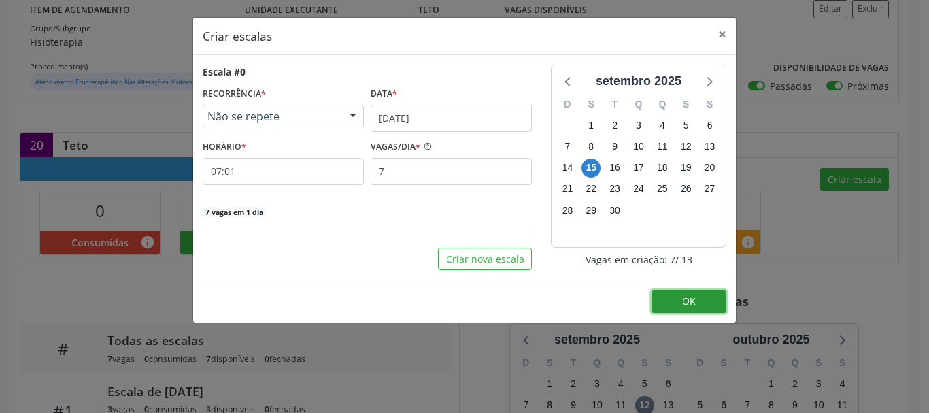
click at [708, 310] on button "OK" at bounding box center [689, 301] width 75 height 23
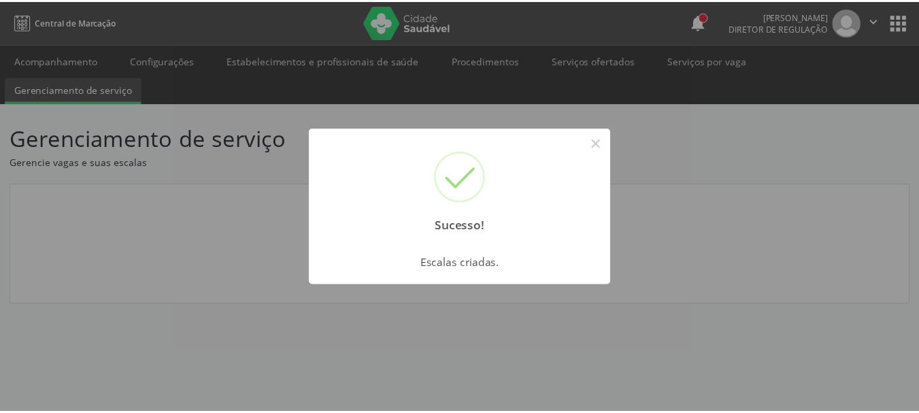
scroll to position [0, 0]
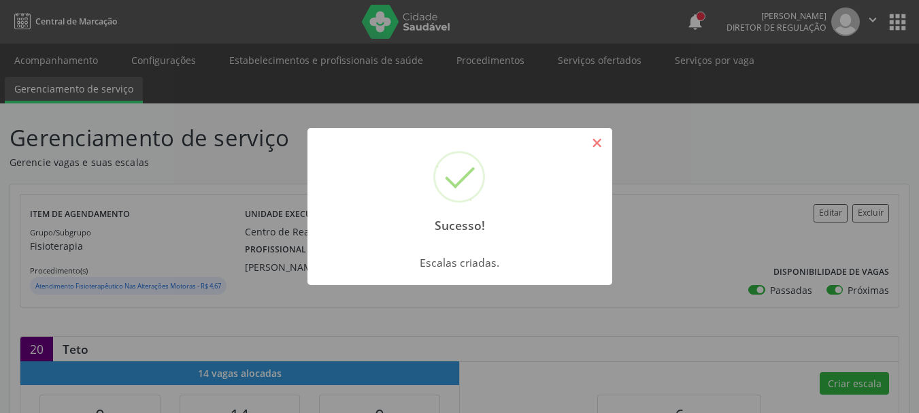
click at [599, 146] on button "×" at bounding box center [597, 142] width 23 height 23
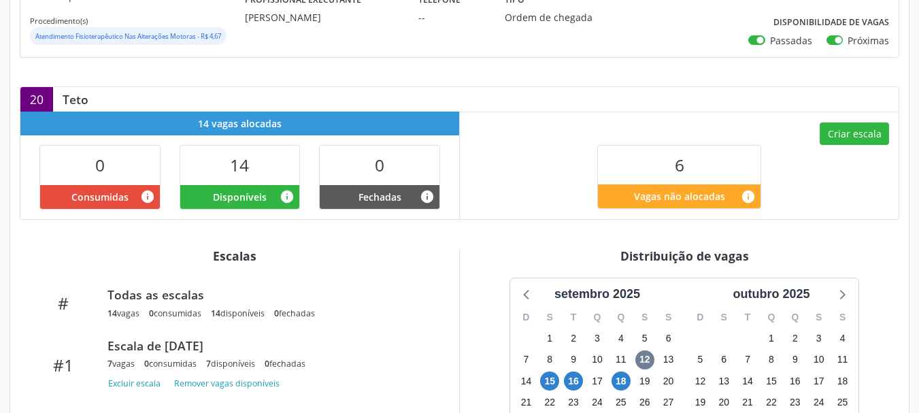
scroll to position [340, 0]
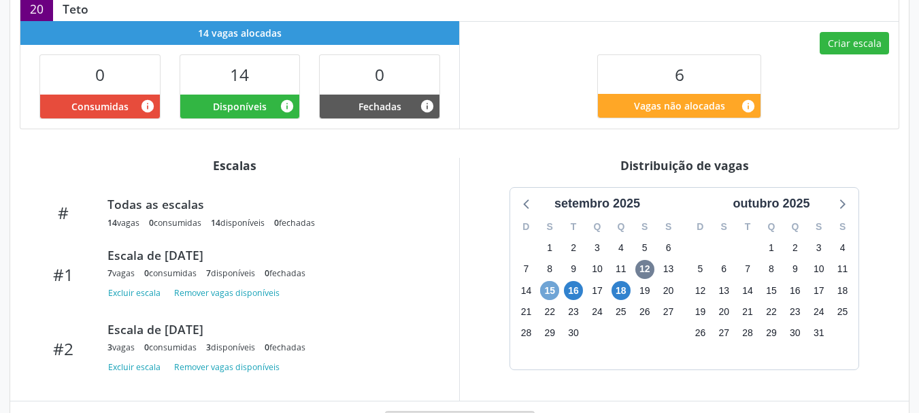
click at [549, 295] on span "15" at bounding box center [549, 290] width 19 height 19
click at [628, 302] on div "25" at bounding box center [620, 311] width 19 height 21
click at [625, 297] on span "18" at bounding box center [620, 290] width 19 height 19
click at [623, 289] on span "18" at bounding box center [620, 290] width 19 height 19
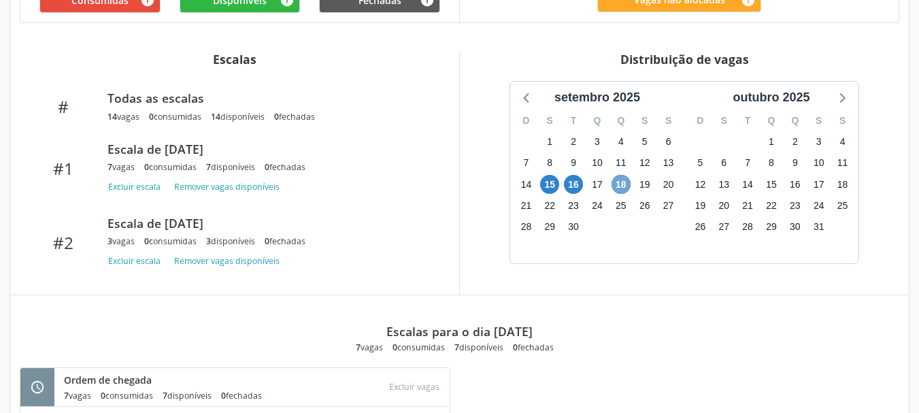
scroll to position [5, 0]
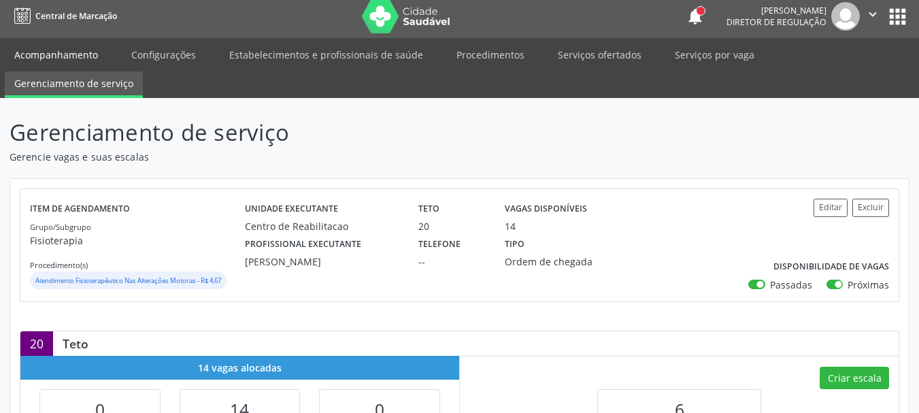
click at [88, 58] on link "Acompanhamento" at bounding box center [56, 55] width 103 height 24
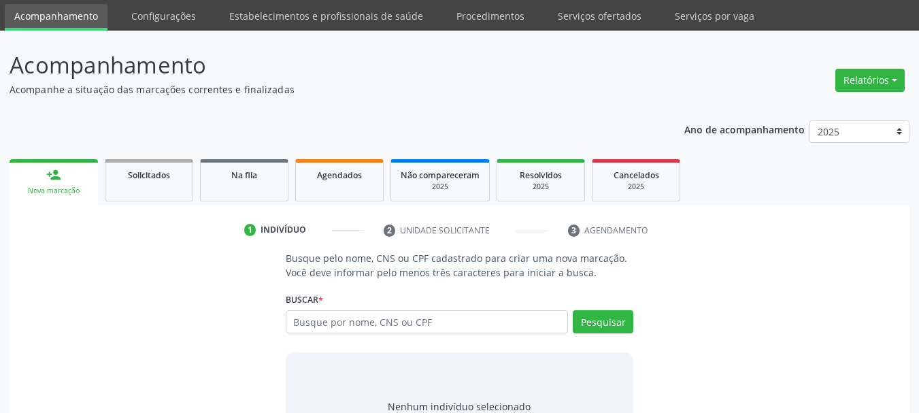
scroll to position [68, 0]
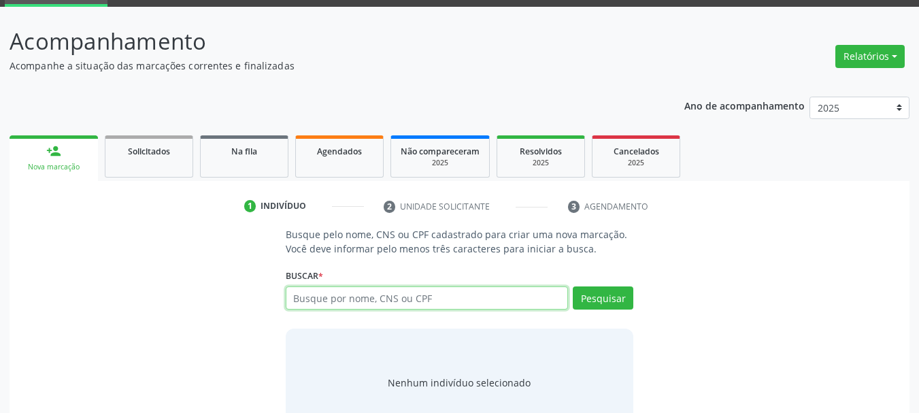
click at [369, 303] on input "text" at bounding box center [427, 297] width 283 height 23
type input "ANA"
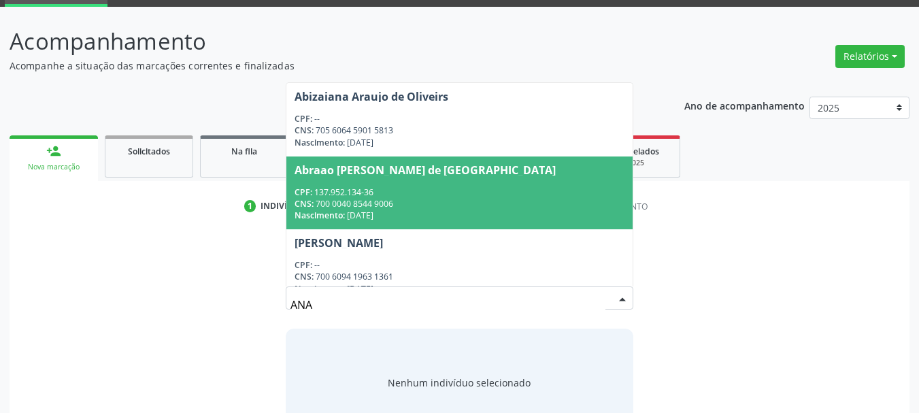
click at [407, 205] on div "CNS: 700 0040 8544 9006" at bounding box center [460, 204] width 331 height 12
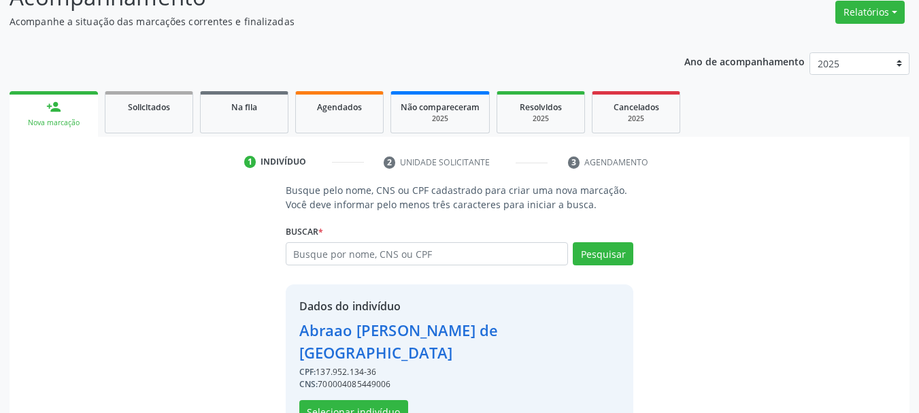
scroll to position [133, 0]
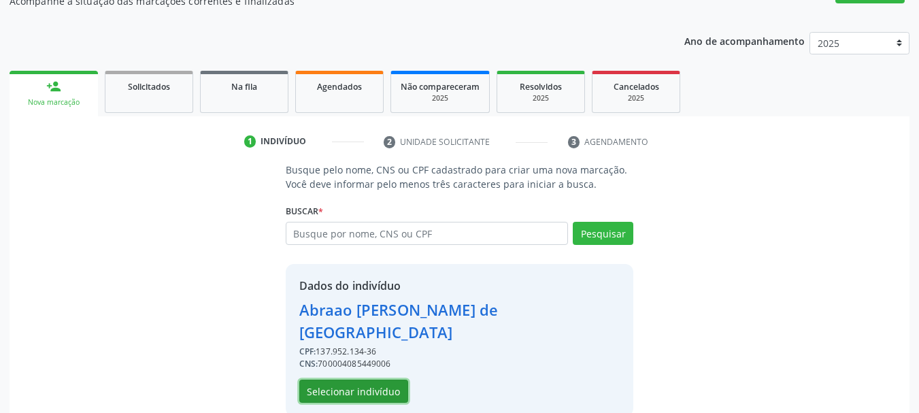
click at [387, 380] on button "Selecionar indivíduo" at bounding box center [353, 391] width 109 height 23
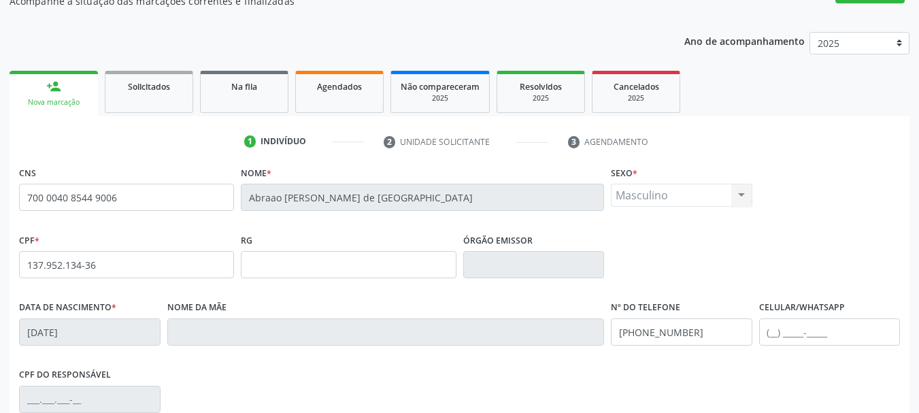
scroll to position [324, 0]
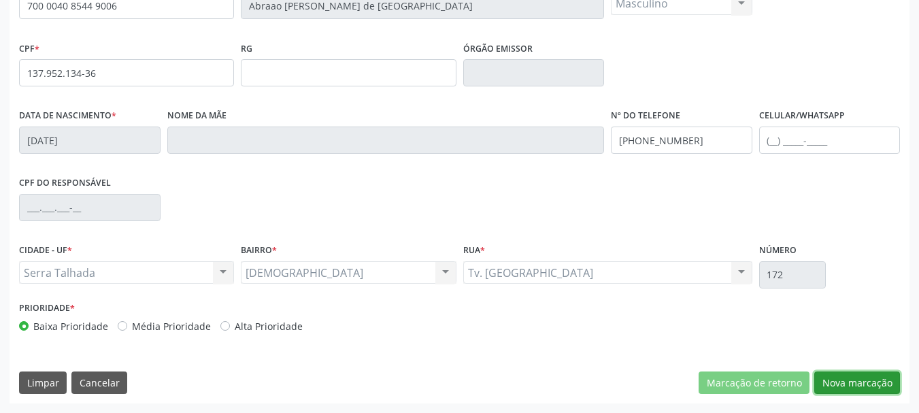
click at [880, 386] on button "Nova marcação" at bounding box center [857, 382] width 86 height 23
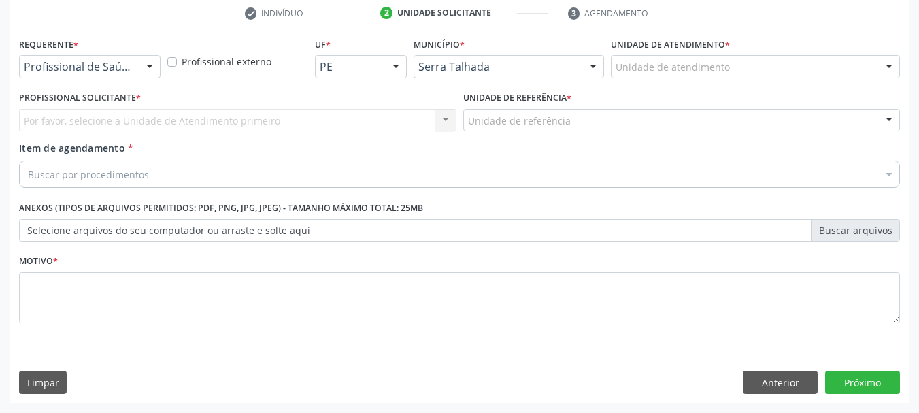
scroll to position [261, 0]
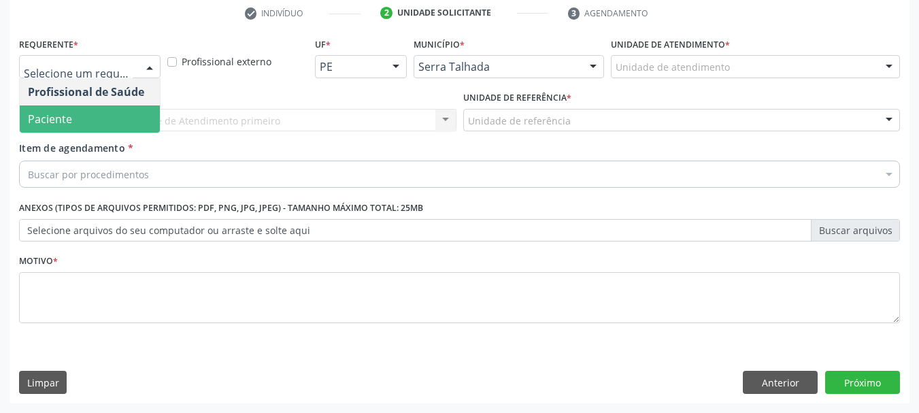
click at [86, 108] on span "Paciente" at bounding box center [90, 118] width 140 height 27
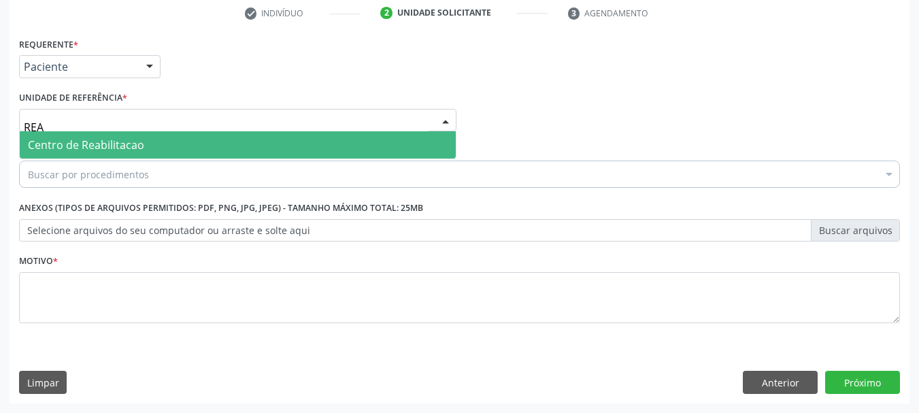
type input "REAB"
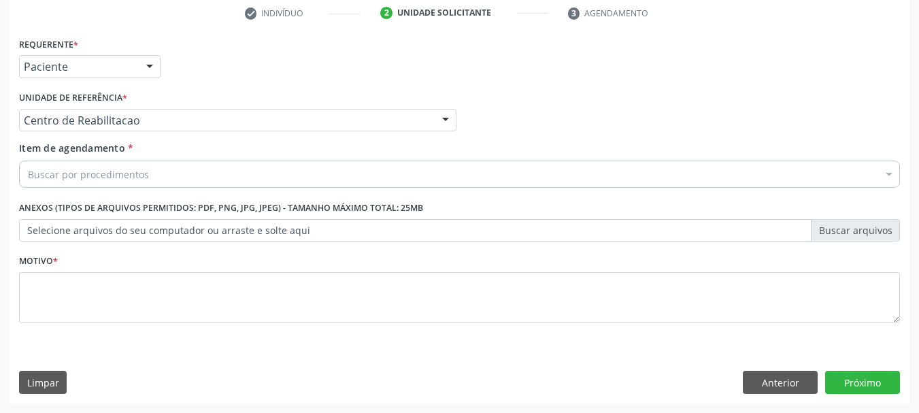
click at [218, 181] on div "Buscar por procedimentos" at bounding box center [459, 174] width 881 height 27
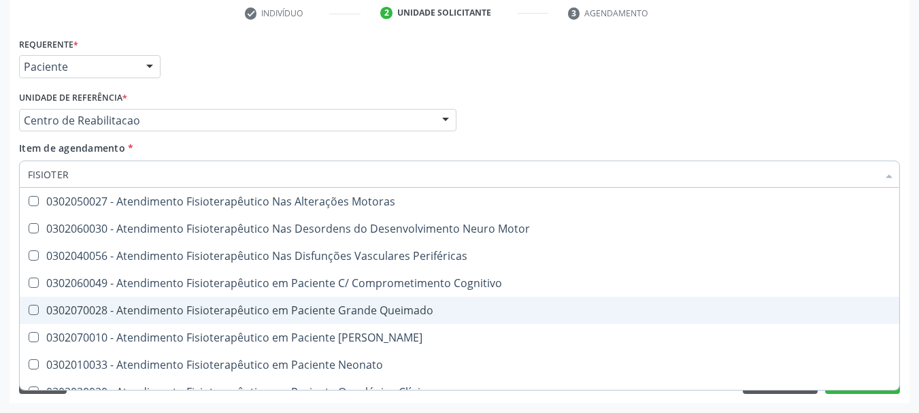
type input "FISIOTERA"
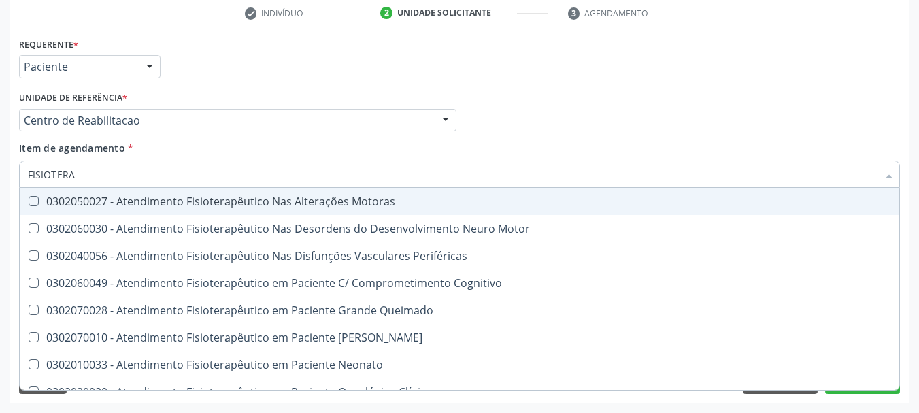
click at [303, 202] on div "0302050027 - Atendimento Fisioterapêutico Nas Alterações Motoras" at bounding box center [459, 201] width 863 height 11
checkbox Motoras "true"
click at [341, 106] on div "Unidade de referência * Centro de Reabilitacao Usf do Mutirao Usf Cohab Usf Cai…" at bounding box center [237, 110] width 437 height 44
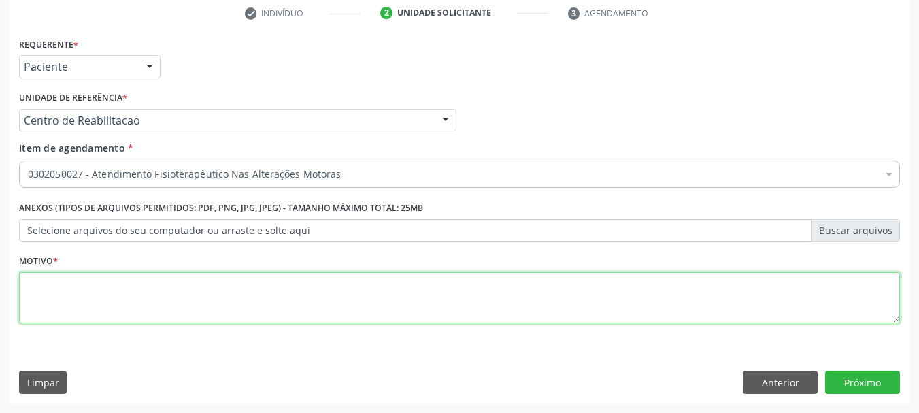
click at [154, 316] on textarea at bounding box center [459, 298] width 881 height 52
type textarea "A"
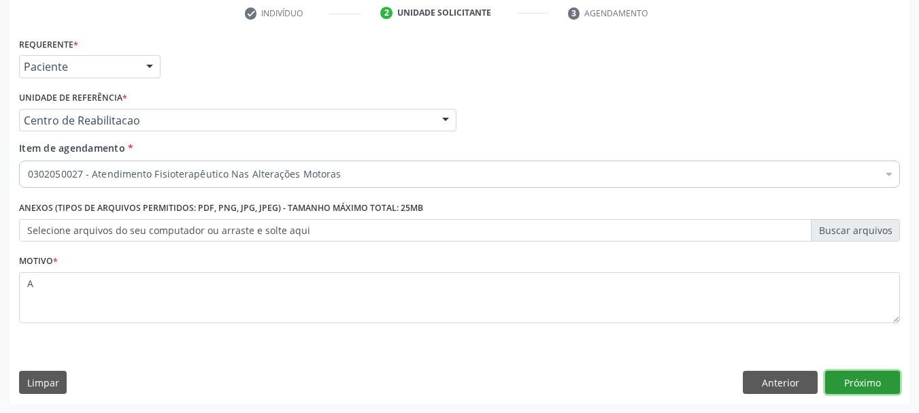
click at [897, 388] on button "Próximo" at bounding box center [862, 382] width 75 height 23
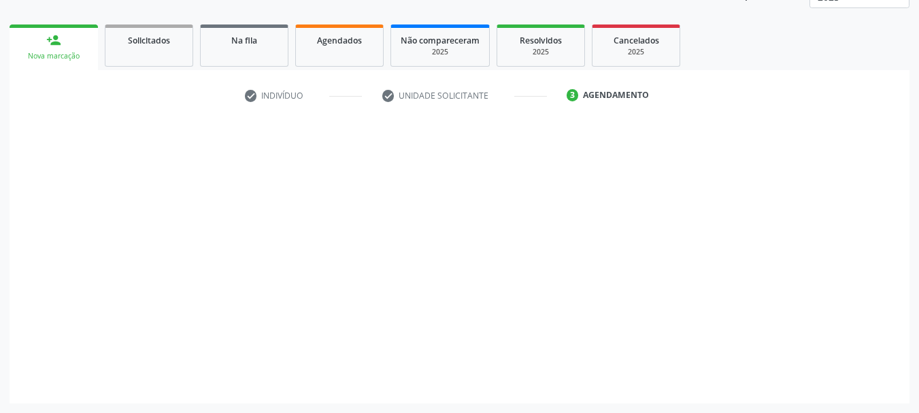
scroll to position [179, 0]
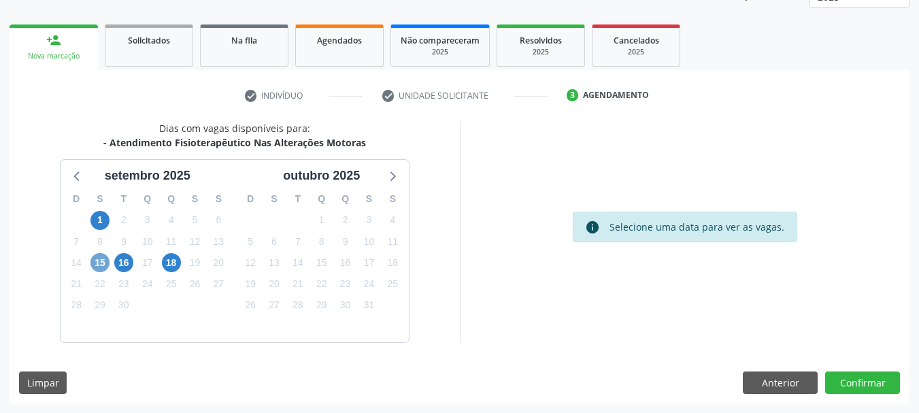
click at [97, 265] on span "15" at bounding box center [99, 262] width 19 height 19
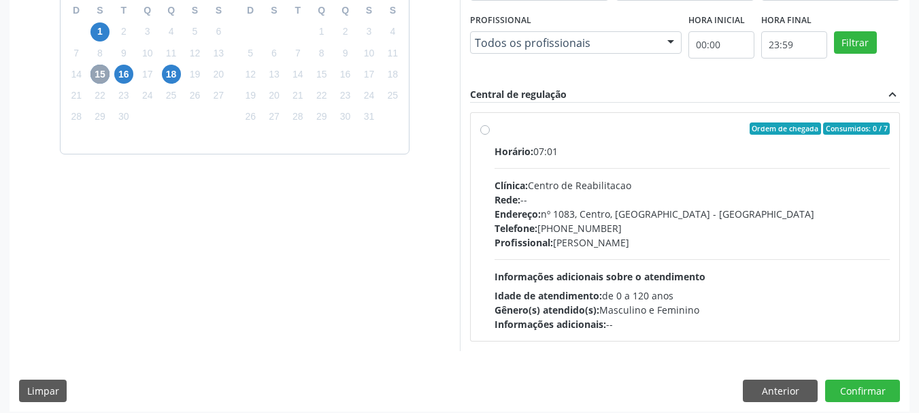
scroll to position [375, 0]
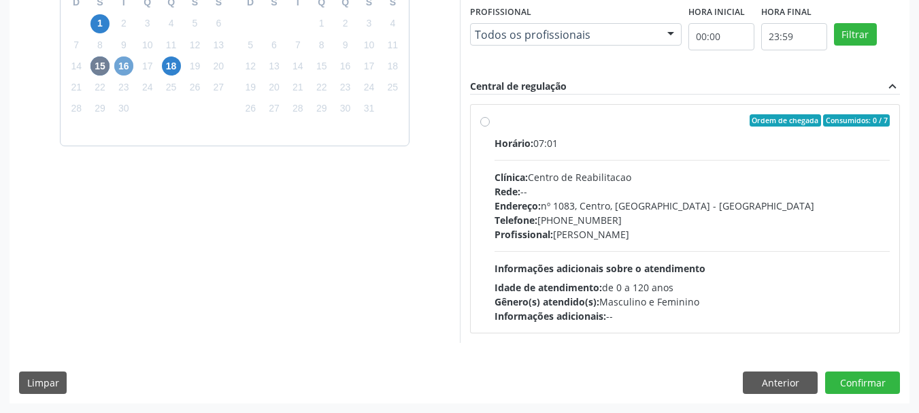
click at [116, 66] on span "16" at bounding box center [123, 65] width 19 height 19
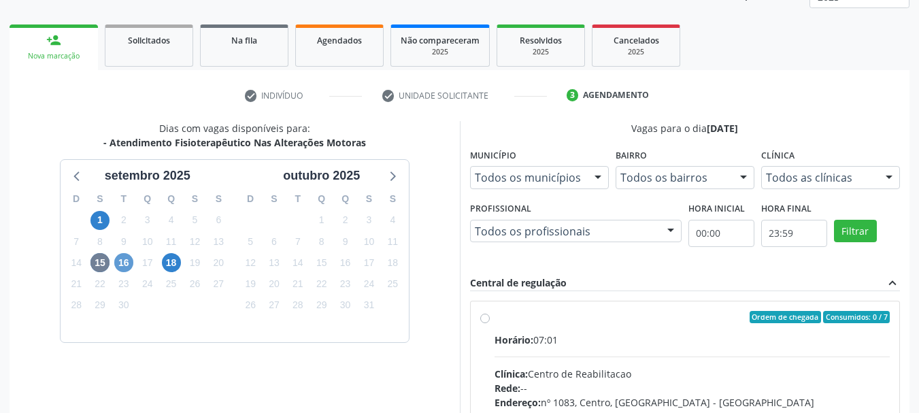
click at [116, 66] on link "Solicitados" at bounding box center [149, 45] width 88 height 42
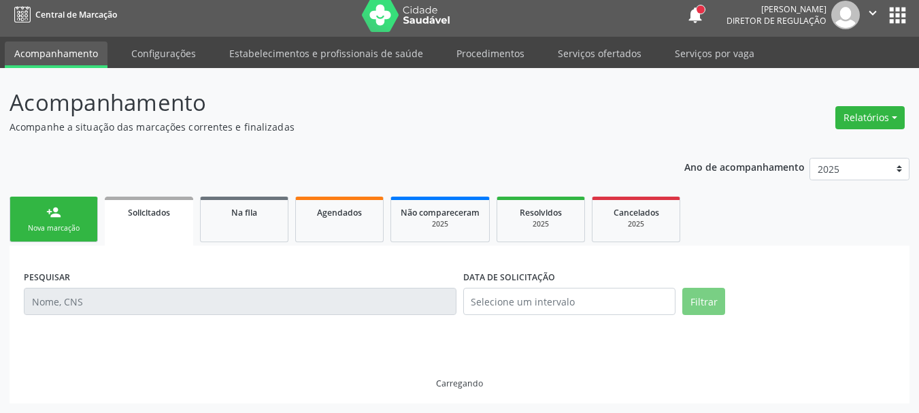
scroll to position [0, 0]
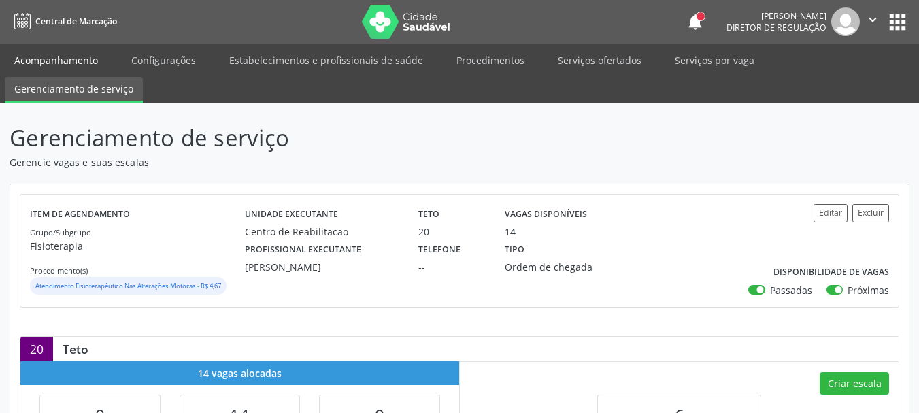
click at [70, 55] on link "Acompanhamento" at bounding box center [56, 60] width 103 height 24
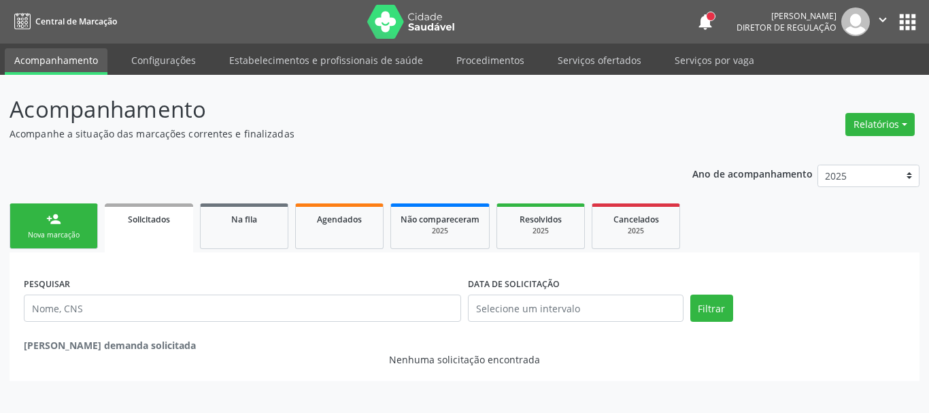
click at [26, 225] on link "person_add Nova marcação" at bounding box center [54, 226] width 88 height 46
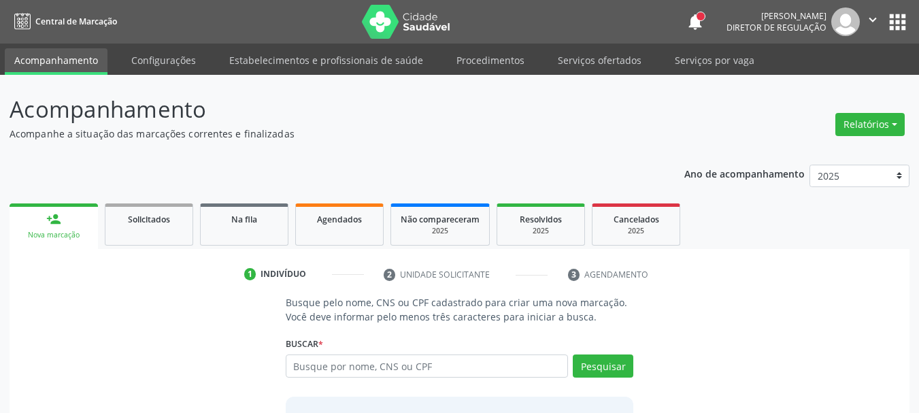
click at [88, 225] on link "person_add Nova marcação" at bounding box center [54, 226] width 88 height 46
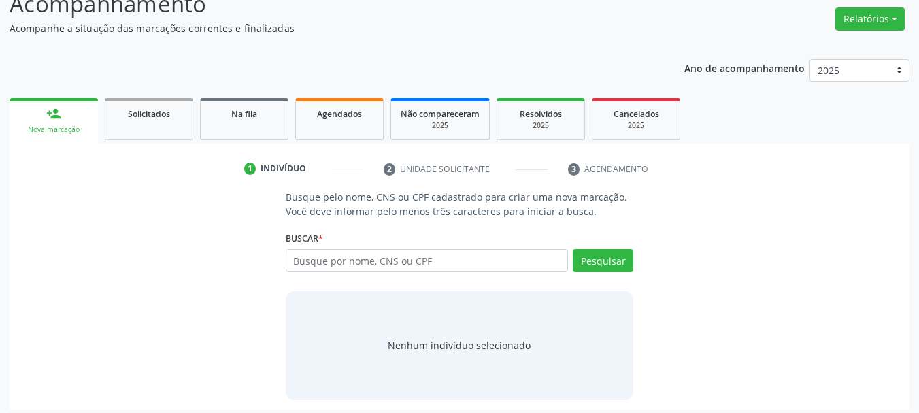
scroll to position [112, 0]
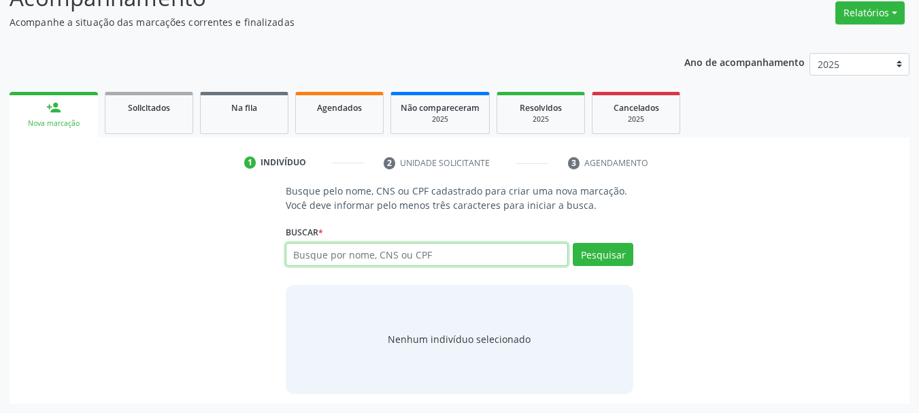
click at [323, 263] on input "text" at bounding box center [427, 254] width 283 height 23
type input "PEDRO"
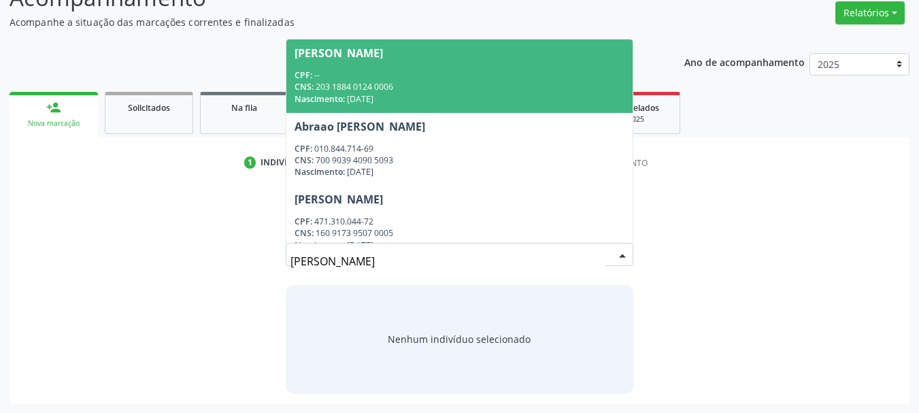
click at [454, 78] on div "CPF: --" at bounding box center [460, 75] width 331 height 12
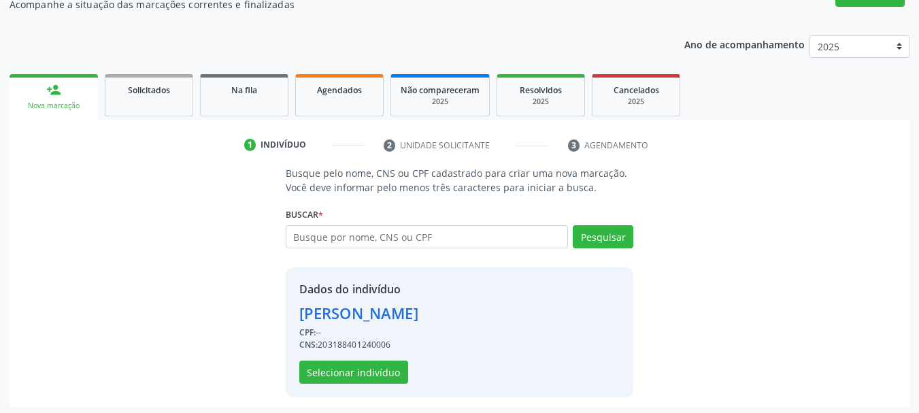
scroll to position [133, 0]
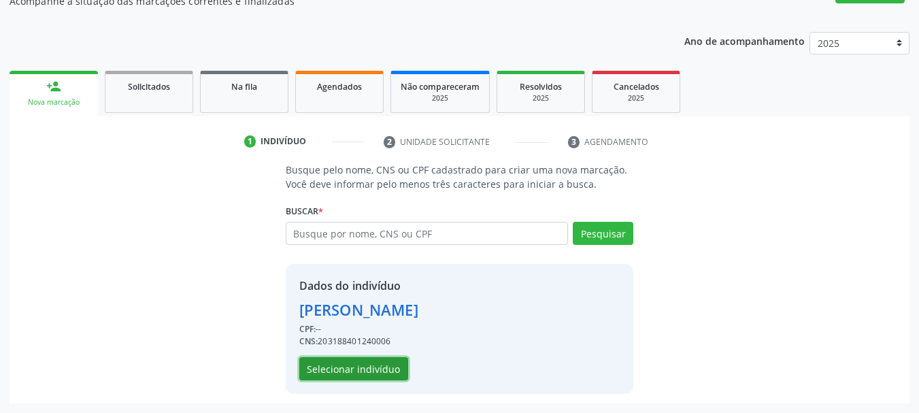
click at [358, 362] on button "Selecionar indivíduo" at bounding box center [353, 368] width 109 height 23
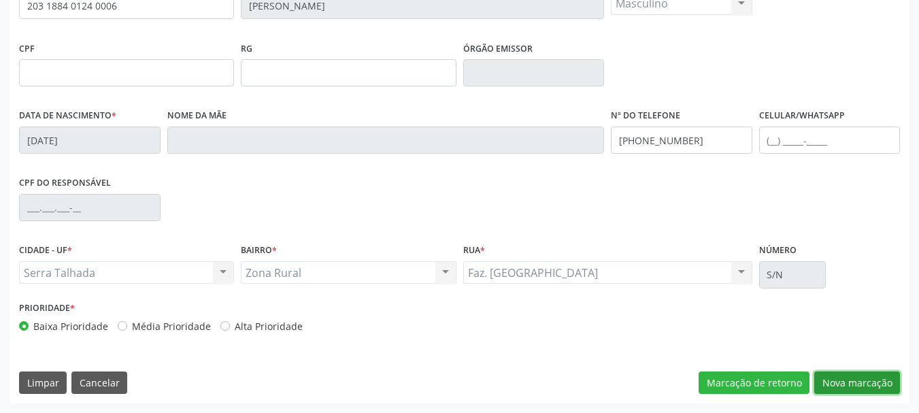
click at [859, 391] on button "Nova marcação" at bounding box center [857, 382] width 86 height 23
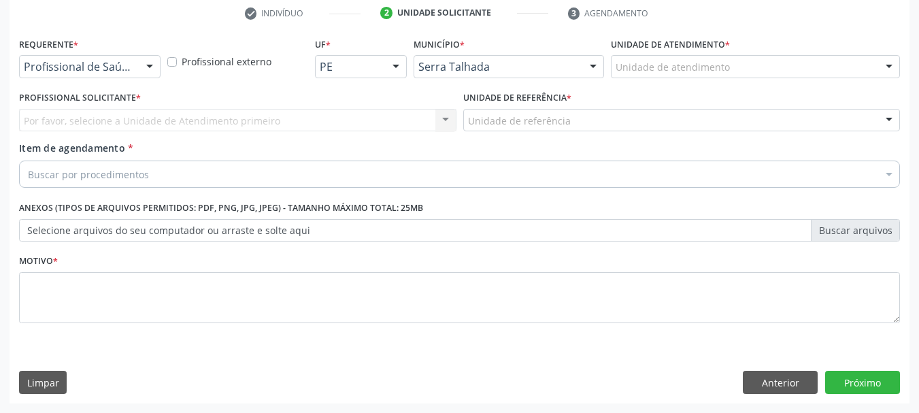
scroll to position [261, 0]
click at [101, 74] on div "Profissional de Saúde" at bounding box center [89, 66] width 141 height 23
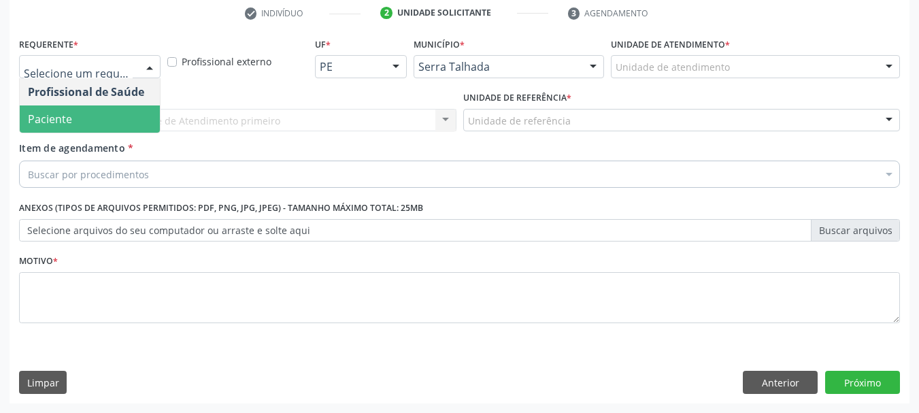
click at [78, 110] on span "Paciente" at bounding box center [90, 118] width 140 height 27
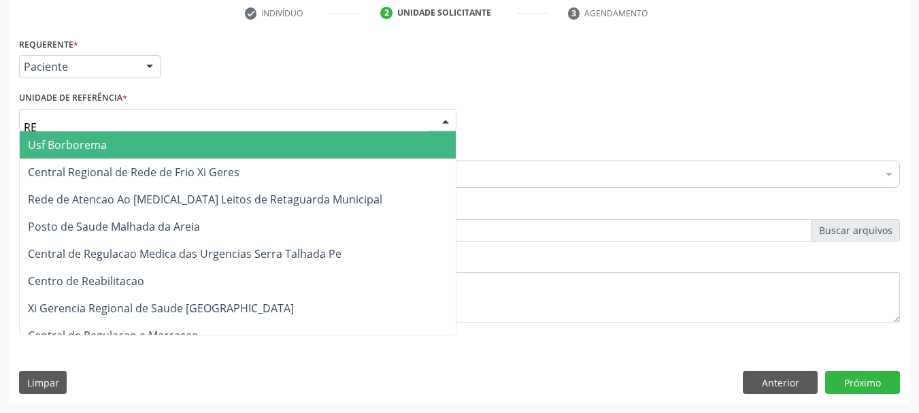
type input "REA"
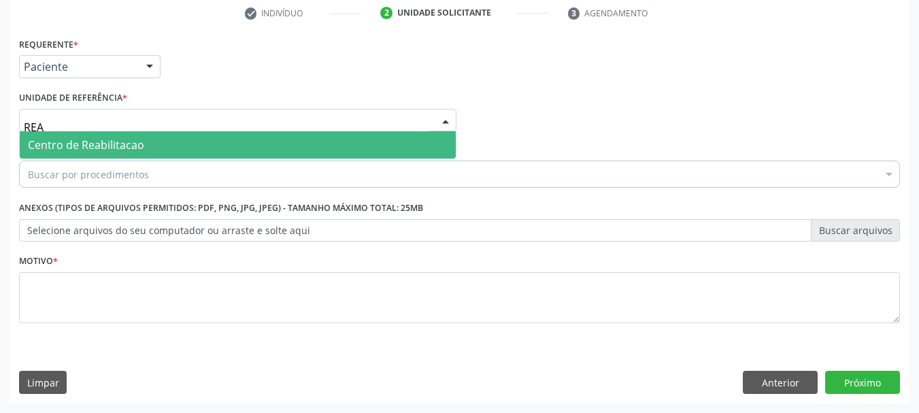
click at [134, 139] on span "Centro de Reabilitacao" at bounding box center [86, 144] width 116 height 15
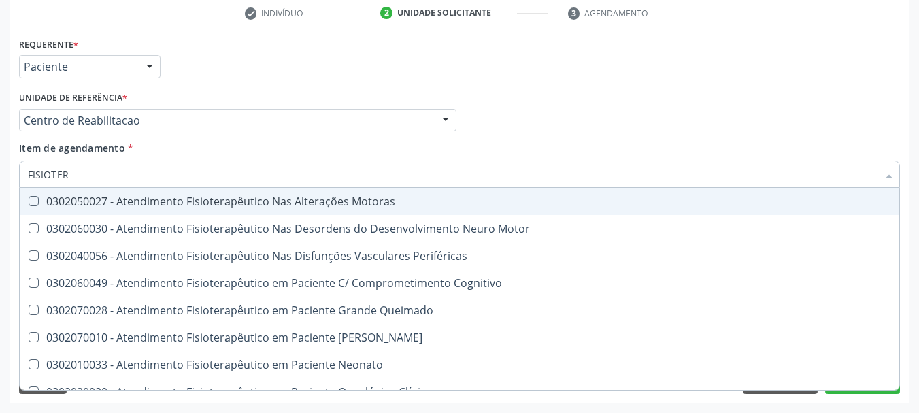
type input "FISIOTERA"
click at [236, 199] on div "0302050027 - Atendimento Fisioterapêutico Nas Alterações Motoras" at bounding box center [459, 201] width 863 height 11
checkbox Motoras "true"
click at [561, 95] on div "Profissional Solicitante Por favor, selecione a Unidade de Atendimento primeiro…" at bounding box center [460, 114] width 888 height 53
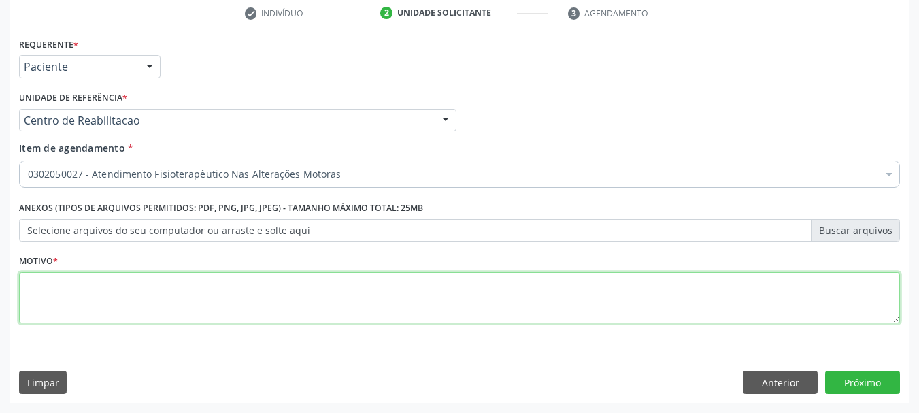
click at [169, 277] on textarea at bounding box center [459, 298] width 881 height 52
type textarea "A"
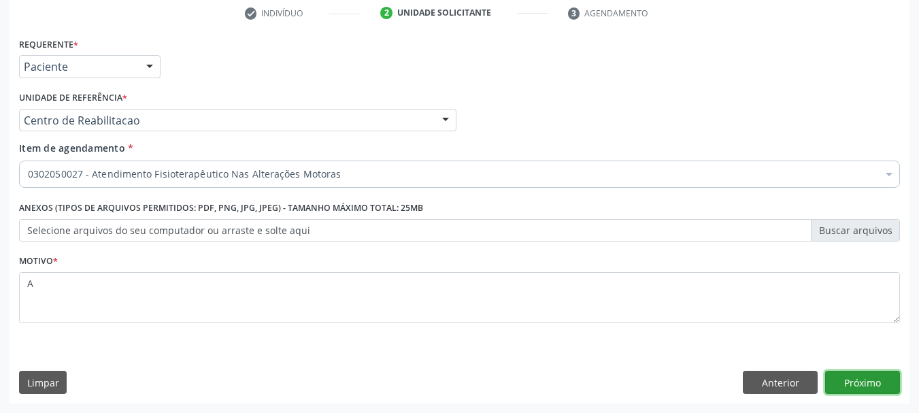
click at [867, 382] on button "Próximo" at bounding box center [862, 382] width 75 height 23
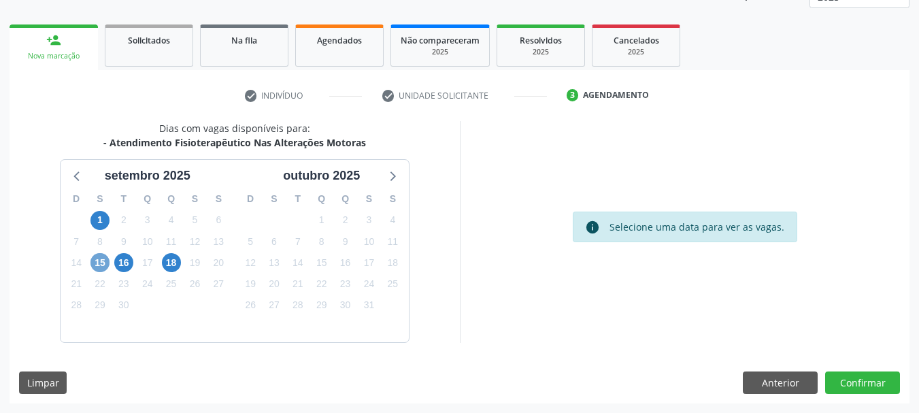
click at [96, 263] on span "15" at bounding box center [99, 262] width 19 height 19
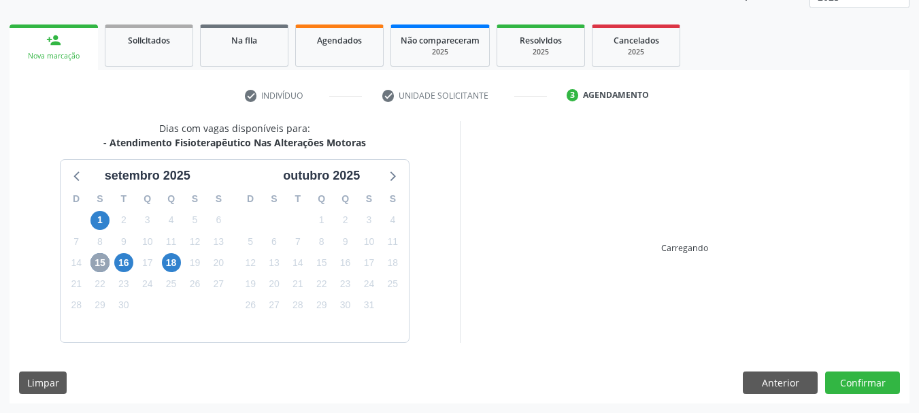
click at [96, 263] on span "15" at bounding box center [99, 262] width 19 height 19
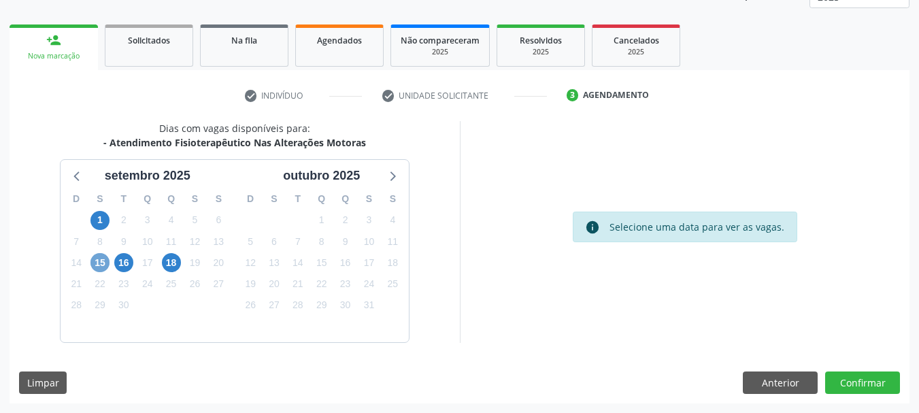
click at [96, 263] on span "15" at bounding box center [99, 262] width 19 height 19
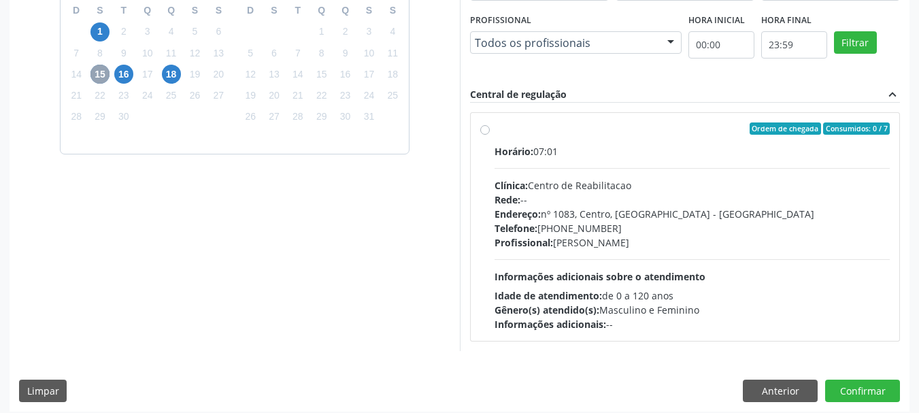
scroll to position [375, 0]
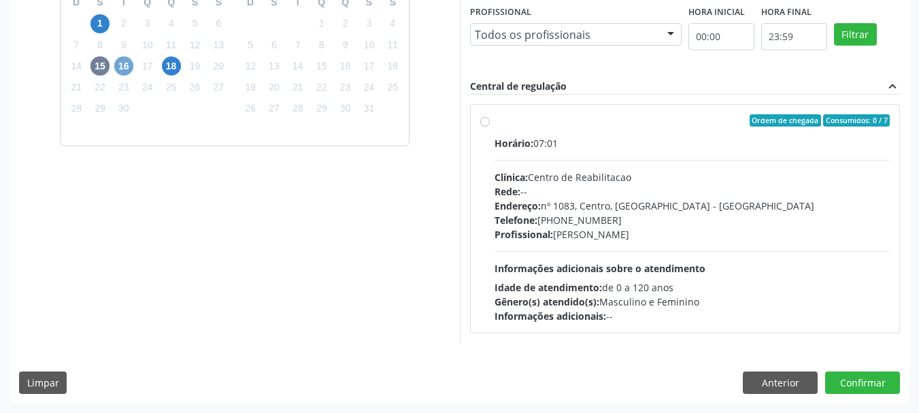
click at [124, 71] on span "16" at bounding box center [123, 65] width 19 height 19
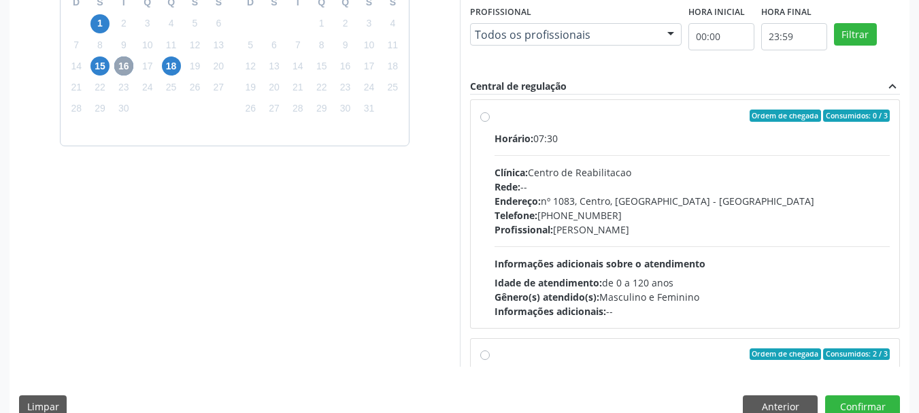
scroll to position [0, 0]
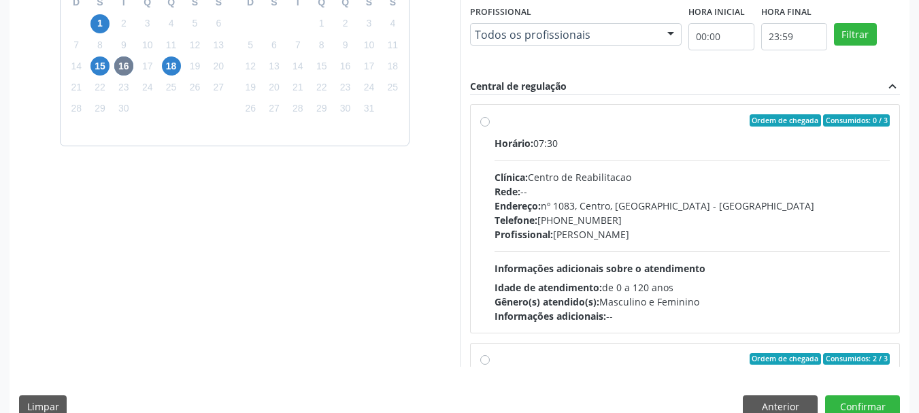
click at [494, 119] on label "Ordem de chegada Consumidos: 0 / 3 Horário: 07:30 Clínica: Centro de Reabilitac…" at bounding box center [692, 218] width 396 height 209
click at [485, 119] on input "Ordem de chegada Consumidos: 0 / 3 Horário: 07:30 Clínica: Centro de Reabilitac…" at bounding box center [485, 120] width 10 height 12
radio input "true"
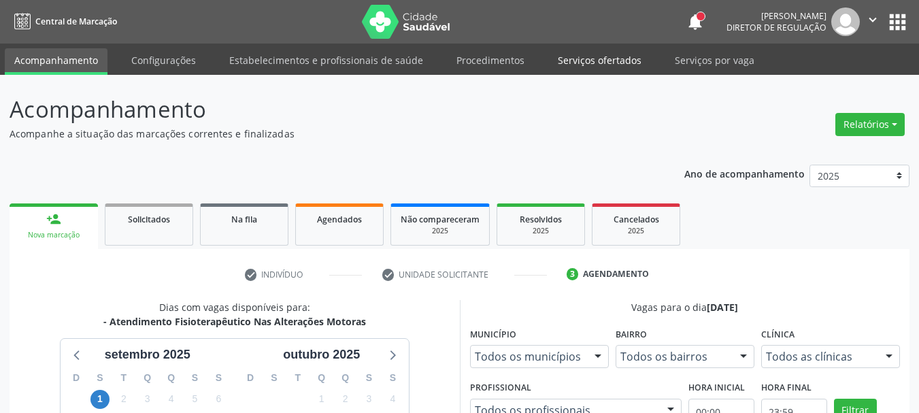
click at [575, 54] on link "Serviços ofertados" at bounding box center [599, 60] width 103 height 24
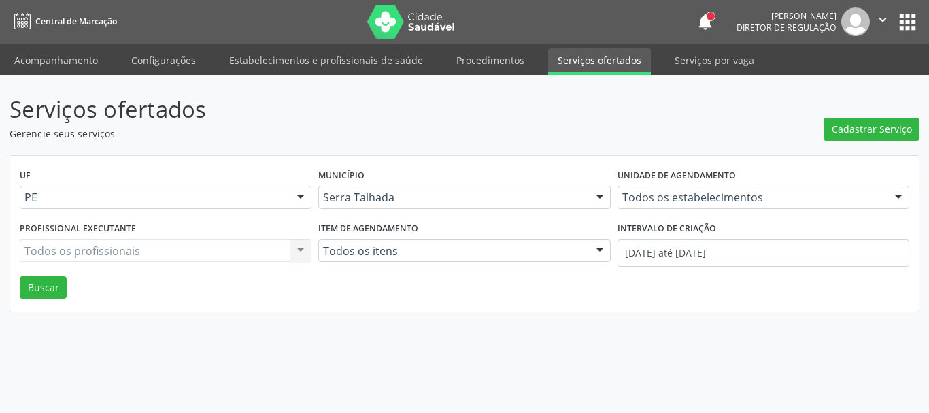
click at [636, 205] on div "Todos os estabelecimentos" at bounding box center [764, 197] width 292 height 23
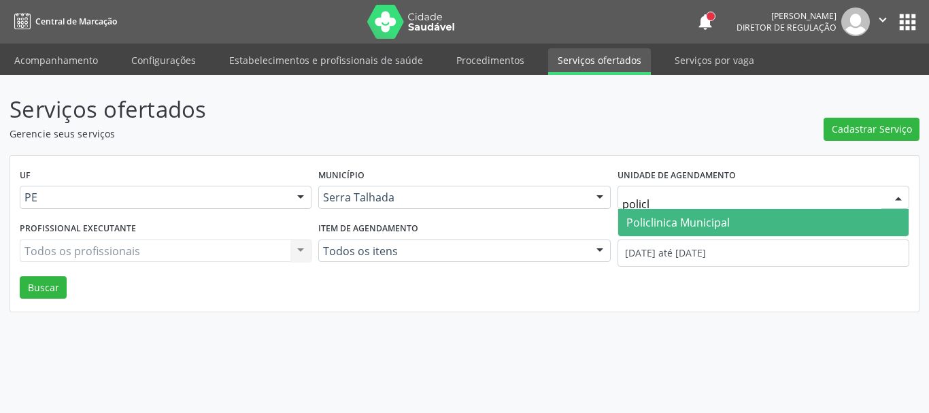
type input "policli"
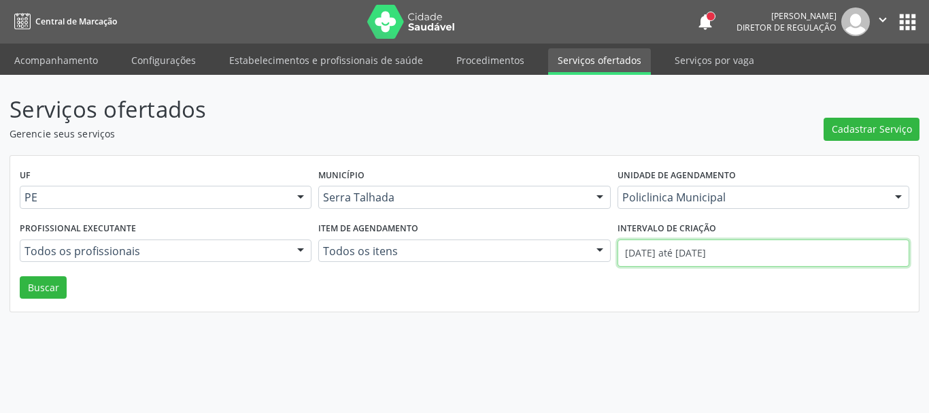
click at [682, 256] on input "01/09/2025 até 12/09/2025" at bounding box center [764, 252] width 292 height 27
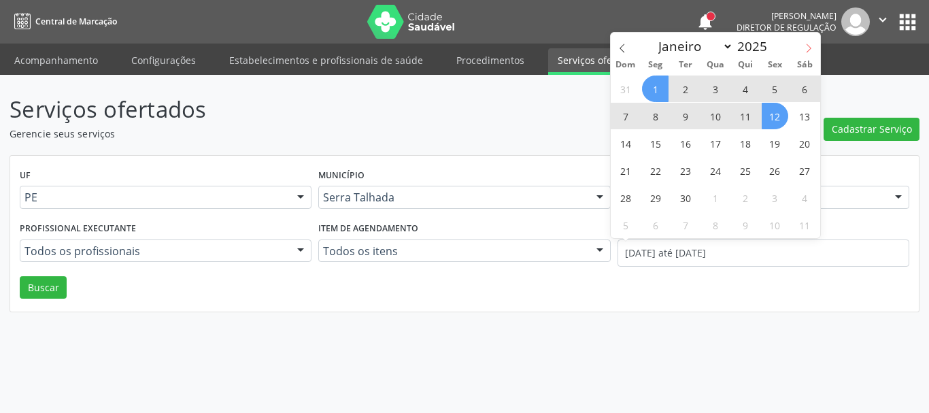
click at [810, 47] on icon at bounding box center [809, 49] width 10 height 10
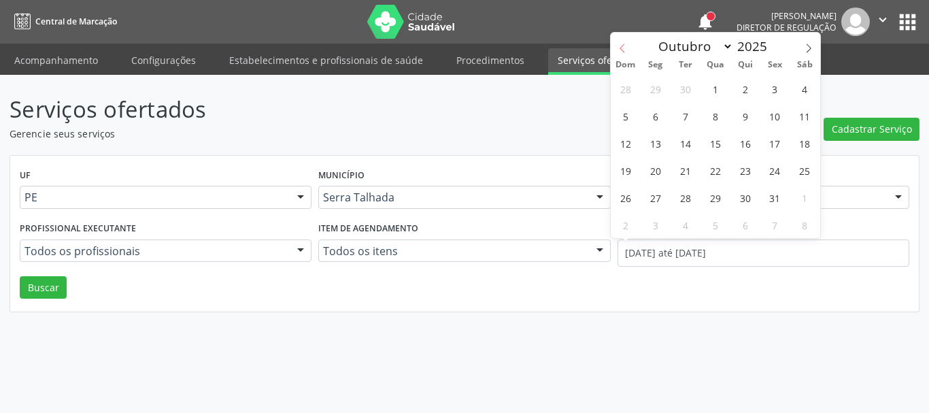
click at [620, 42] on span at bounding box center [622, 44] width 23 height 23
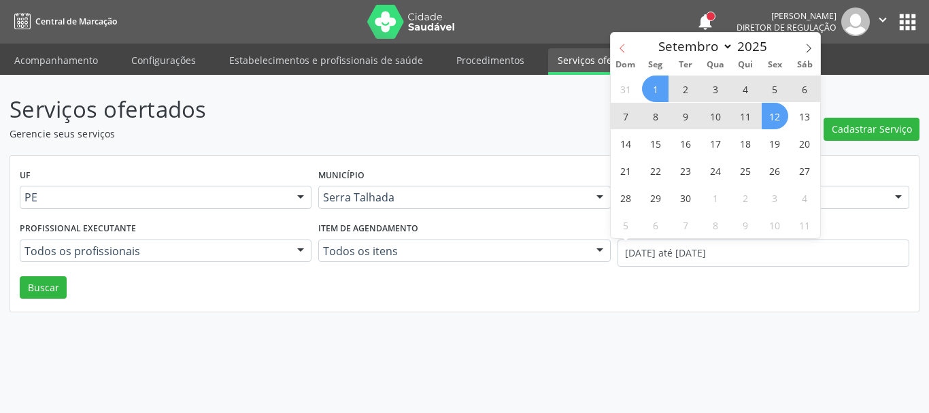
click at [620, 42] on span at bounding box center [622, 44] width 23 height 23
select select "7"
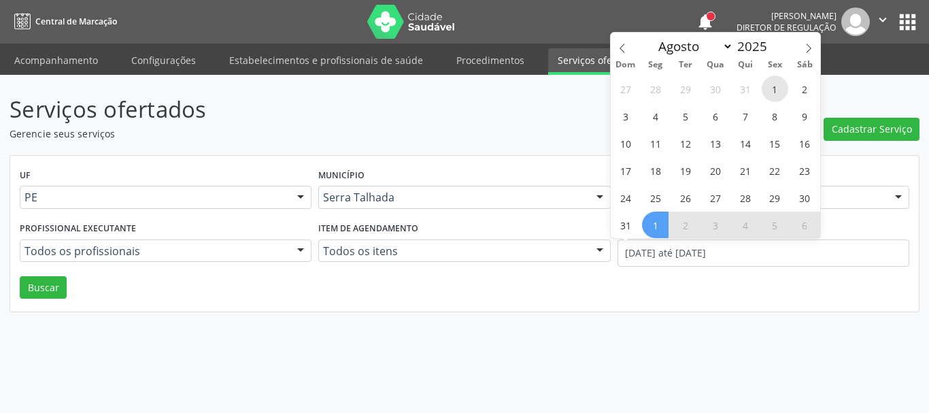
click at [773, 88] on span "1" at bounding box center [775, 88] width 27 height 27
type input "01/08/2025"
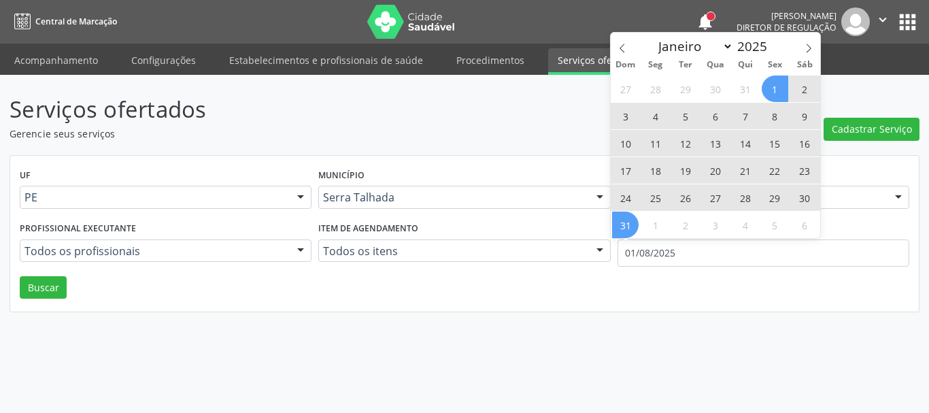
click at [631, 223] on span "31" at bounding box center [625, 225] width 27 height 27
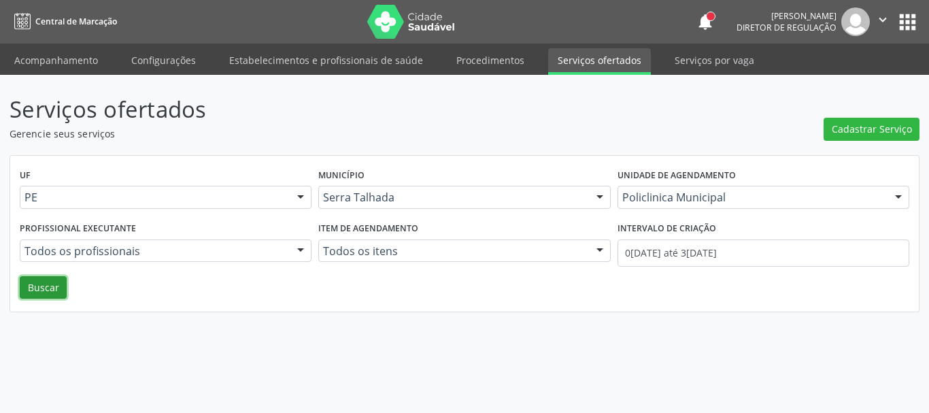
click at [36, 295] on button "Buscar" at bounding box center [43, 287] width 47 height 23
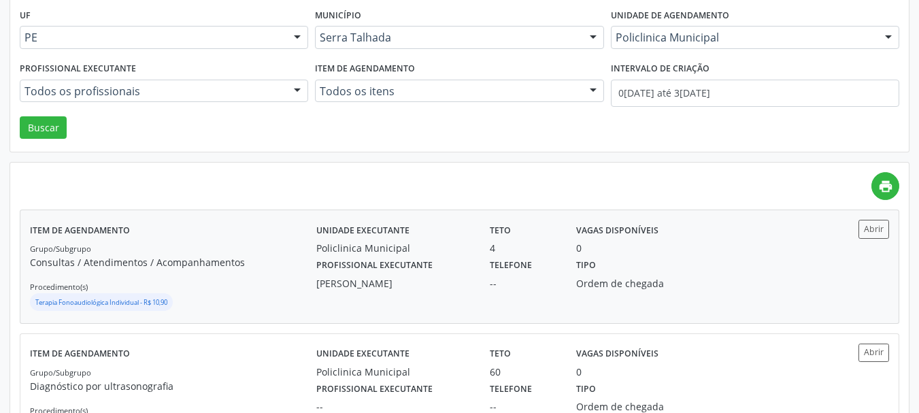
scroll to position [136, 0]
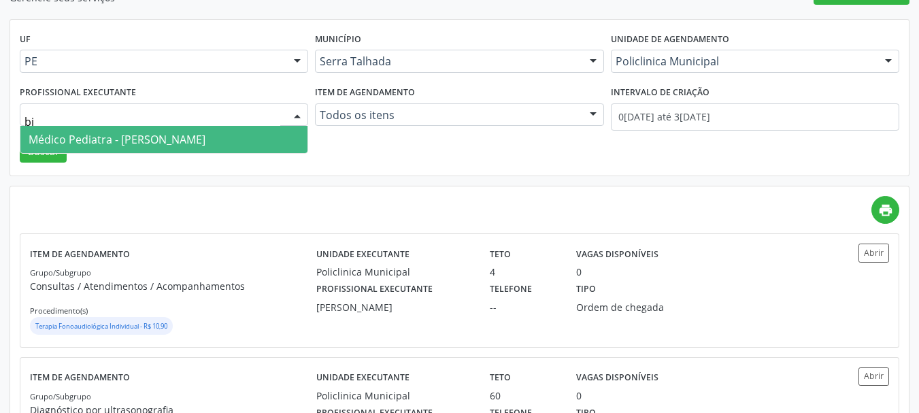
type input "bia"
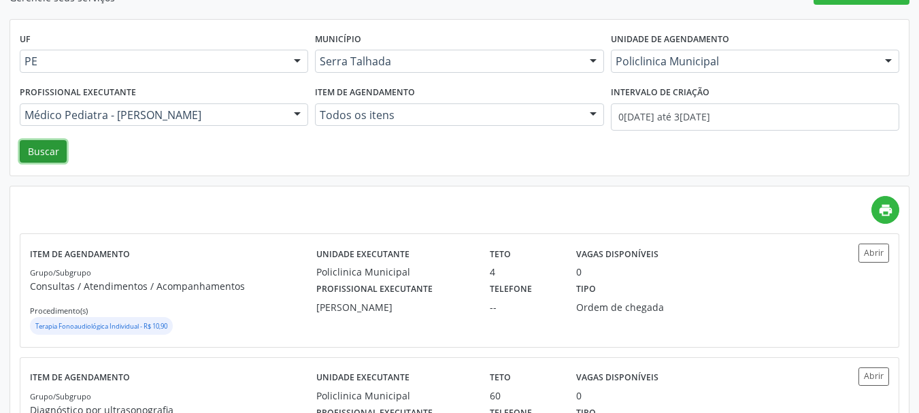
click at [61, 149] on button "Buscar" at bounding box center [43, 151] width 47 height 23
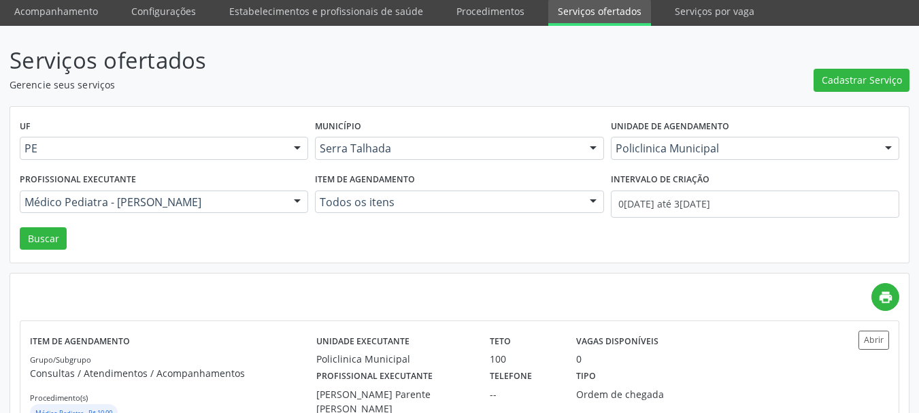
scroll to position [100, 0]
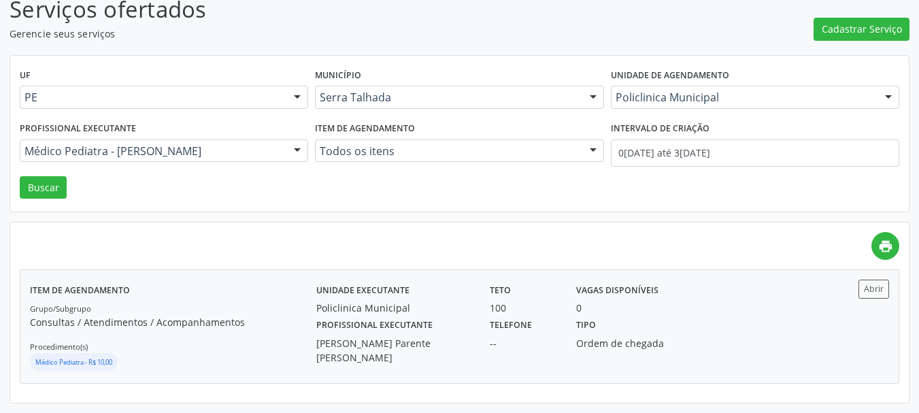
click at [418, 339] on div "Bianca de Oliveira Parente Bezerra" at bounding box center [393, 350] width 154 height 29
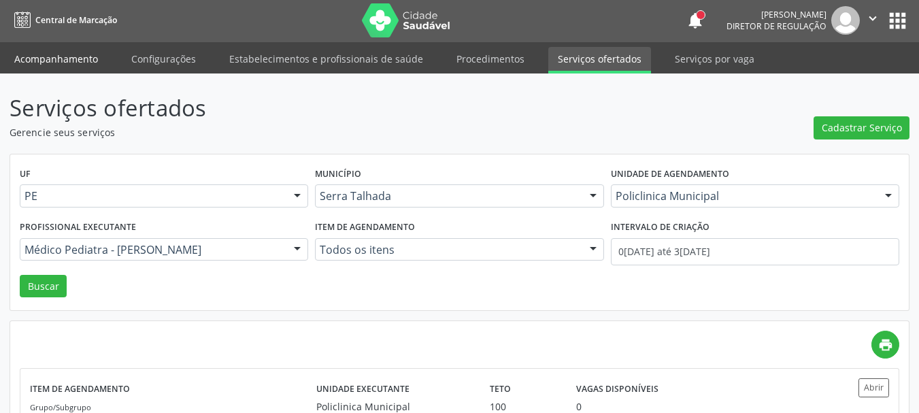
scroll to position [0, 0]
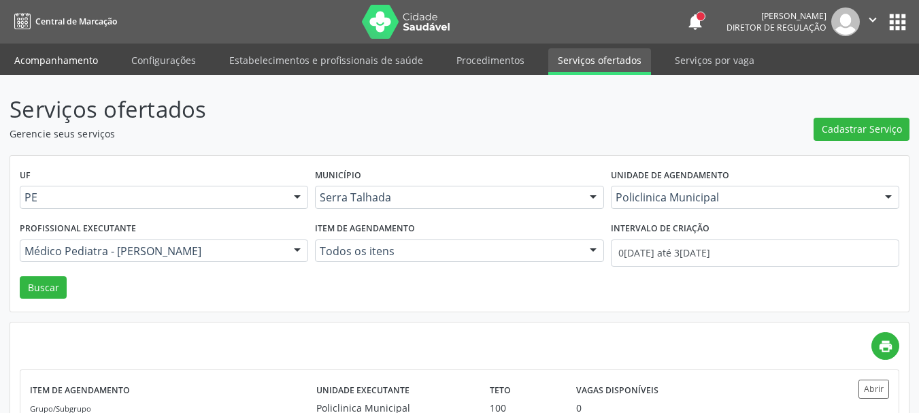
click at [52, 52] on link "Acompanhamento" at bounding box center [56, 60] width 103 height 24
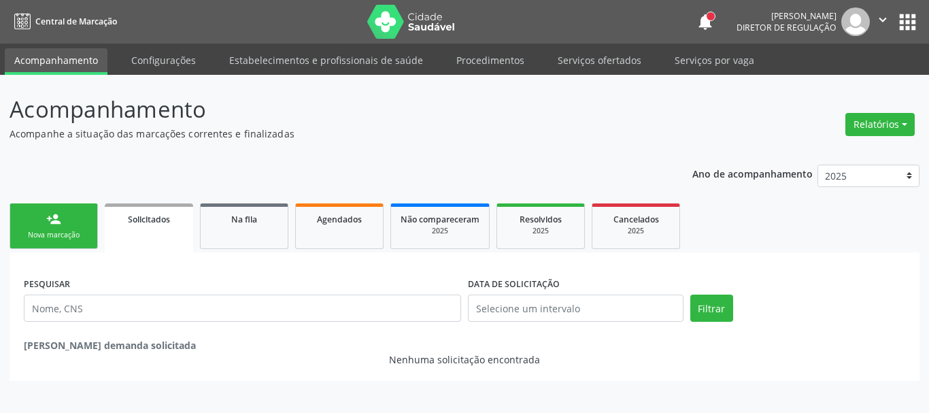
click at [79, 212] on link "person_add Nova marcação" at bounding box center [54, 226] width 88 height 46
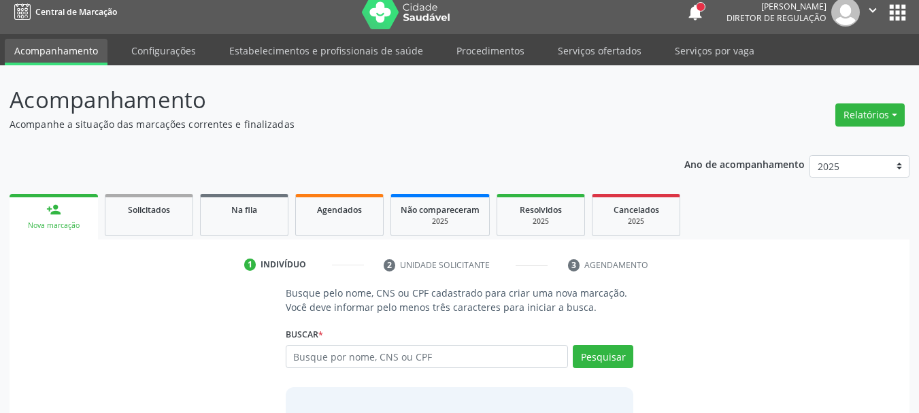
scroll to position [112, 0]
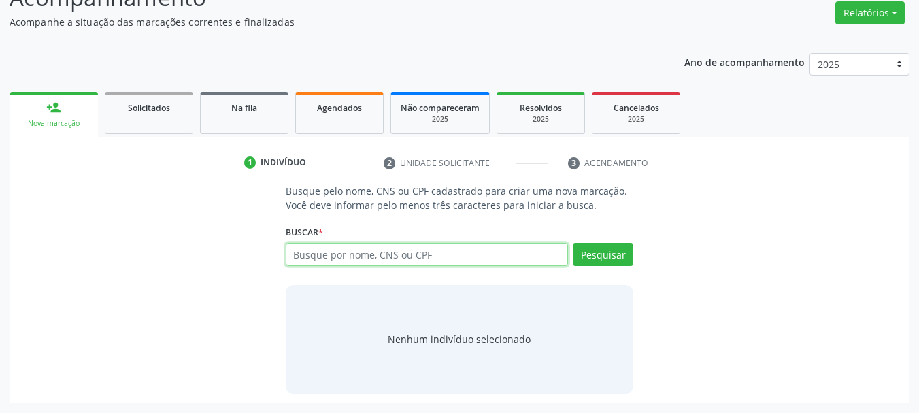
click at [362, 260] on input "text" at bounding box center [427, 254] width 283 height 23
type input "706402111758787"
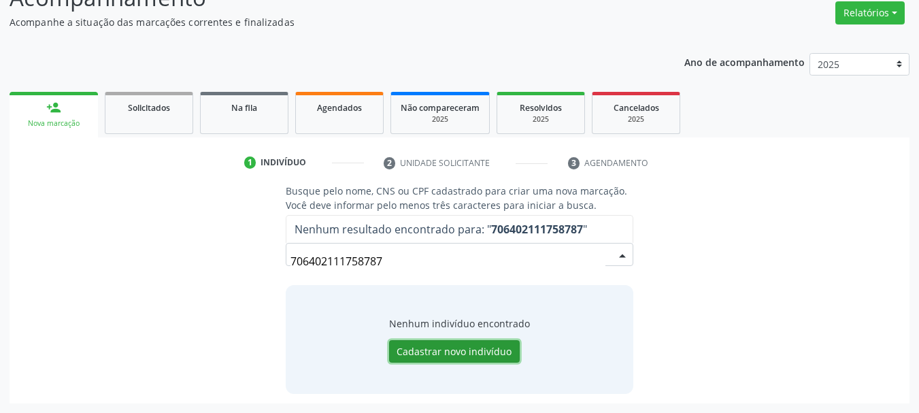
click at [460, 349] on button "Cadastrar novo indivíduo" at bounding box center [454, 351] width 131 height 23
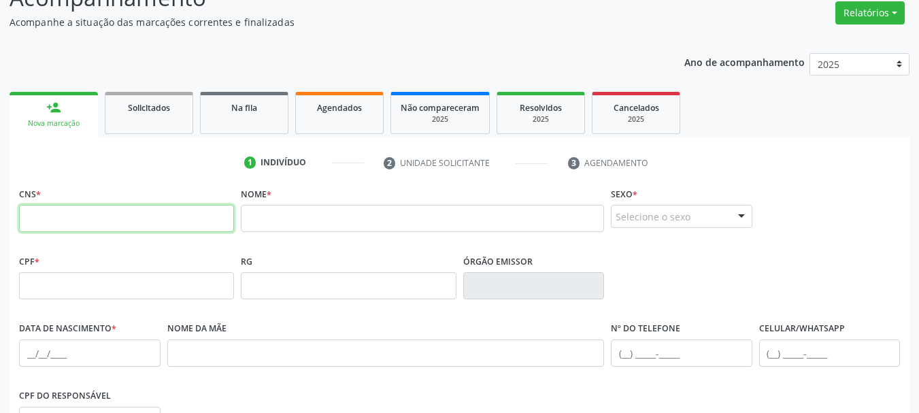
click at [96, 208] on input "text" at bounding box center [126, 218] width 215 height 27
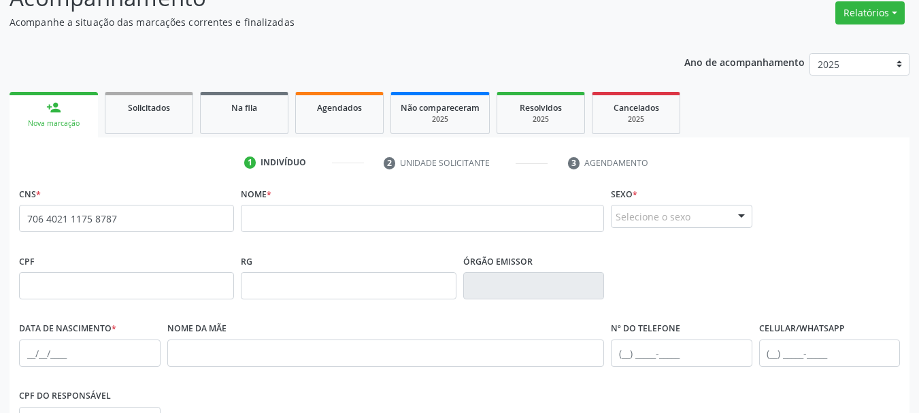
type input "706 4021 1175 8787"
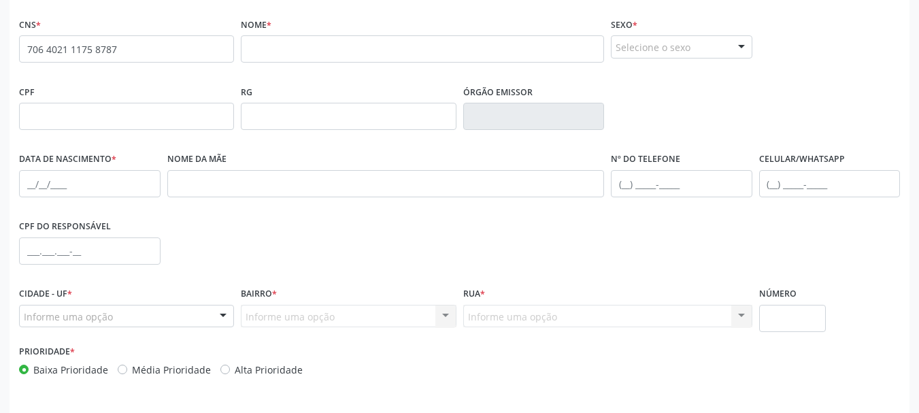
scroll to position [256, 0]
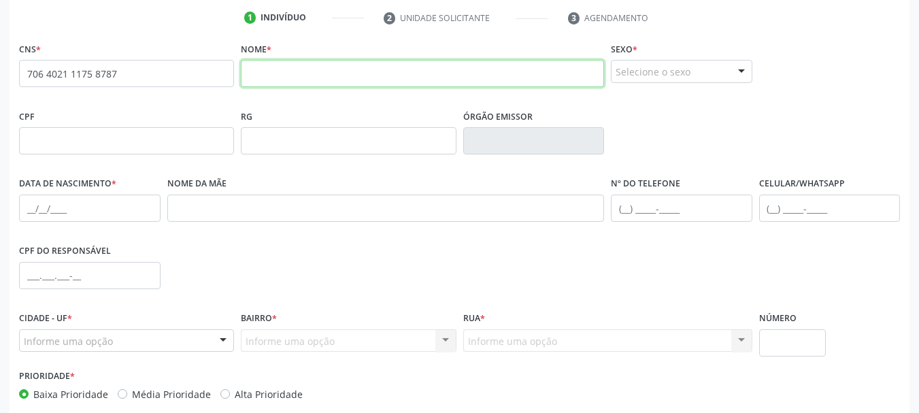
click at [439, 86] on input "text" at bounding box center [422, 73] width 363 height 27
type input "j"
type input "JOAO NAYRON CASSIANO ARAUJO"
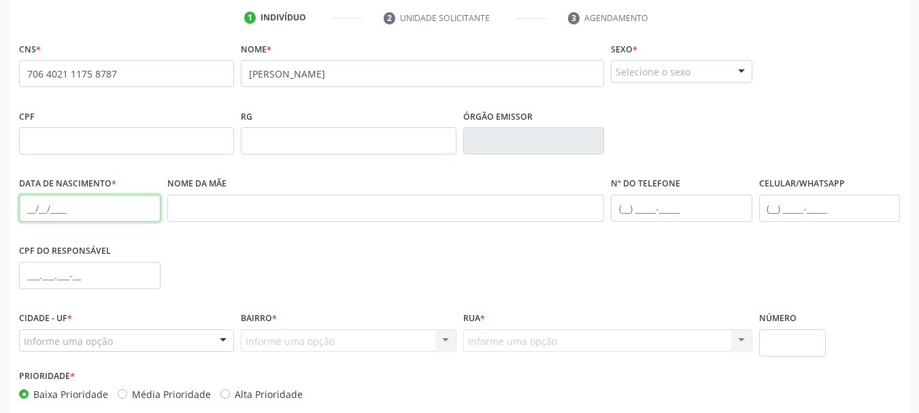
click at [38, 195] on input "text" at bounding box center [89, 208] width 141 height 27
type input "22/03/2024"
click at [670, 67] on div "Selecione o sexo" at bounding box center [681, 71] width 141 height 23
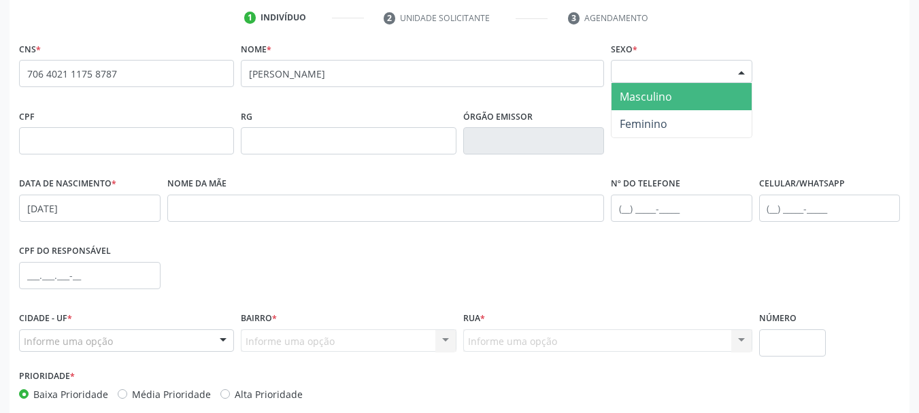
click at [663, 93] on span "Masculino" at bounding box center [646, 96] width 52 height 15
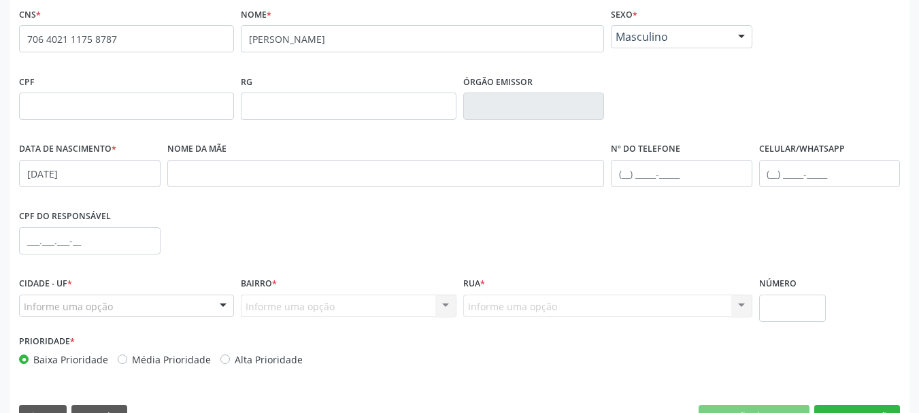
scroll to position [324, 0]
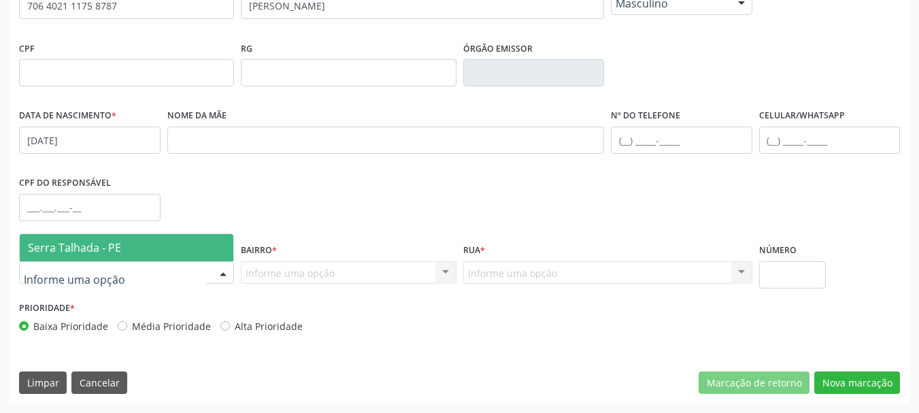
click at [166, 277] on div at bounding box center [126, 272] width 215 height 23
click at [165, 256] on span "Serra Talhada - PE" at bounding box center [127, 247] width 214 height 27
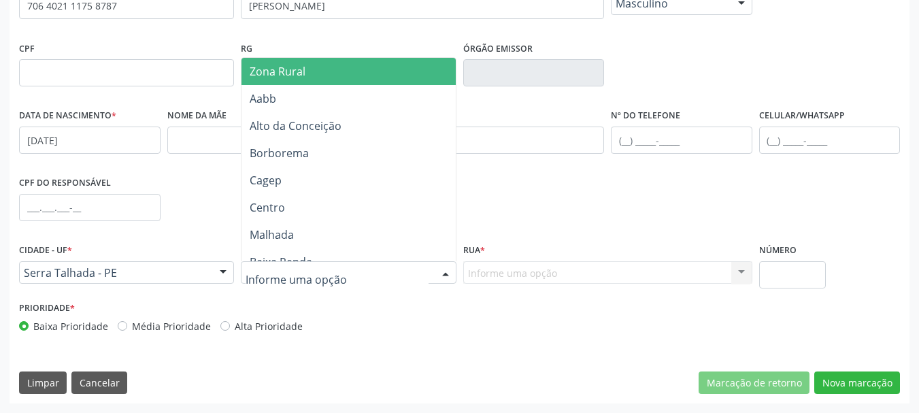
click at [297, 65] on span "Zona Rural" at bounding box center [278, 71] width 56 height 15
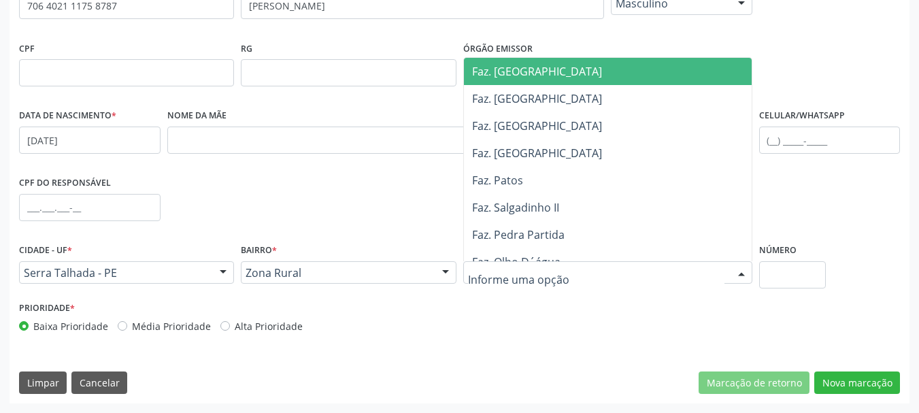
click at [515, 75] on span "Faz. Cachoeira II" at bounding box center [537, 71] width 130 height 15
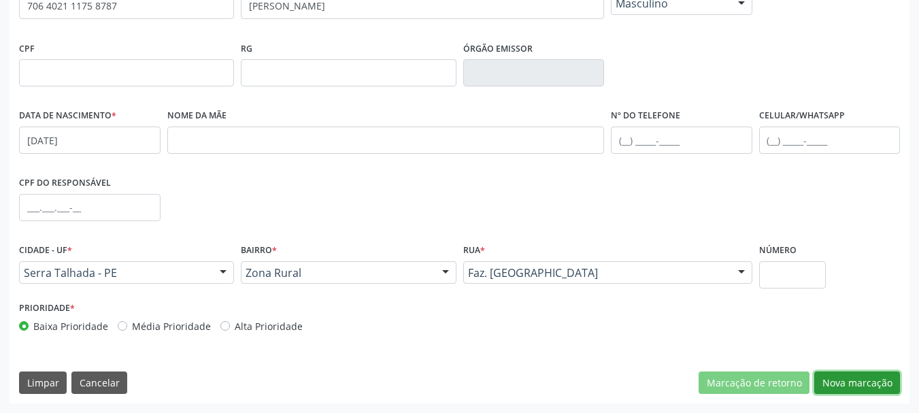
click at [844, 390] on button "Nova marcação" at bounding box center [857, 382] width 86 height 23
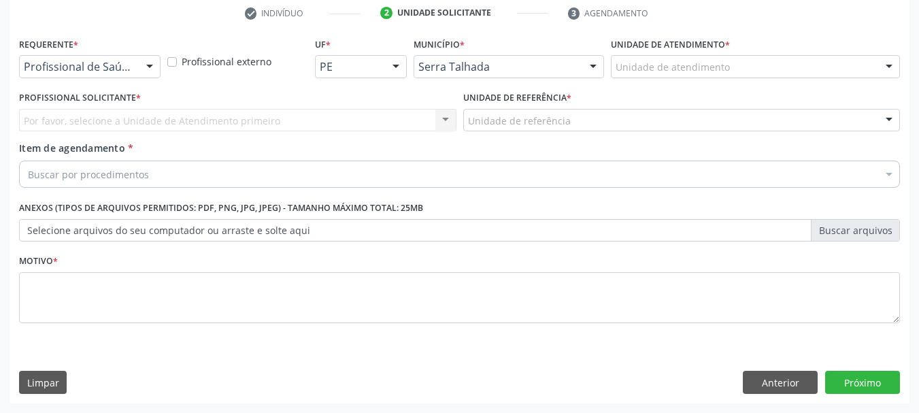
scroll to position [261, 0]
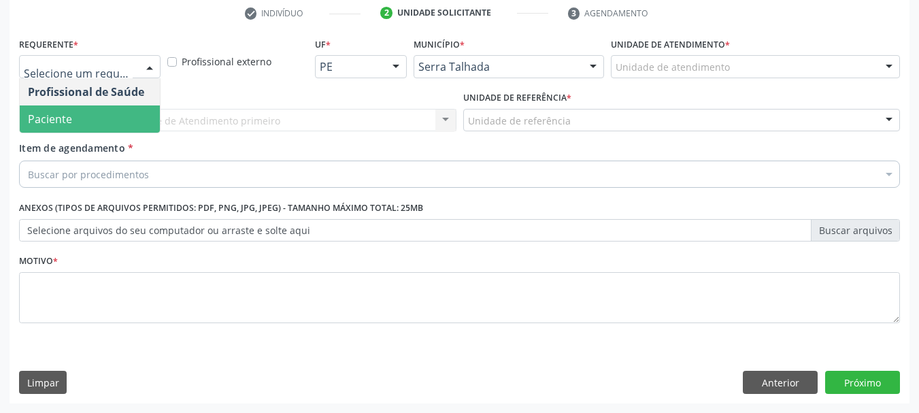
click at [99, 117] on span "Paciente" at bounding box center [90, 118] width 140 height 27
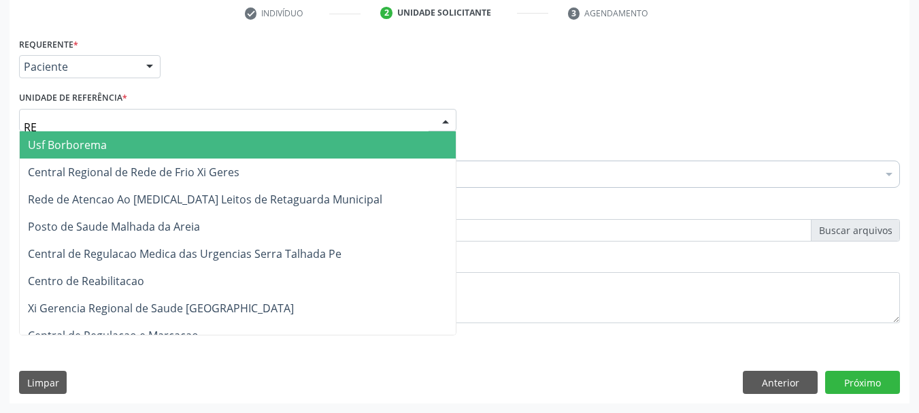
type input "REA"
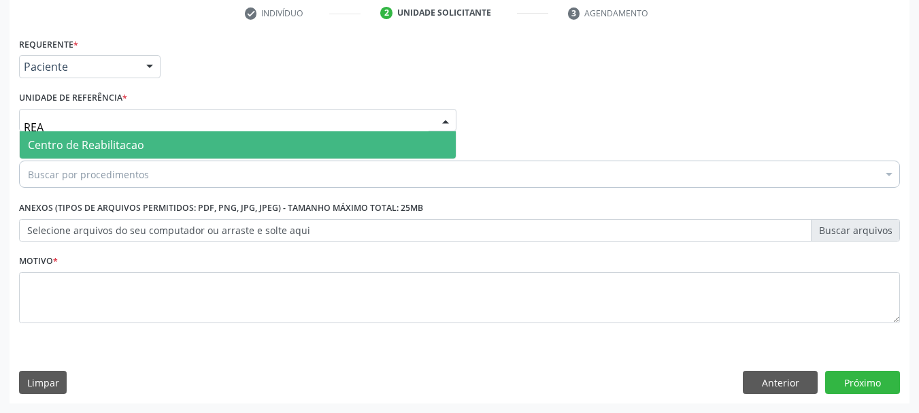
click at [99, 135] on span "Centro de Reabilitacao" at bounding box center [238, 144] width 436 height 27
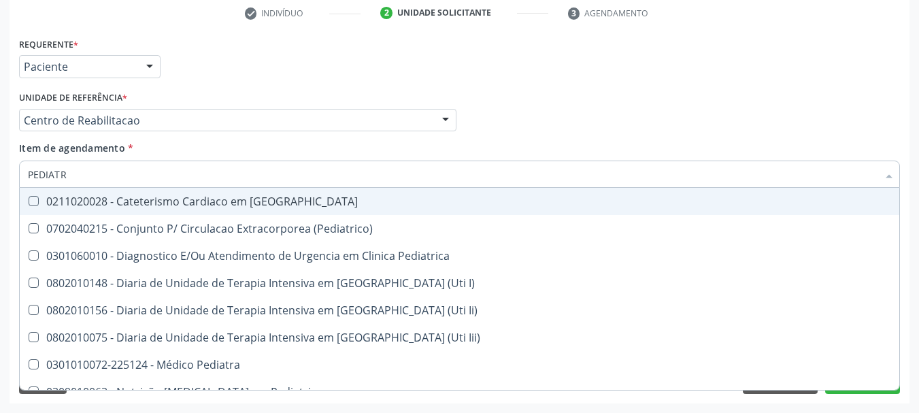
type input "PEDIATRA"
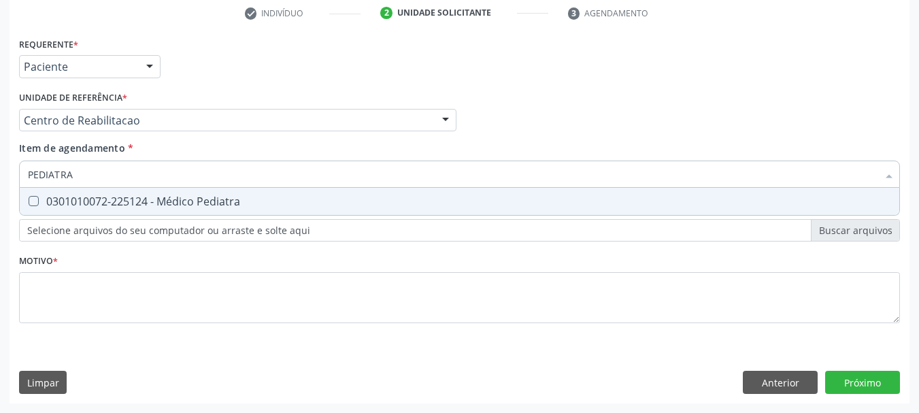
click at [89, 201] on div "0301010072-225124 - Médico Pediatra" at bounding box center [459, 201] width 863 height 11
checkbox Pediatra "true"
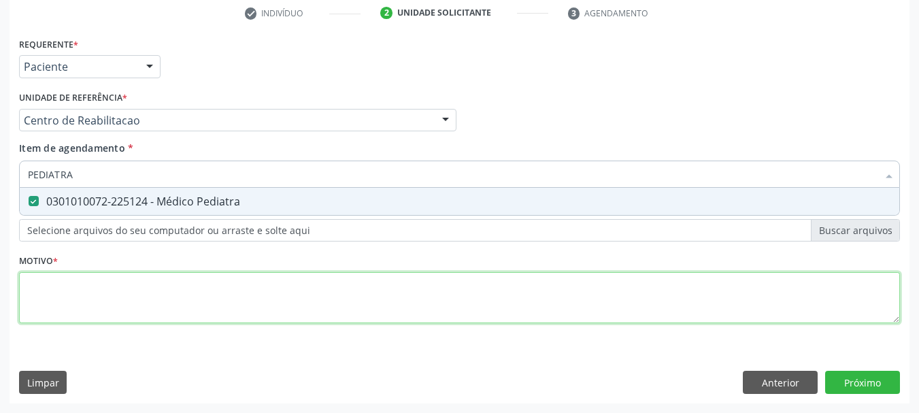
click at [77, 275] on div "Requerente * Paciente Profissional de Saúde Paciente Nenhum resultado encontrad…" at bounding box center [459, 188] width 881 height 308
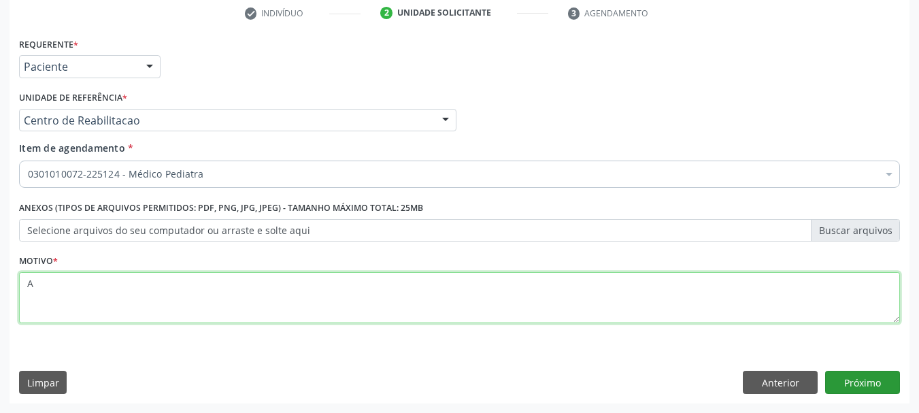
type textarea "A"
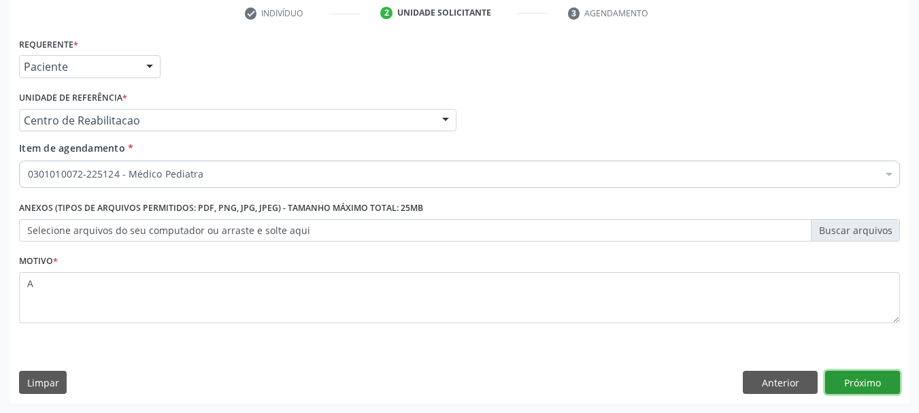
click at [869, 382] on button "Próximo" at bounding box center [862, 382] width 75 height 23
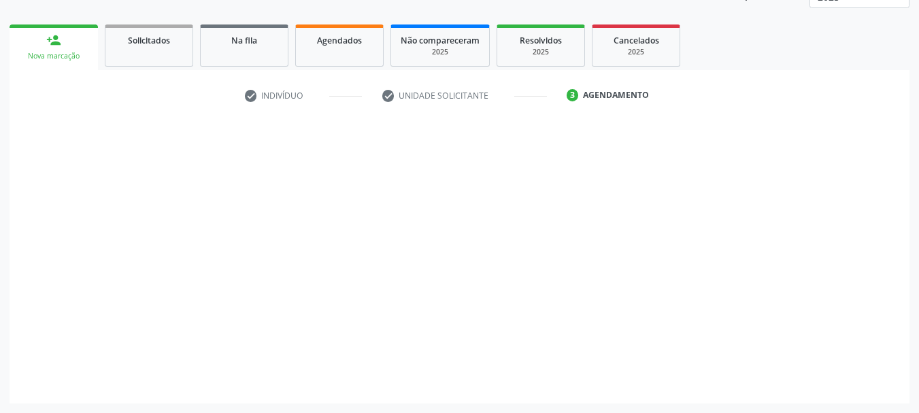
scroll to position [179, 0]
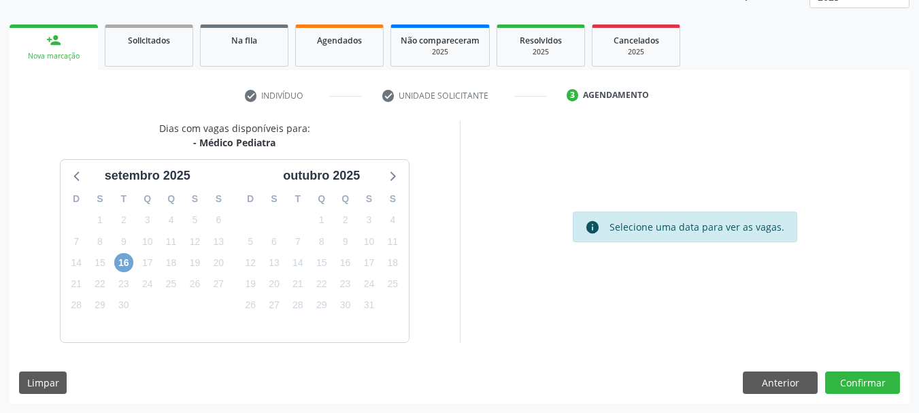
click at [131, 263] on span "16" at bounding box center [123, 262] width 19 height 19
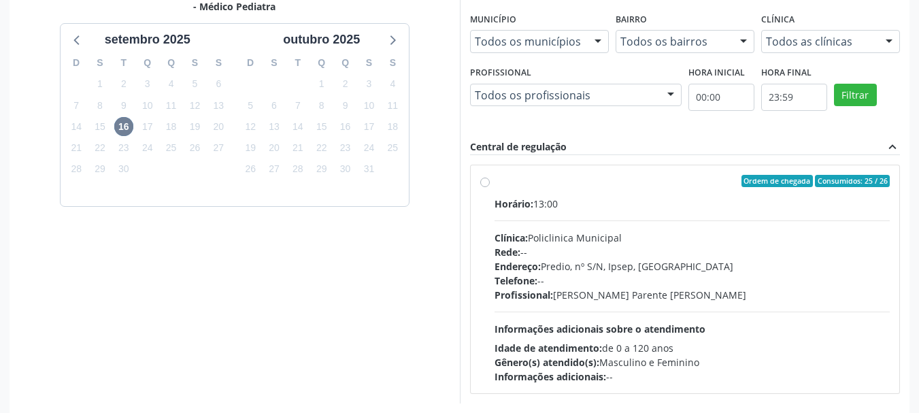
click at [608, 237] on div "Clínica: Policlinica Municipal" at bounding box center [692, 238] width 396 height 14
click at [490, 187] on input "Ordem de chegada Consumidos: 25 / 26 Horário: 13:00 Clínica: Policlinica Munici…" at bounding box center [485, 181] width 10 height 12
radio input "true"
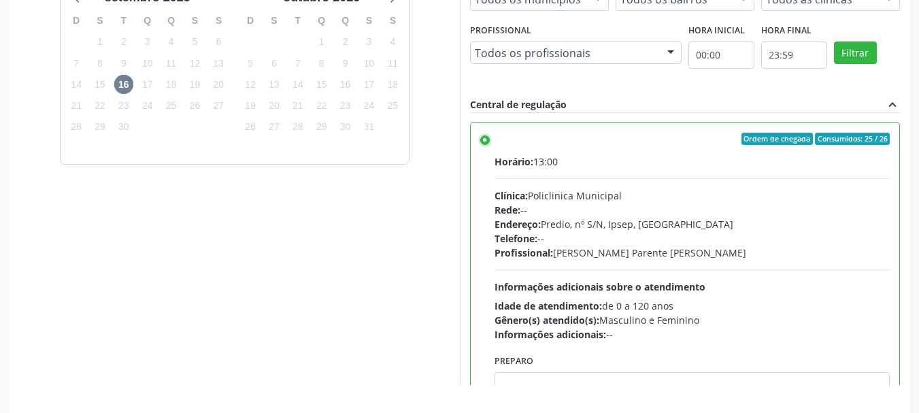
scroll to position [400, 0]
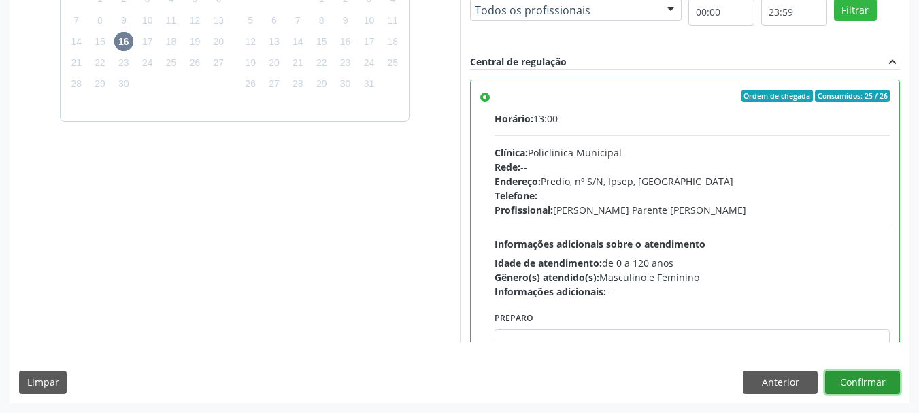
click at [879, 373] on button "Confirmar" at bounding box center [862, 382] width 75 height 23
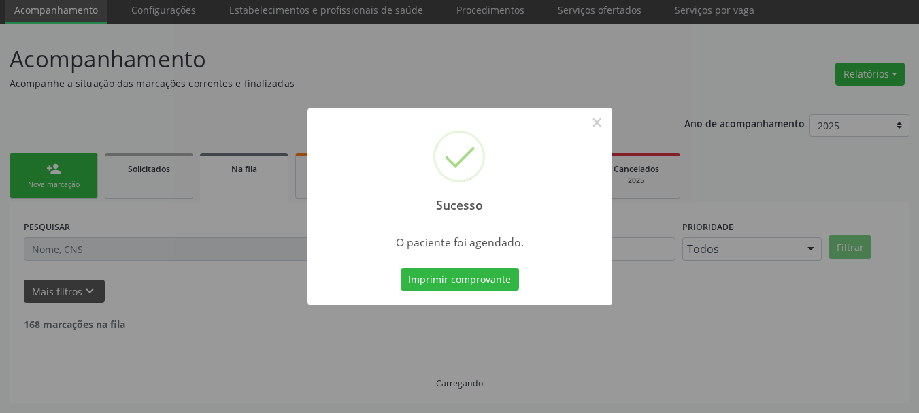
scroll to position [36, 0]
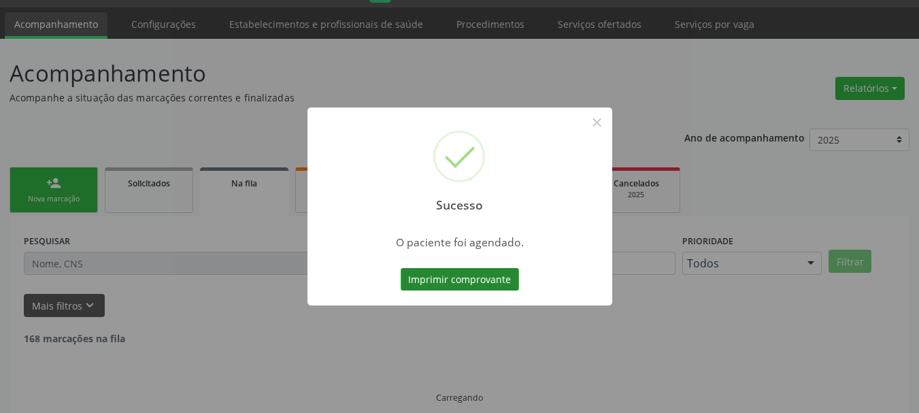
click at [480, 280] on button "Imprimir comprovante" at bounding box center [460, 279] width 118 height 23
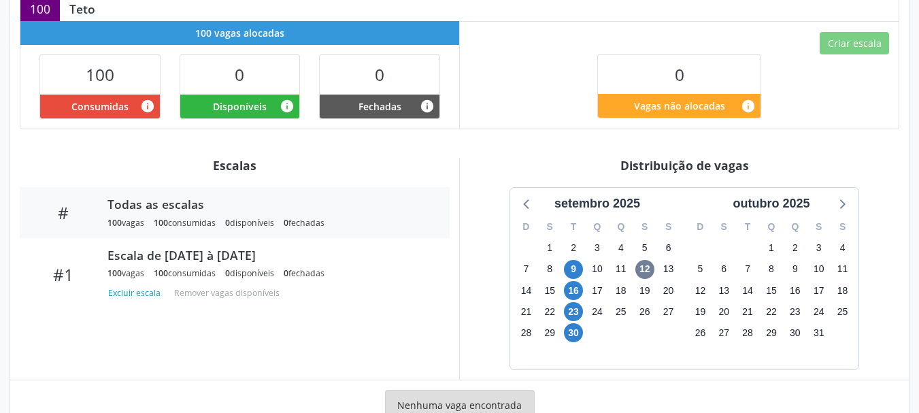
scroll to position [386, 0]
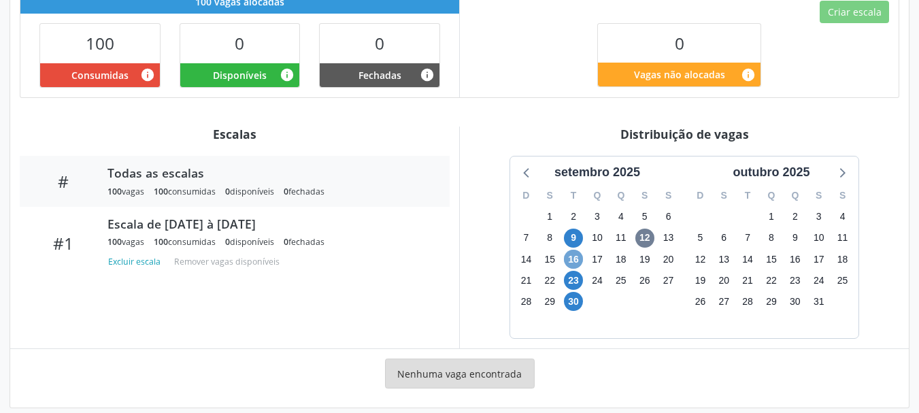
click at [571, 250] on span "16" at bounding box center [573, 259] width 19 height 19
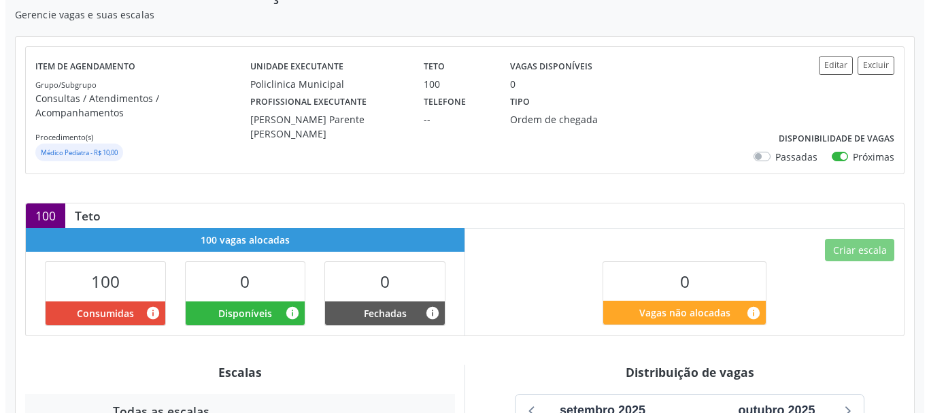
scroll to position [96, 0]
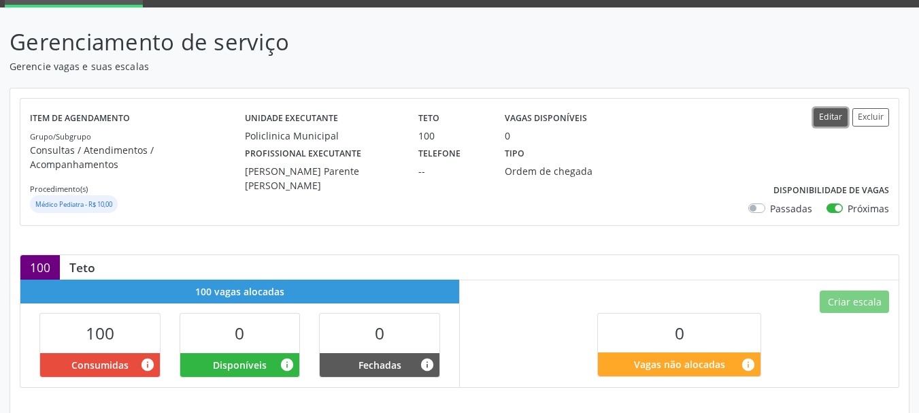
click at [822, 117] on button "Editar" at bounding box center [830, 117] width 34 height 18
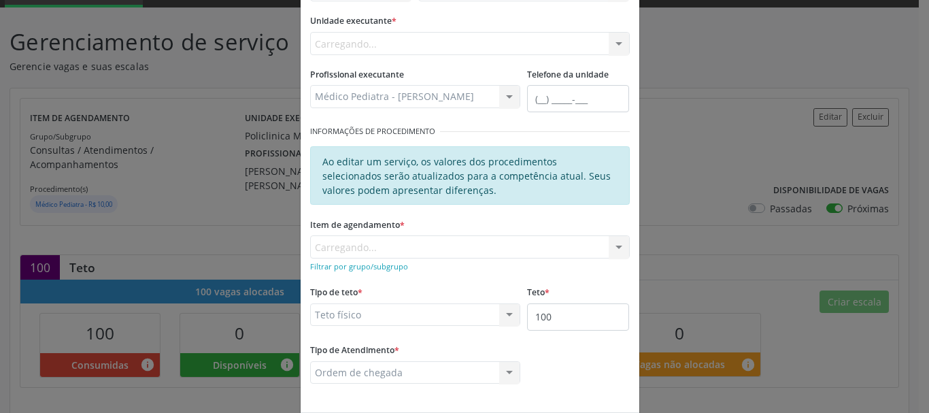
scroll to position [136, 0]
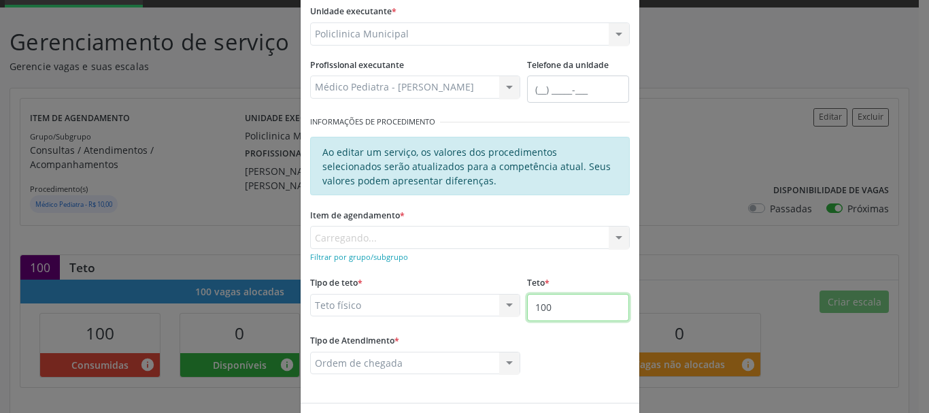
click at [550, 312] on input "100" at bounding box center [578, 307] width 102 height 27
type input "101"
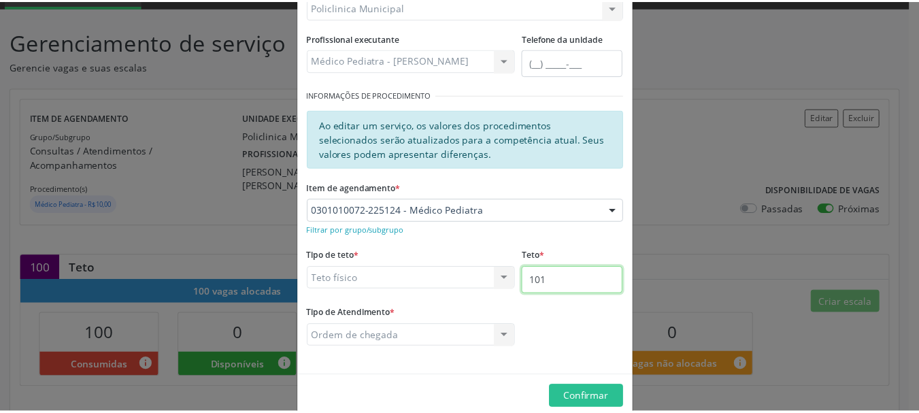
scroll to position [186, 0]
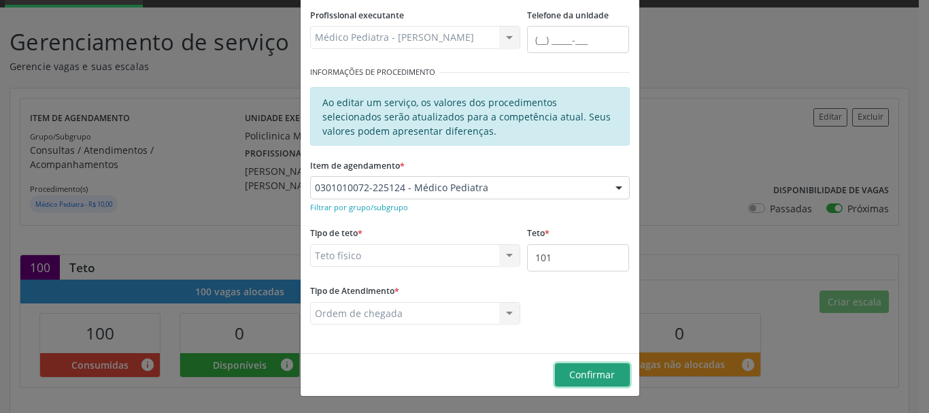
click at [569, 378] on span "Confirmar" at bounding box center [592, 374] width 46 height 13
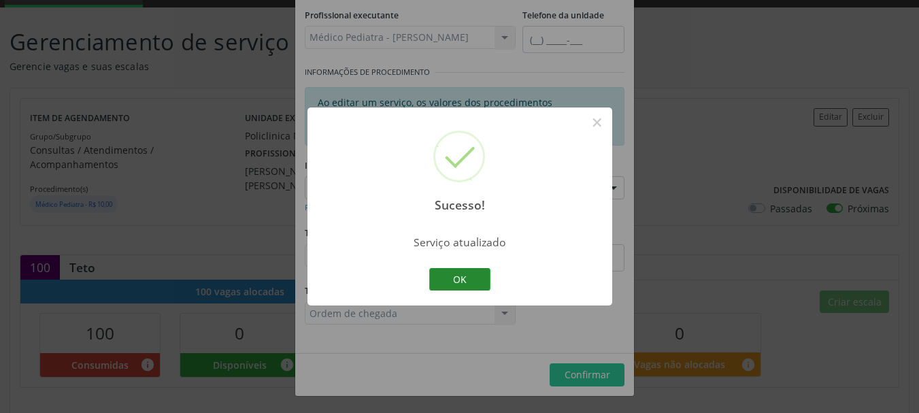
click at [467, 276] on button "OK" at bounding box center [459, 279] width 61 height 23
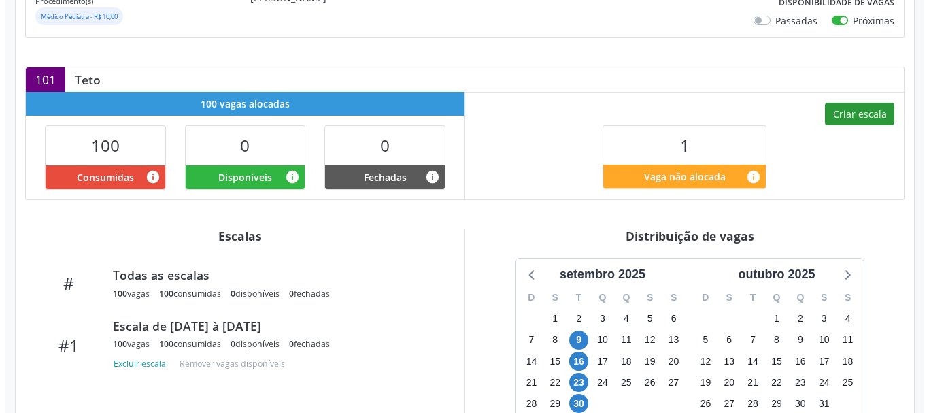
scroll to position [272, 0]
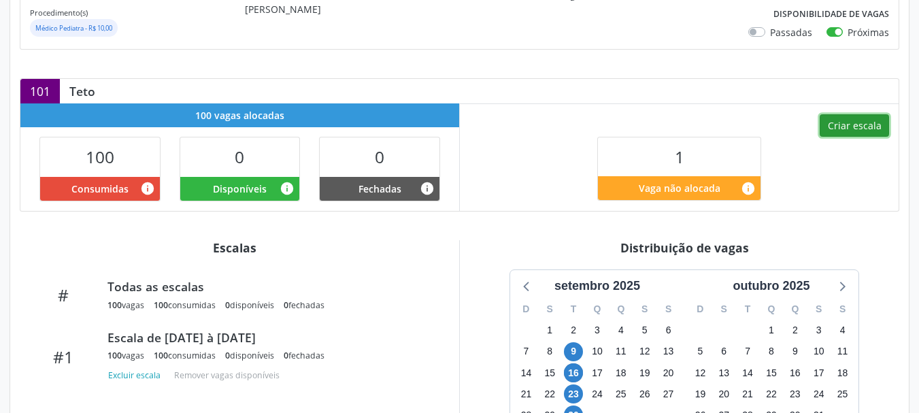
click at [878, 114] on button "Criar escala" at bounding box center [854, 125] width 69 height 23
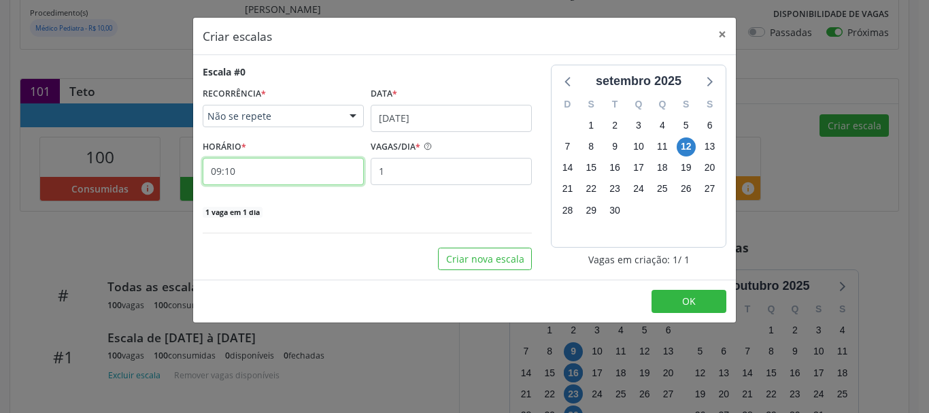
click at [285, 172] on input "09:10" at bounding box center [283, 171] width 161 height 27
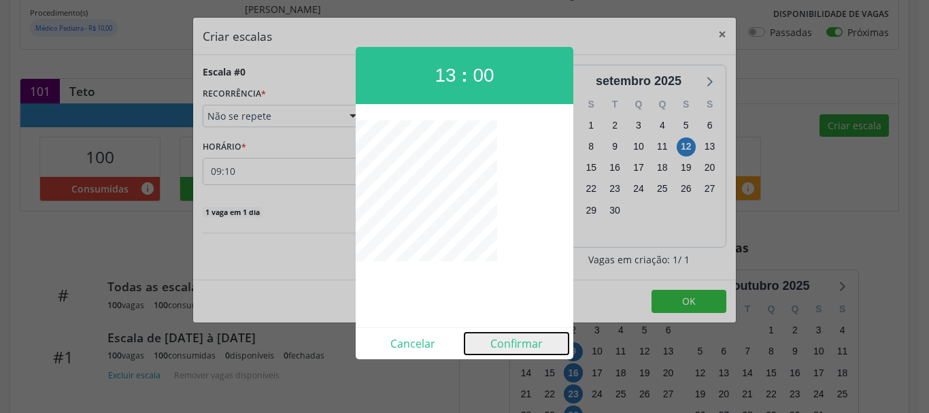
click at [543, 349] on button "Confirmar" at bounding box center [517, 344] width 104 height 22
type input "13:00"
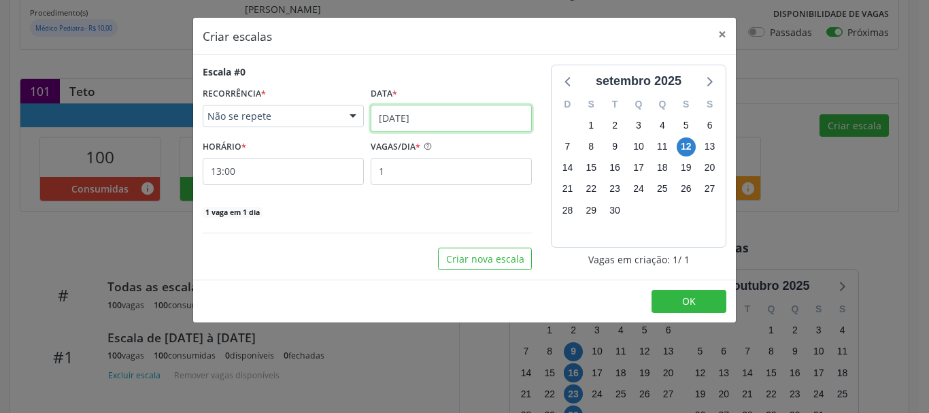
click at [407, 117] on input "[DATE]" at bounding box center [451, 118] width 161 height 27
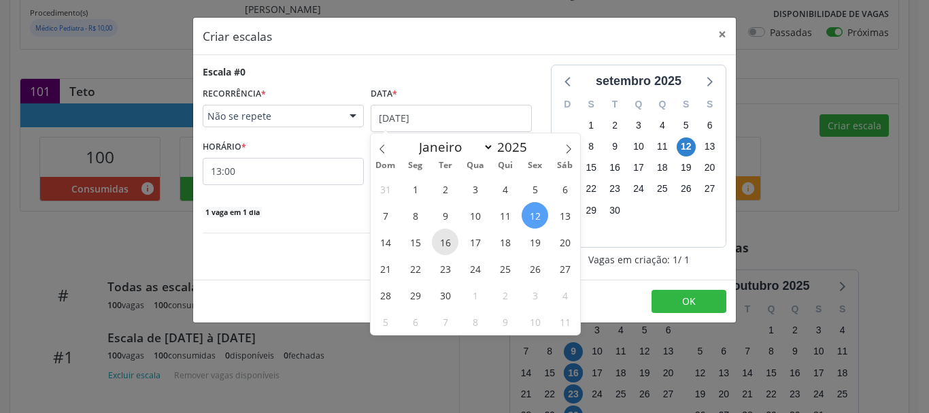
click at [448, 241] on span "16" at bounding box center [445, 242] width 27 height 27
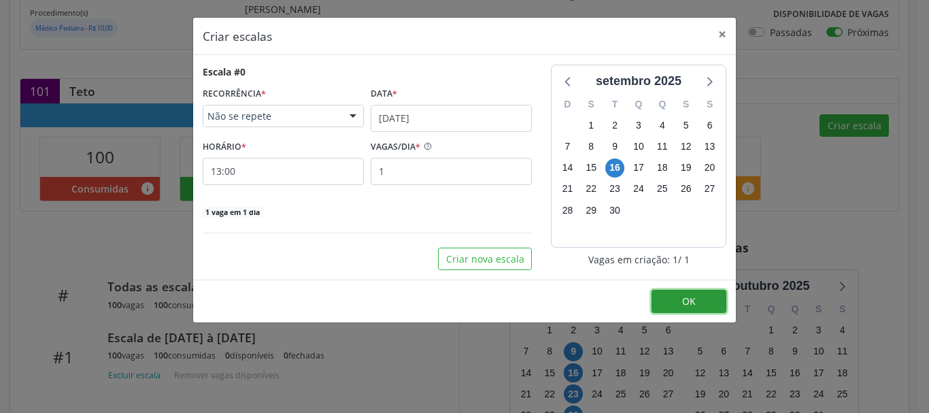
click at [671, 307] on button "OK" at bounding box center [689, 301] width 75 height 23
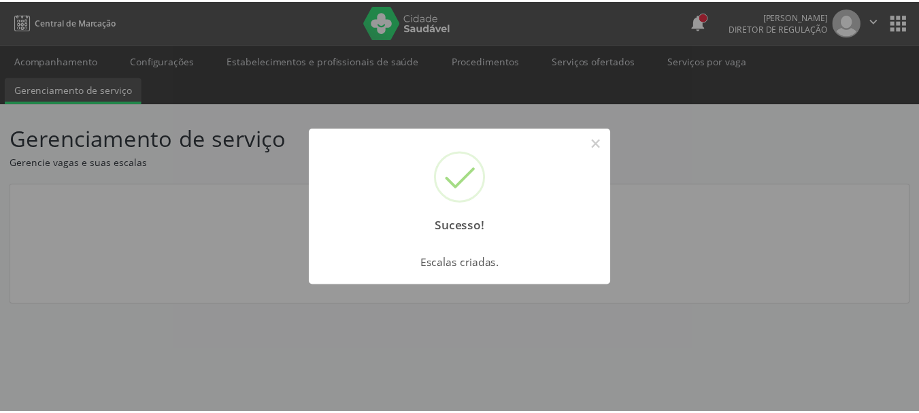
scroll to position [0, 0]
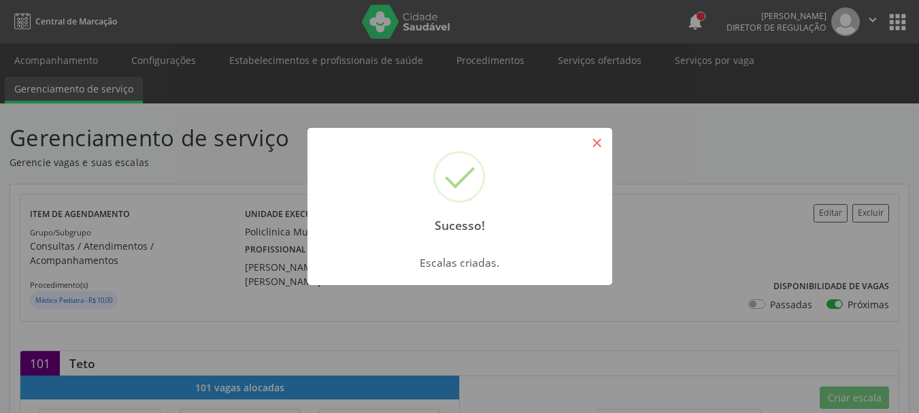
click at [589, 144] on button "×" at bounding box center [597, 142] width 23 height 23
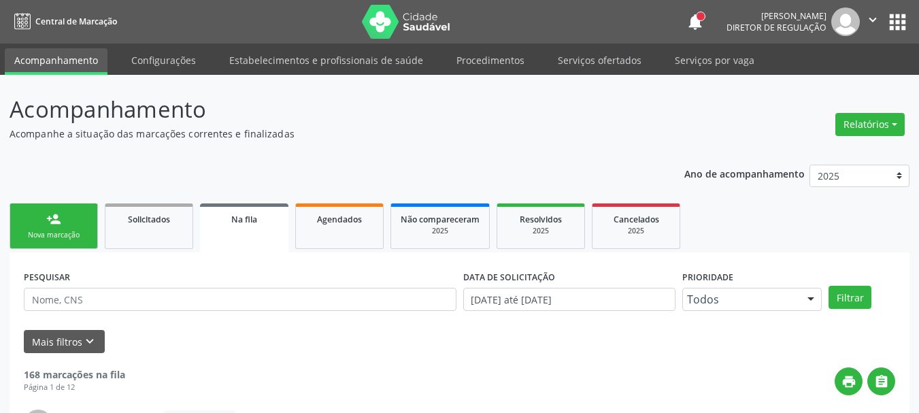
scroll to position [36, 0]
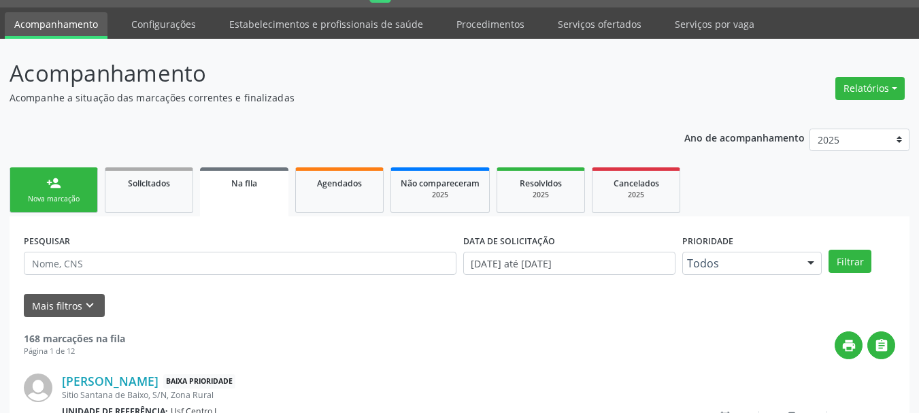
click at [70, 178] on link "person_add Nova marcação" at bounding box center [54, 190] width 88 height 46
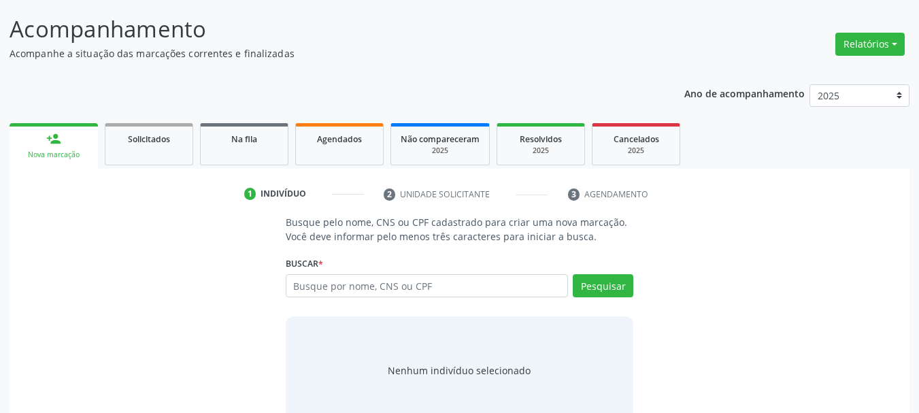
scroll to position [104, 0]
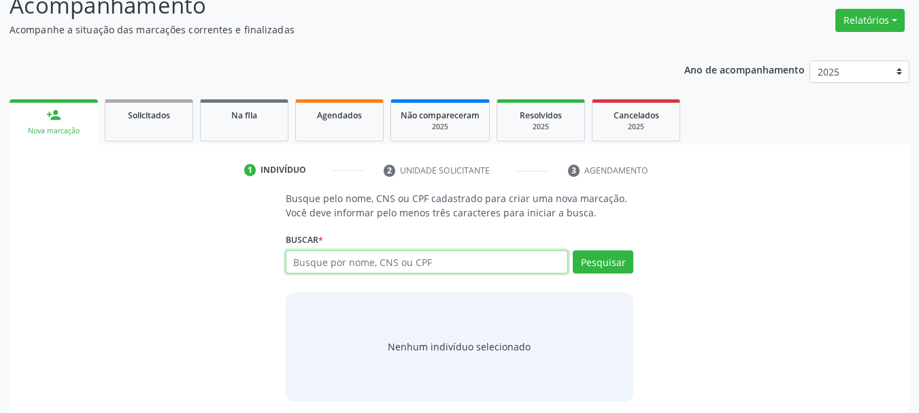
click at [360, 264] on input "text" at bounding box center [427, 261] width 283 height 23
type input "704506334580614"
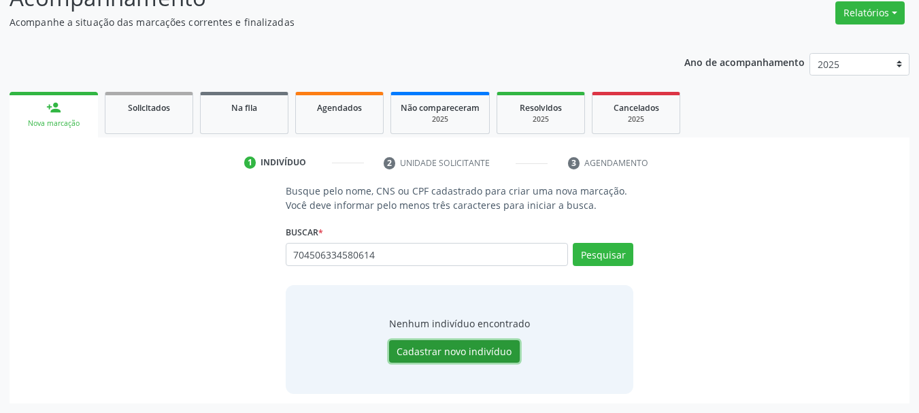
click at [452, 348] on button "Cadastrar novo indivíduo" at bounding box center [454, 351] width 131 height 23
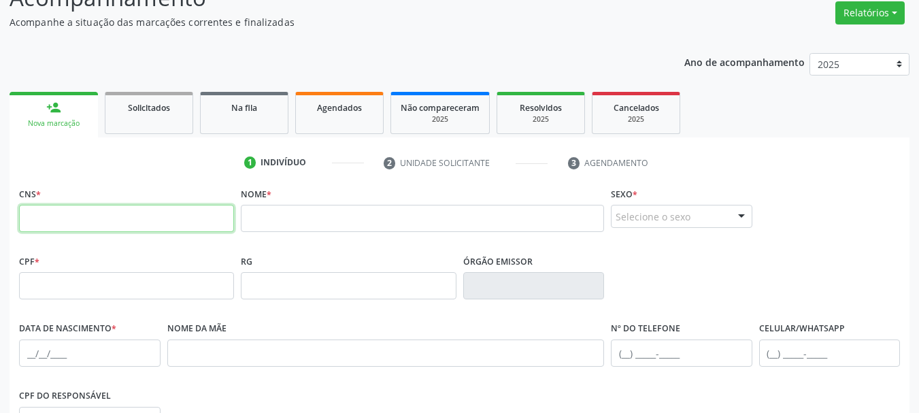
click at [185, 218] on input "text" at bounding box center [126, 218] width 215 height 27
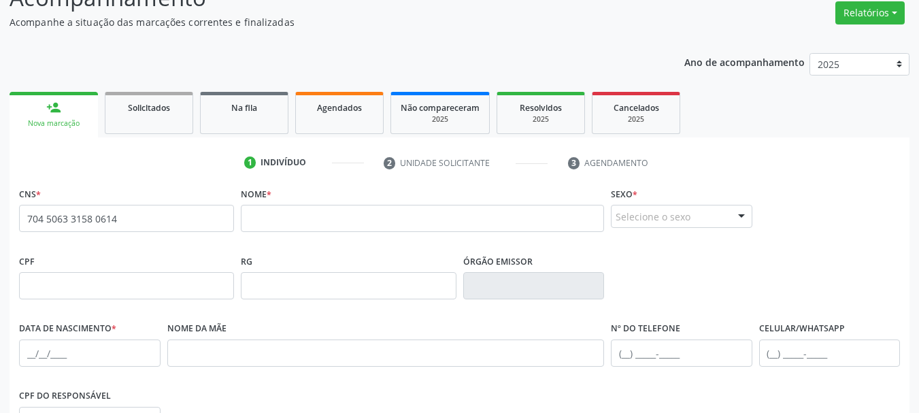
type input "704 5063 3158 0614"
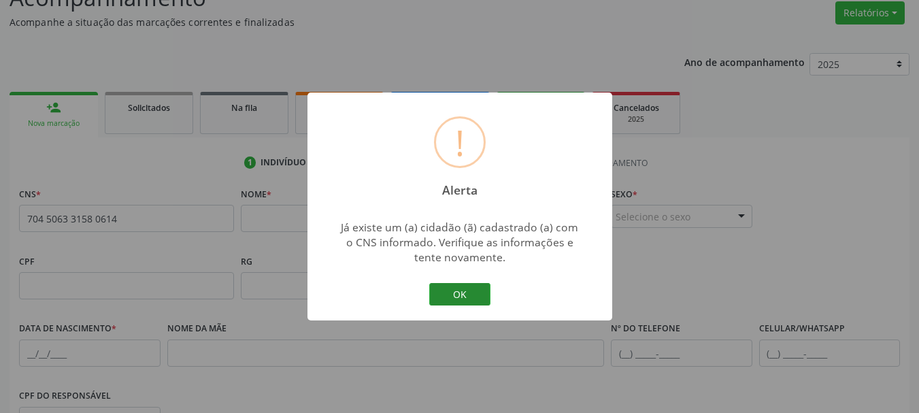
click at [465, 295] on button "OK" at bounding box center [459, 294] width 61 height 23
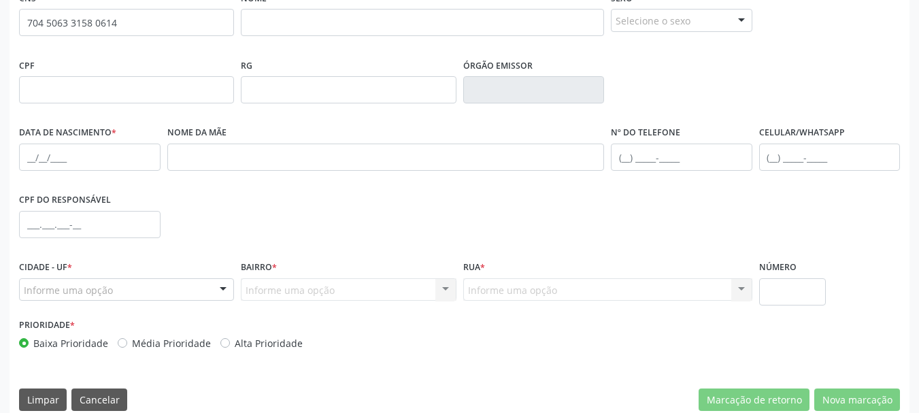
scroll to position [324, 0]
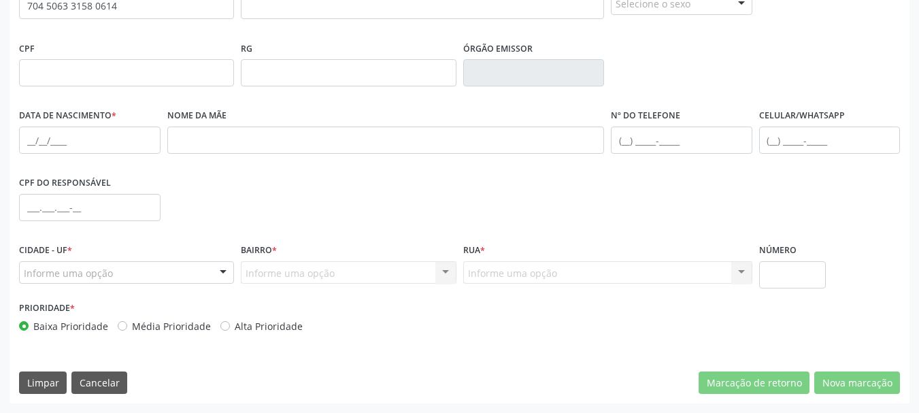
click at [105, 396] on div "CNS * 704 5063 3158 0614 [GEOGRAPHIC_DATA] * Sexo * Selecione o sexo Masculino …" at bounding box center [460, 187] width 900 height 433
click at [105, 385] on button "Cancelar" at bounding box center [99, 382] width 56 height 23
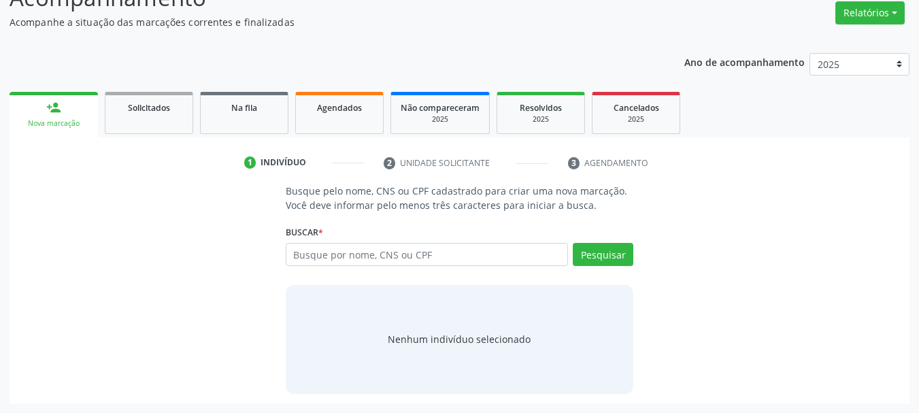
click at [336, 266] on div "Busque por nome, CNS ou CPF Nenhum resultado encontrado para: " " Digite nome, …" at bounding box center [460, 259] width 348 height 33
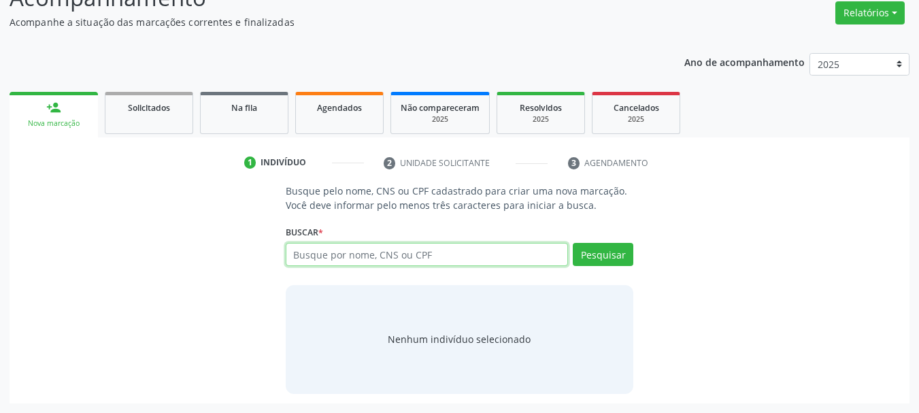
click at [329, 258] on input "text" at bounding box center [427, 254] width 283 height 23
type input "704506331580614"
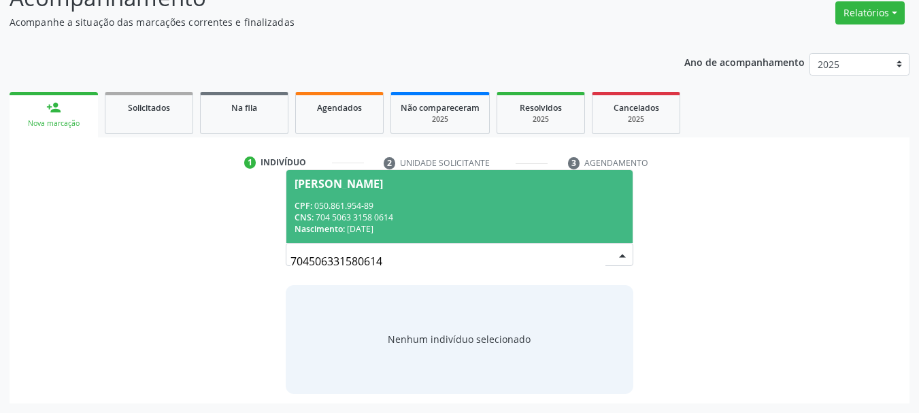
click at [316, 220] on div "CNS: 704 5063 3158 0614" at bounding box center [460, 218] width 331 height 12
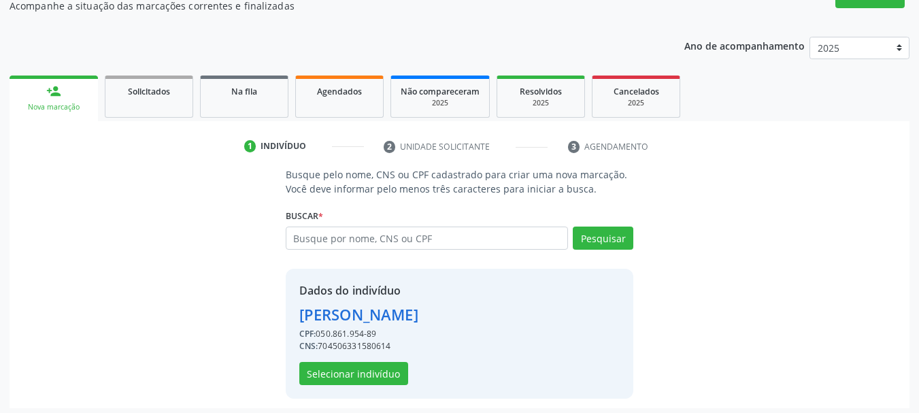
scroll to position [133, 0]
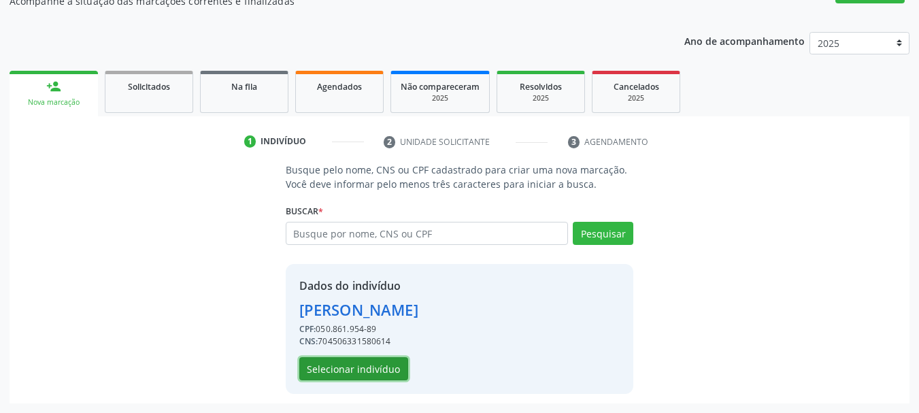
click at [379, 363] on button "Selecionar indivíduo" at bounding box center [353, 368] width 109 height 23
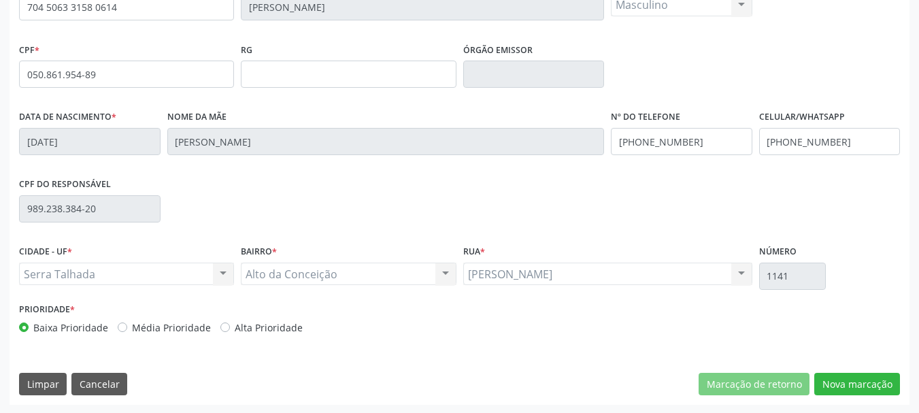
scroll to position [324, 0]
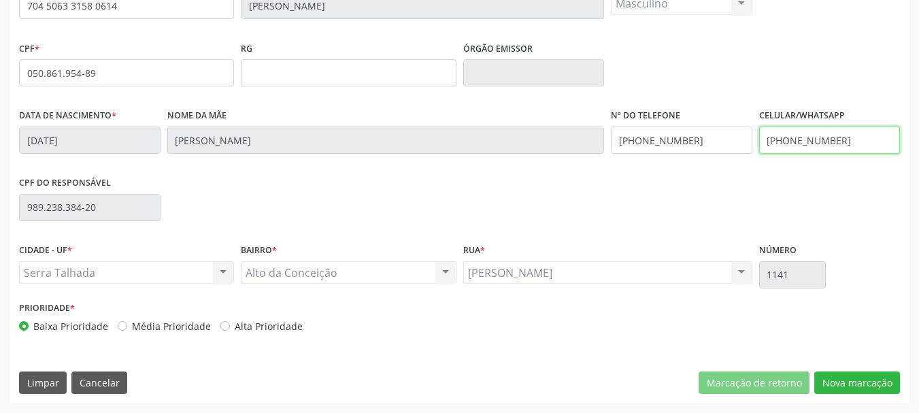
click at [834, 145] on input "[PHONE_NUMBER]" at bounding box center [829, 140] width 141 height 27
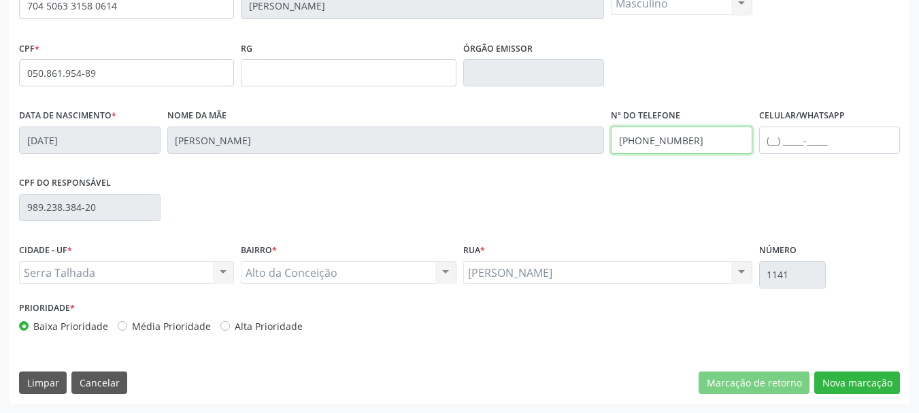
click at [681, 146] on input "[PHONE_NUMBER]" at bounding box center [681, 140] width 141 height 27
click at [857, 292] on div "CIDADE - UF * Serra Talhada [GEOGRAPHIC_DATA] resultado encontrado para: " " Nã…" at bounding box center [460, 269] width 888 height 58
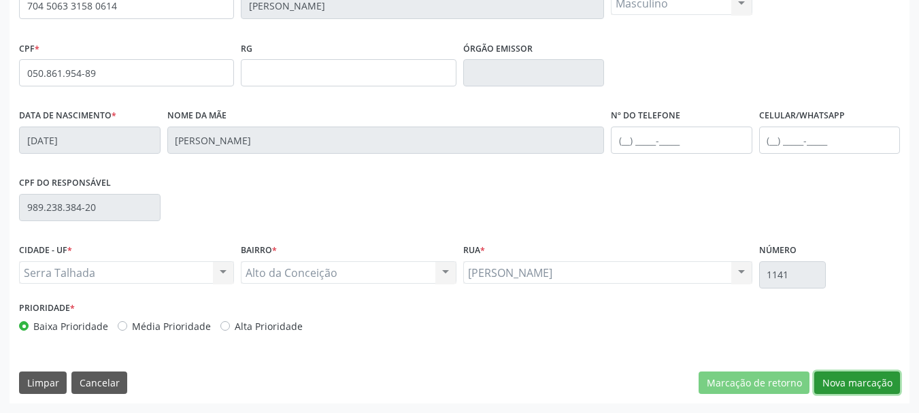
click at [872, 391] on button "Nova marcação" at bounding box center [857, 382] width 86 height 23
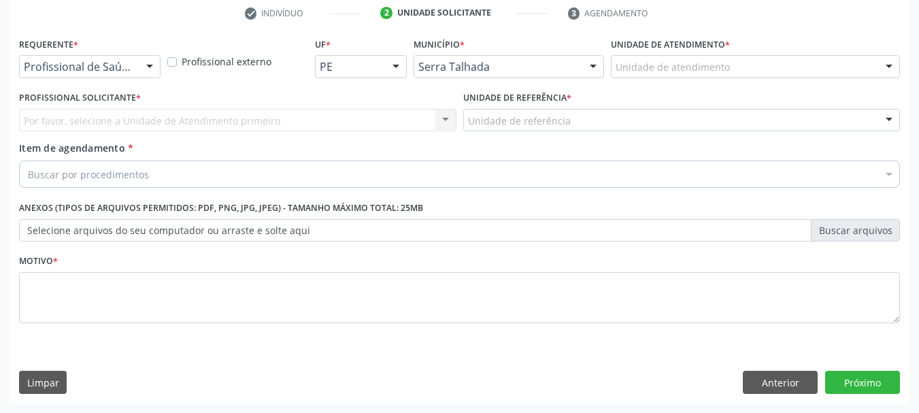
scroll to position [261, 0]
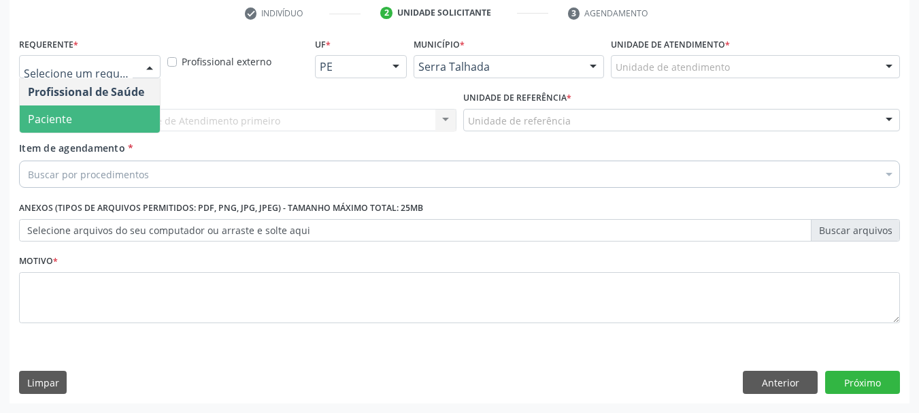
click at [75, 112] on span "Paciente" at bounding box center [90, 118] width 140 height 27
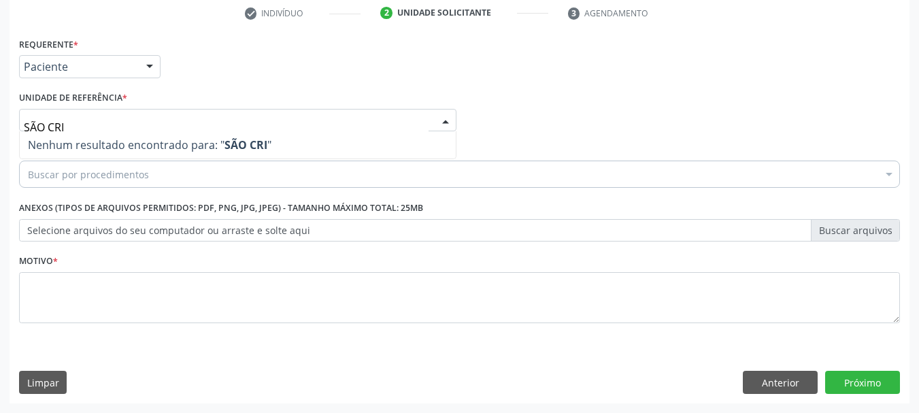
click at [77, 116] on input "SÃO CRI" at bounding box center [226, 127] width 405 height 27
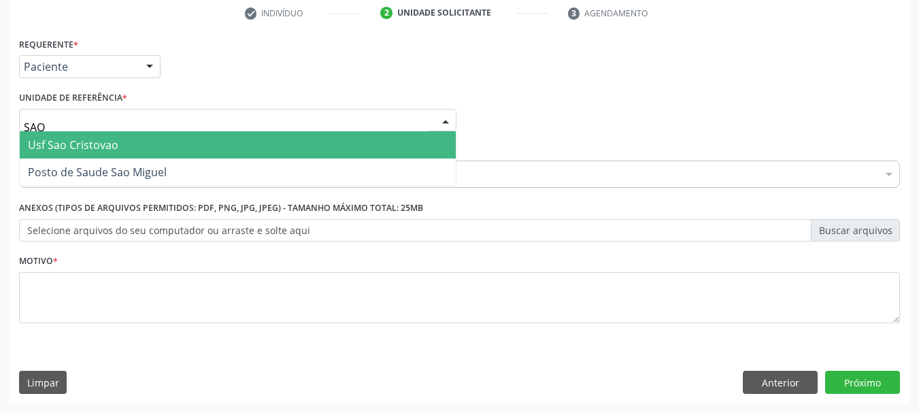
type input "SAO C"
click at [101, 131] on input "SAO C" at bounding box center [226, 127] width 405 height 27
click at [102, 142] on span "Usf Sao Cristovao" at bounding box center [73, 144] width 90 height 15
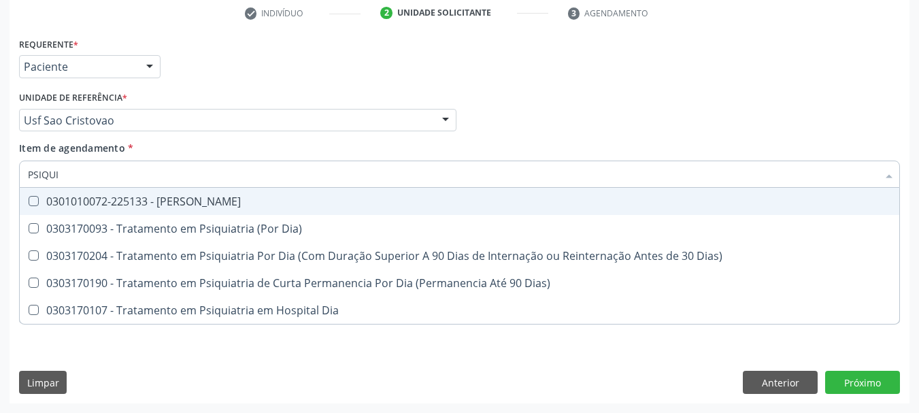
type input "PSIQUIA"
click at [214, 209] on span "0301010072-225133 - [PERSON_NAME]" at bounding box center [459, 201] width 879 height 27
checkbox Psiquiatra "true"
click at [254, 103] on div "Unidade de referência * Usf Sao Cristovao Usf do Mutirao Usf Cohab Usf Caicarin…" at bounding box center [237, 110] width 437 height 44
checkbox Dia\) "true"
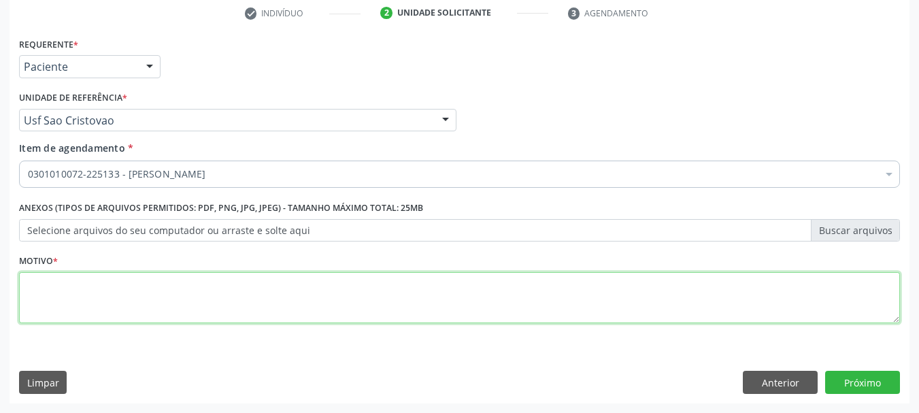
click at [76, 275] on textarea at bounding box center [459, 298] width 881 height 52
type textarea "A"
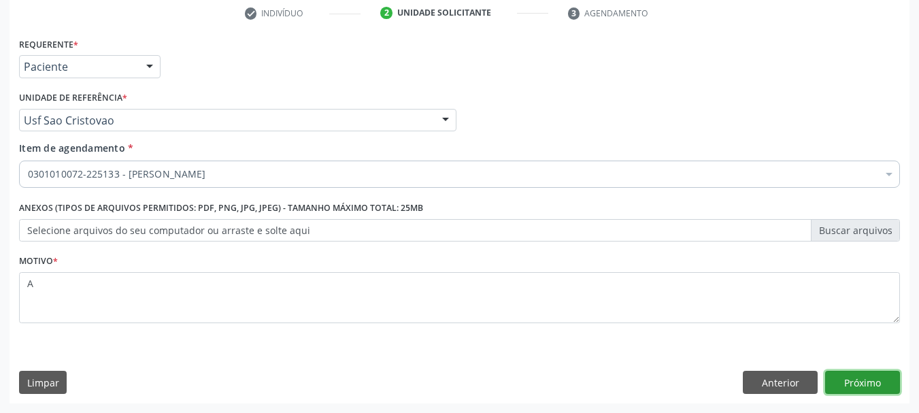
click at [864, 387] on button "Próximo" at bounding box center [862, 382] width 75 height 23
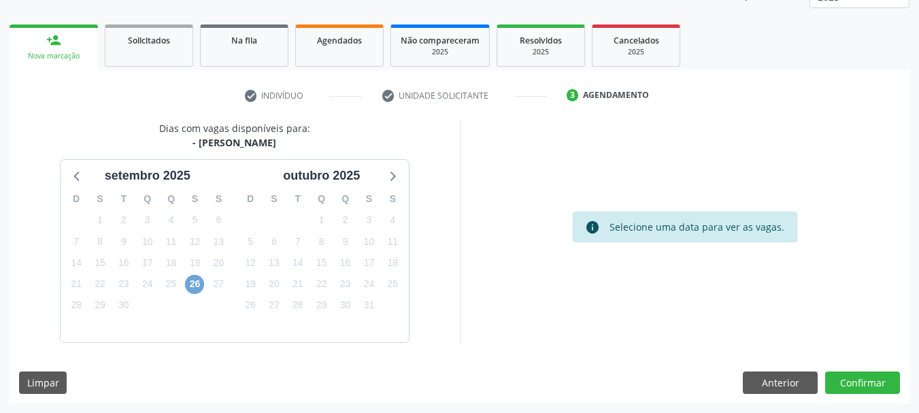
click at [201, 284] on span "26" at bounding box center [194, 284] width 19 height 19
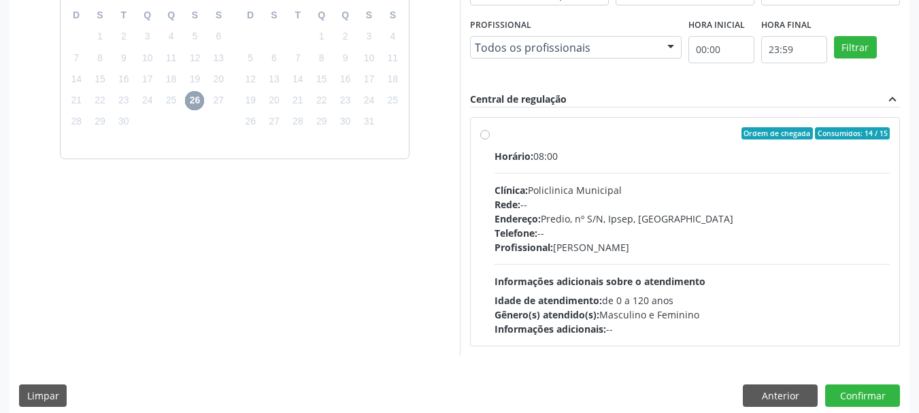
scroll to position [375, 0]
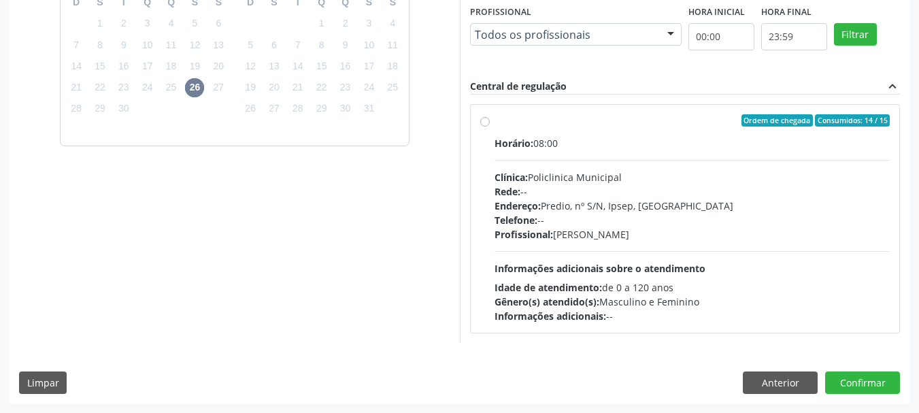
click at [599, 219] on div "Telefone: --" at bounding box center [692, 220] width 396 height 14
click at [490, 127] on input "Ordem de chegada Consumidos: 14 / 15 Horário: 08:00 Clínica: Policlinica Munici…" at bounding box center [485, 120] width 10 height 12
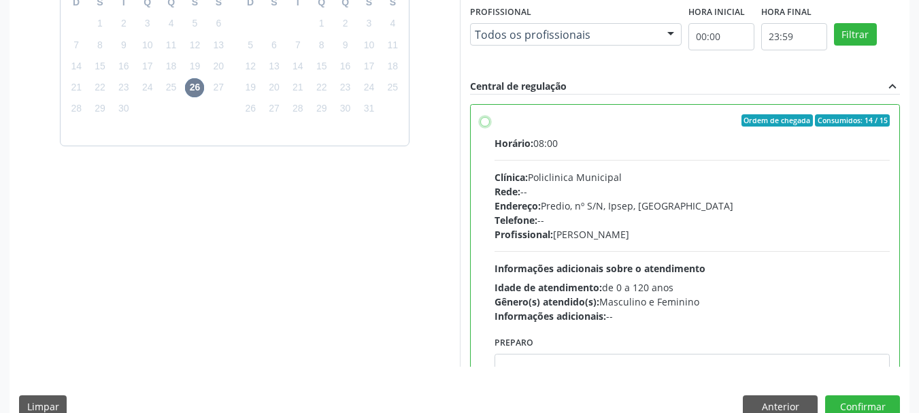
radio input "true"
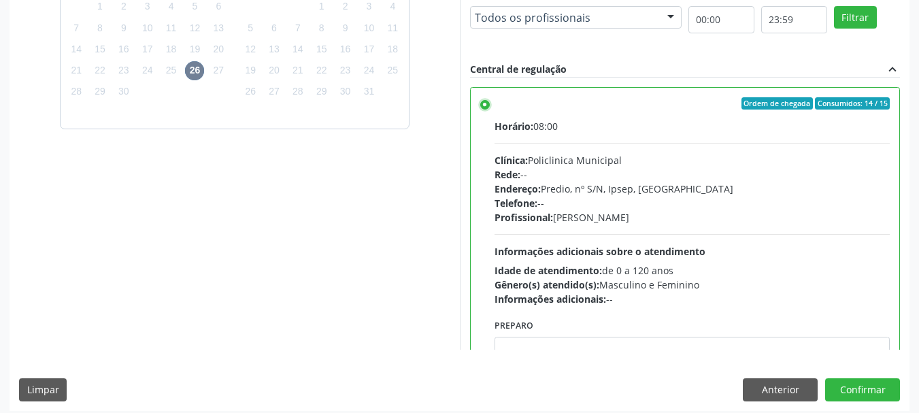
scroll to position [400, 0]
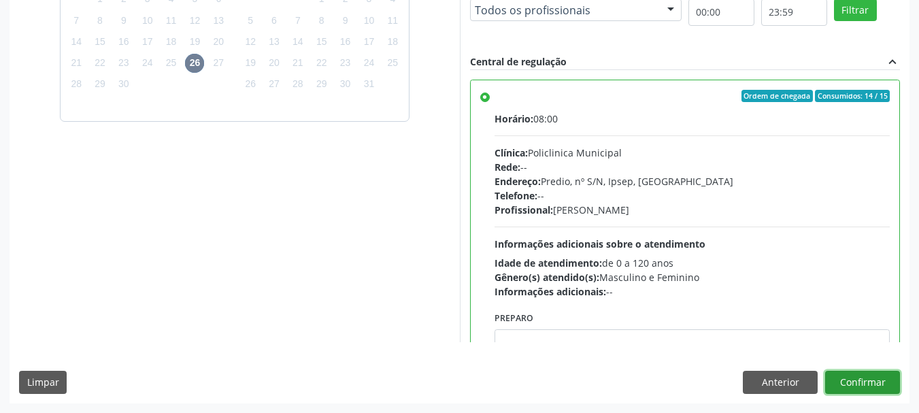
click at [880, 384] on button "Confirmar" at bounding box center [862, 382] width 75 height 23
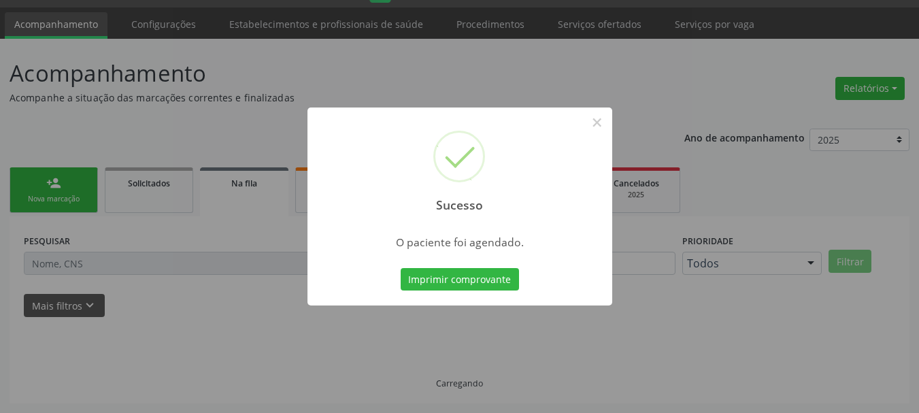
scroll to position [36, 0]
click at [450, 285] on button "Imprimir comprovante" at bounding box center [460, 279] width 118 height 23
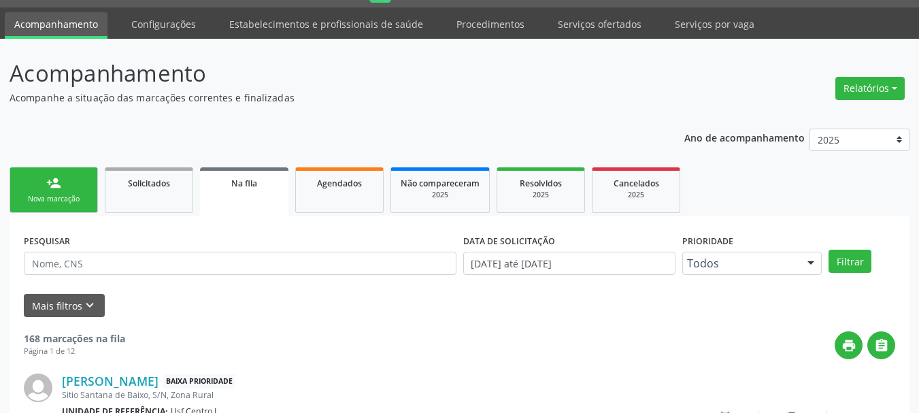
click at [58, 175] on div "person_add" at bounding box center [53, 182] width 15 height 15
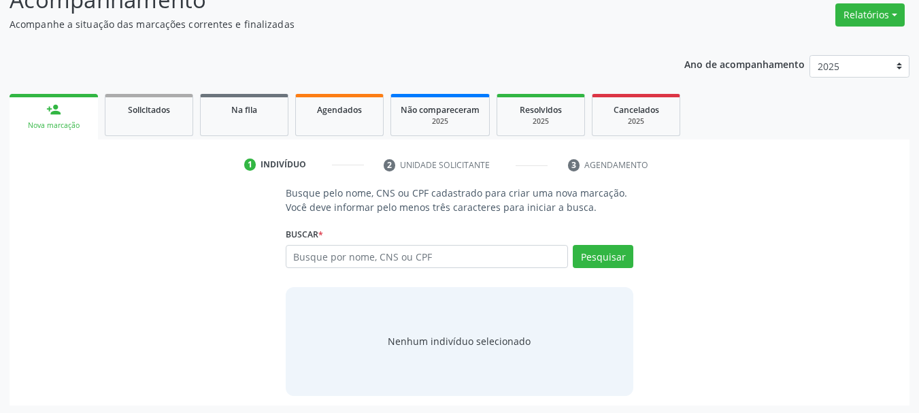
scroll to position [112, 0]
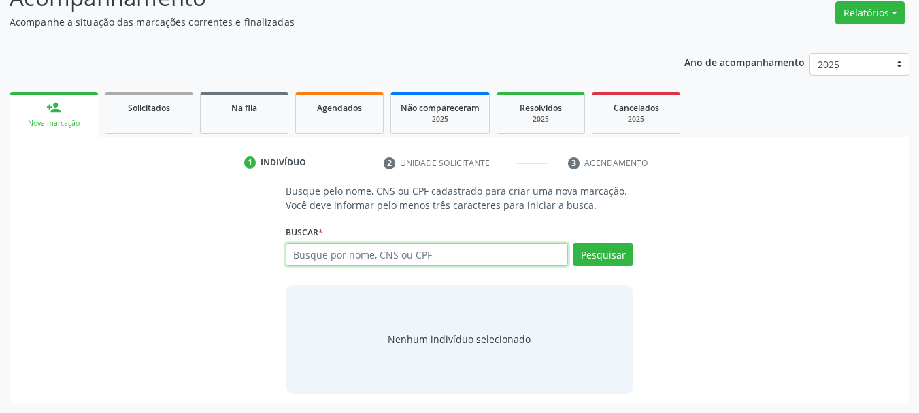
click at [343, 250] on input "text" at bounding box center [427, 254] width 283 height 23
type input "7020028665"
